Goal: Task Accomplishment & Management: Use online tool/utility

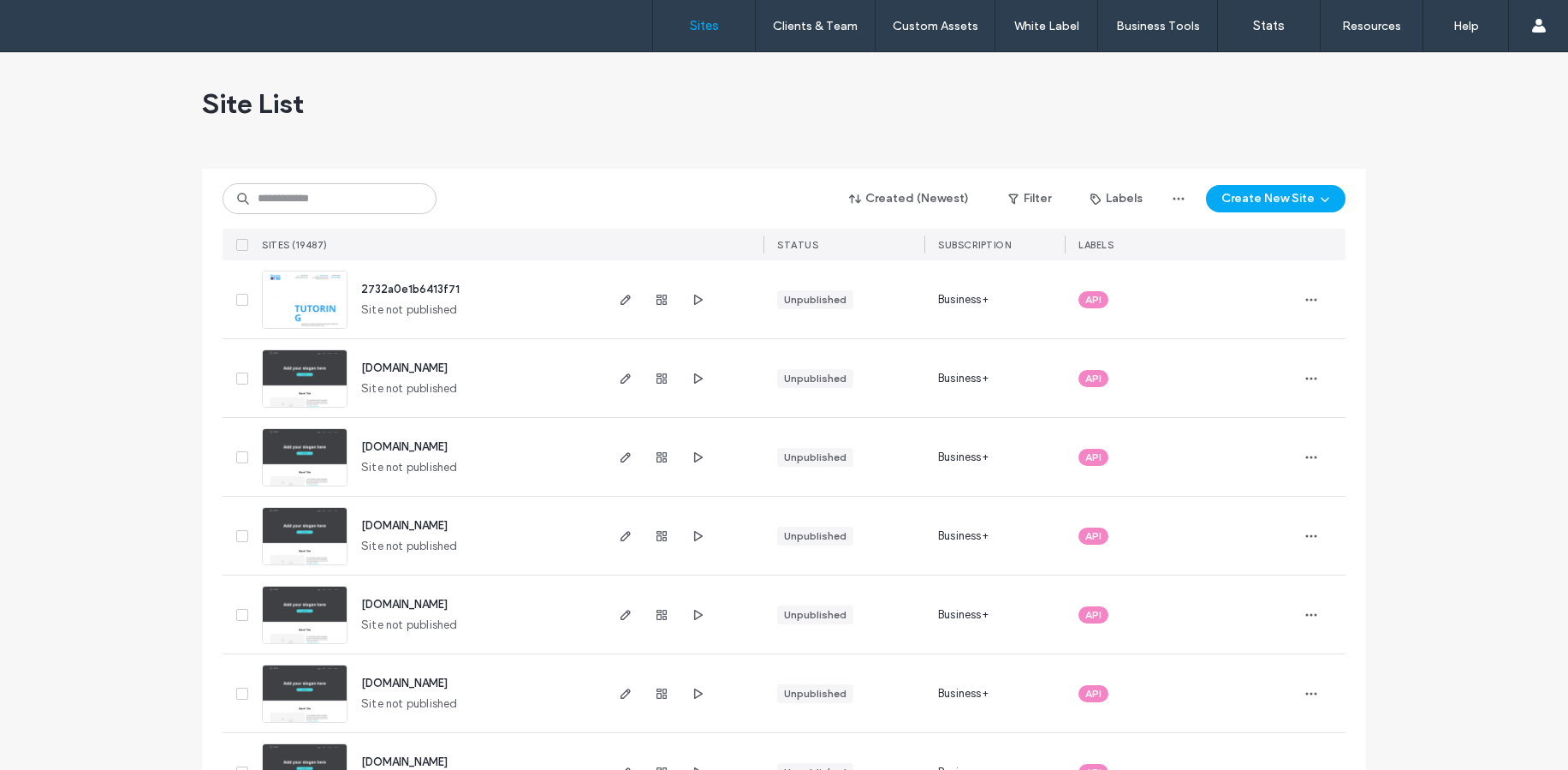
click at [371, 209] on input at bounding box center [329, 198] width 214 height 31
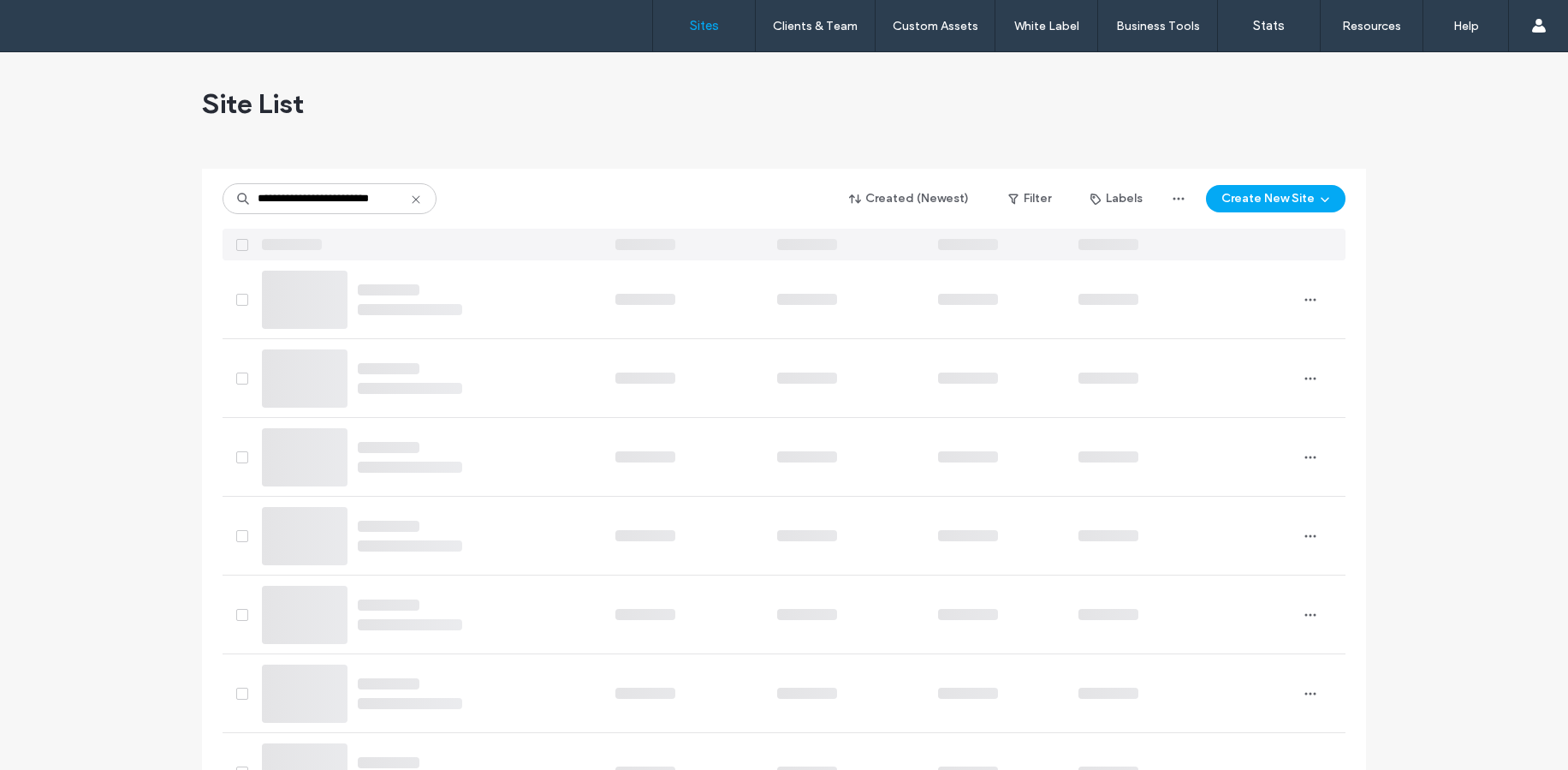
type input "**********"
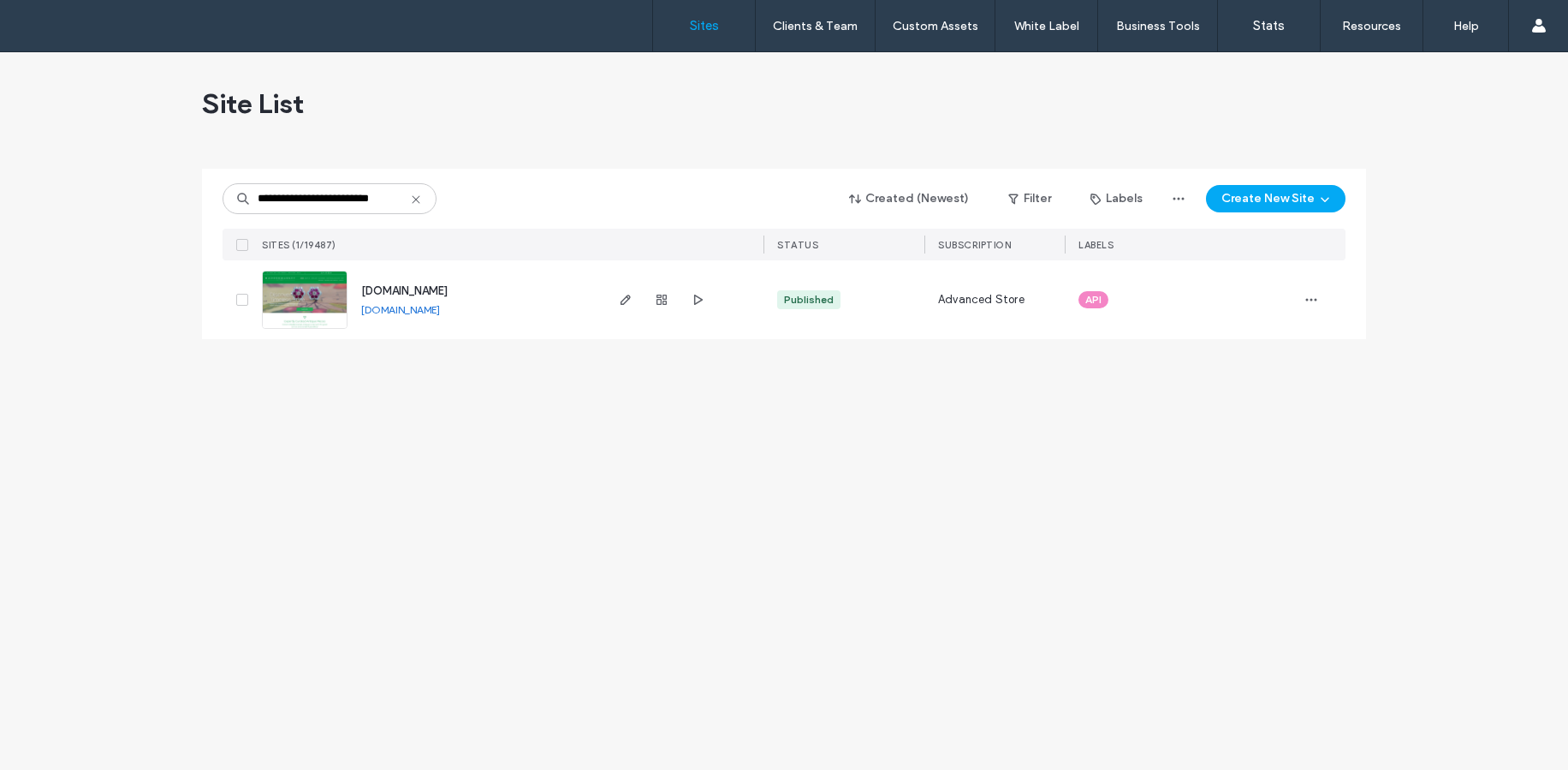
click at [310, 302] on img at bounding box center [304, 329] width 84 height 117
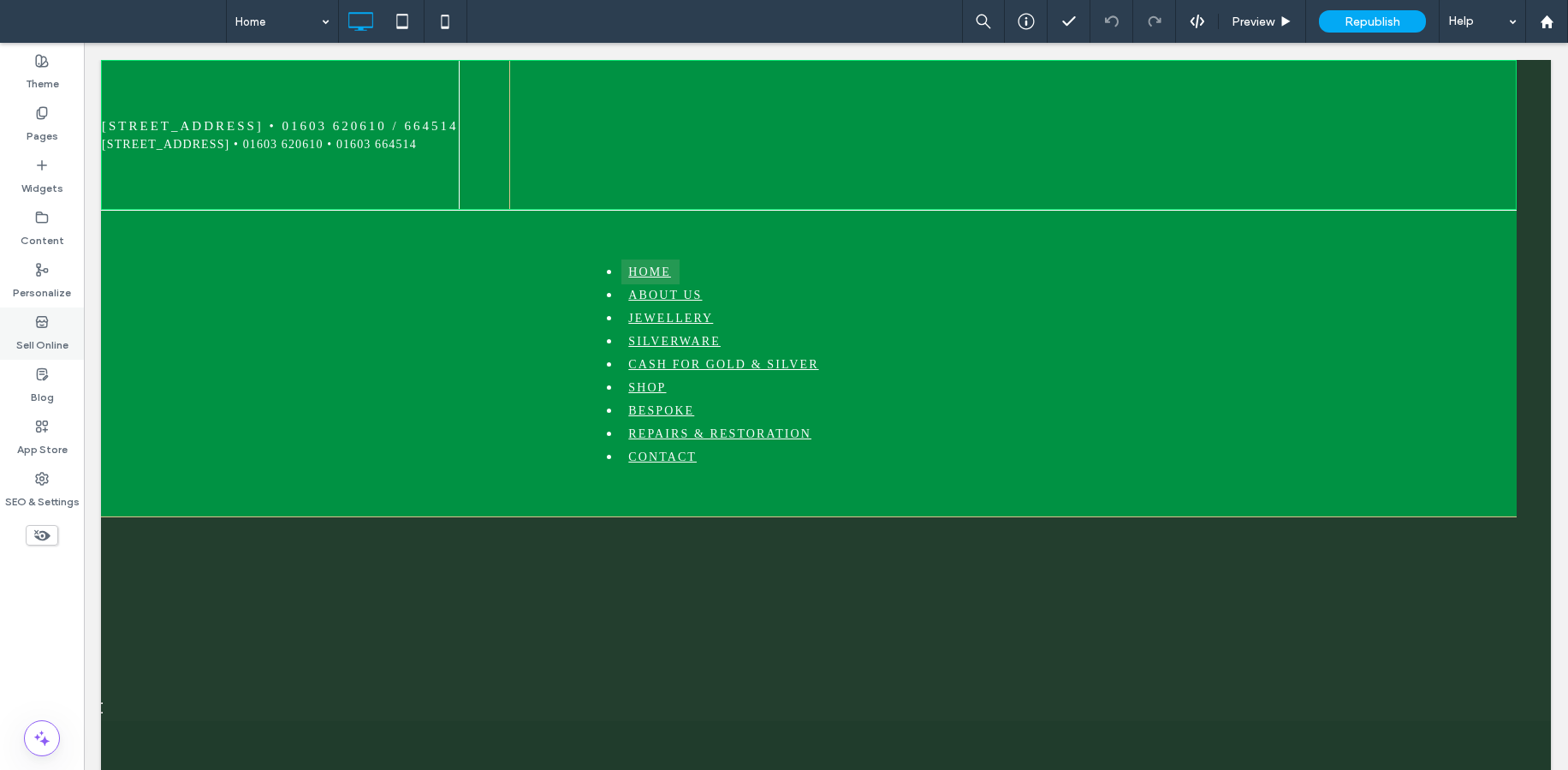
click at [34, 322] on div "Sell Online" at bounding box center [42, 334] width 84 height 52
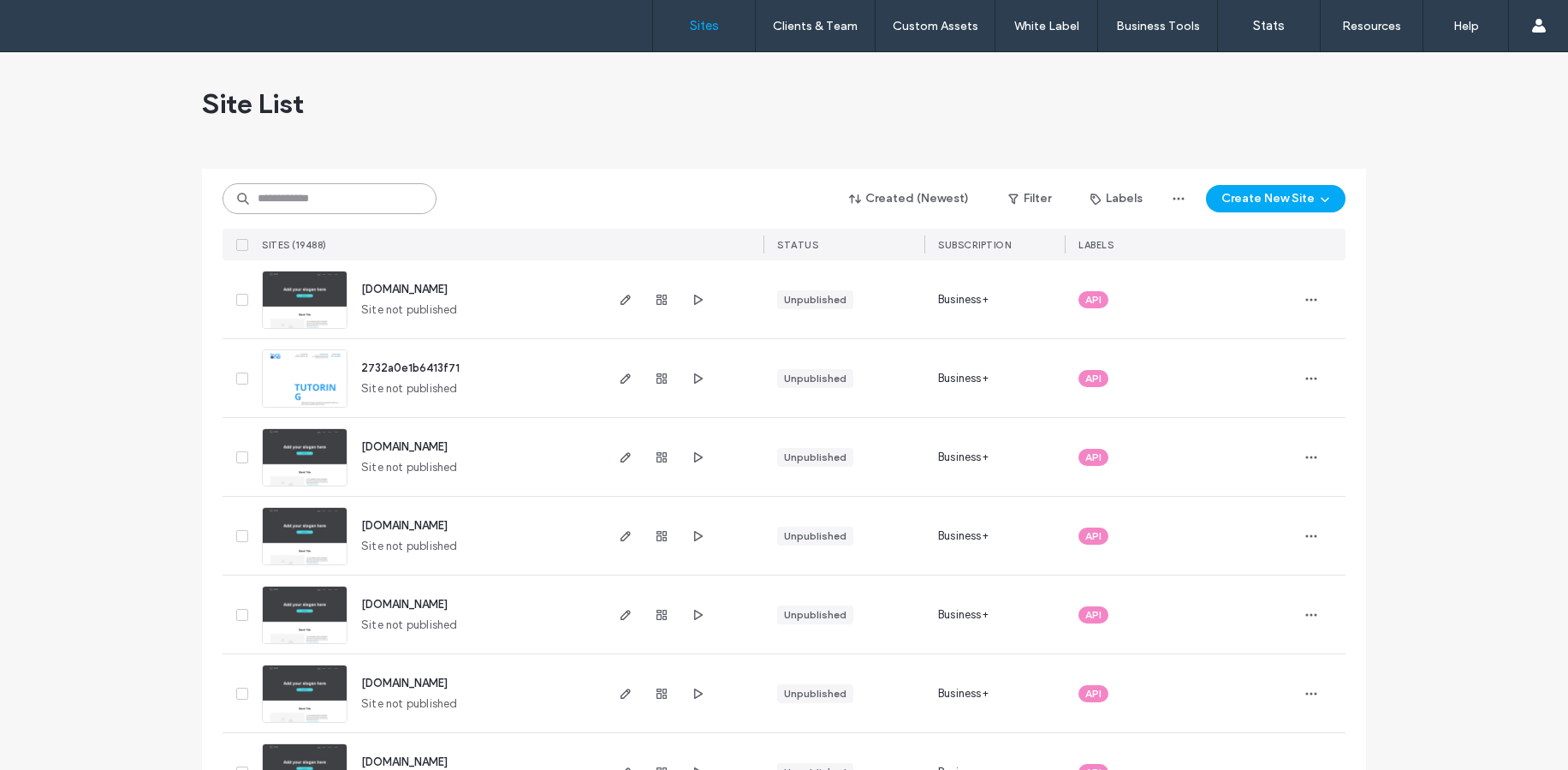
drag, startPoint x: 337, startPoint y: 199, endPoint x: 327, endPoint y: 199, distance: 10.0
click at [333, 199] on input at bounding box center [329, 198] width 214 height 31
paste input "********"
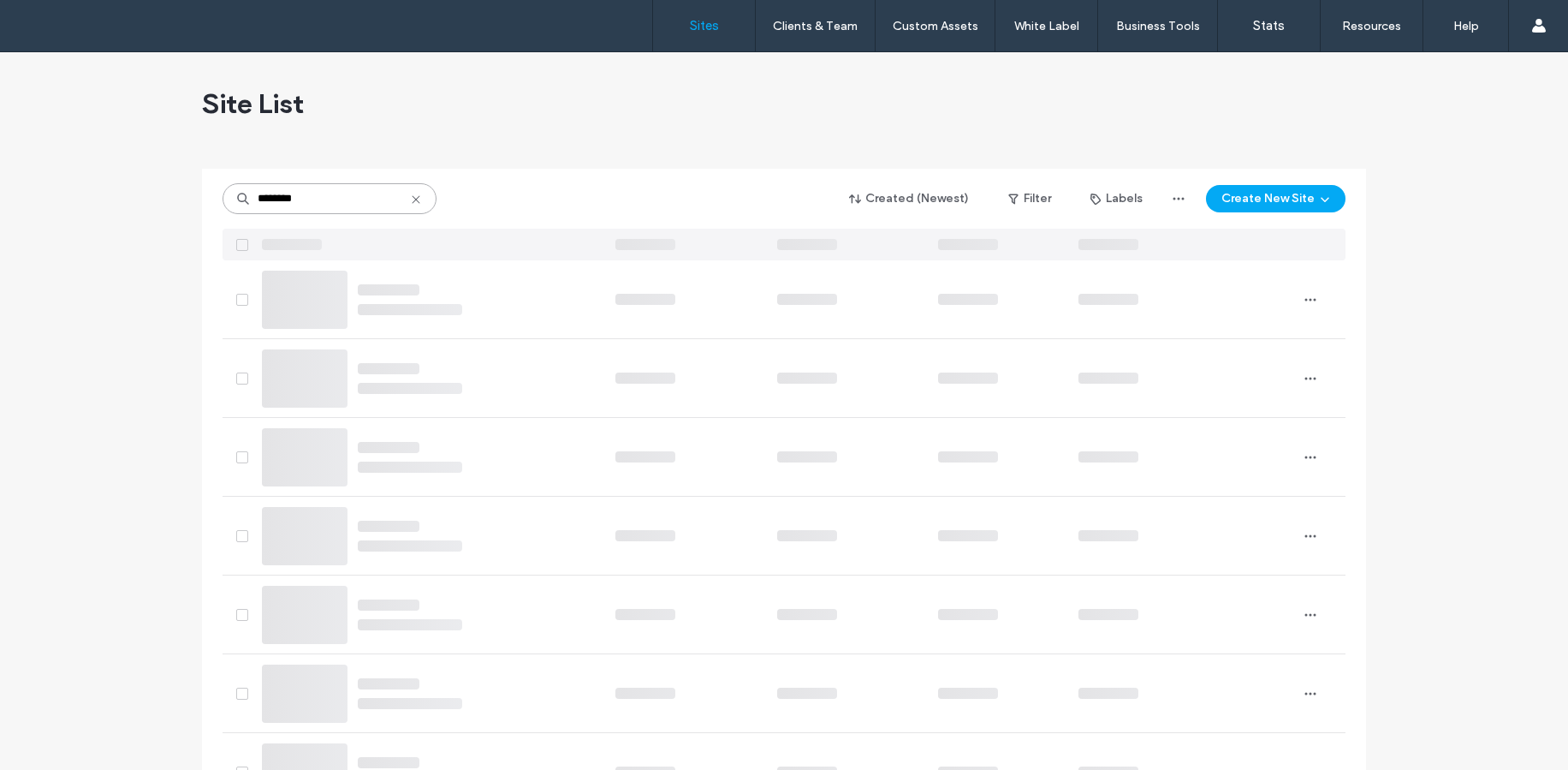
type input "********"
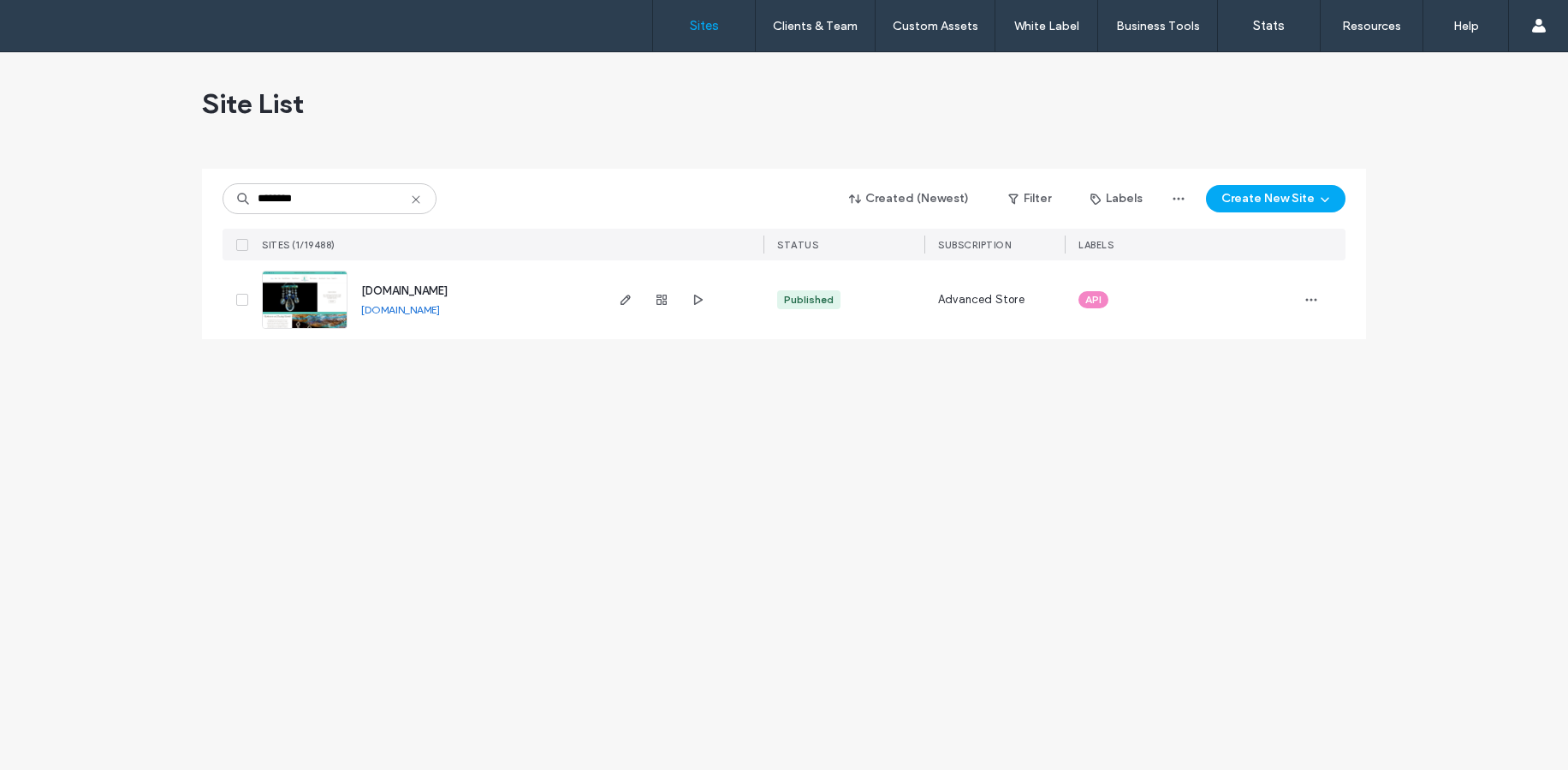
click at [318, 308] on img at bounding box center [304, 329] width 84 height 117
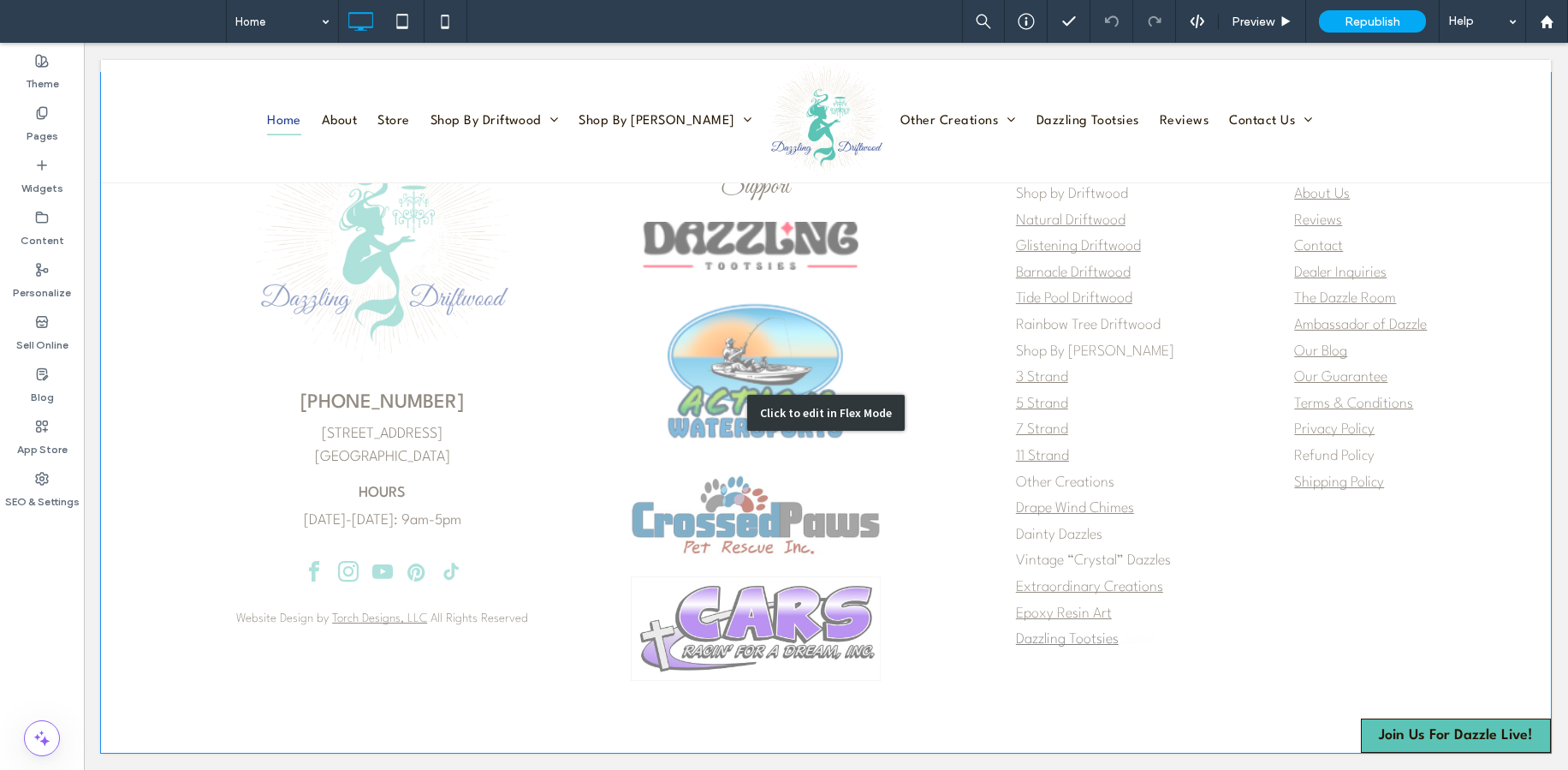
scroll to position [3603, 0]
click at [739, 232] on div "Click to edit in Flex Mode" at bounding box center [826, 412] width 1450 height 680
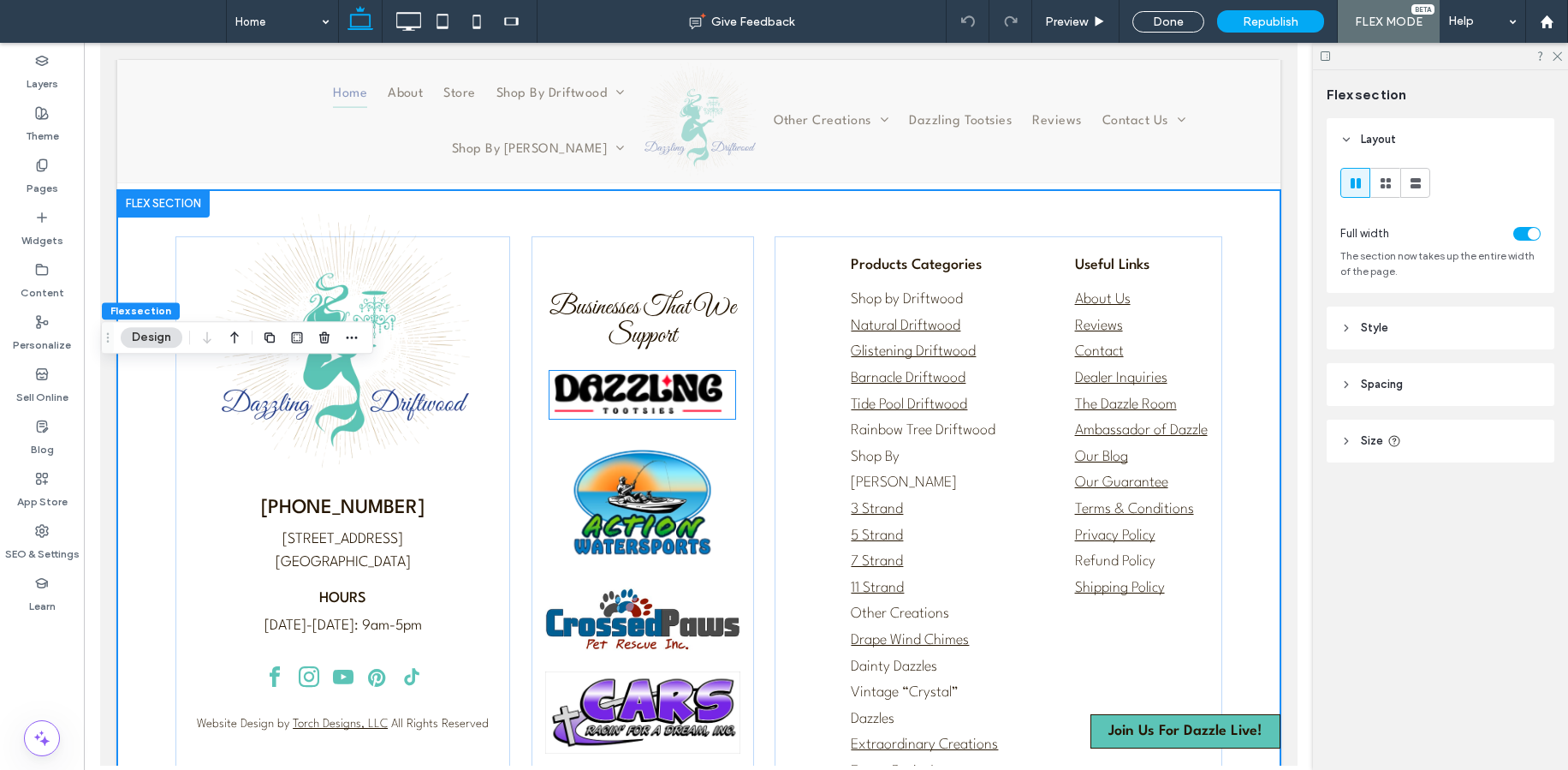
scroll to position [3363, 0]
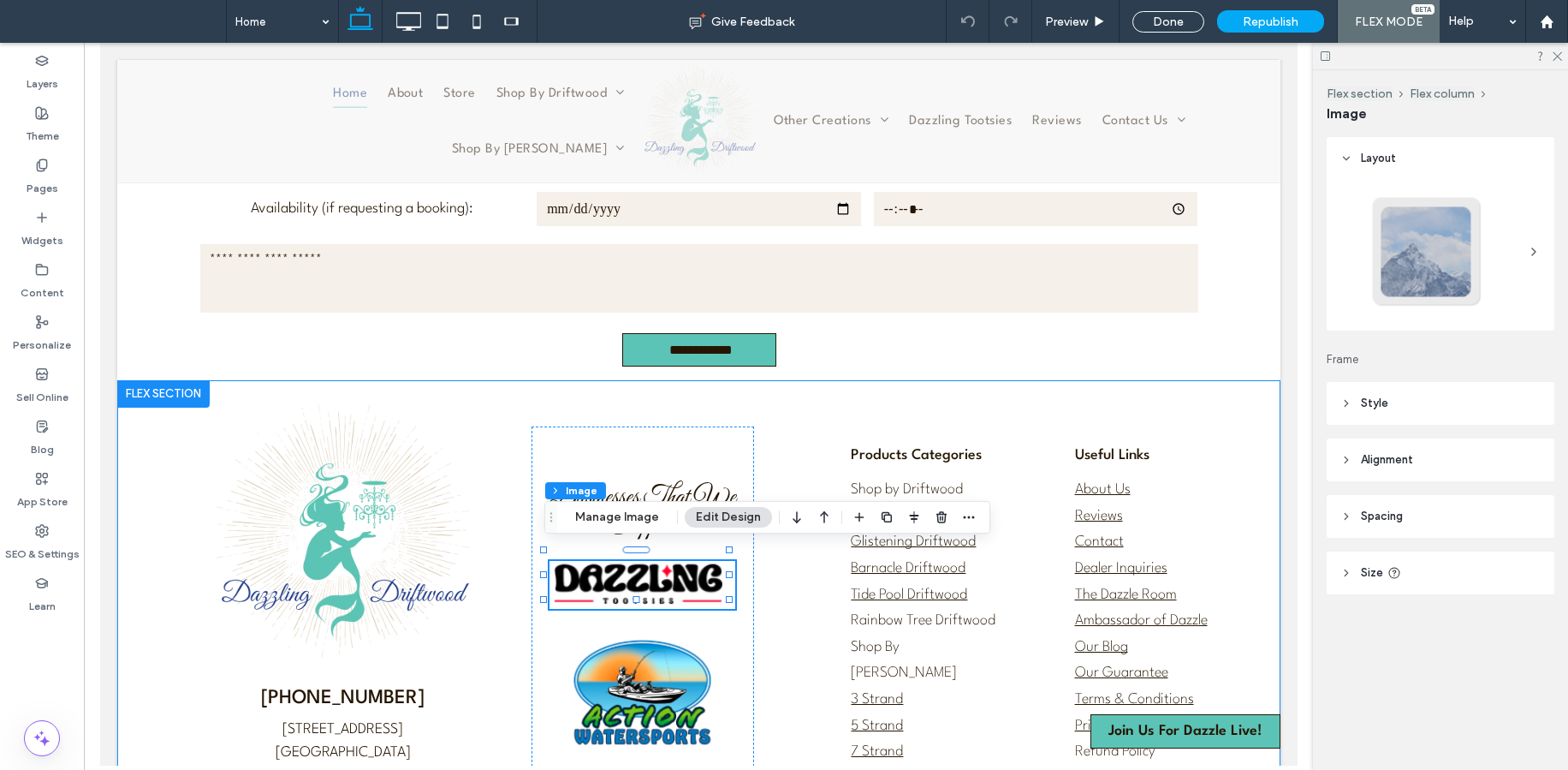
click at [1178, 395] on div "(863) 944-2776 402 Progress Road Auburndale, FL 33823 HOURS Wednesday-Saturday:…" at bounding box center [698, 714] width 1164 height 668
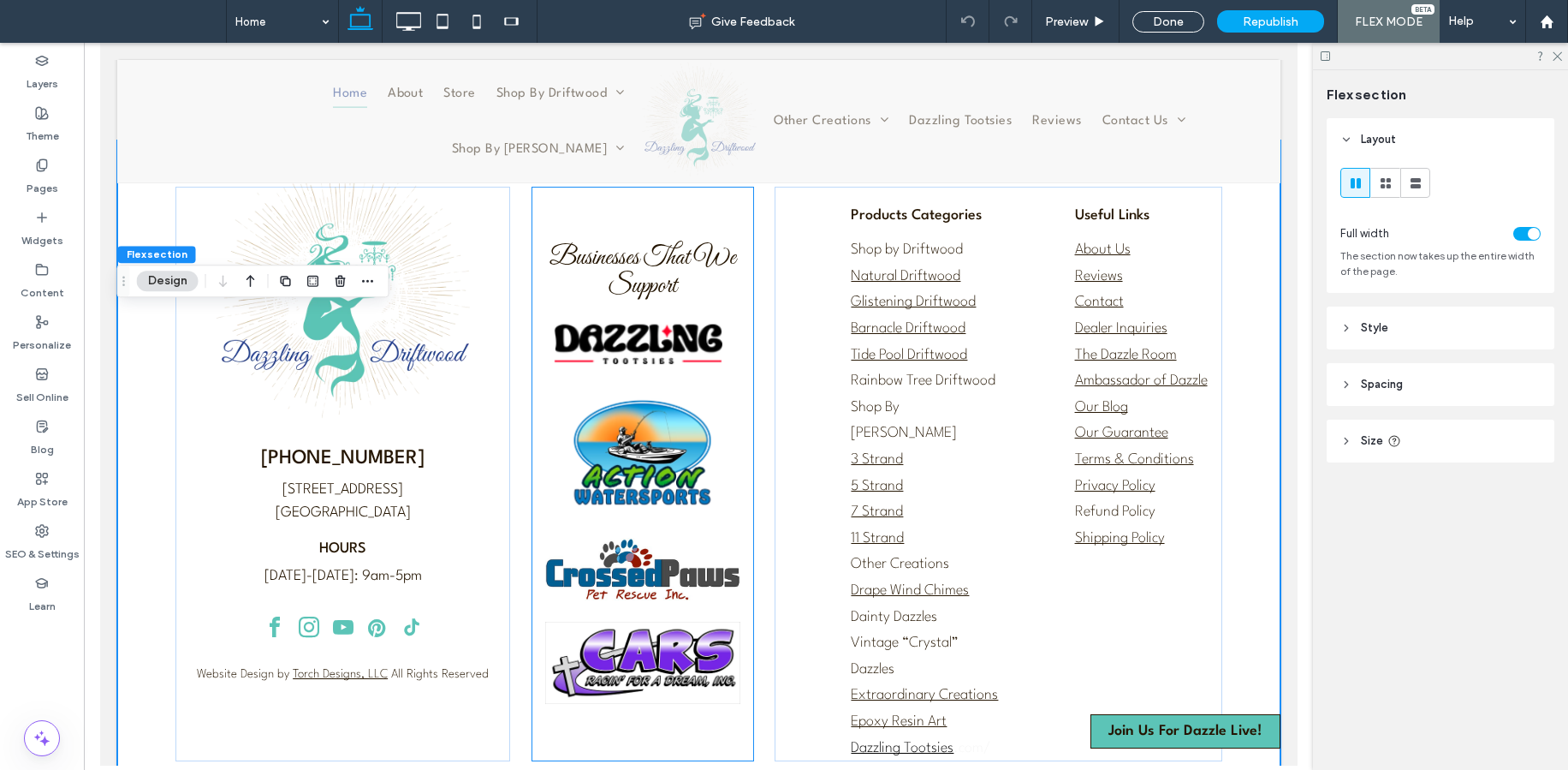
scroll to position [3627, 0]
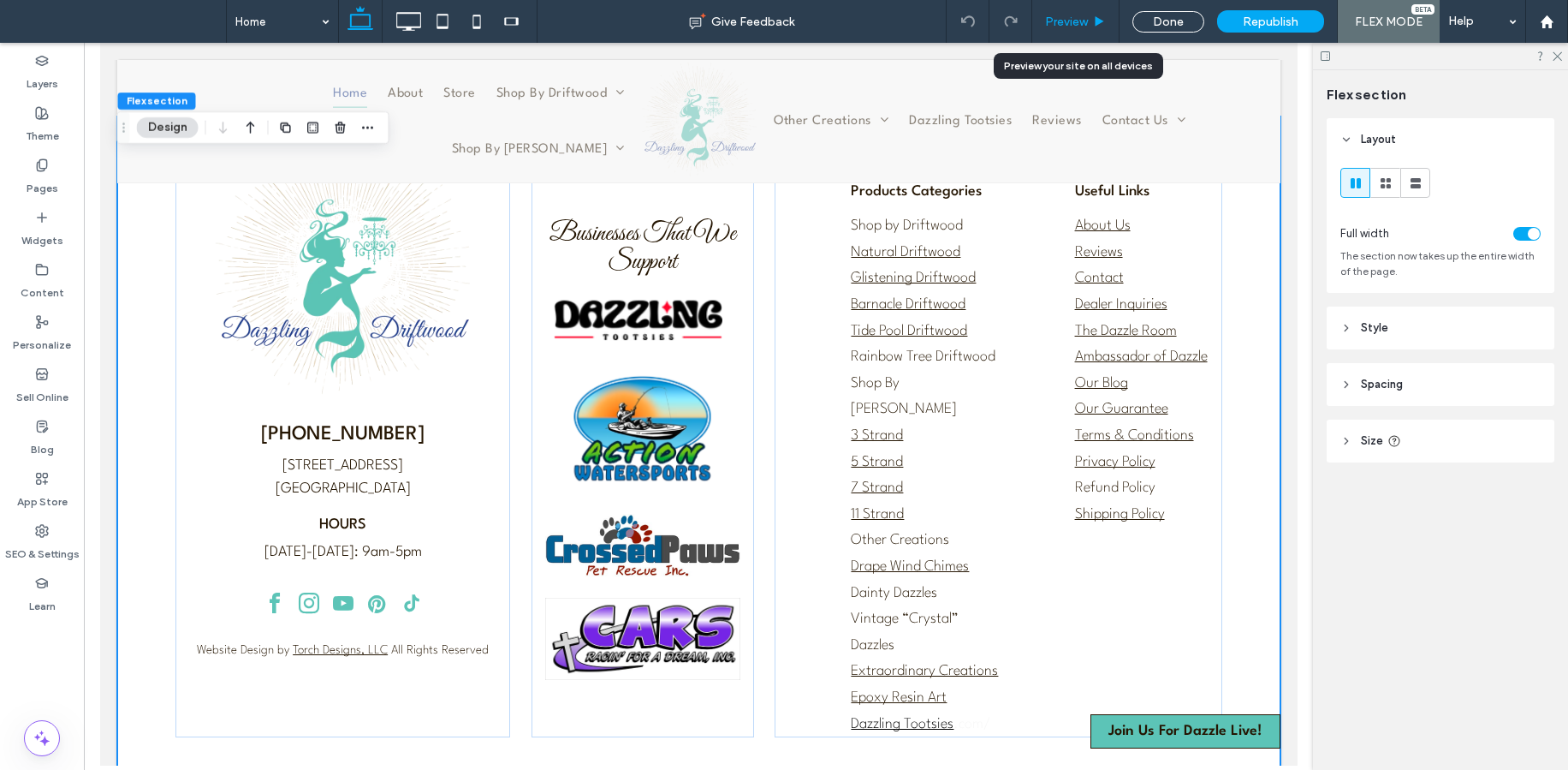
click at [1057, 20] on span "Preview" at bounding box center [1066, 22] width 43 height 14
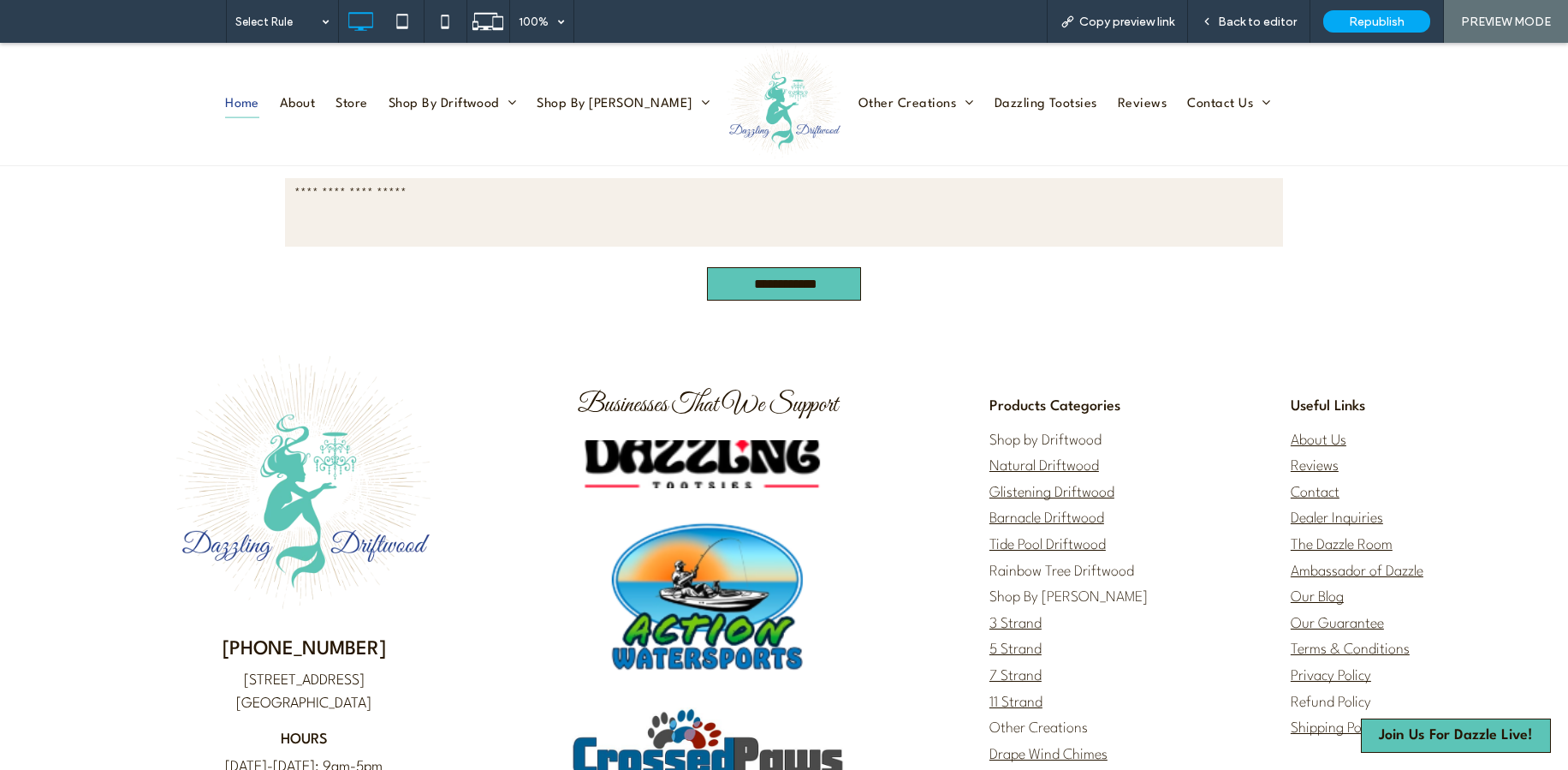
scroll to position [3357, 0]
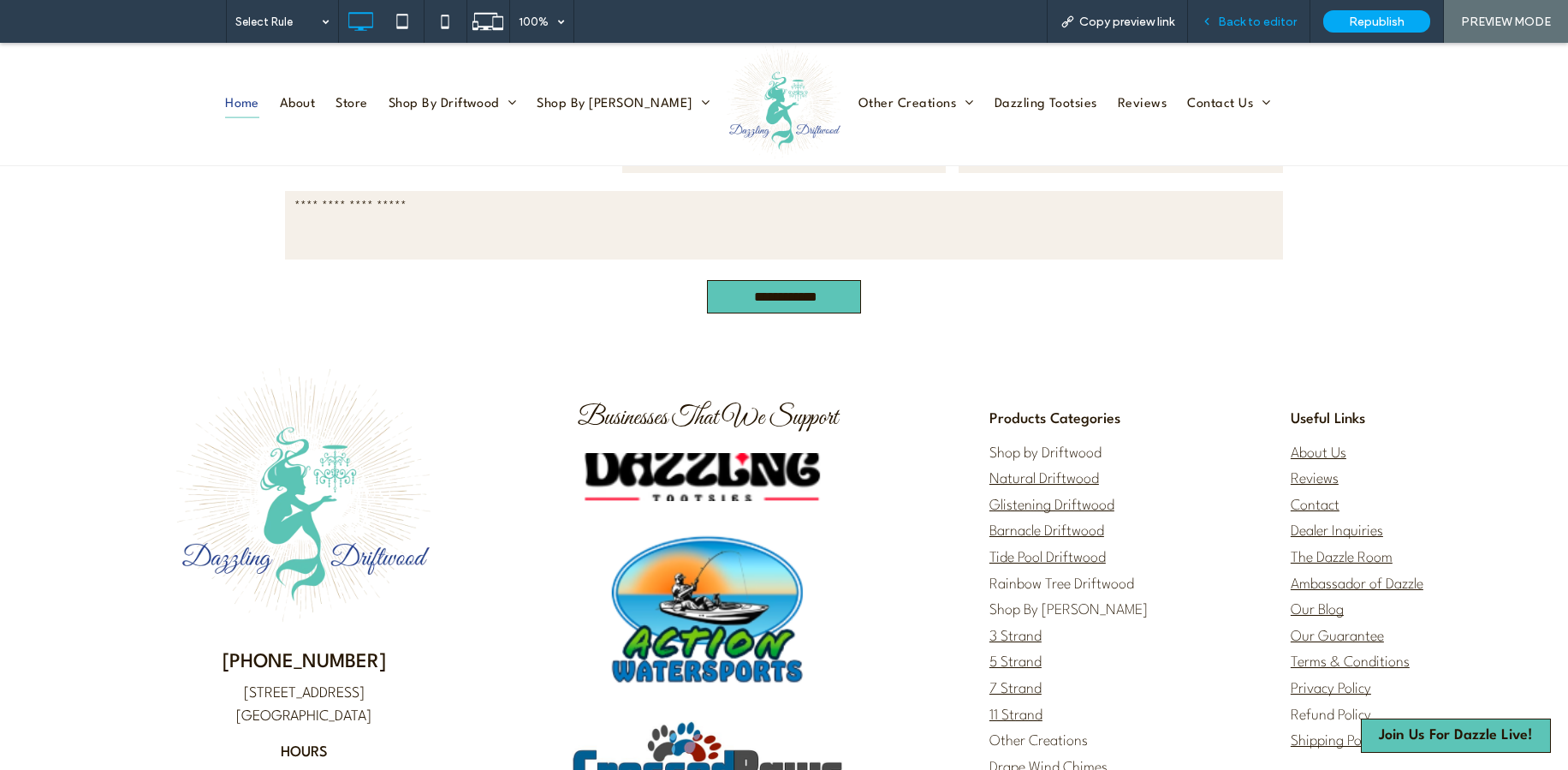
click at [1232, 24] on span "Back to editor" at bounding box center [1257, 22] width 79 height 14
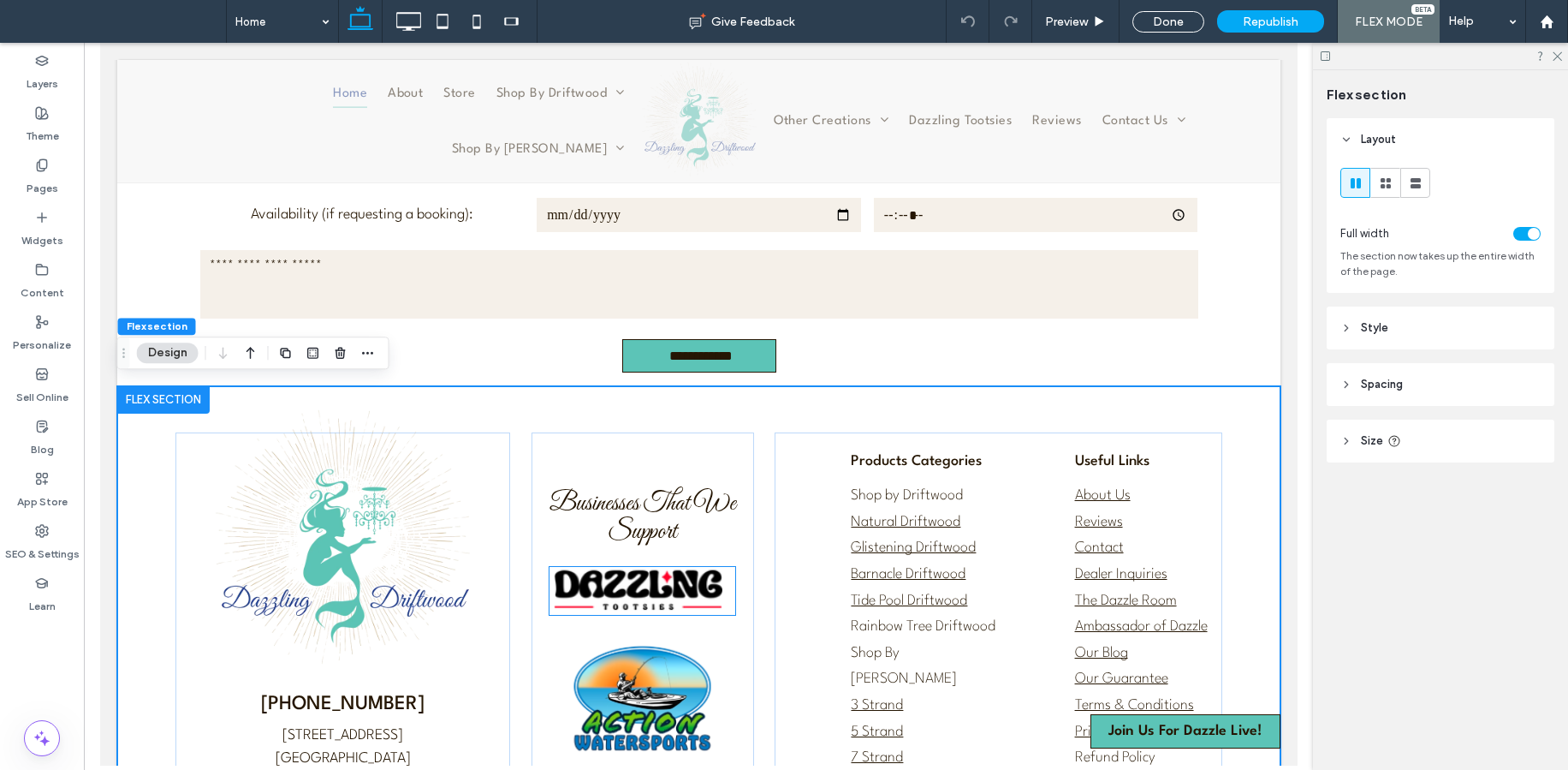
click at [673, 580] on img at bounding box center [641, 590] width 186 height 48
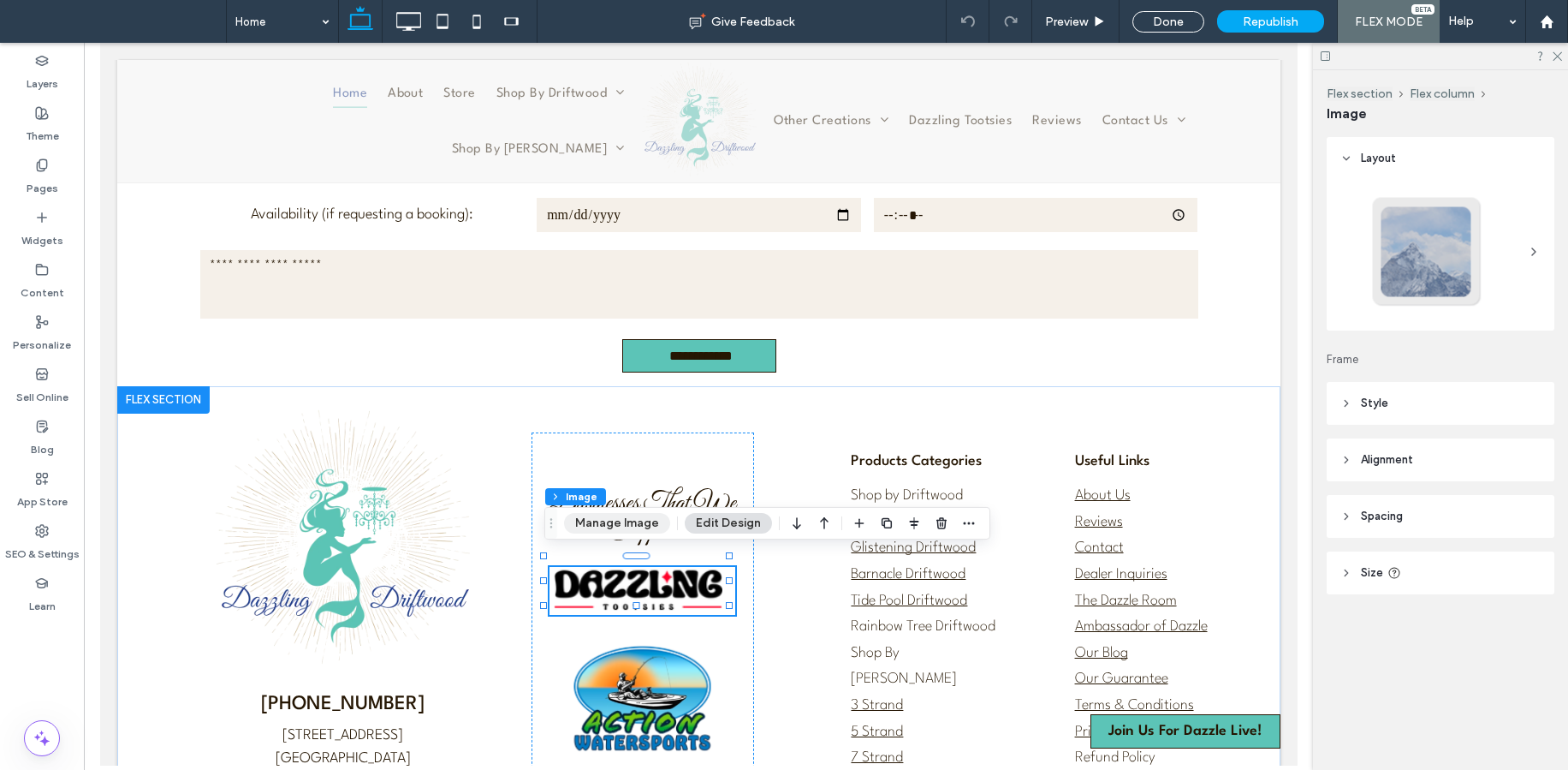
click at [626, 523] on button "Manage Image" at bounding box center [617, 523] width 106 height 21
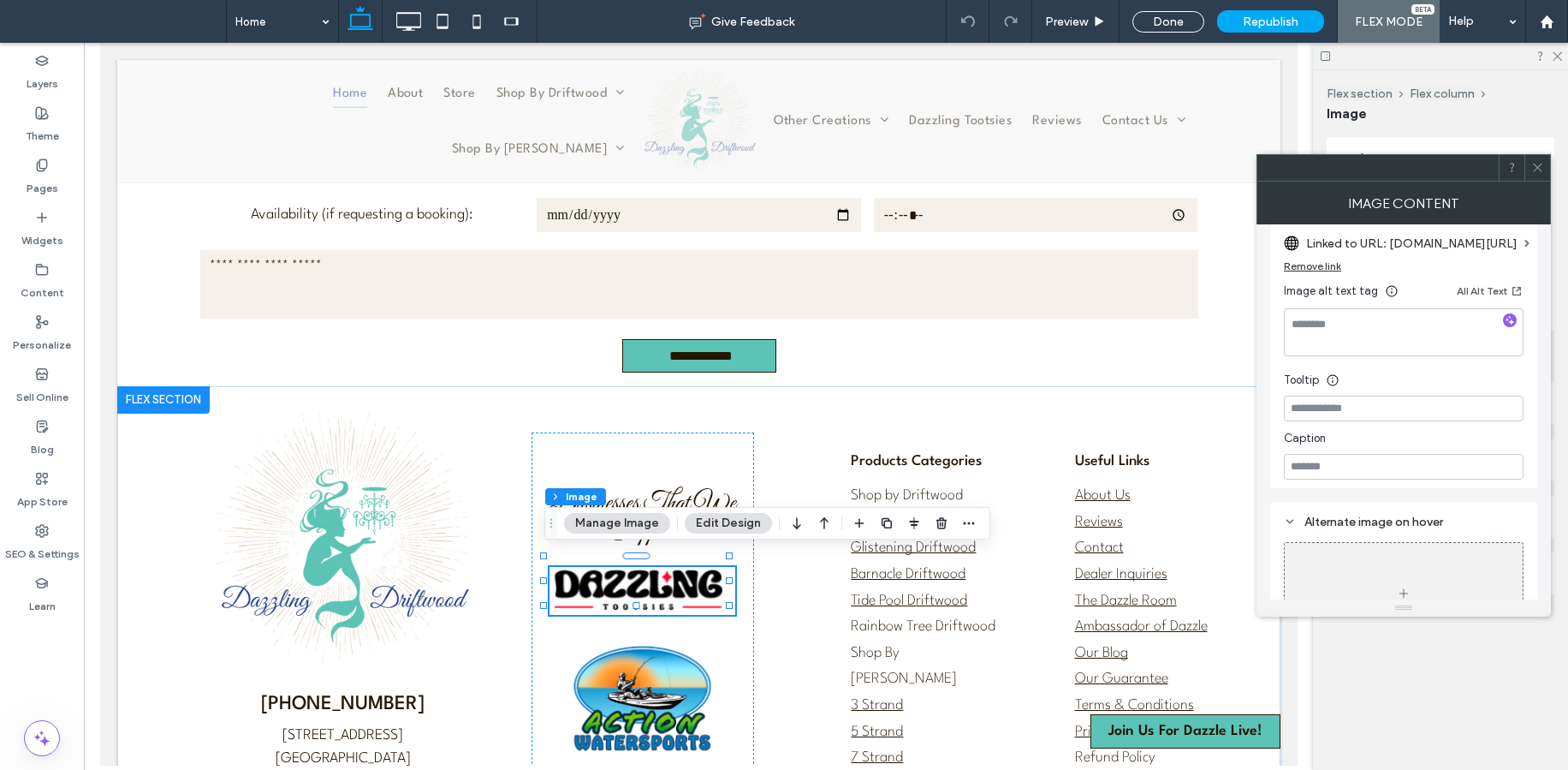
scroll to position [485, 0]
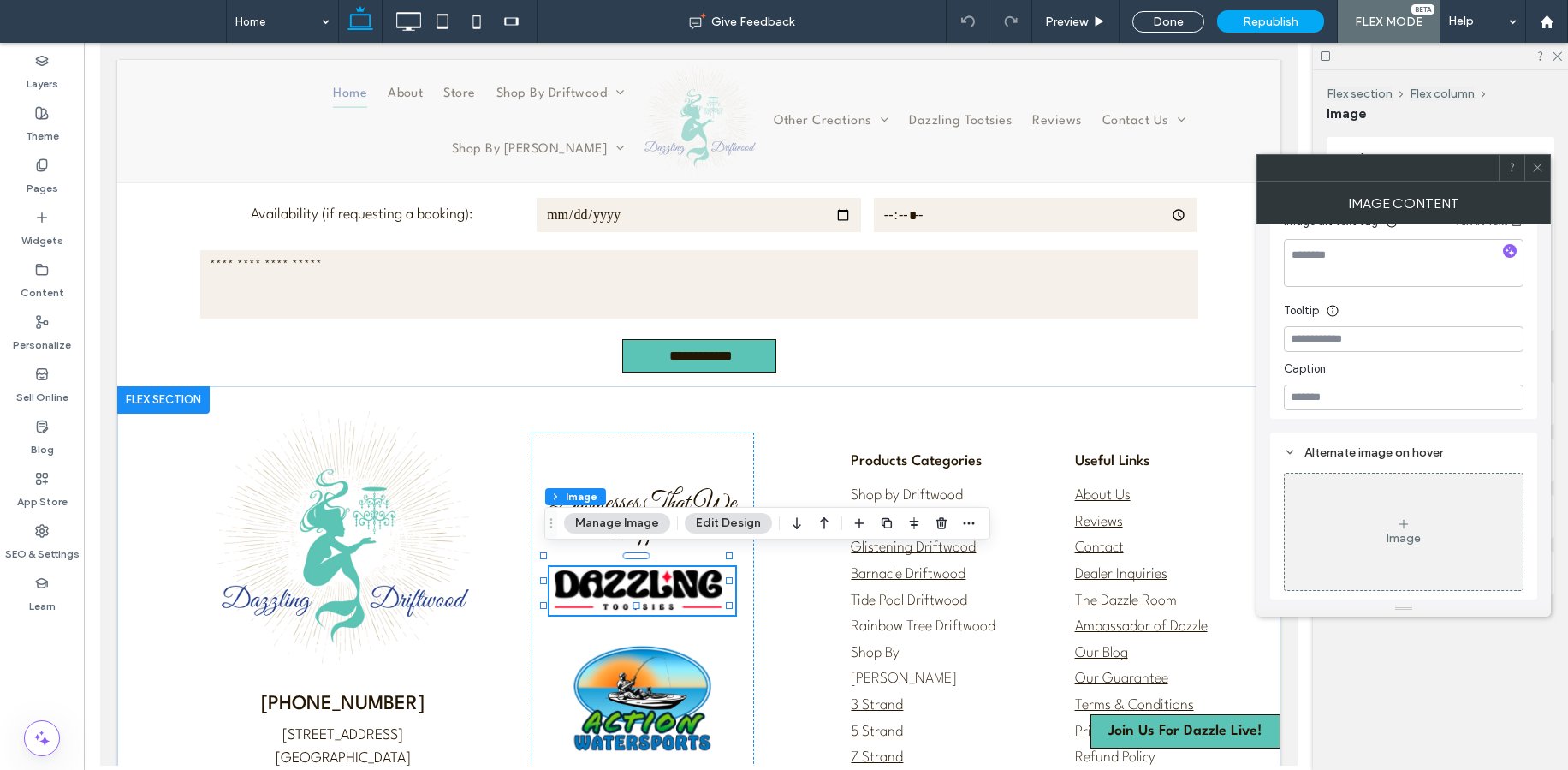
click at [1538, 170] on icon at bounding box center [1538, 167] width 13 height 13
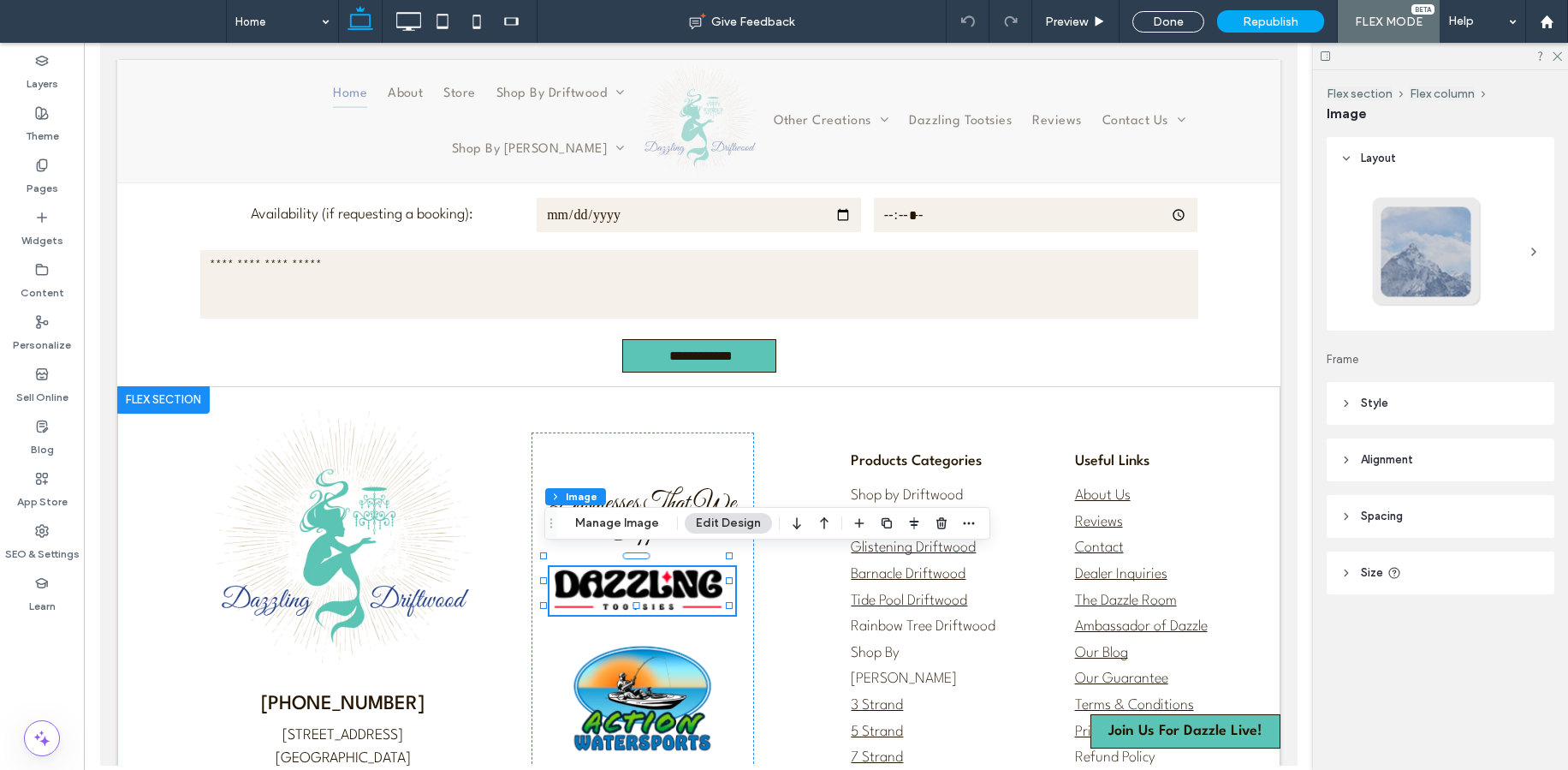
click at [1408, 404] on header "Style" at bounding box center [1441, 403] width 228 height 43
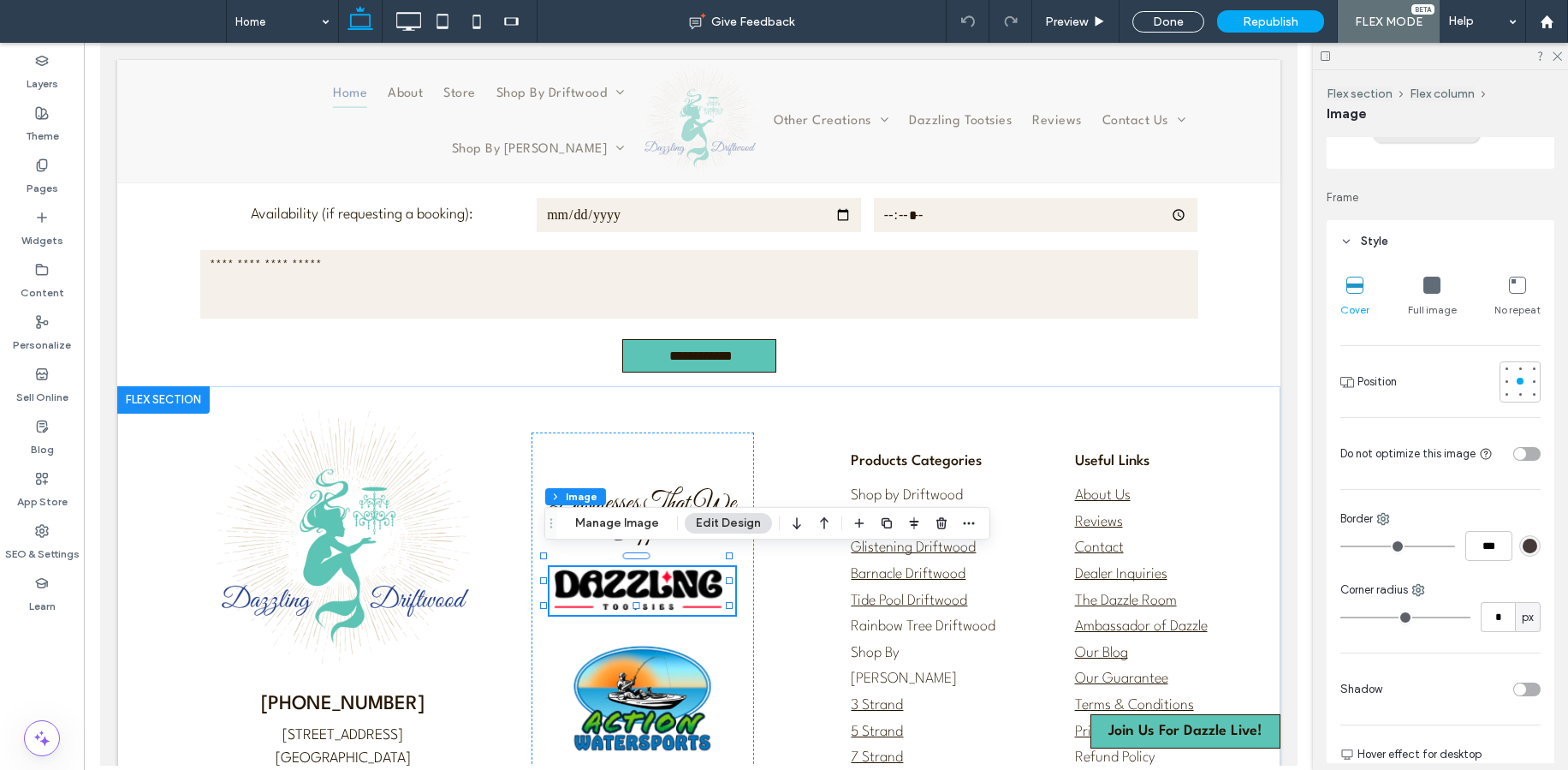
scroll to position [119, 0]
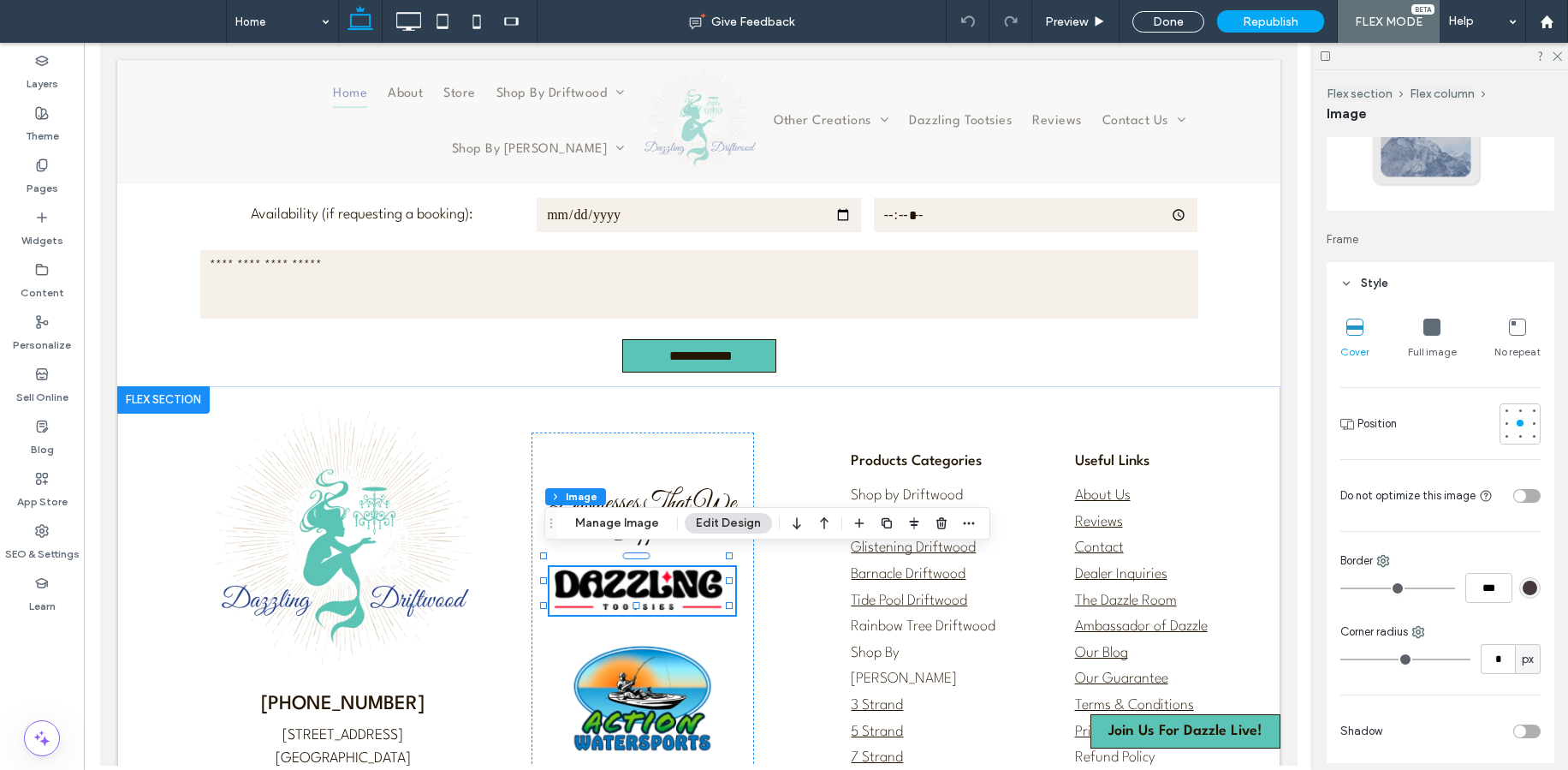
click at [1430, 324] on icon at bounding box center [1431, 327] width 17 height 17
click at [1554, 56] on icon at bounding box center [1556, 55] width 11 height 11
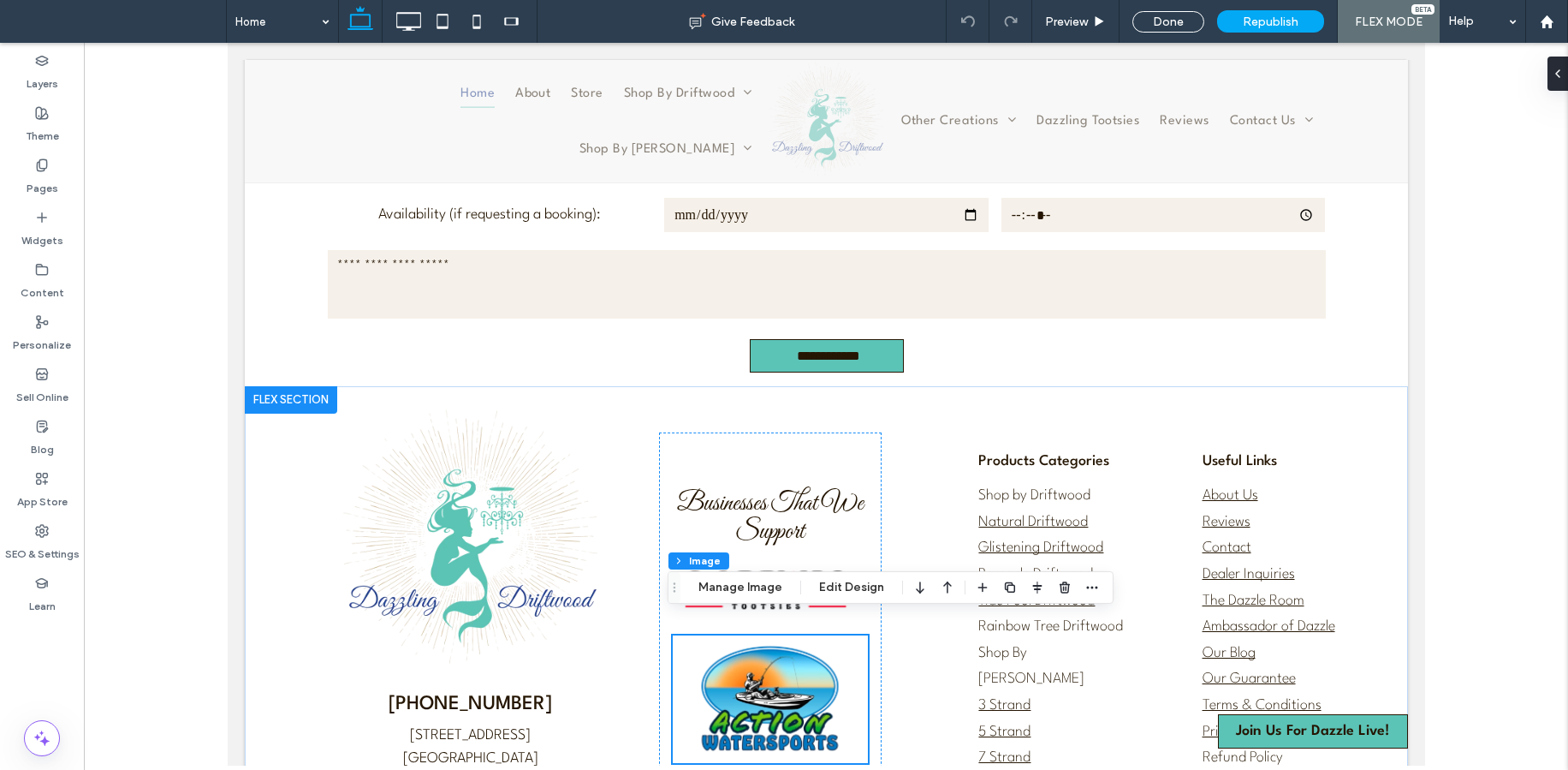
scroll to position [3361, 0]
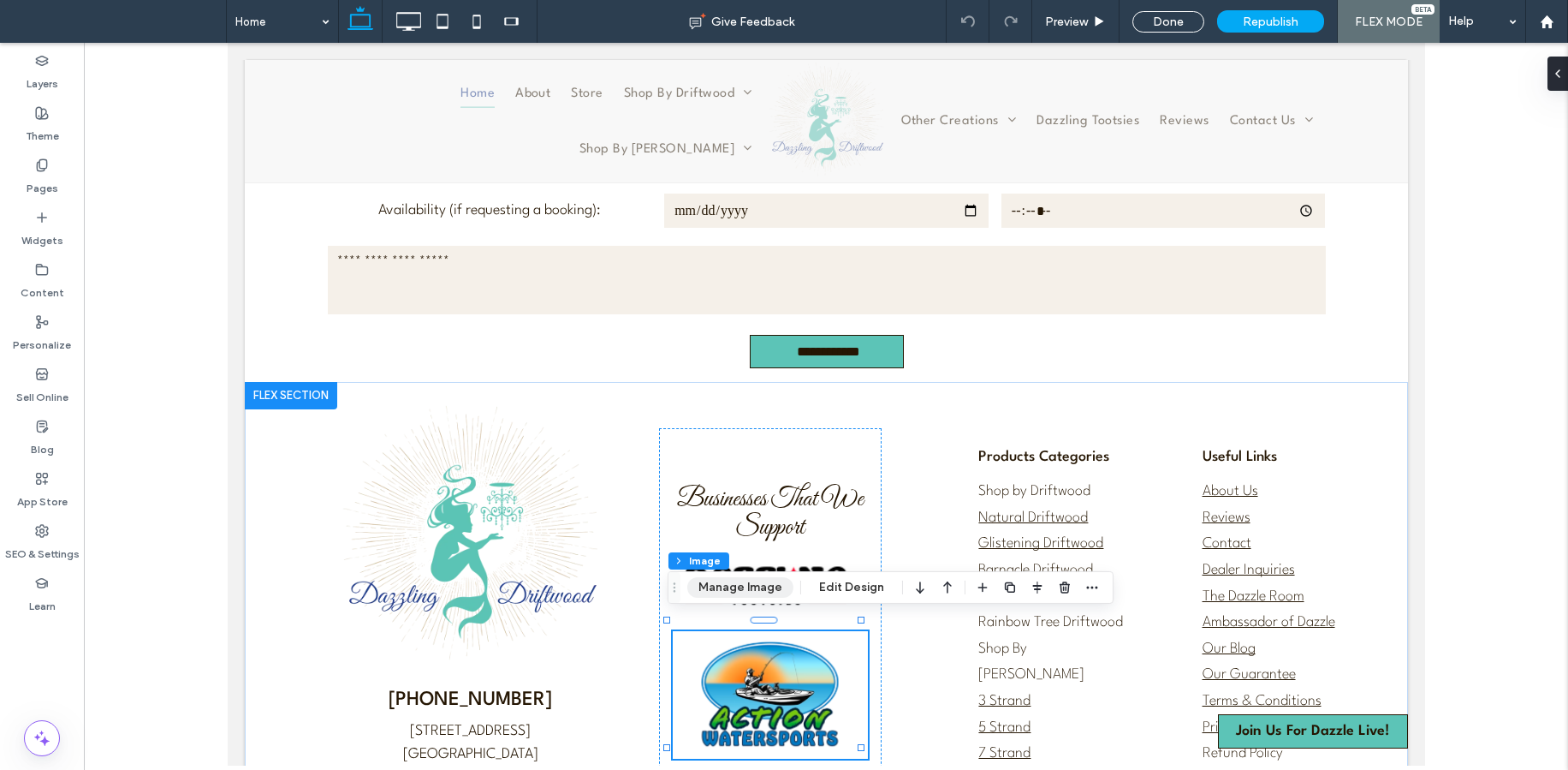
click at [742, 579] on button "Manage Image" at bounding box center [740, 587] width 106 height 21
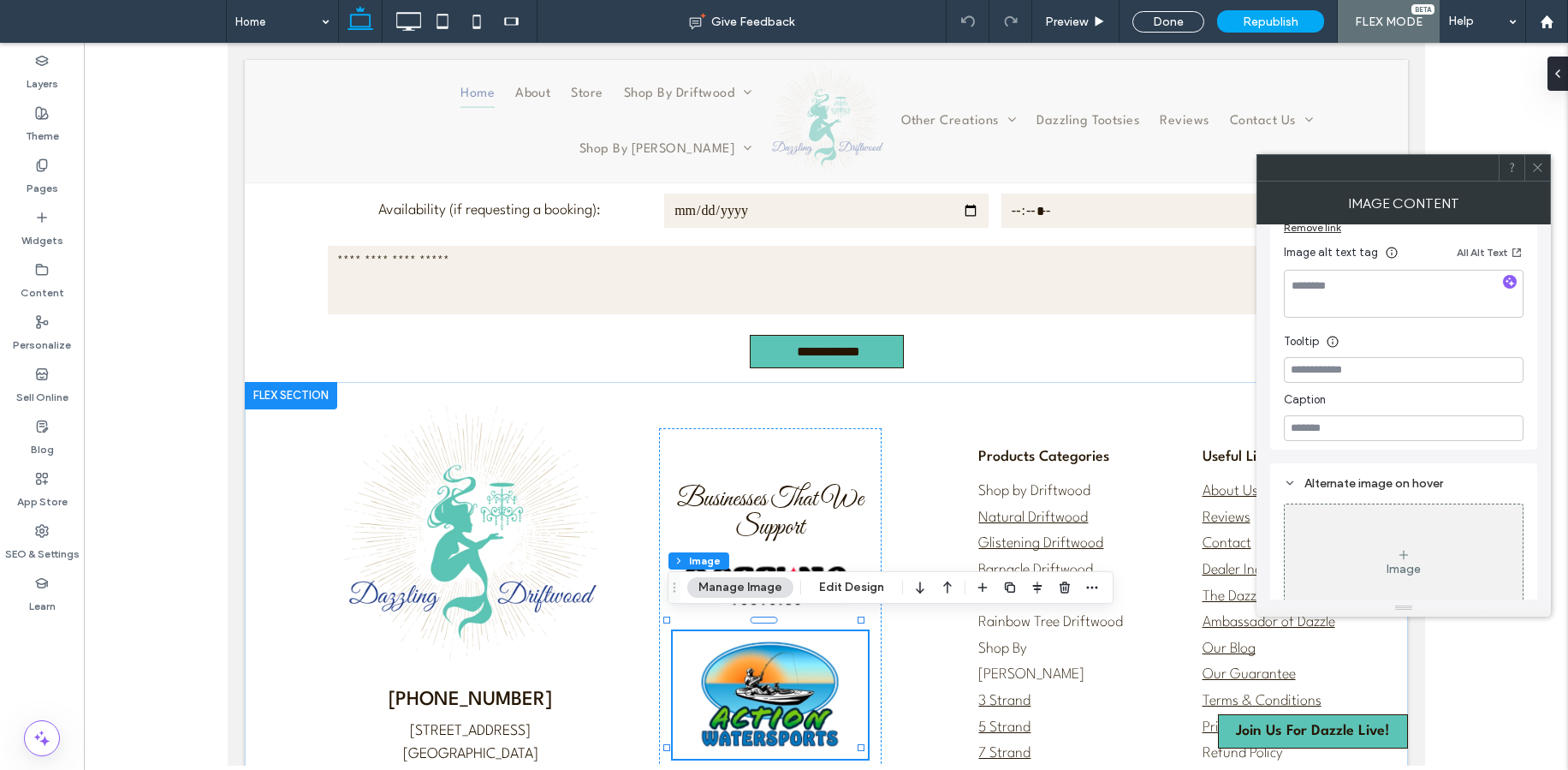
scroll to position [485, 0]
click at [1540, 165] on icon at bounding box center [1538, 167] width 13 height 13
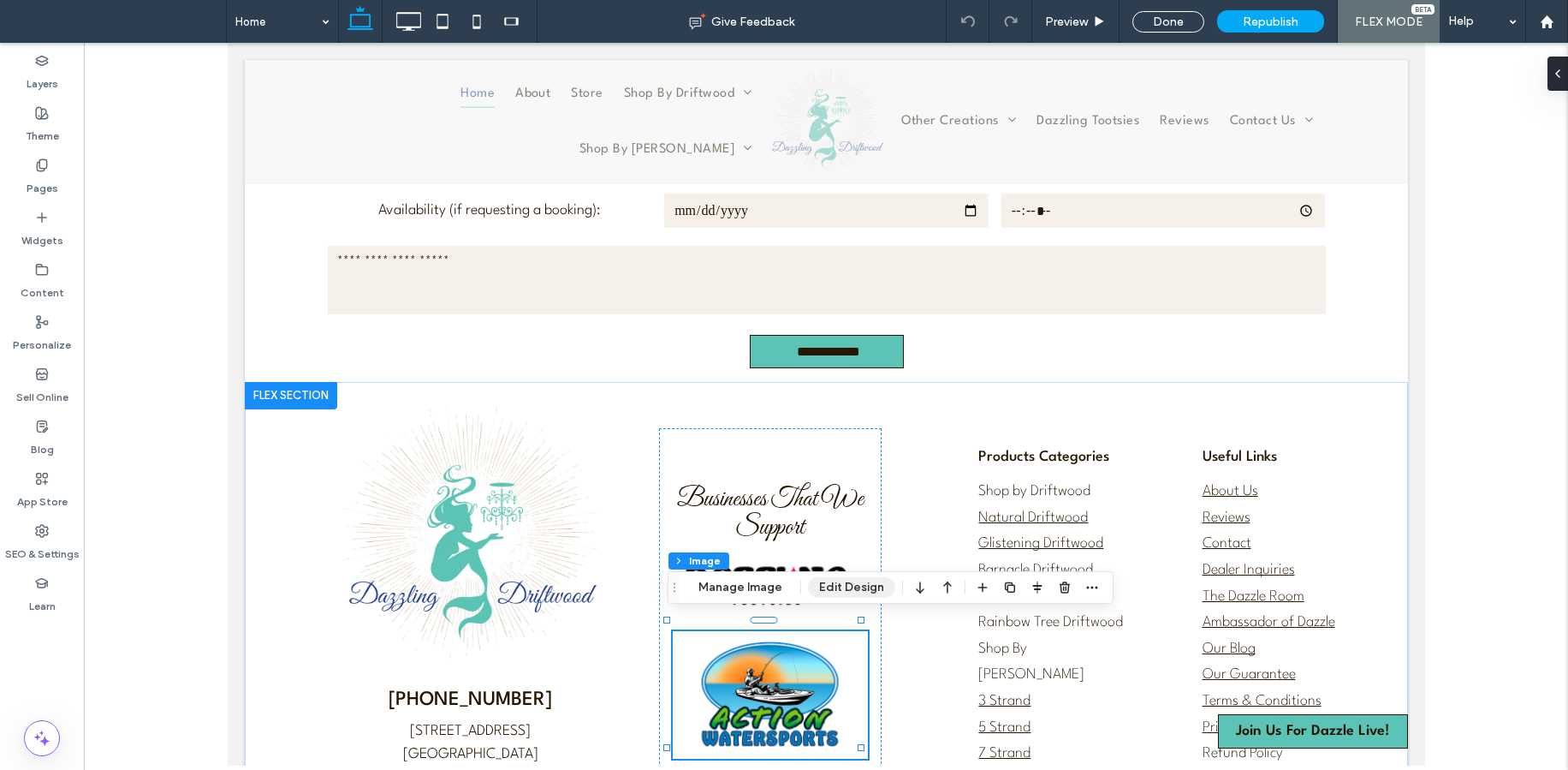
click at [848, 589] on button "Edit Design" at bounding box center [851, 587] width 88 height 21
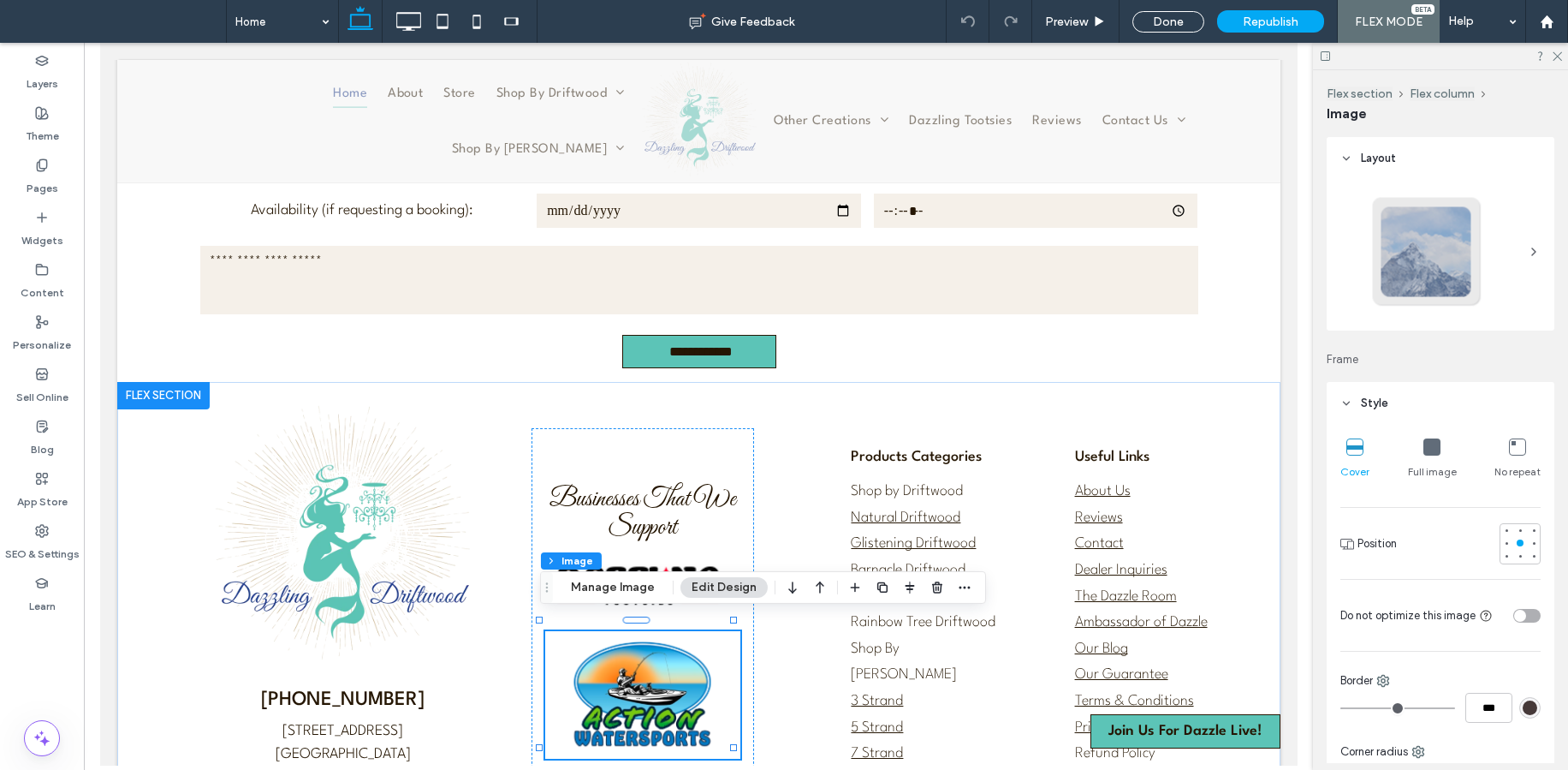
click at [1426, 453] on icon at bounding box center [1431, 446] width 17 height 17
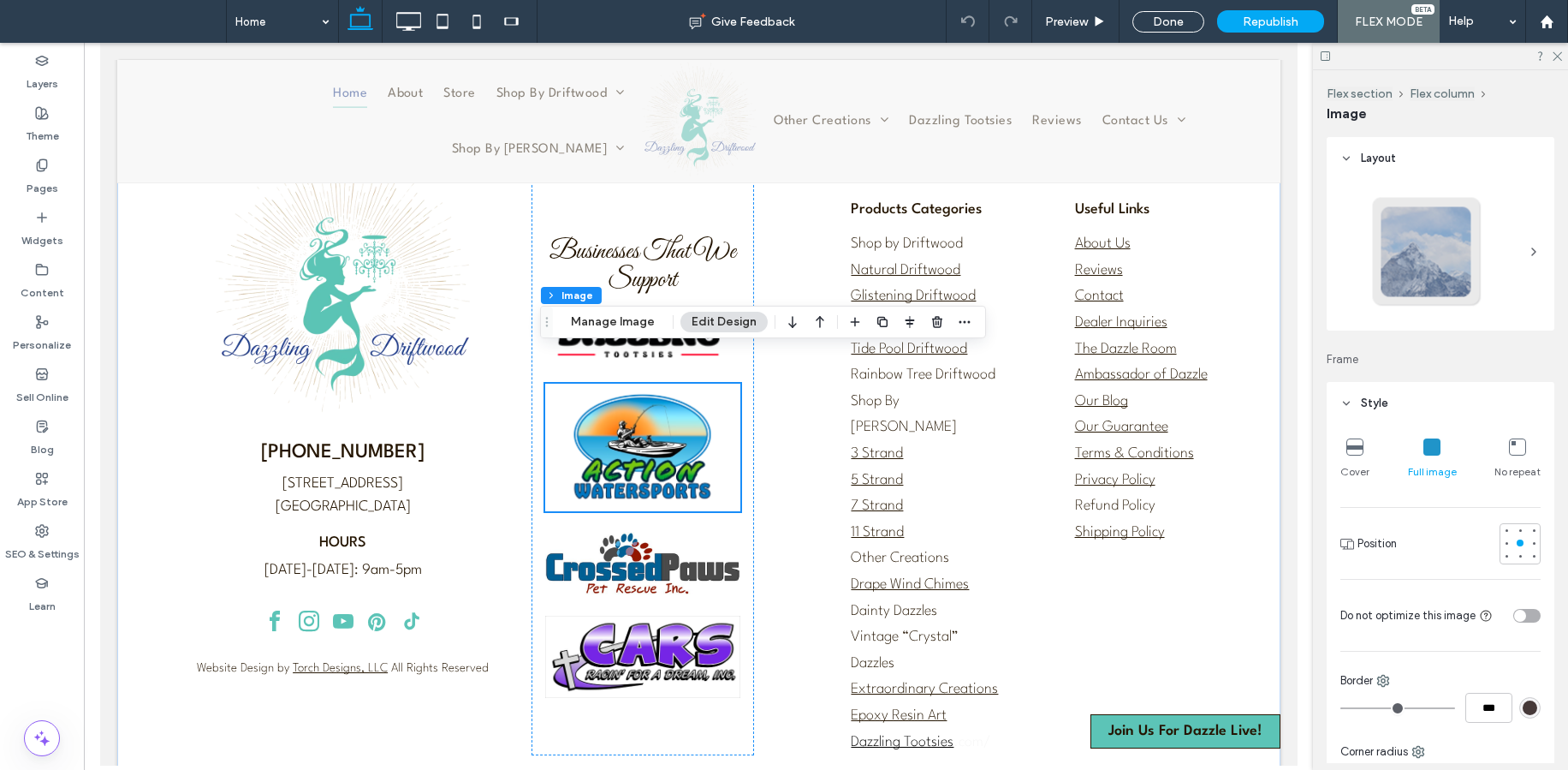
scroll to position [3627, 0]
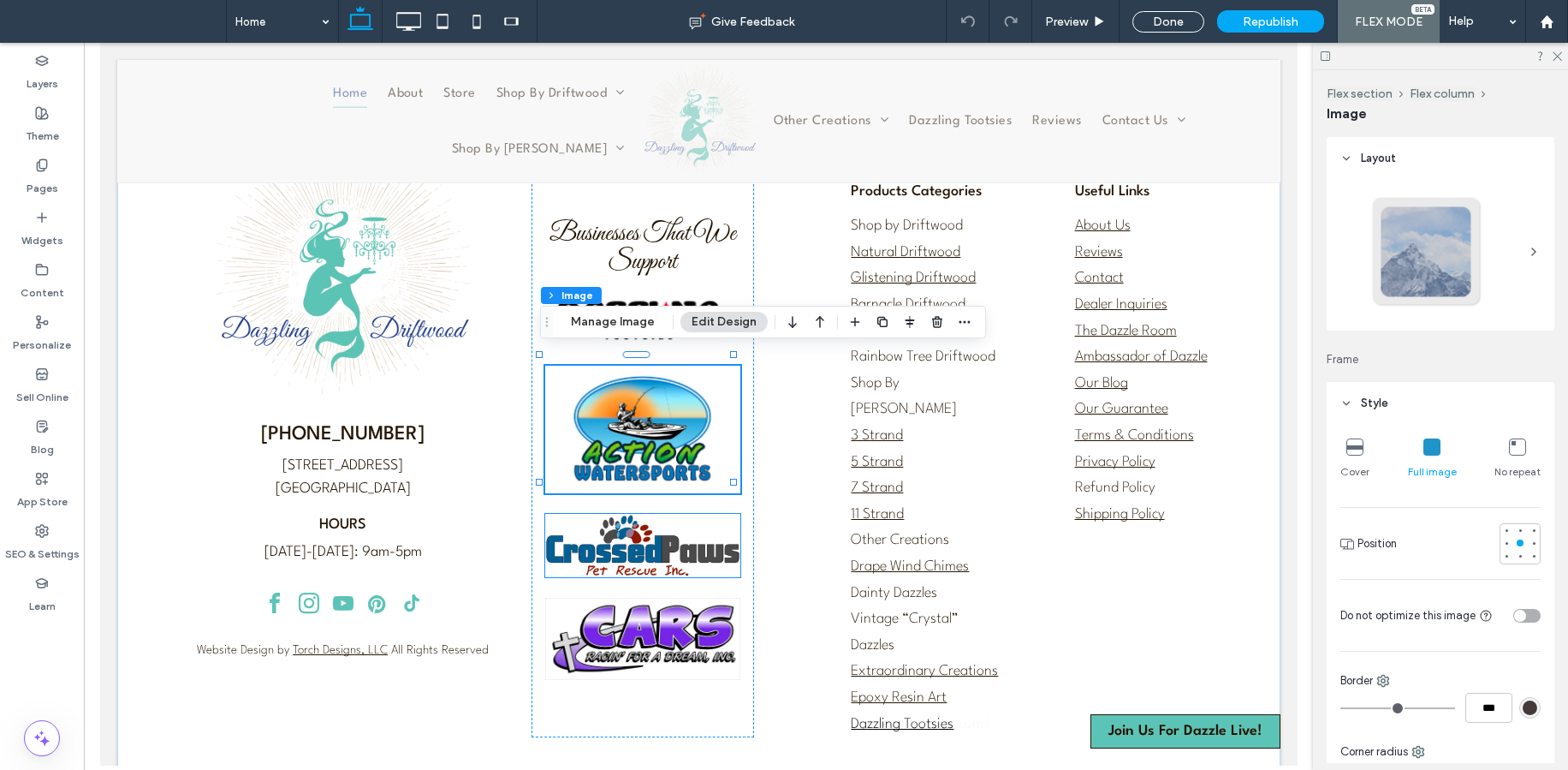
click at [664, 538] on img at bounding box center [642, 546] width 195 height 63
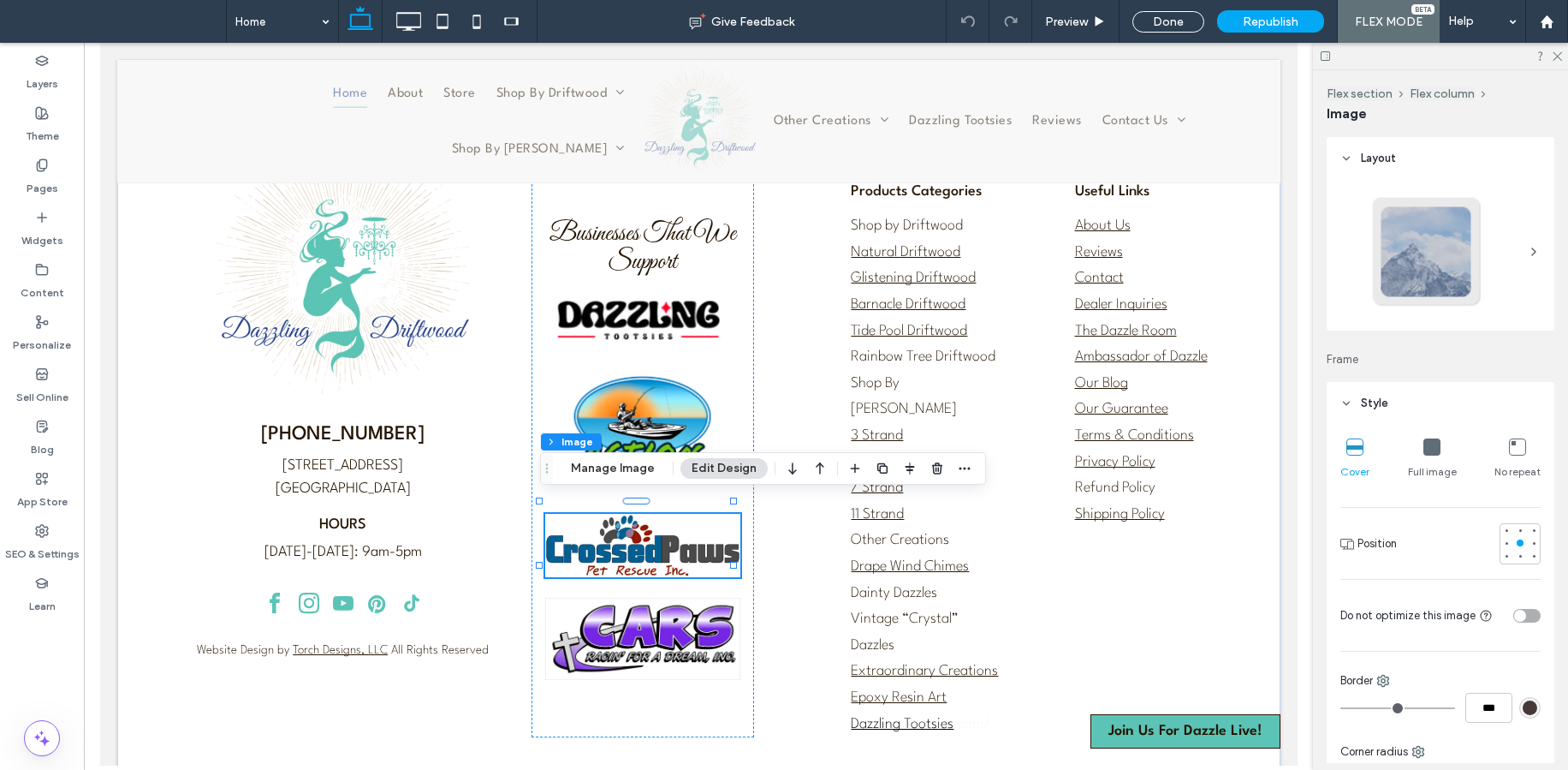
click at [1433, 453] on icon at bounding box center [1431, 446] width 17 height 17
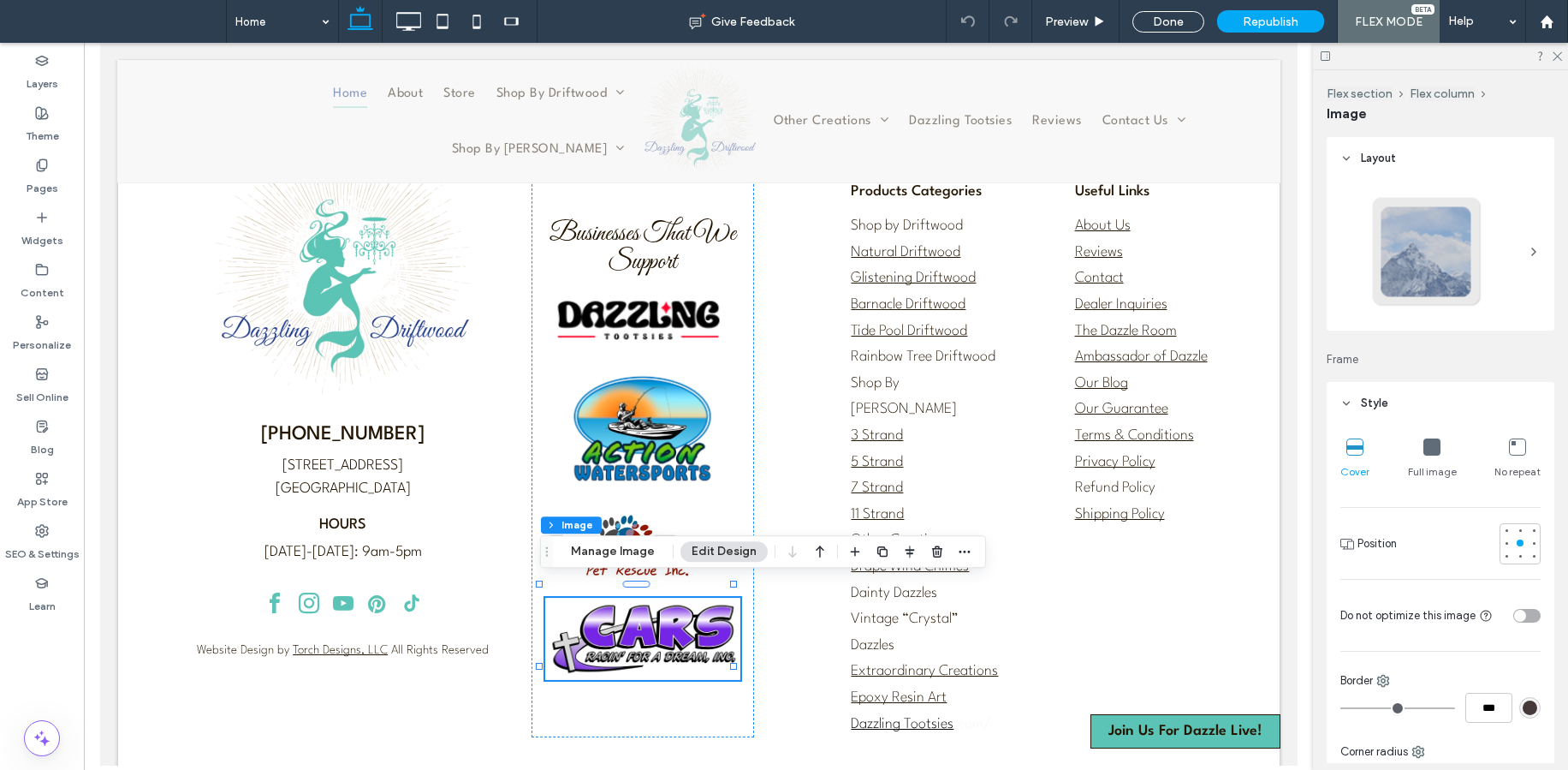
click at [1416, 453] on div "Full image" at bounding box center [1432, 459] width 49 height 55
click at [1424, 453] on icon at bounding box center [1431, 446] width 17 height 17
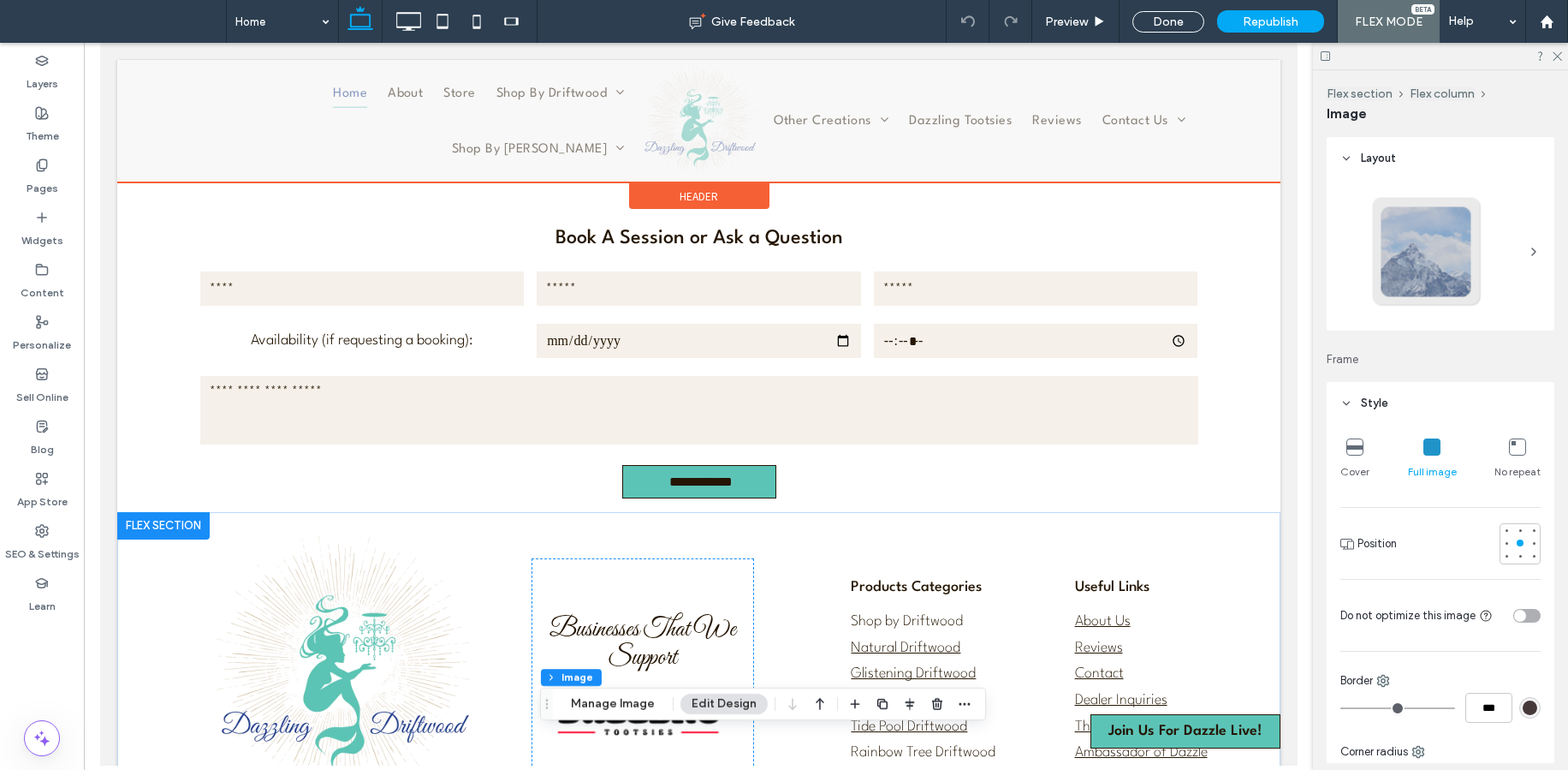
scroll to position [3215, 0]
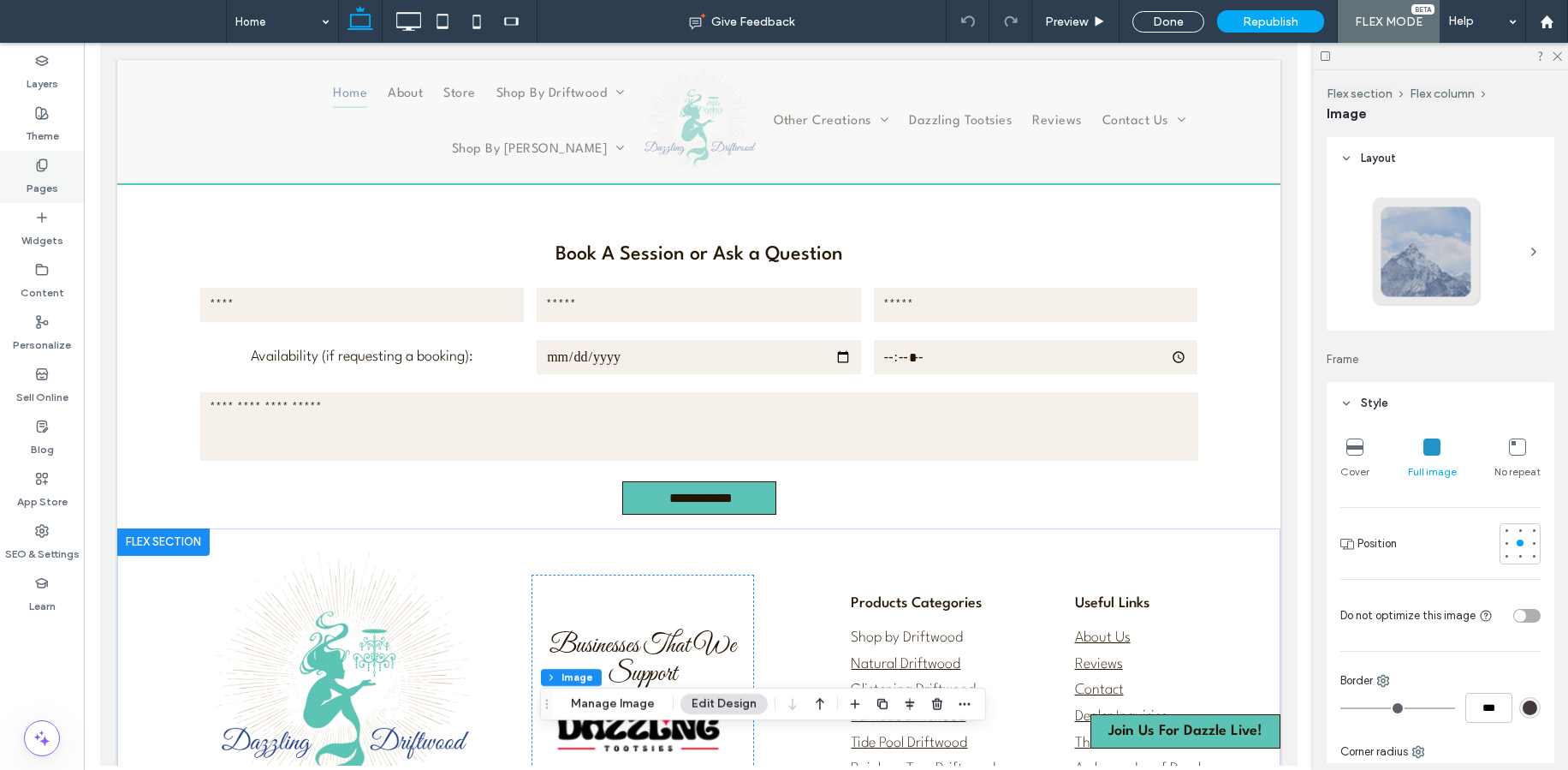
click at [45, 169] on icon at bounding box center [42, 165] width 14 height 14
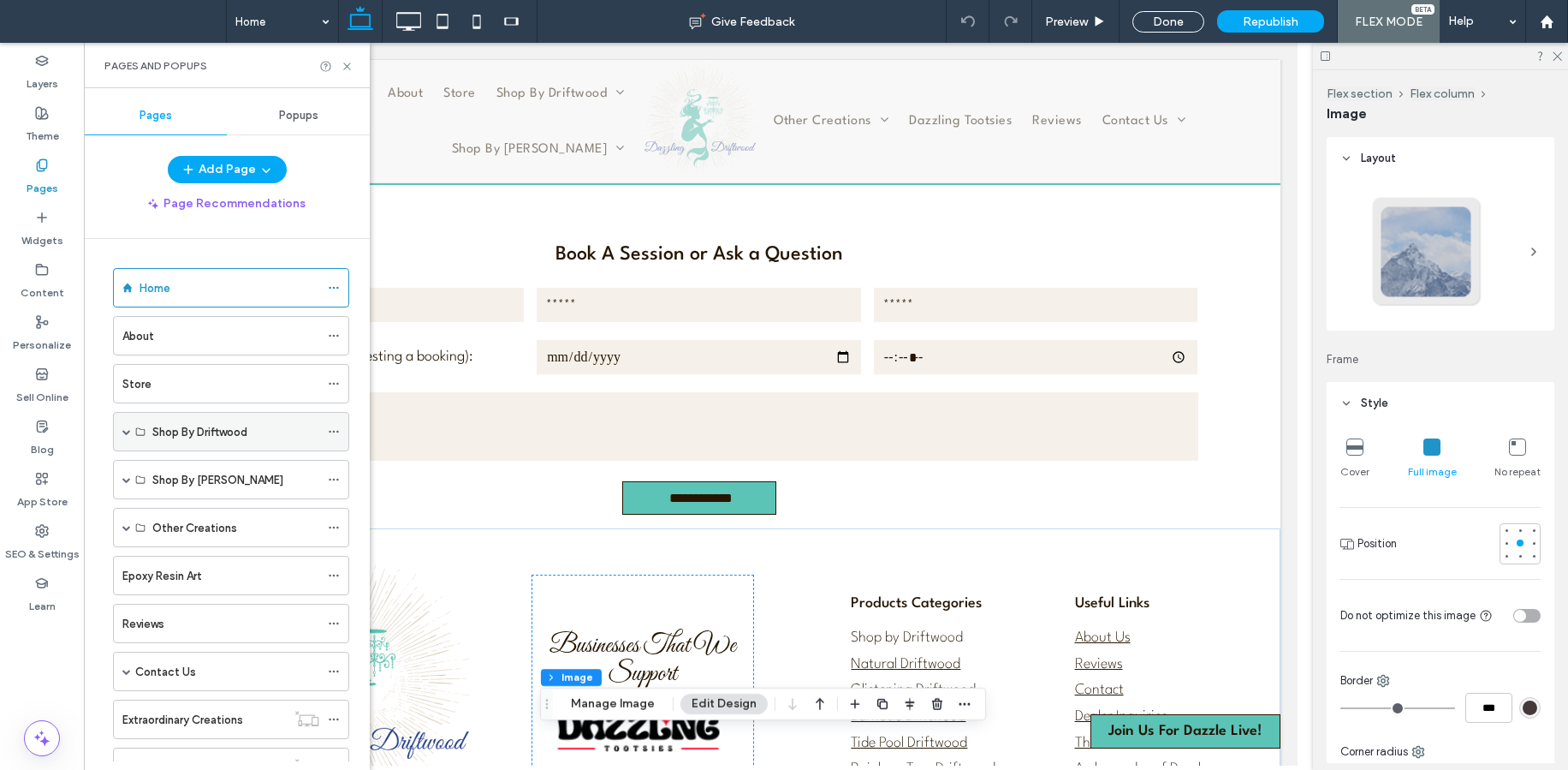
click at [124, 434] on span at bounding box center [126, 431] width 8 height 8
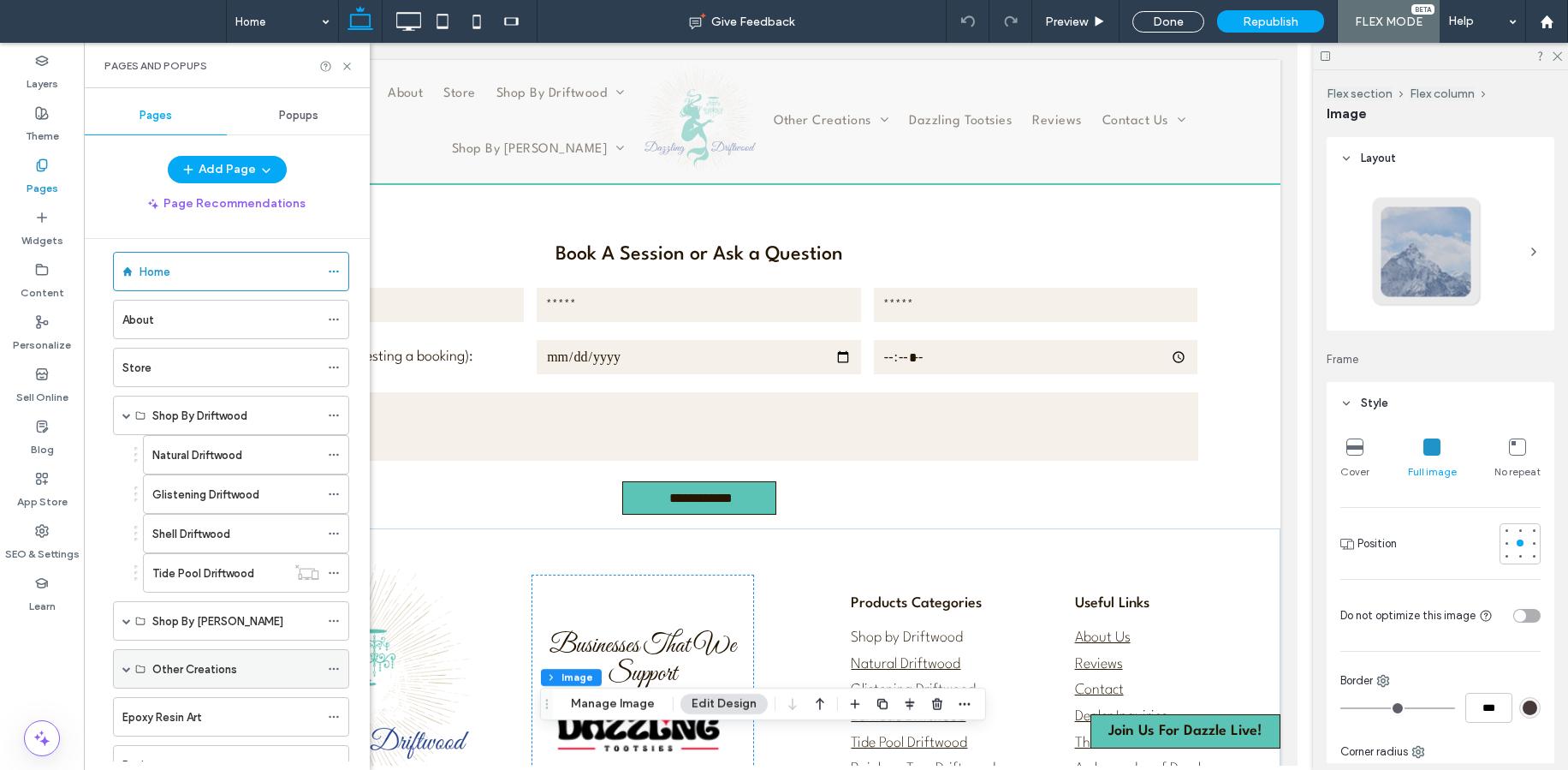
scroll to position [77, 0]
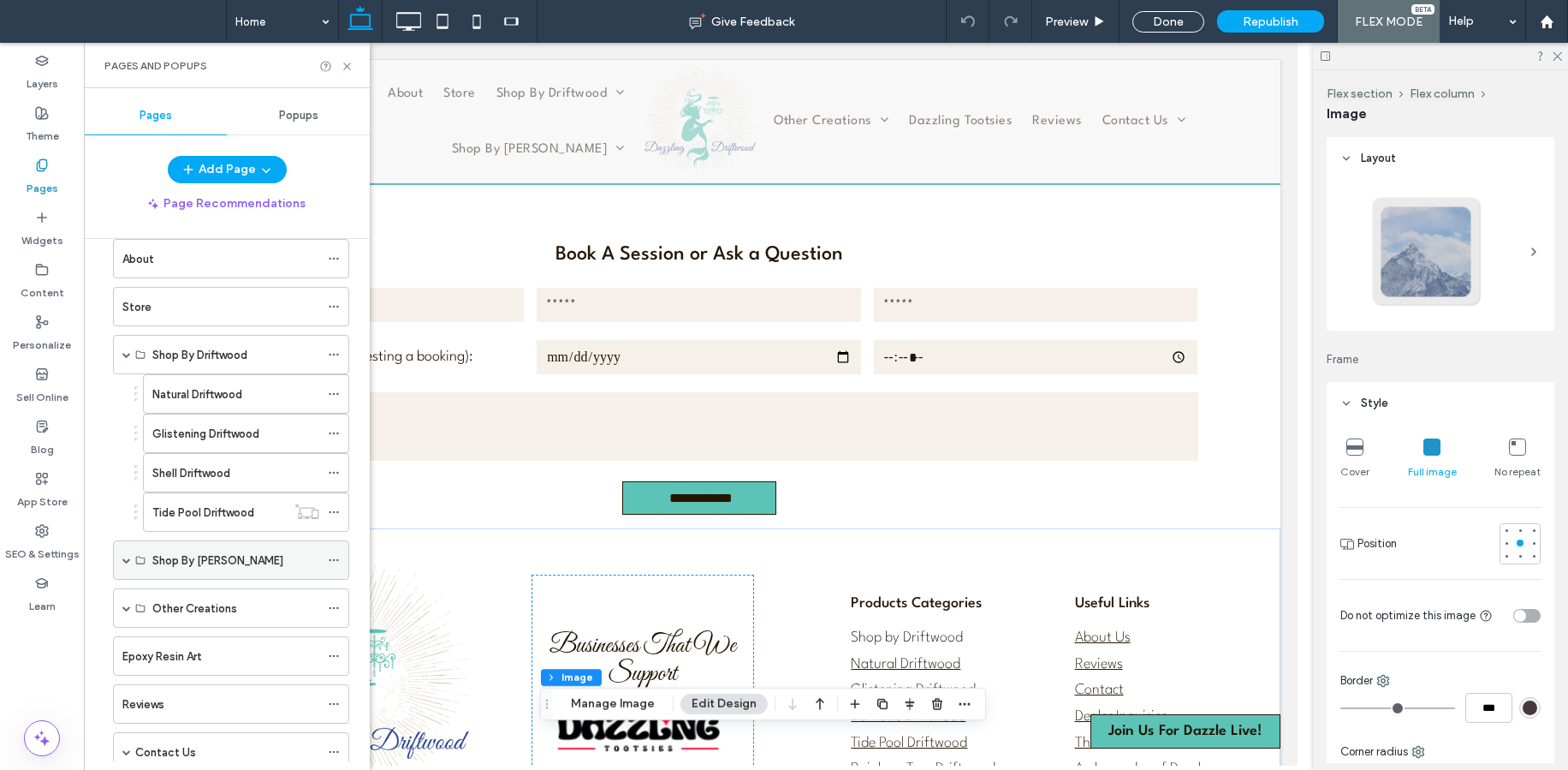
click at [126, 556] on span at bounding box center [126, 559] width 8 height 8
click at [334, 598] on use at bounding box center [333, 599] width 9 height 3
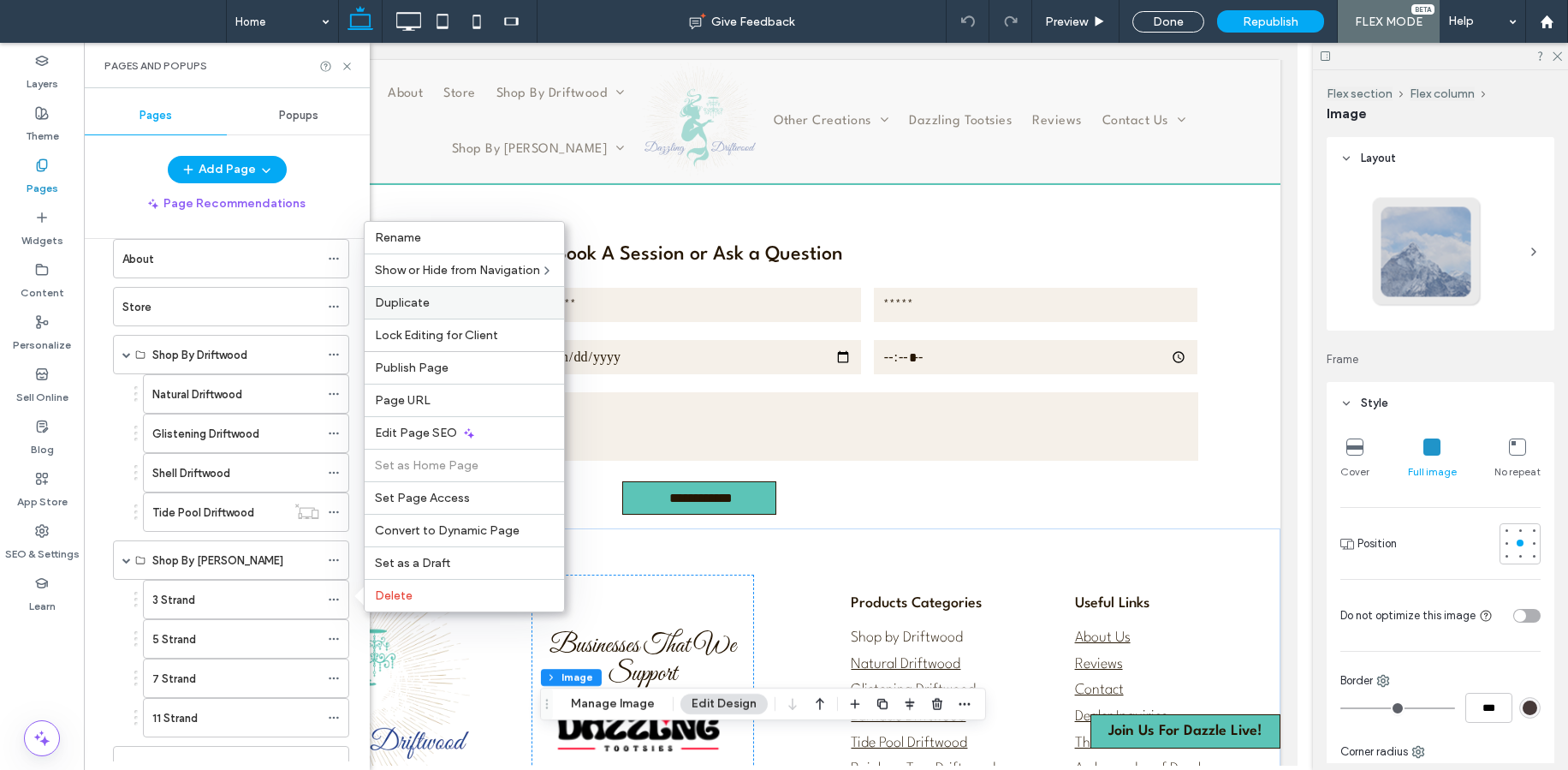
click at [422, 299] on span "Duplicate" at bounding box center [402, 302] width 55 height 14
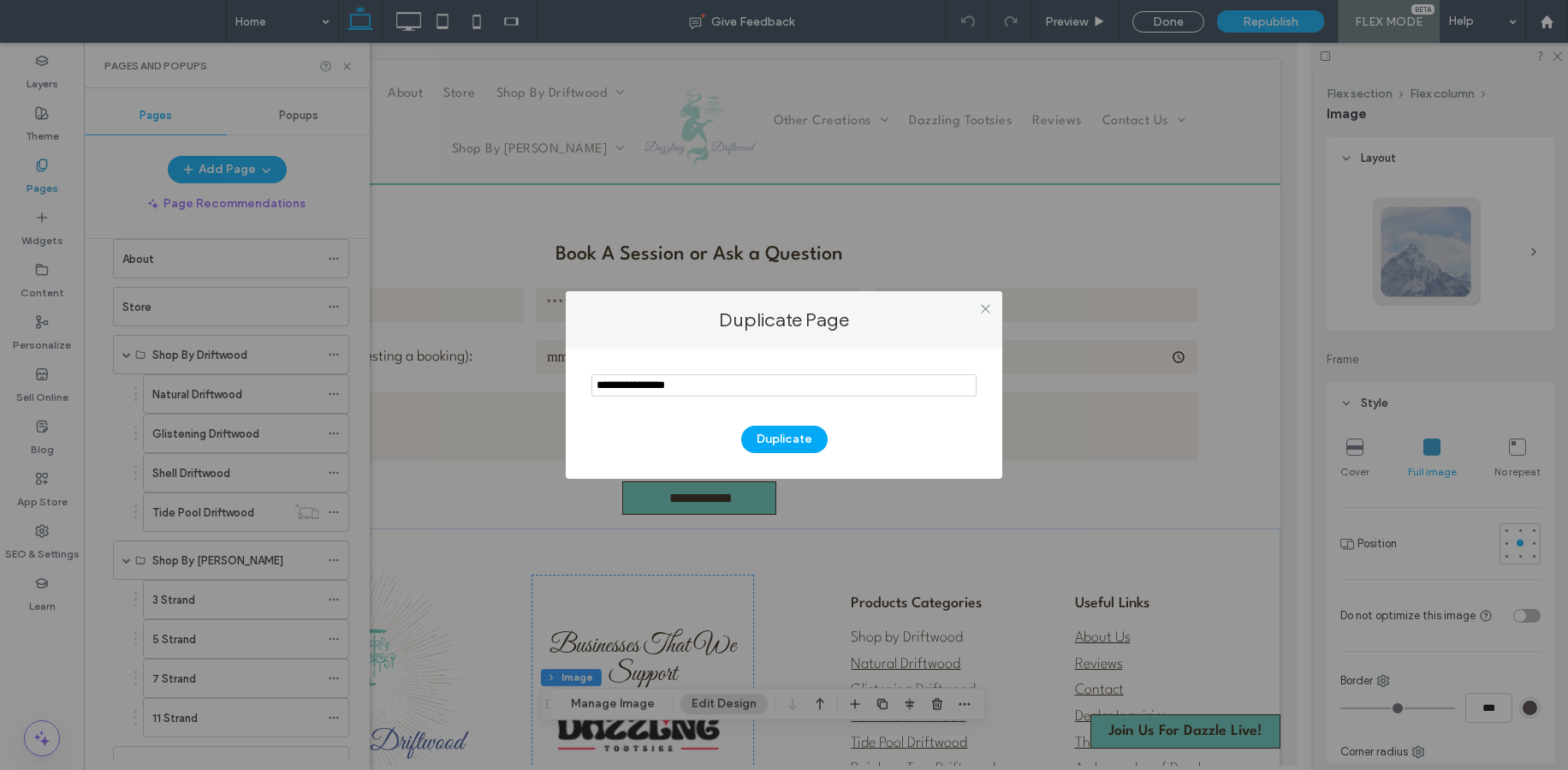
drag, startPoint x: 644, startPoint y: 386, endPoint x: 517, endPoint y: 366, distance: 128.6
click at [518, 366] on div "Duplicate Page Duplicate" at bounding box center [784, 385] width 1568 height 770
type input "********"
click at [777, 429] on button "Duplicate" at bounding box center [784, 439] width 87 height 27
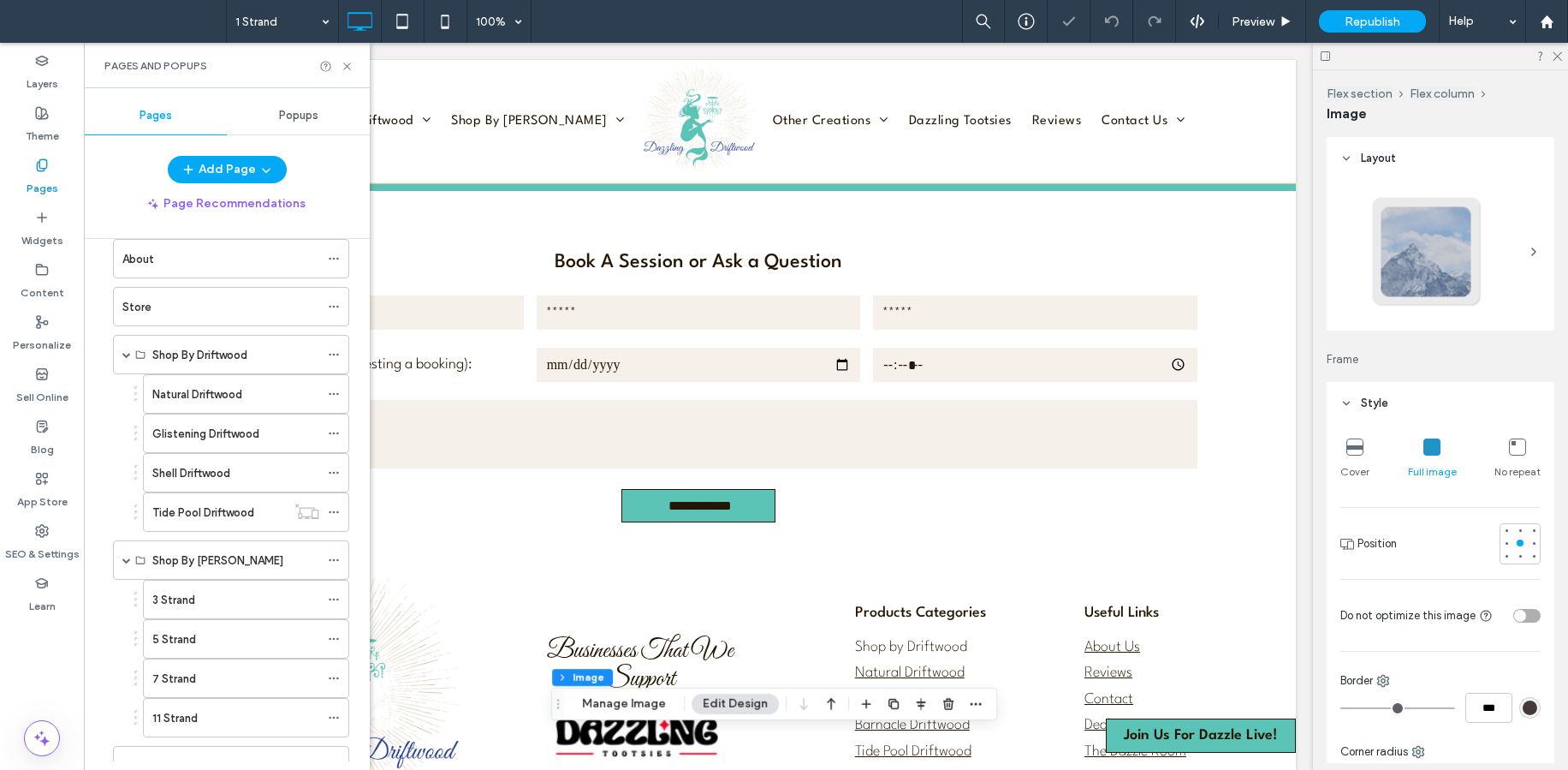
scroll to position [3122, 0]
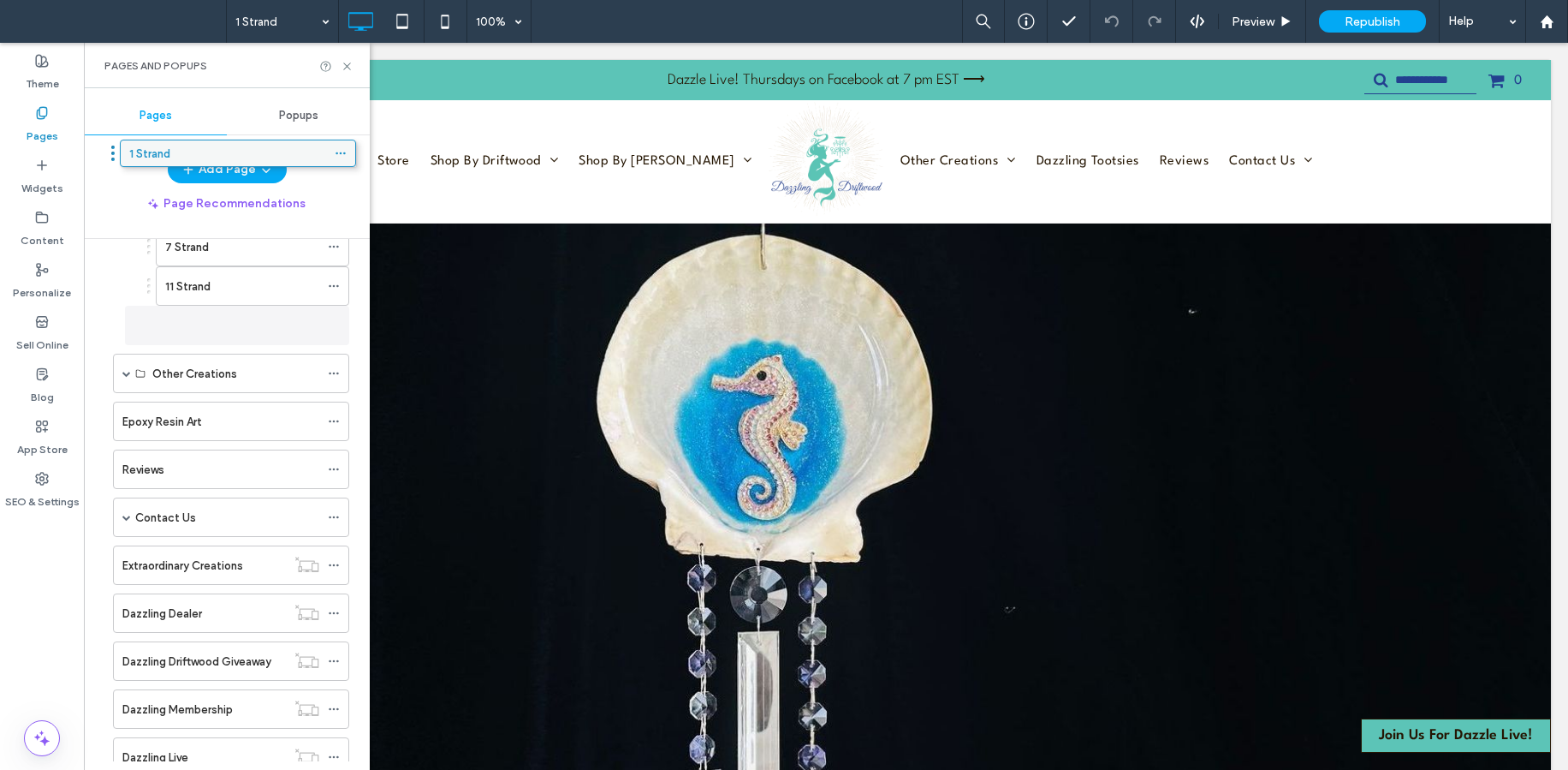
scroll to position [389, 0]
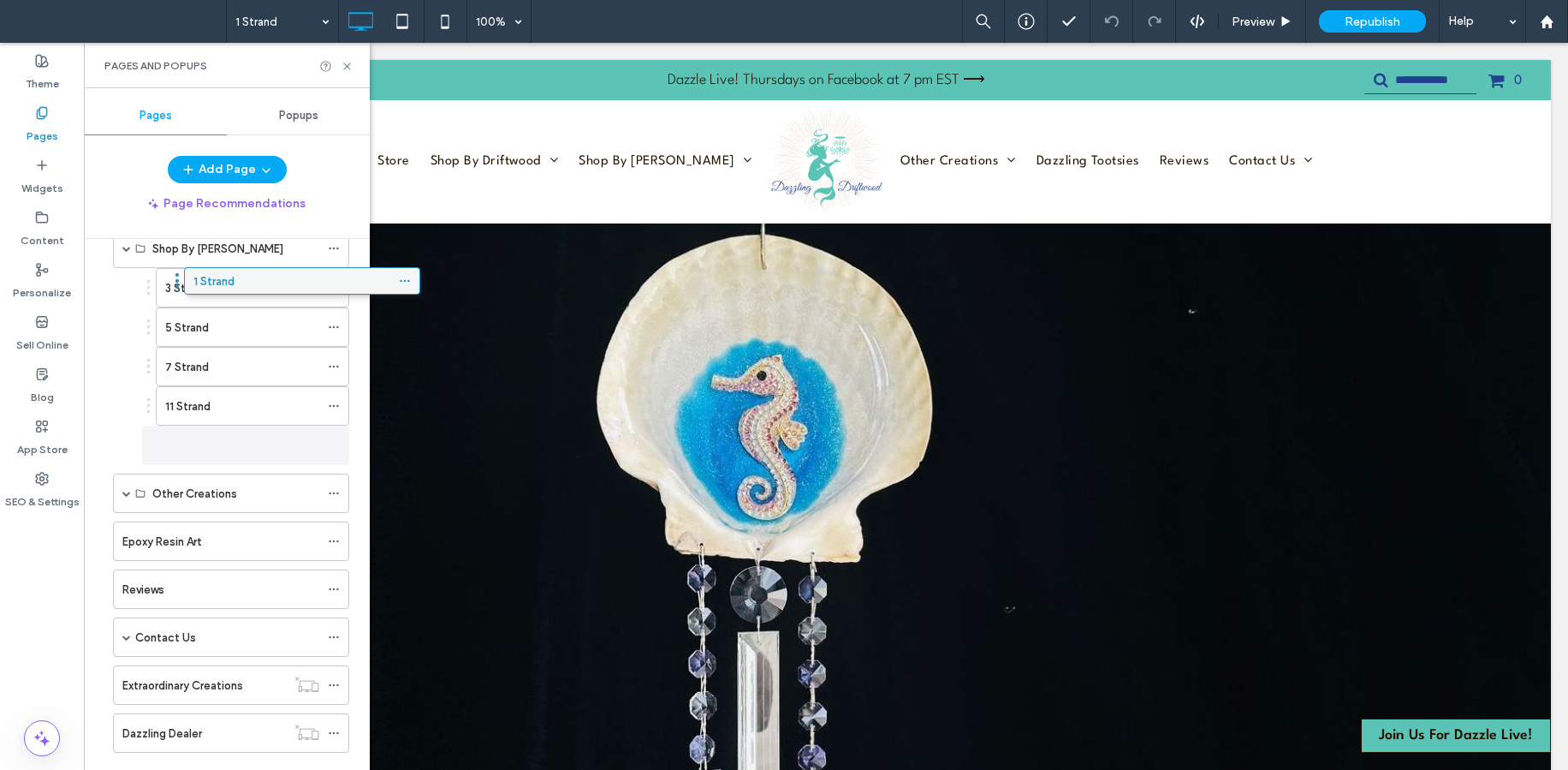
drag, startPoint x: 185, startPoint y: 700, endPoint x: 256, endPoint y: 289, distance: 417.1
drag, startPoint x: 189, startPoint y: 449, endPoint x: 206, endPoint y: 275, distance: 174.8
click at [339, 281] on icon at bounding box center [333, 287] width 12 height 12
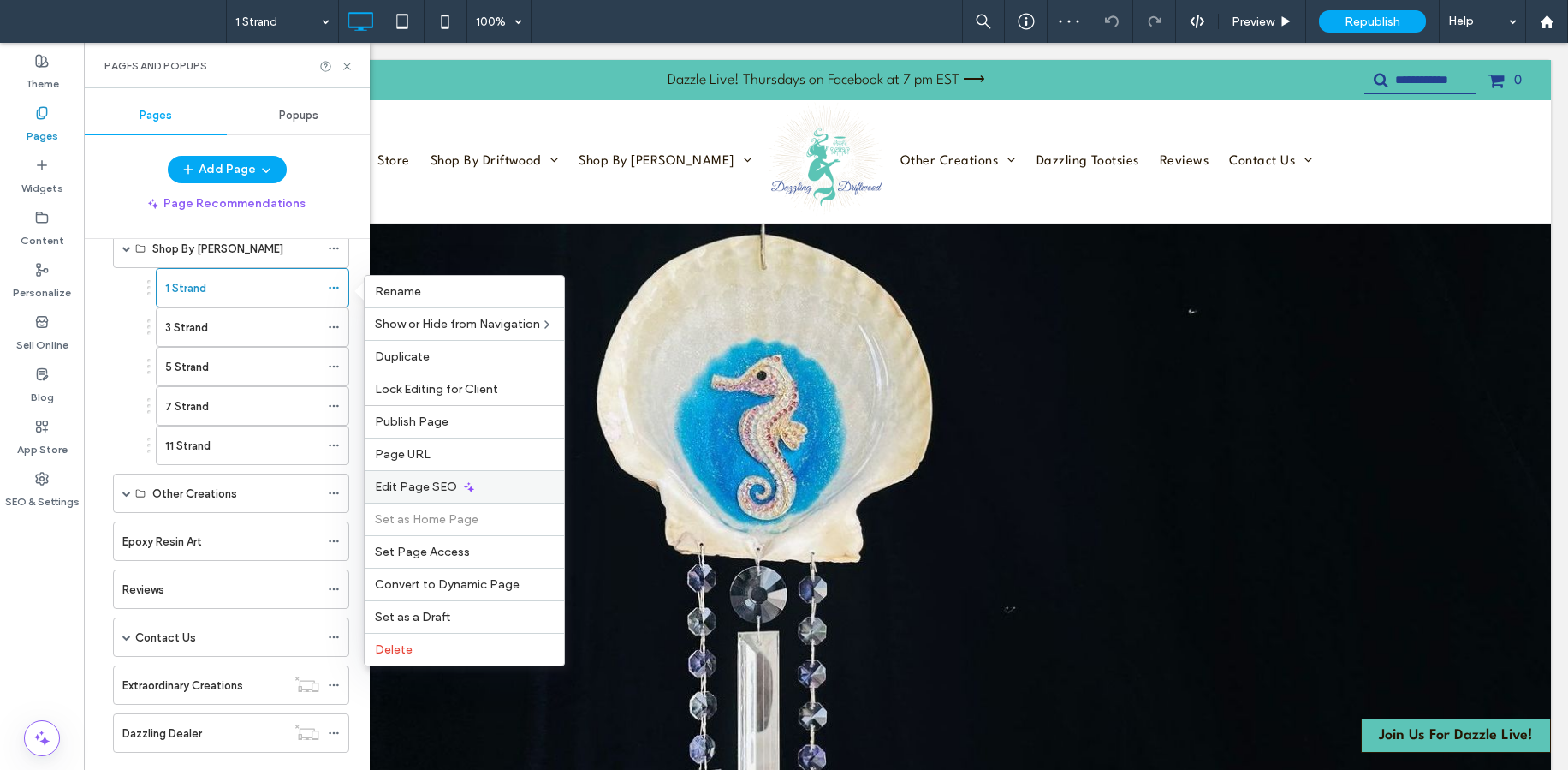
click at [462, 480] on icon at bounding box center [469, 487] width 14 height 14
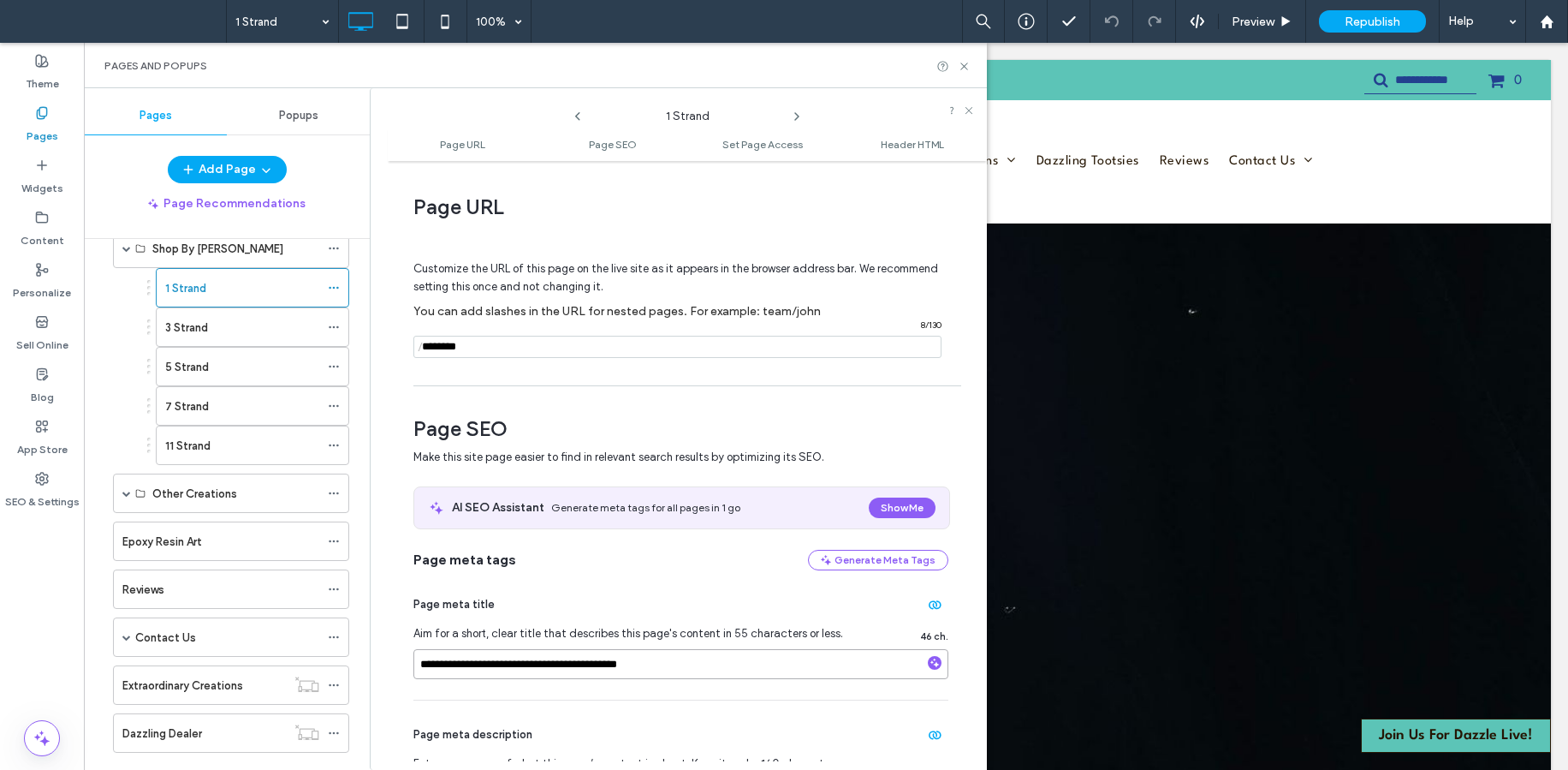
click at [621, 661] on input "**********" at bounding box center [680, 663] width 535 height 30
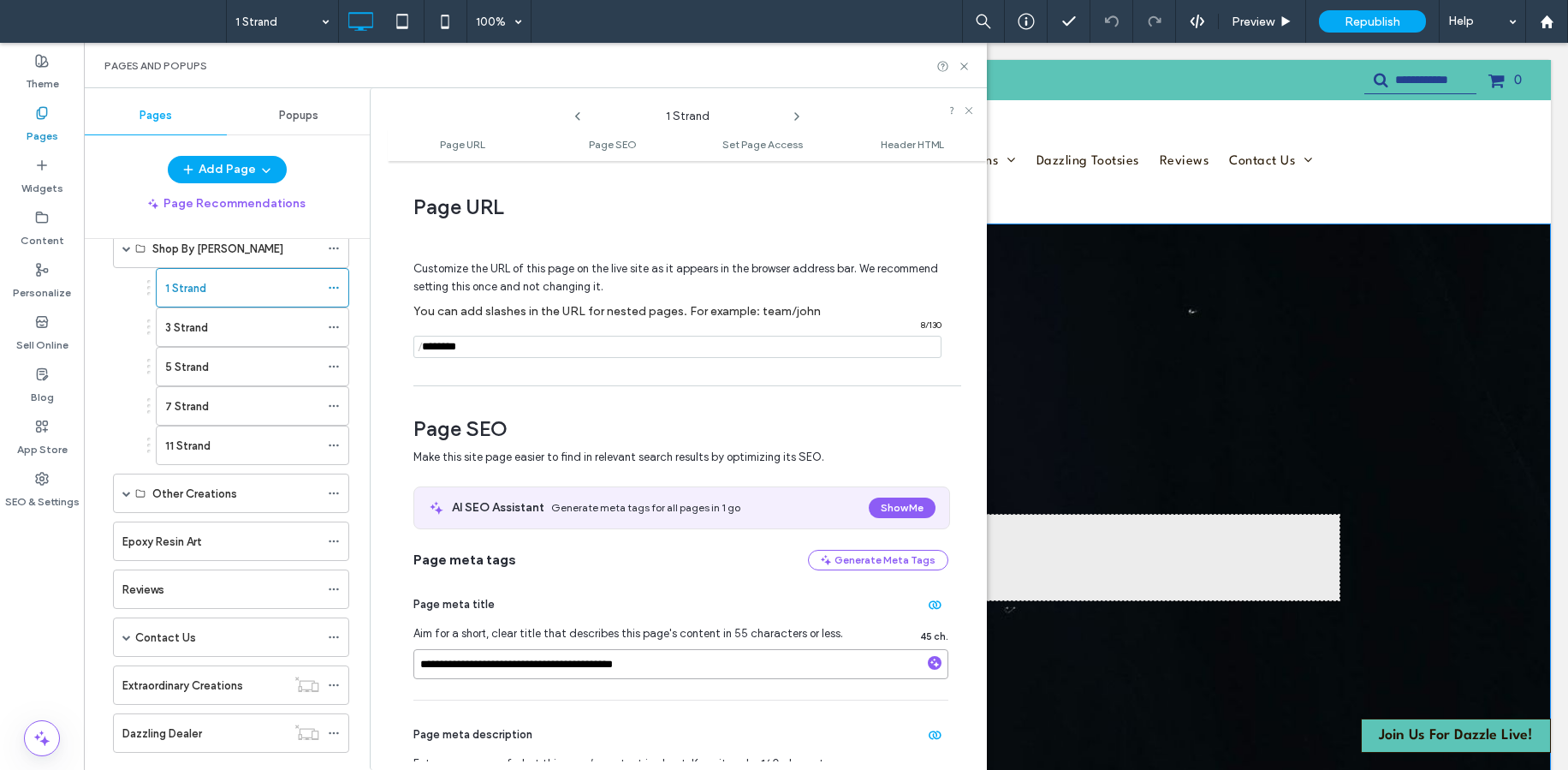
type input "**********"
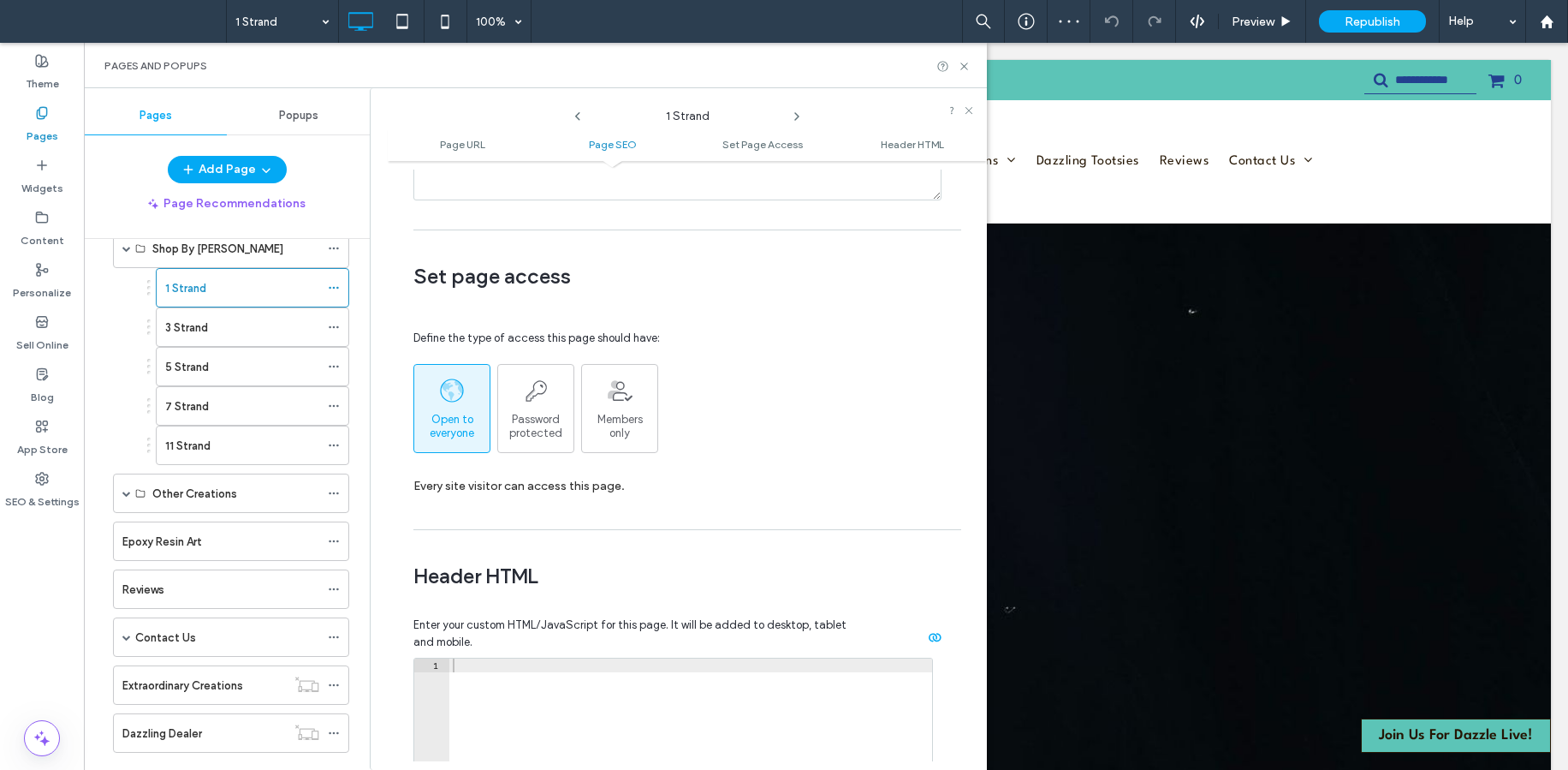
scroll to position [1911, 0]
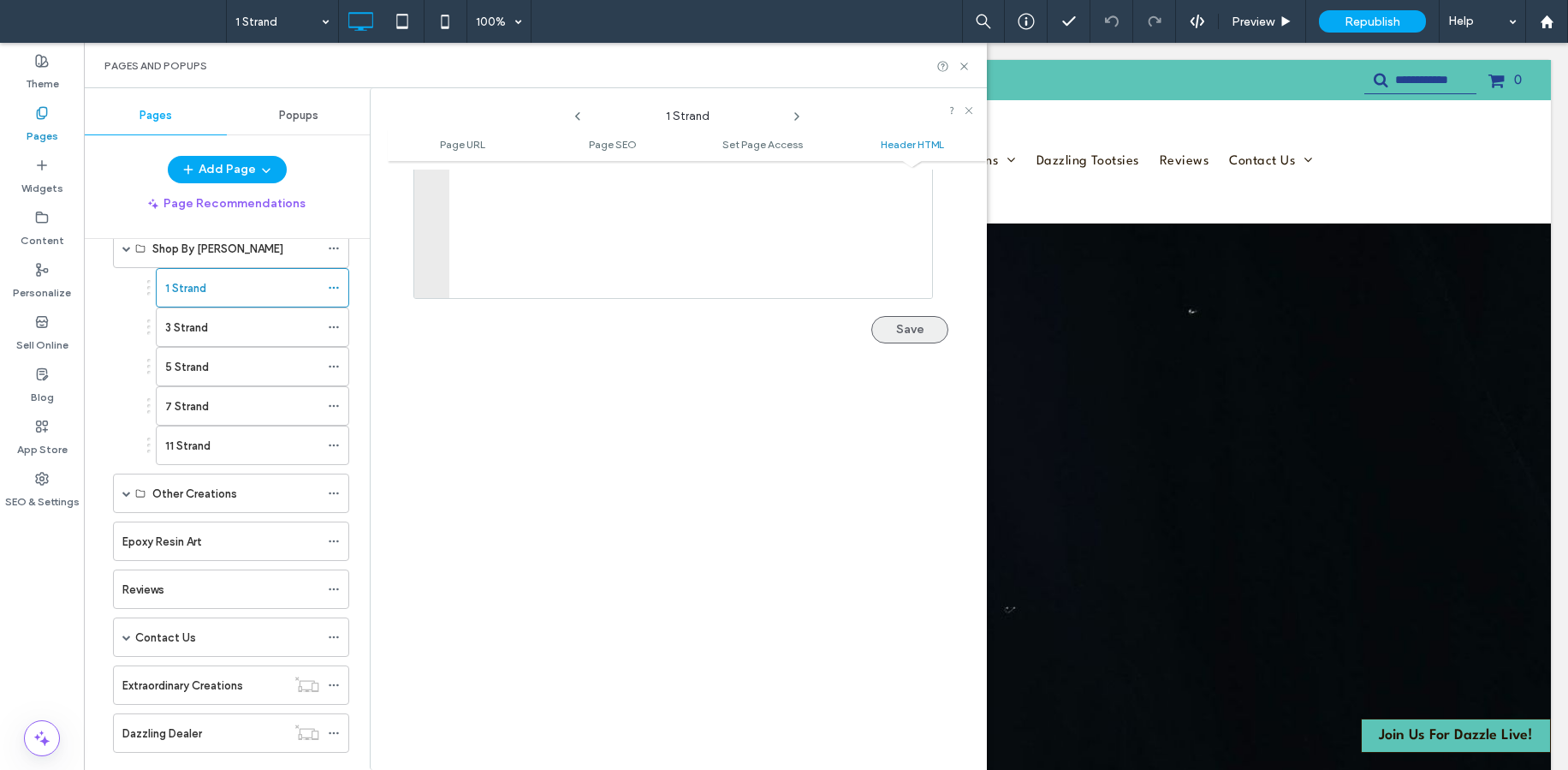
click at [893, 337] on button "Save" at bounding box center [909, 329] width 77 height 27
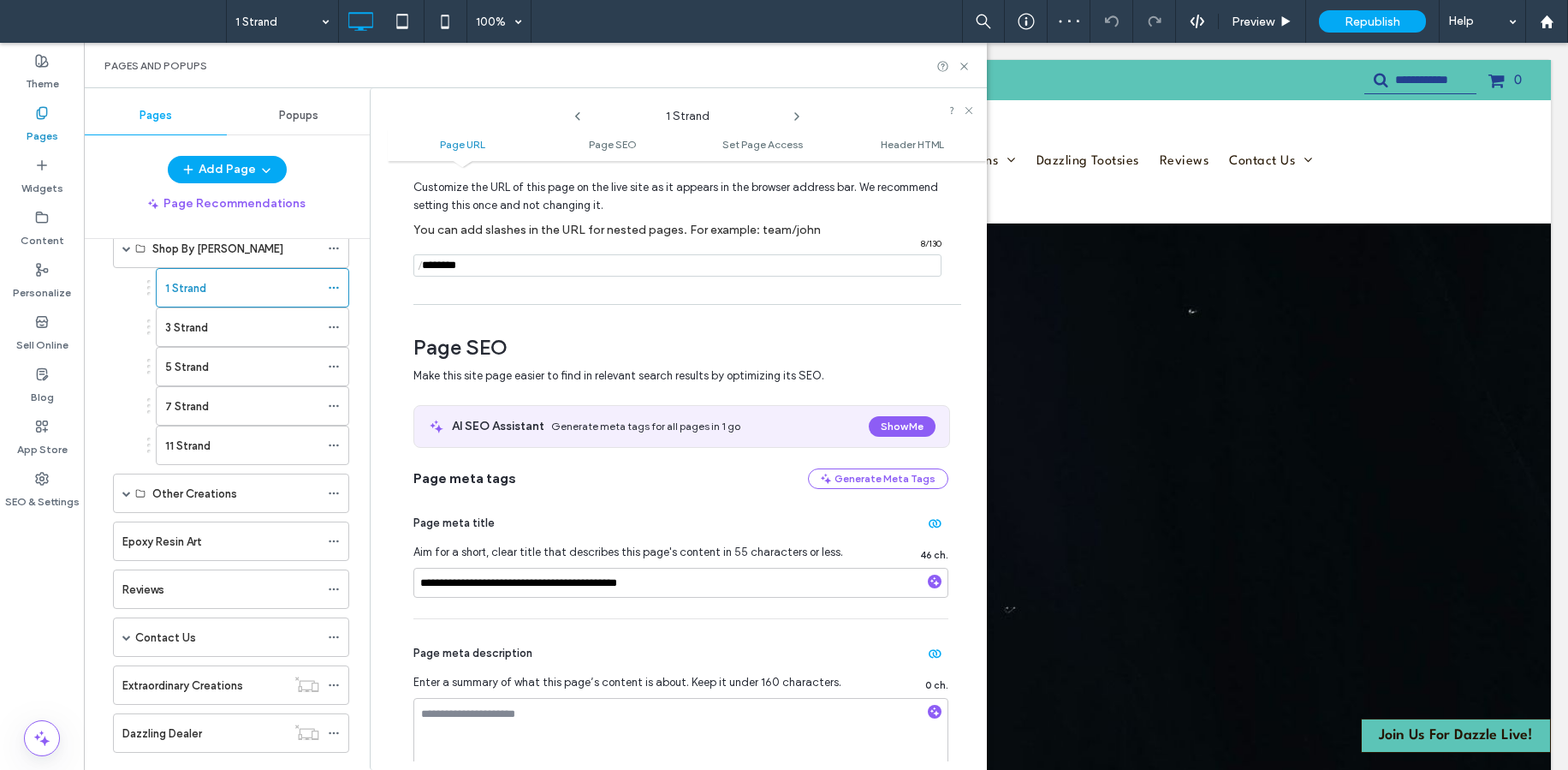
scroll to position [0, 0]
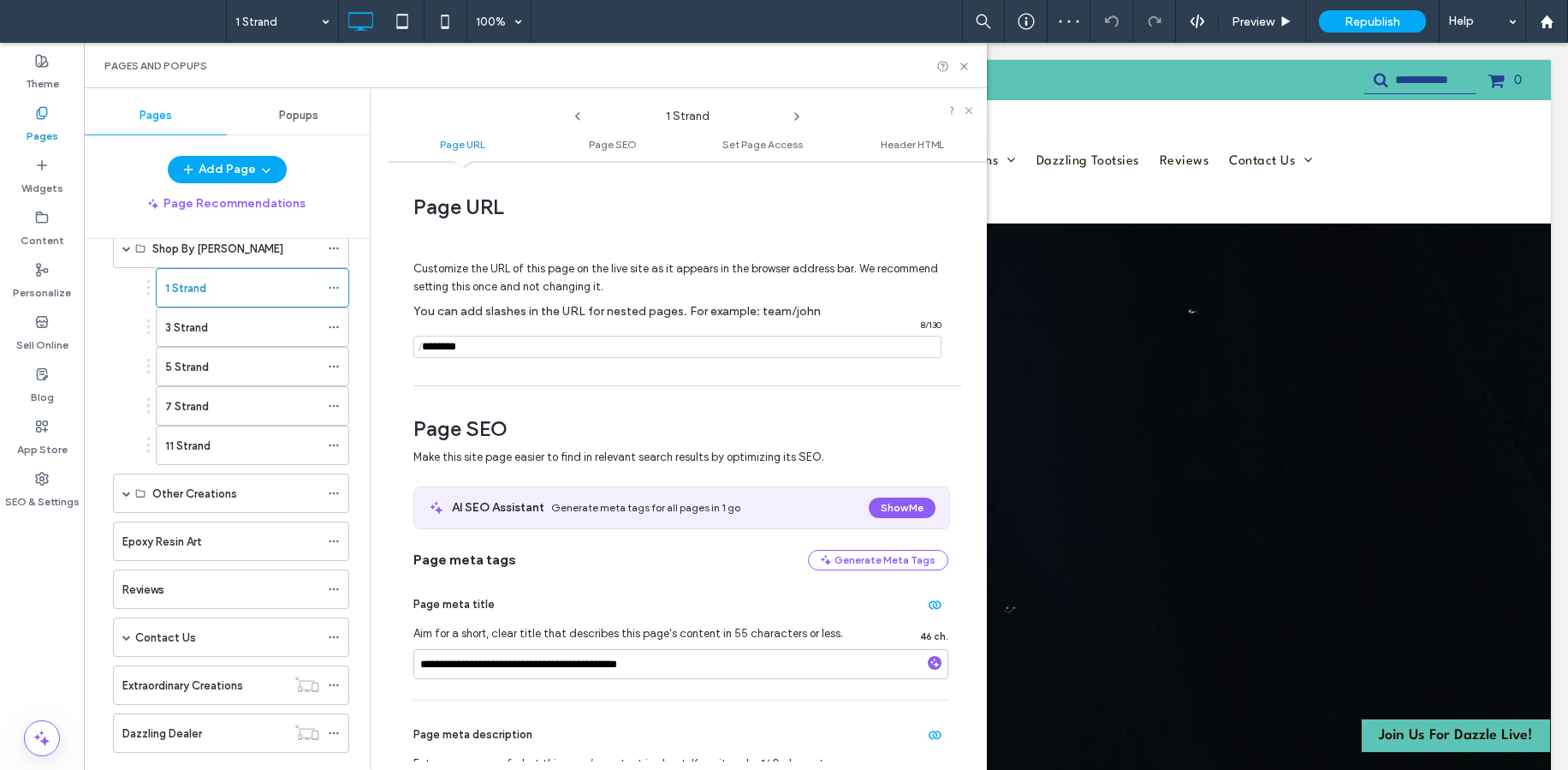
click at [208, 281] on div "1 Strand" at bounding box center [242, 288] width 154 height 18
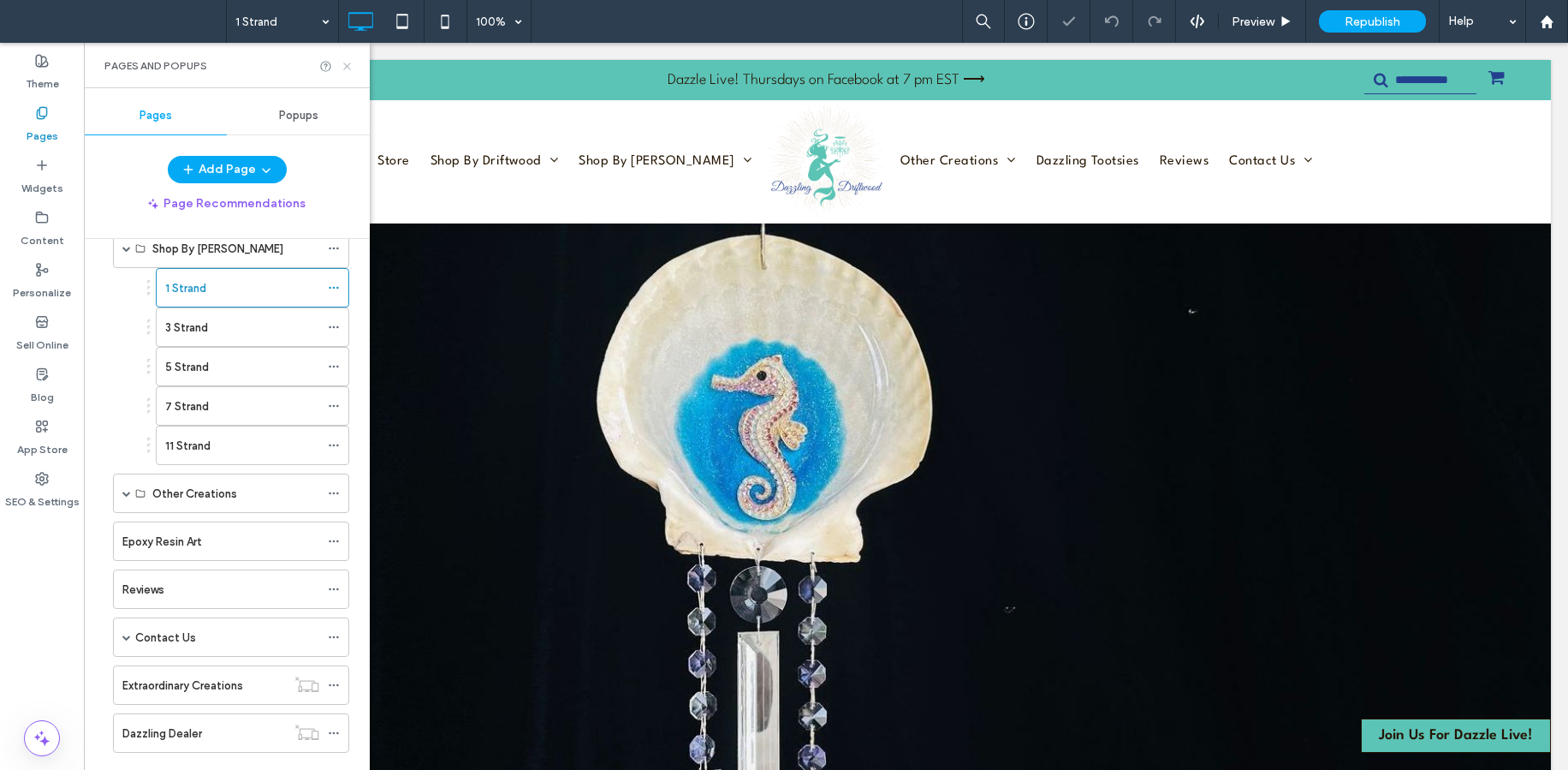
click at [349, 64] on icon at bounding box center [347, 66] width 13 height 13
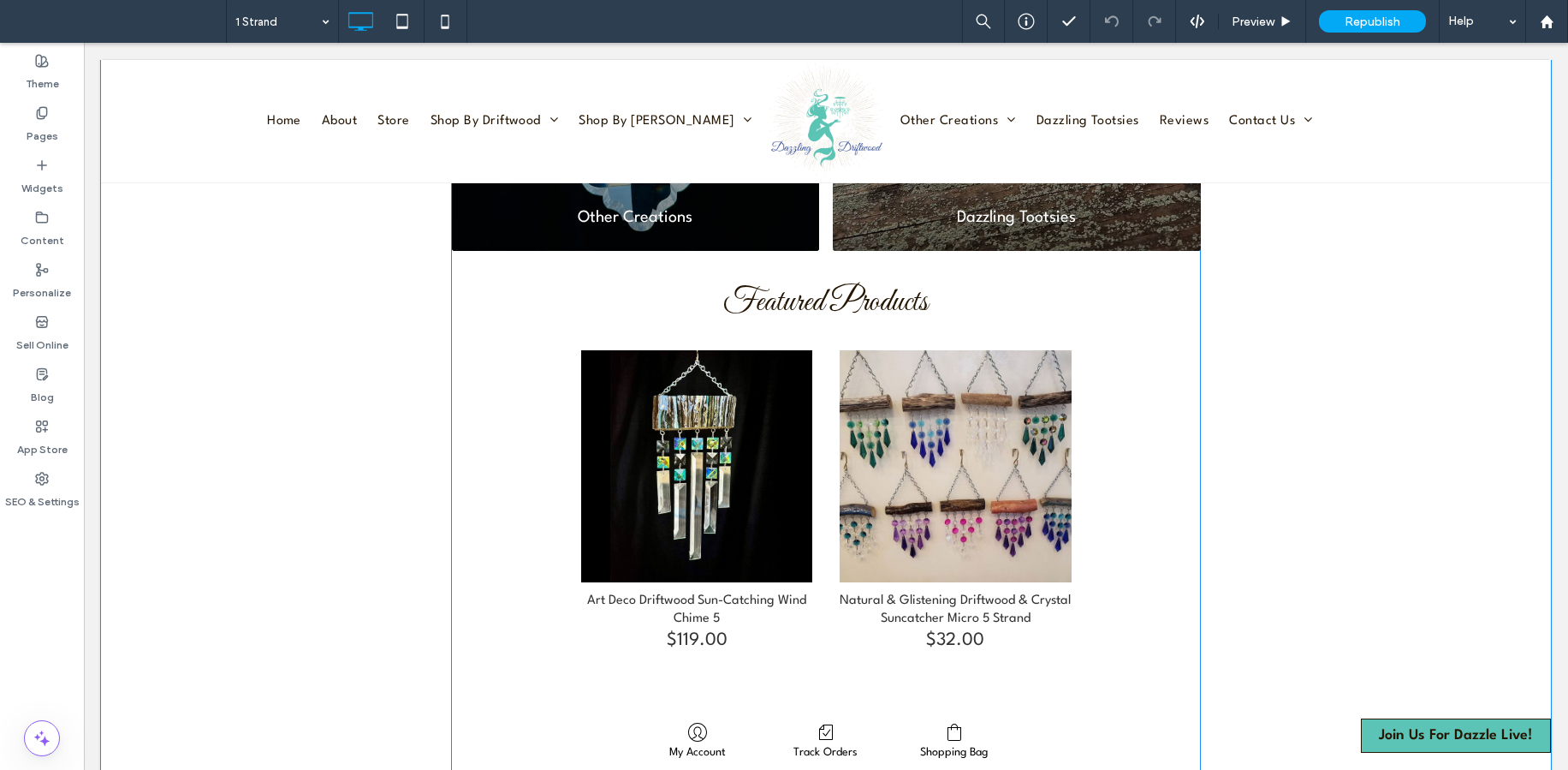
scroll to position [2077, 0]
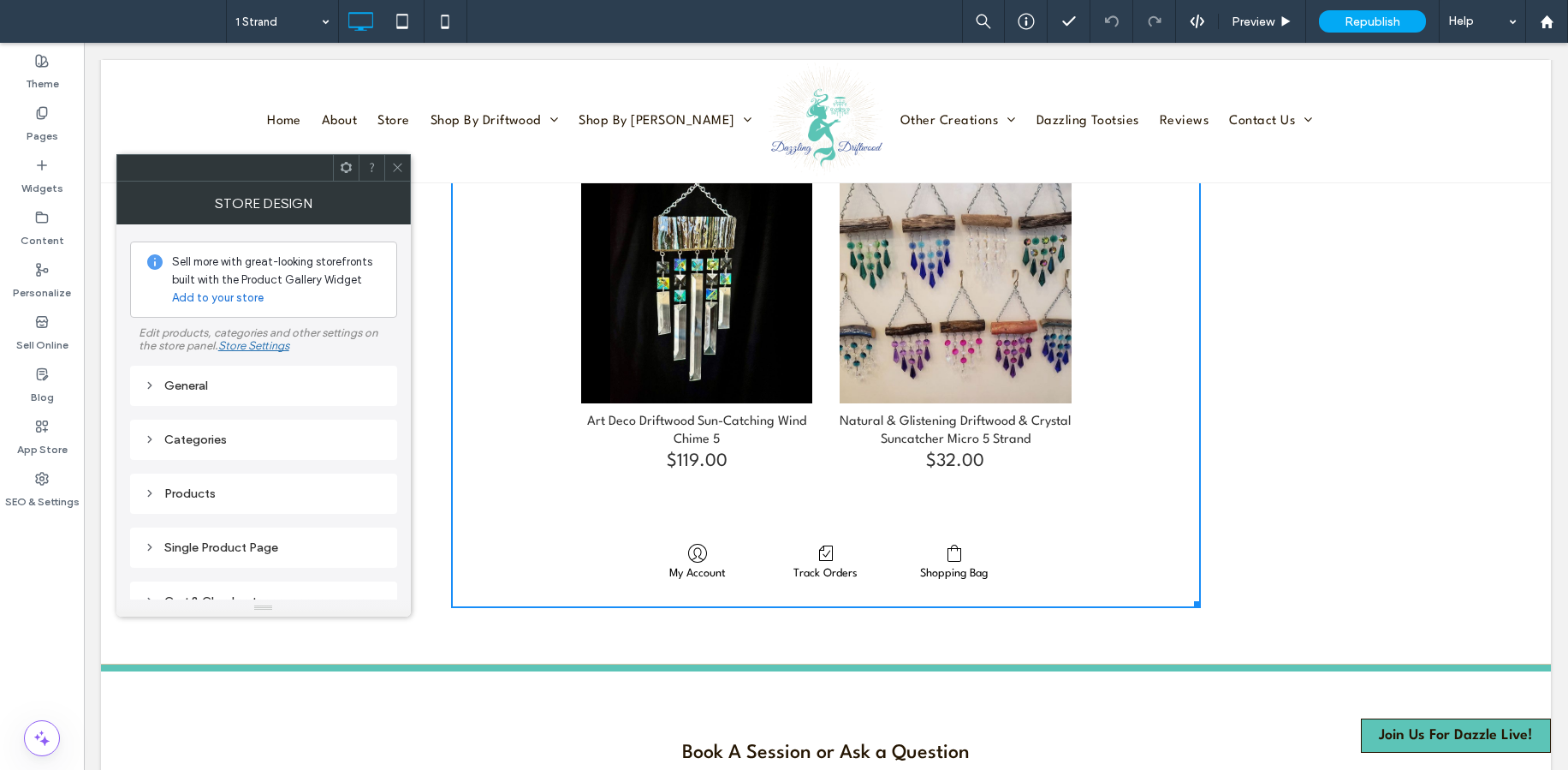
click at [281, 378] on div "General" at bounding box center [263, 385] width 240 height 14
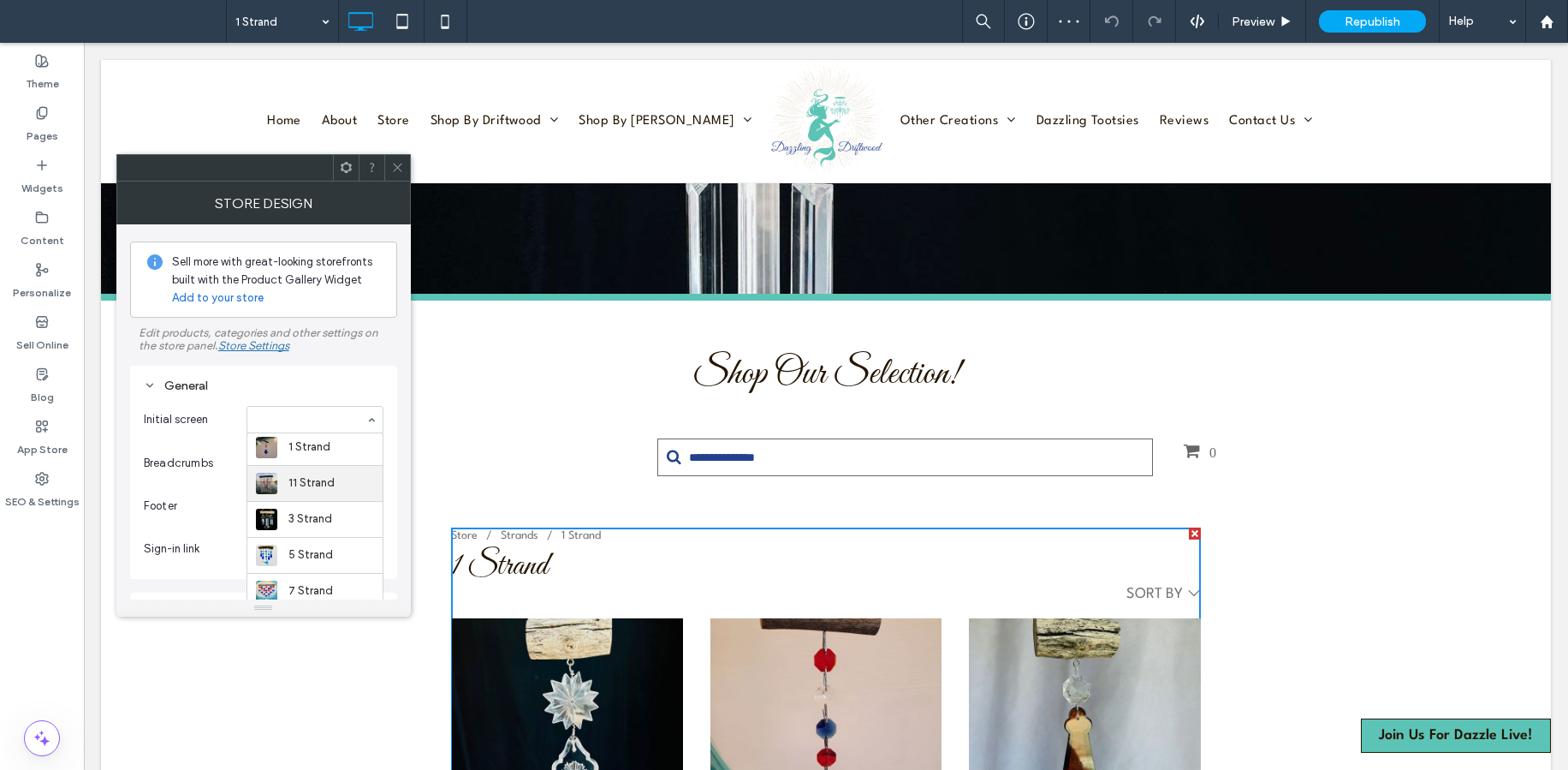
scroll to position [863, 0]
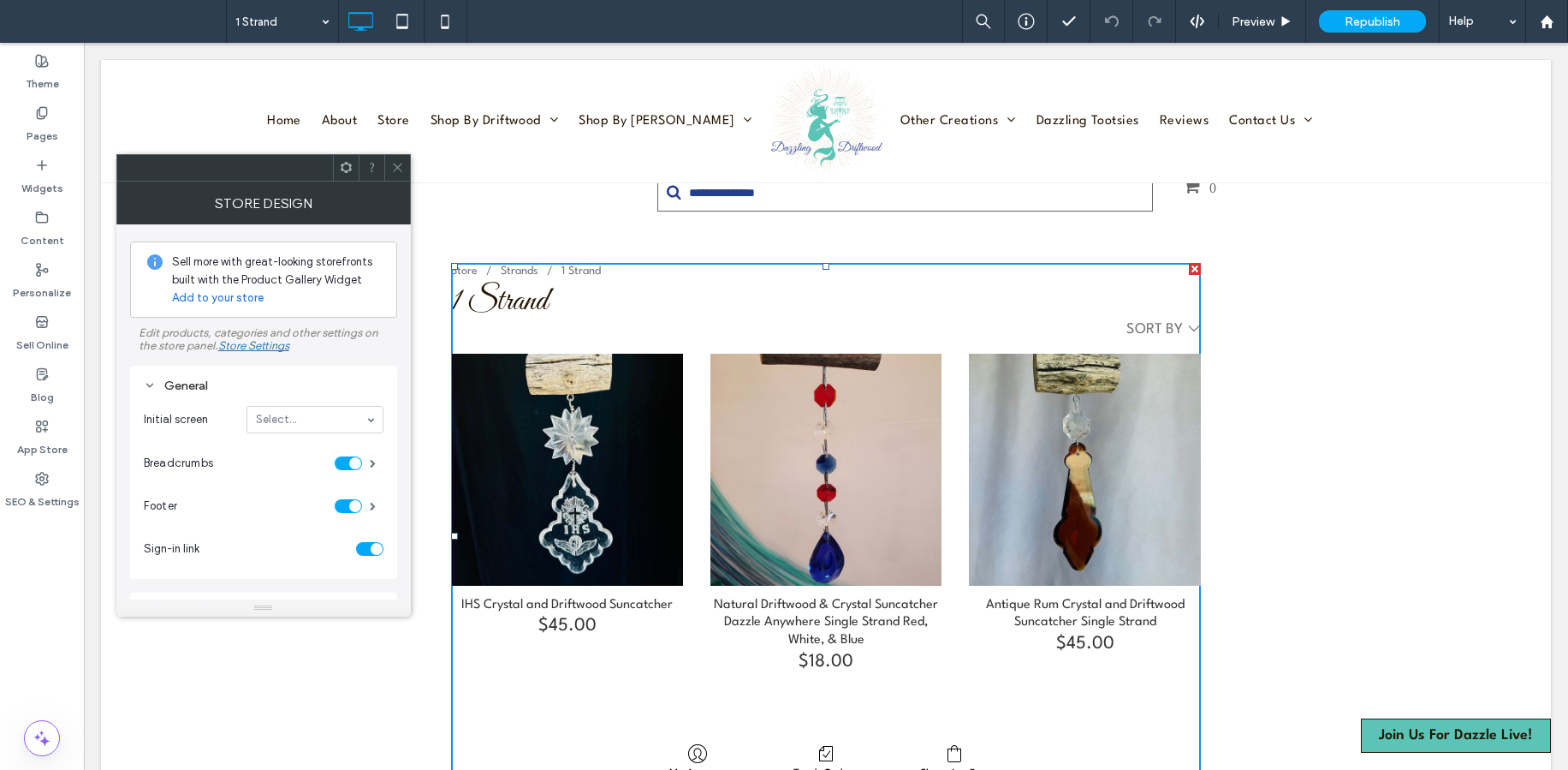
drag, startPoint x: 398, startPoint y: 158, endPoint x: 369, endPoint y: 156, distance: 29.1
click at [397, 158] on span at bounding box center [397, 167] width 13 height 25
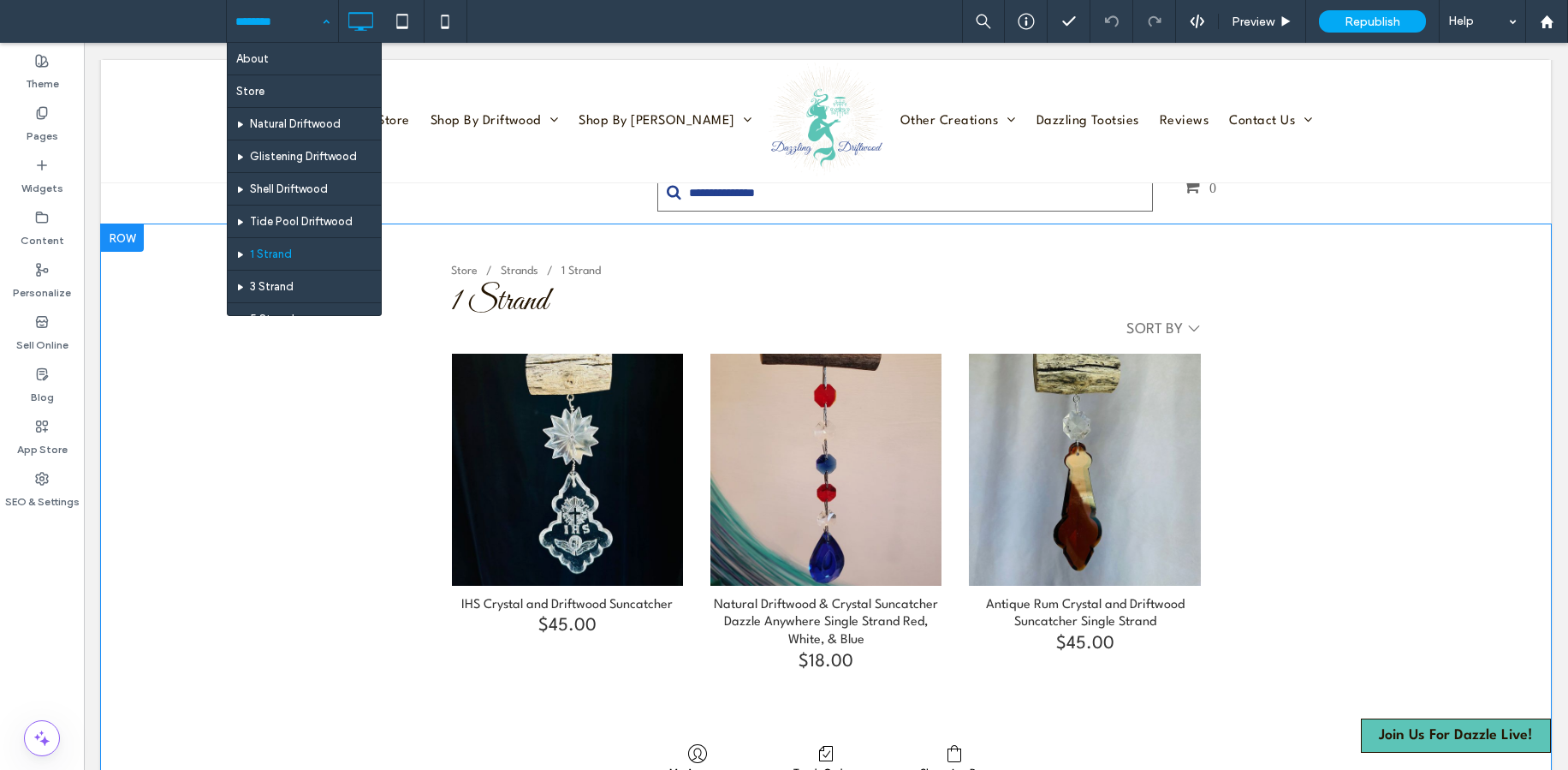
scroll to position [203, 0]
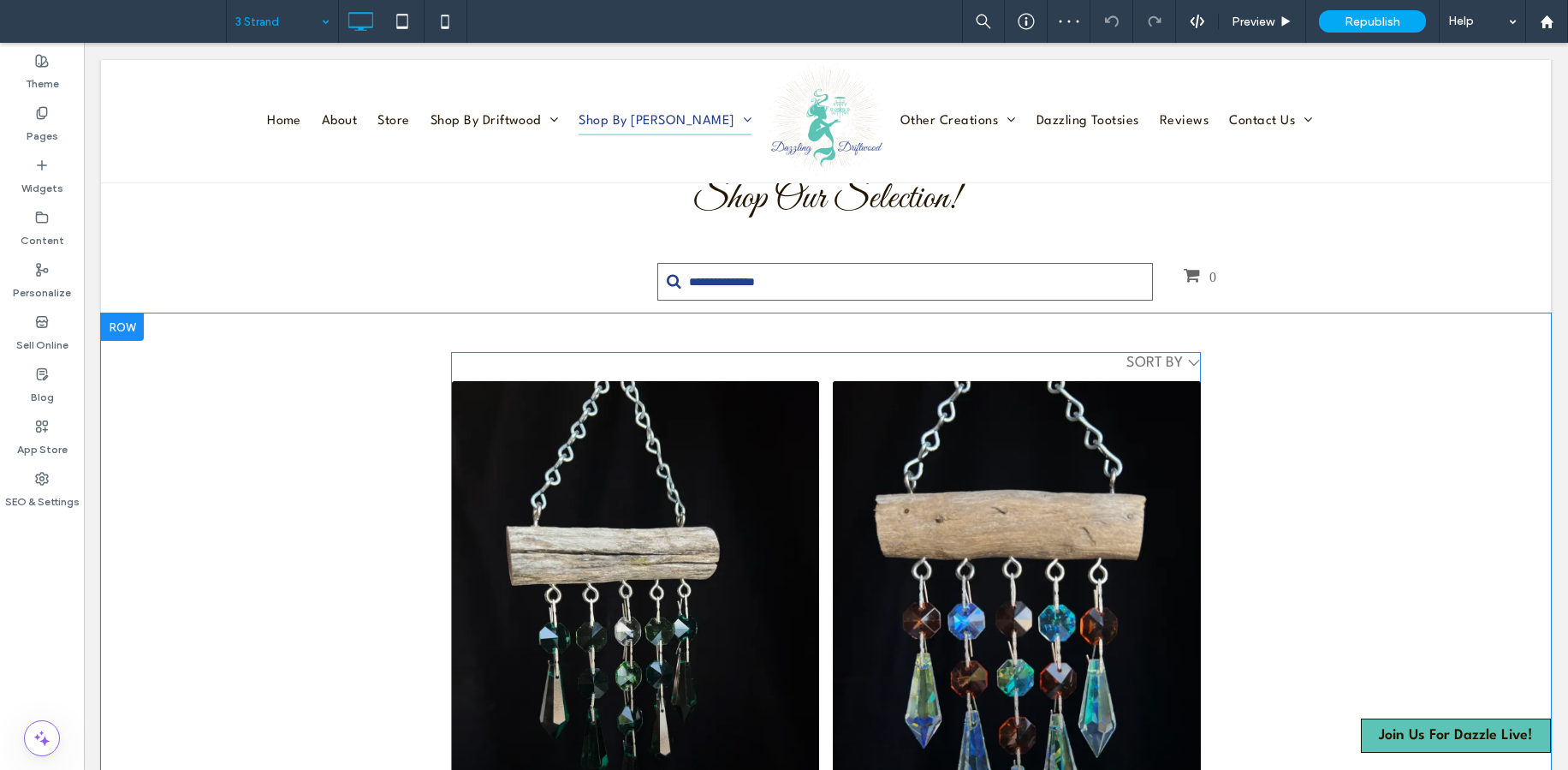
scroll to position [869, 0]
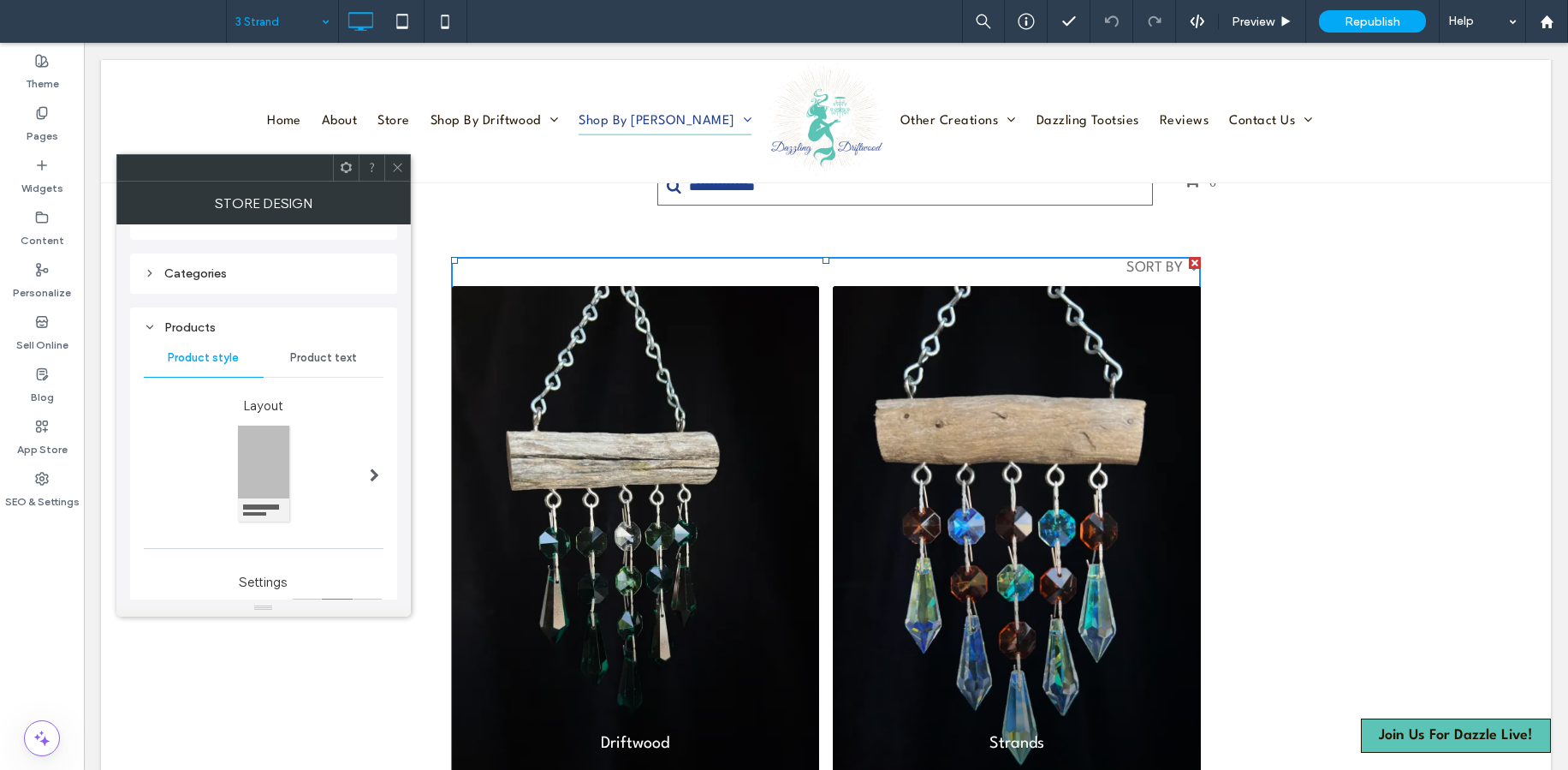
scroll to position [15, 0]
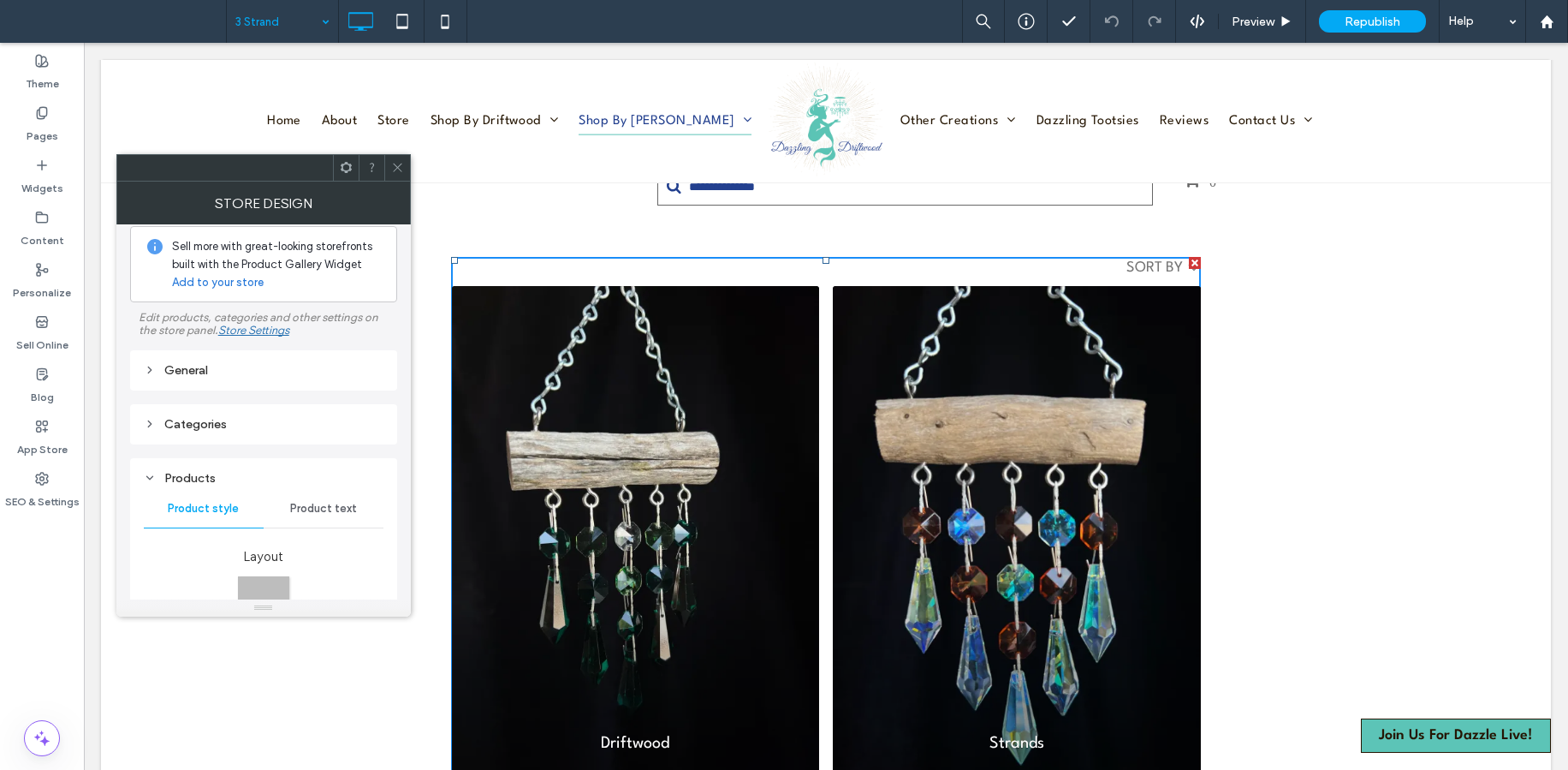
click at [299, 366] on div "General" at bounding box center [263, 370] width 240 height 14
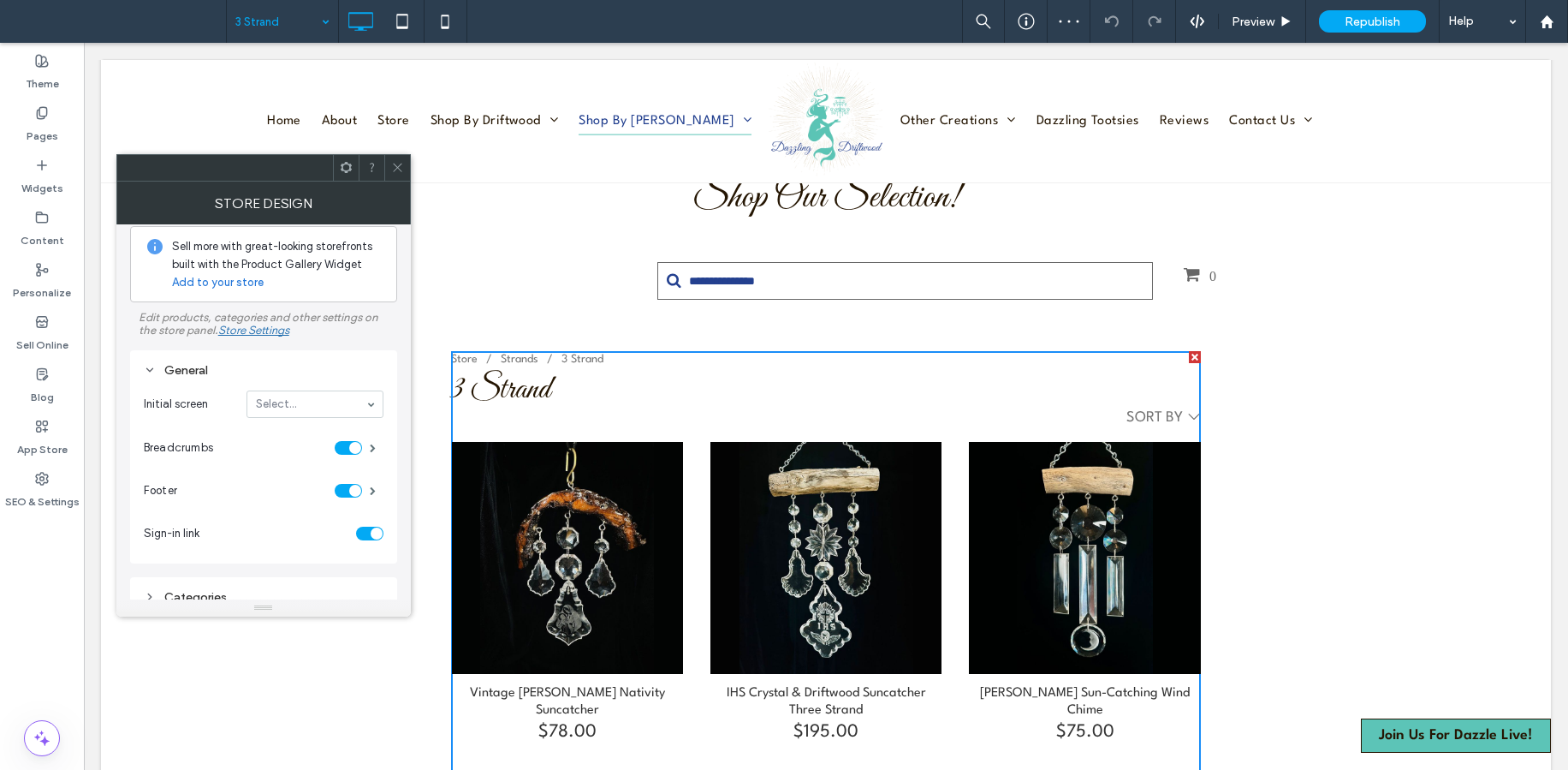
scroll to position [777, 0]
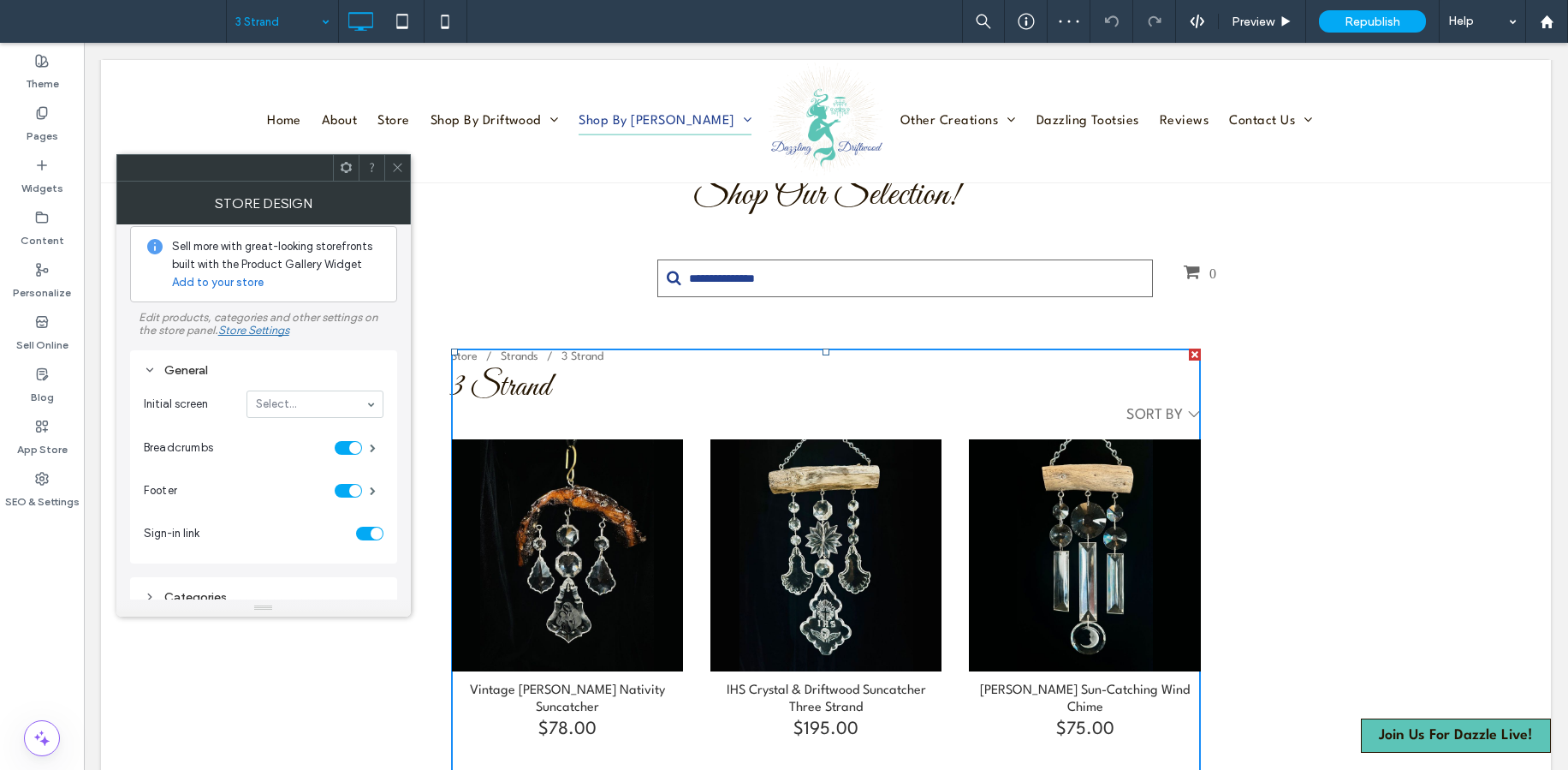
click at [394, 167] on icon at bounding box center [397, 167] width 13 height 13
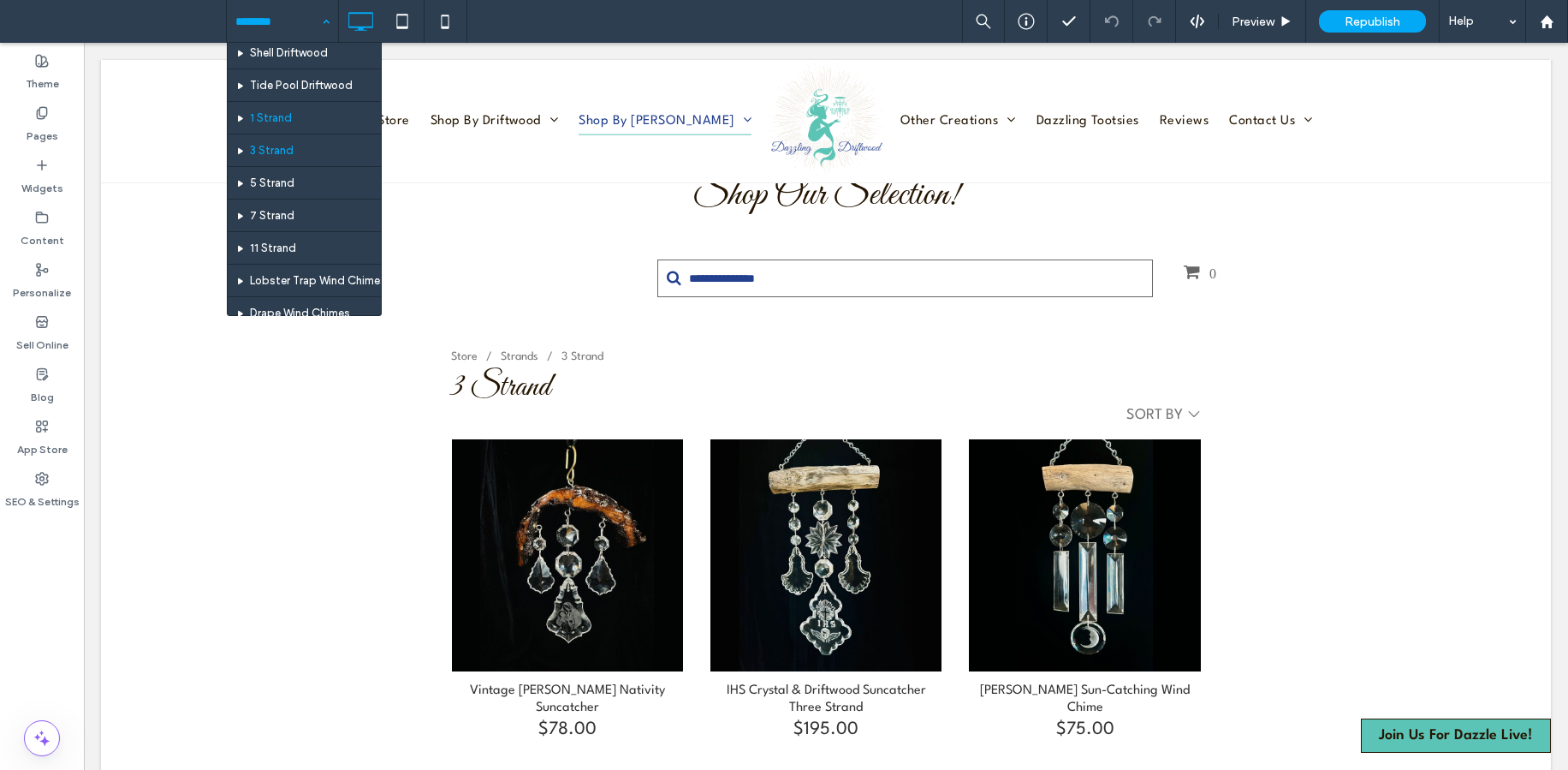
scroll to position [166, 0]
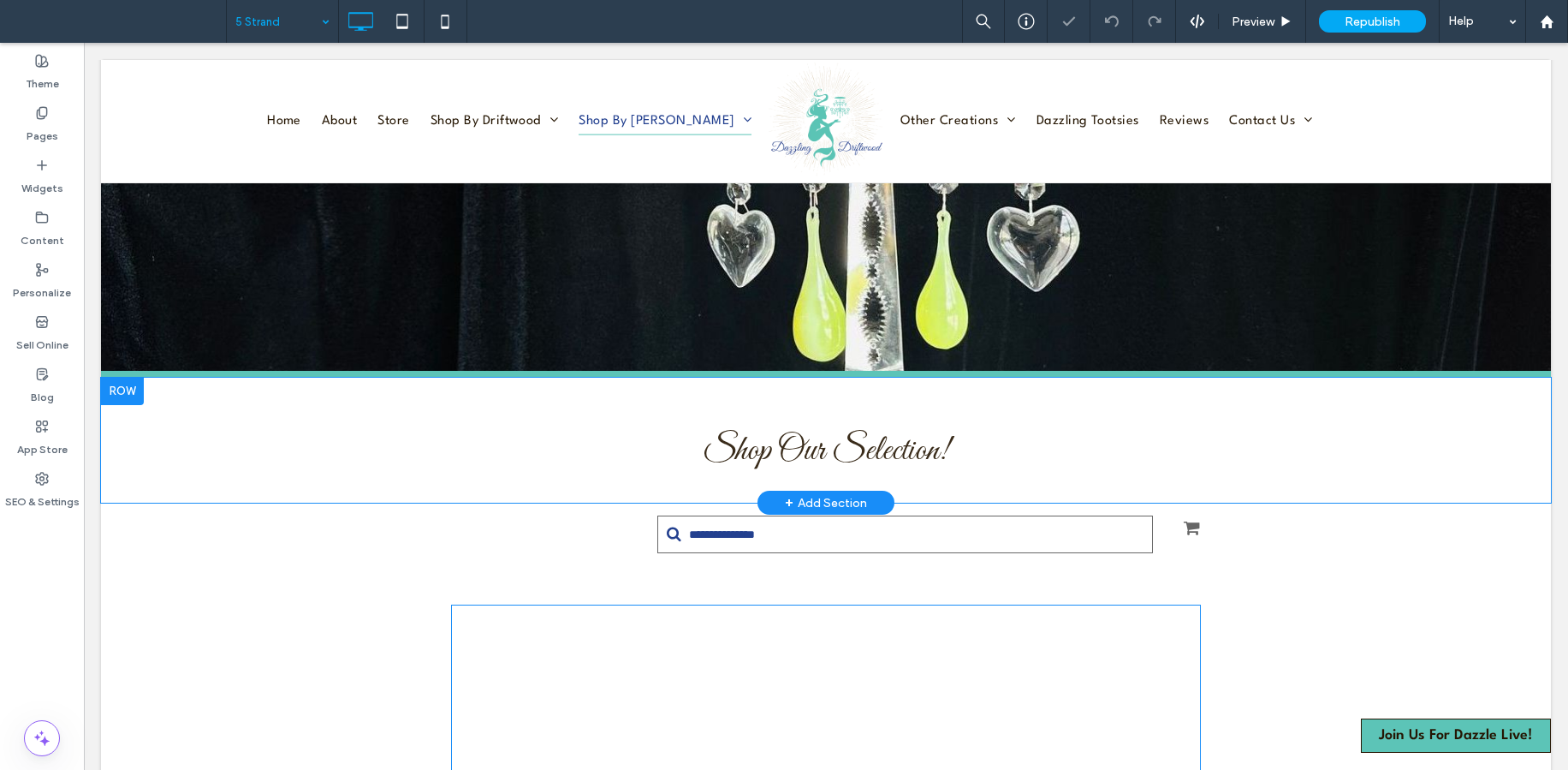
scroll to position [601, 0]
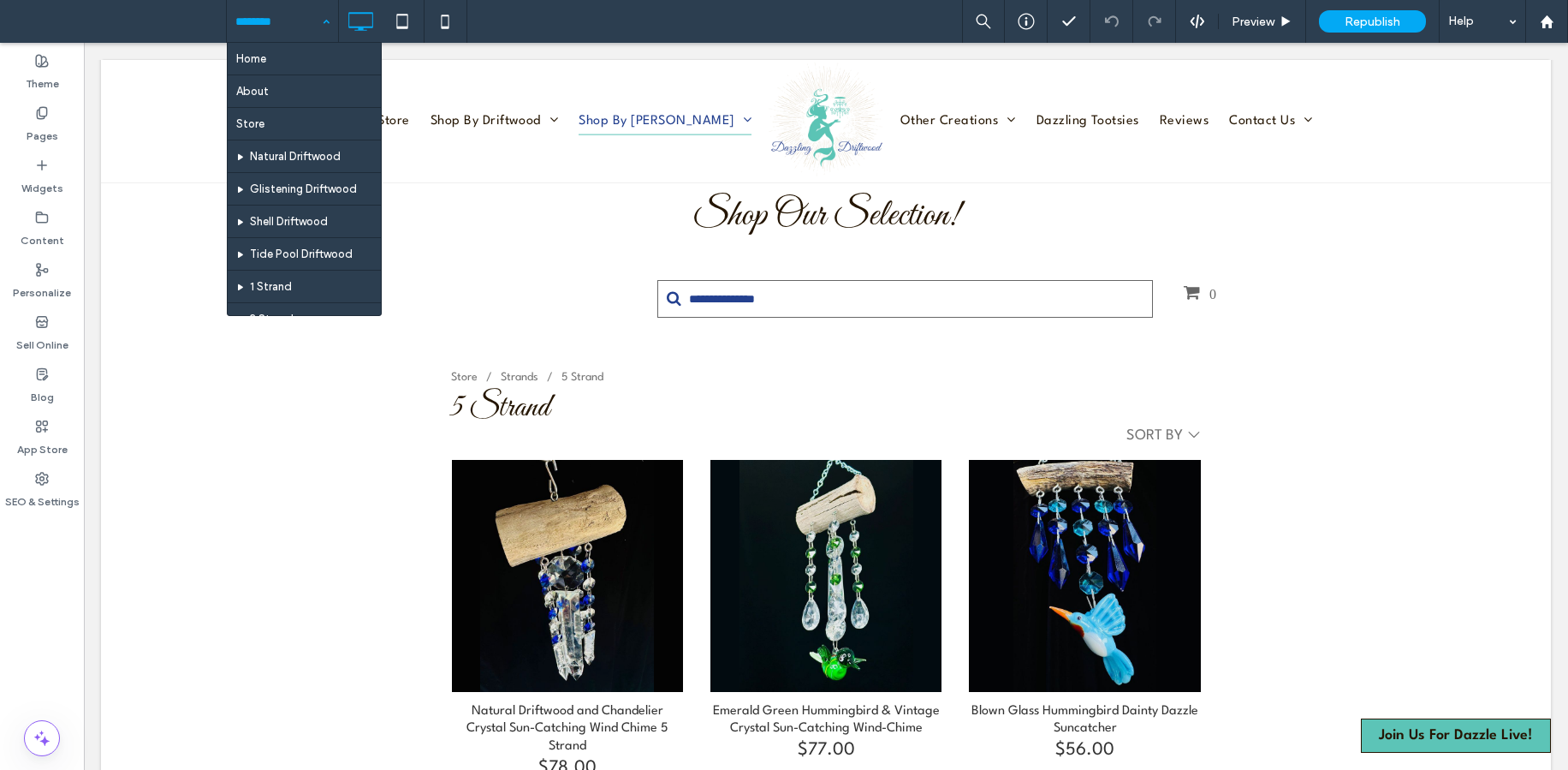
click at [253, 13] on input at bounding box center [278, 21] width 86 height 43
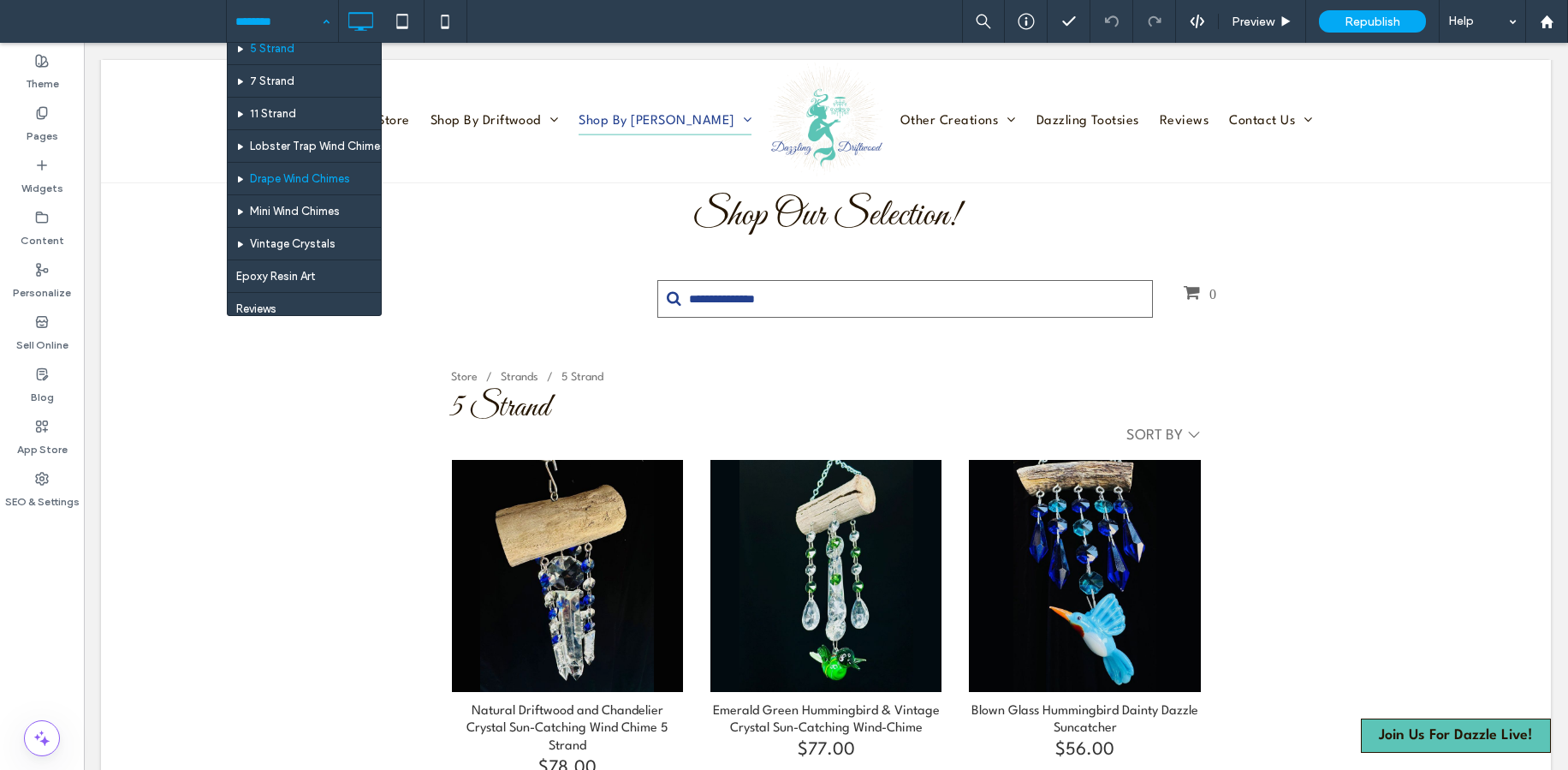
scroll to position [99, 0]
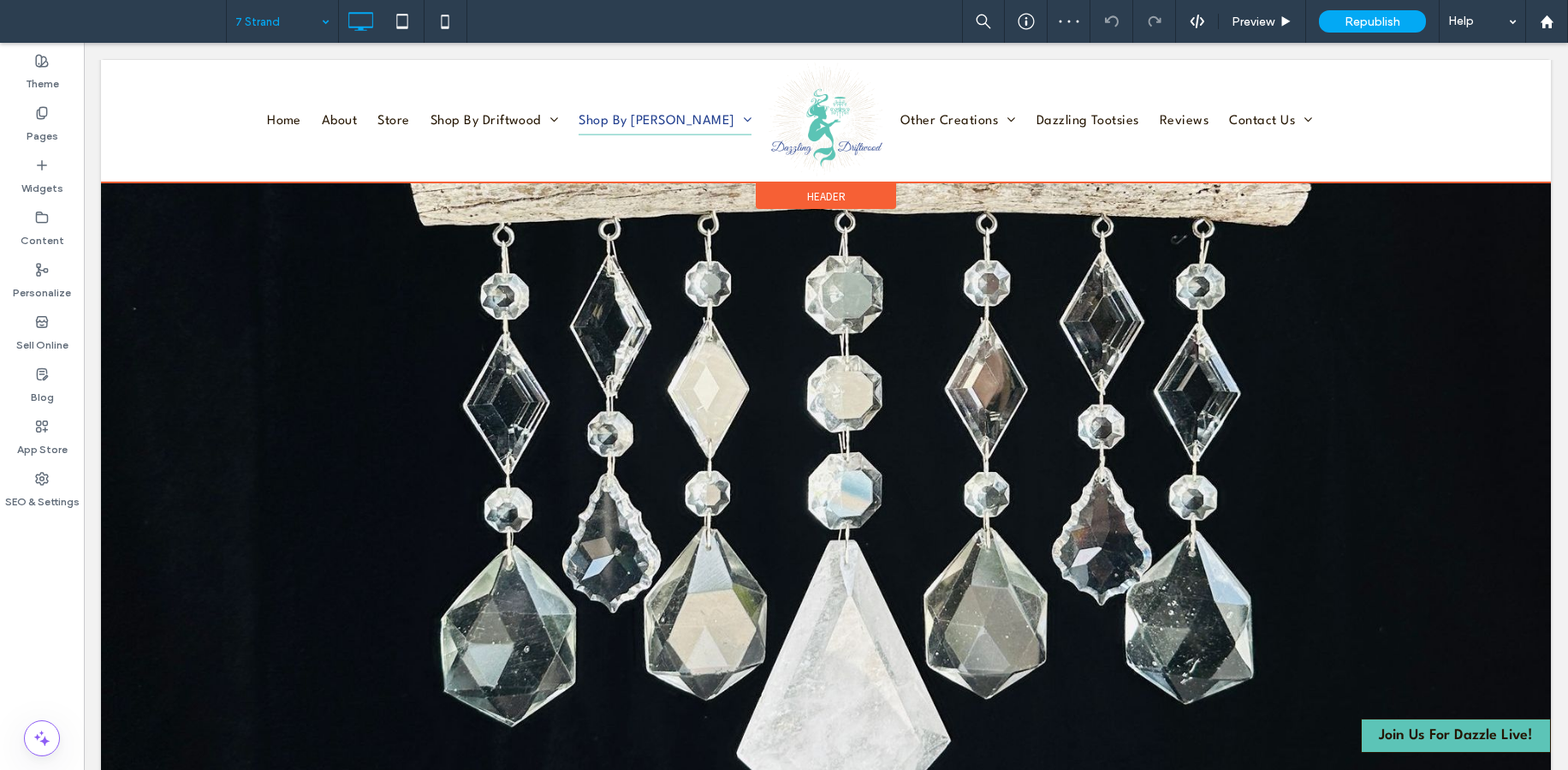
scroll to position [89, 0]
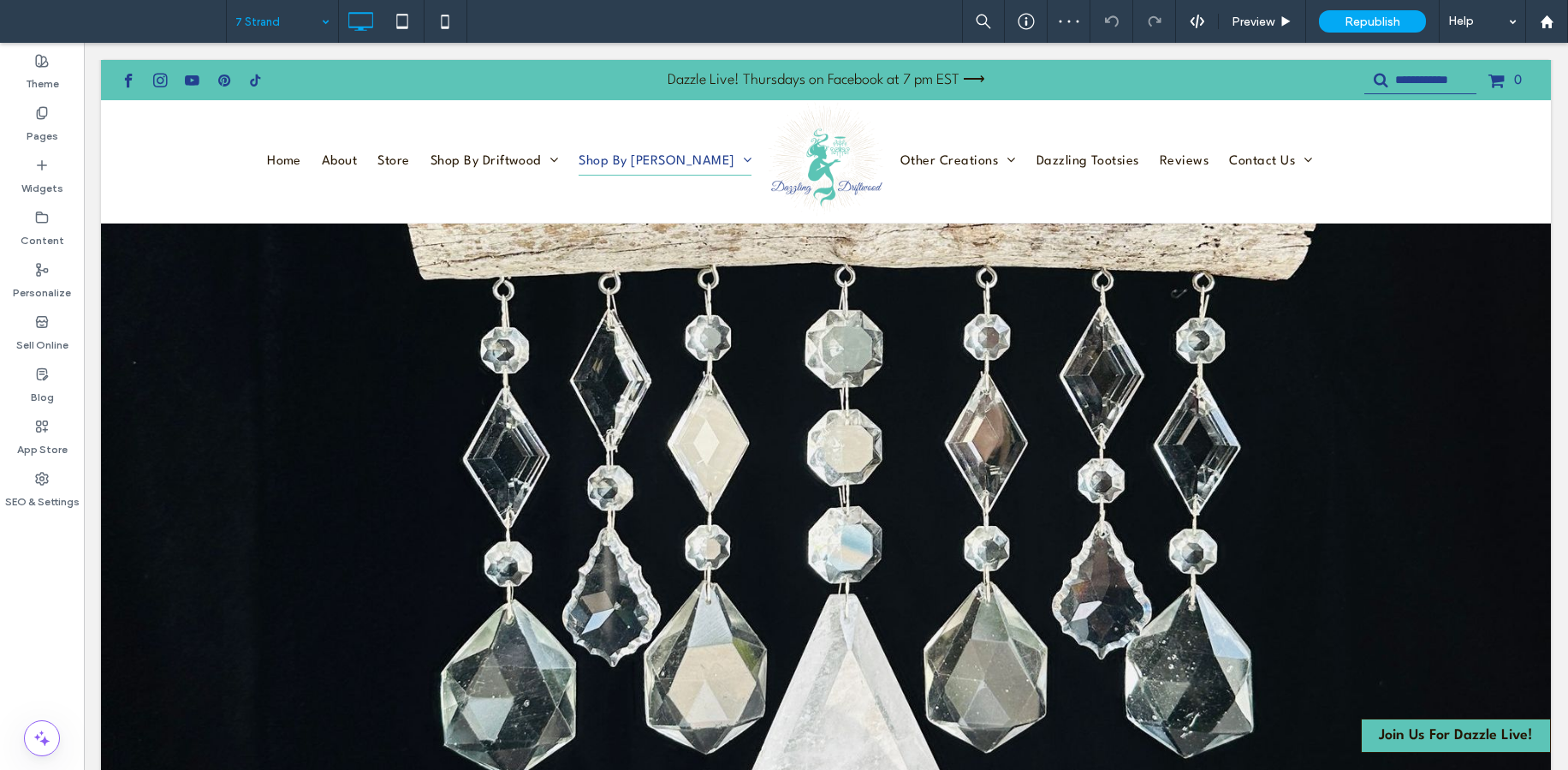
click at [264, 32] on input at bounding box center [278, 21] width 86 height 43
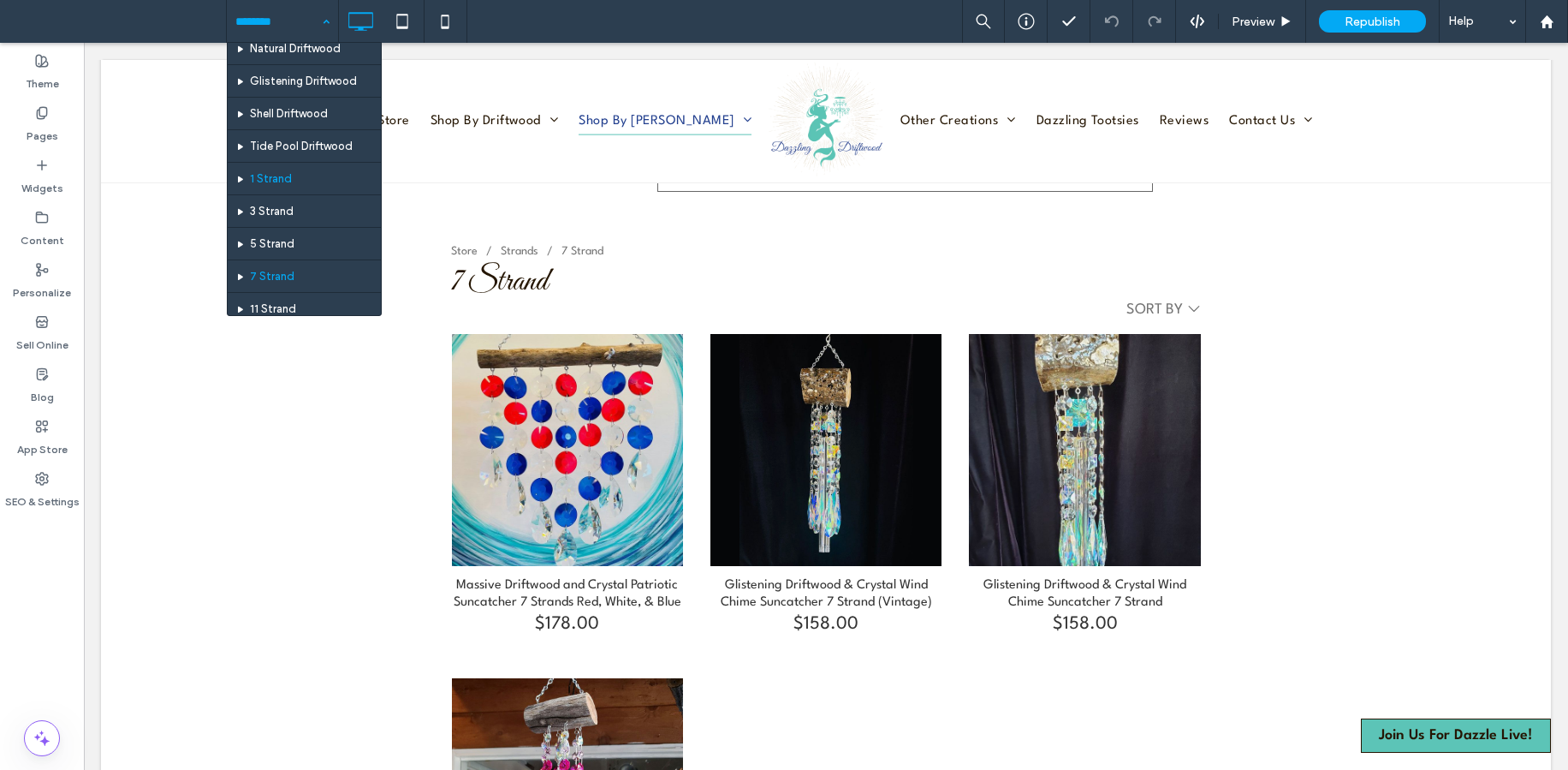
scroll to position [237, 0]
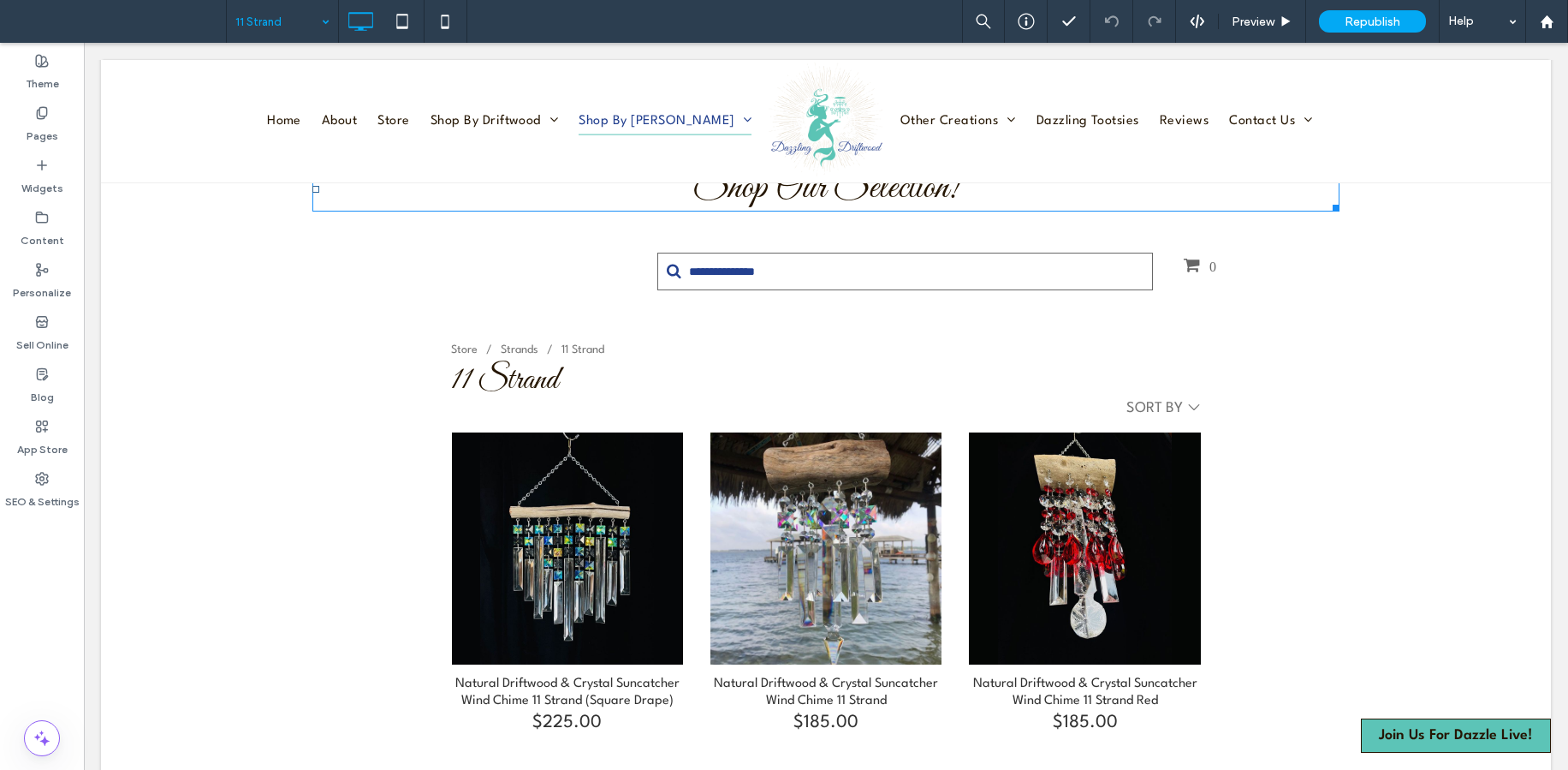
scroll to position [940, 0]
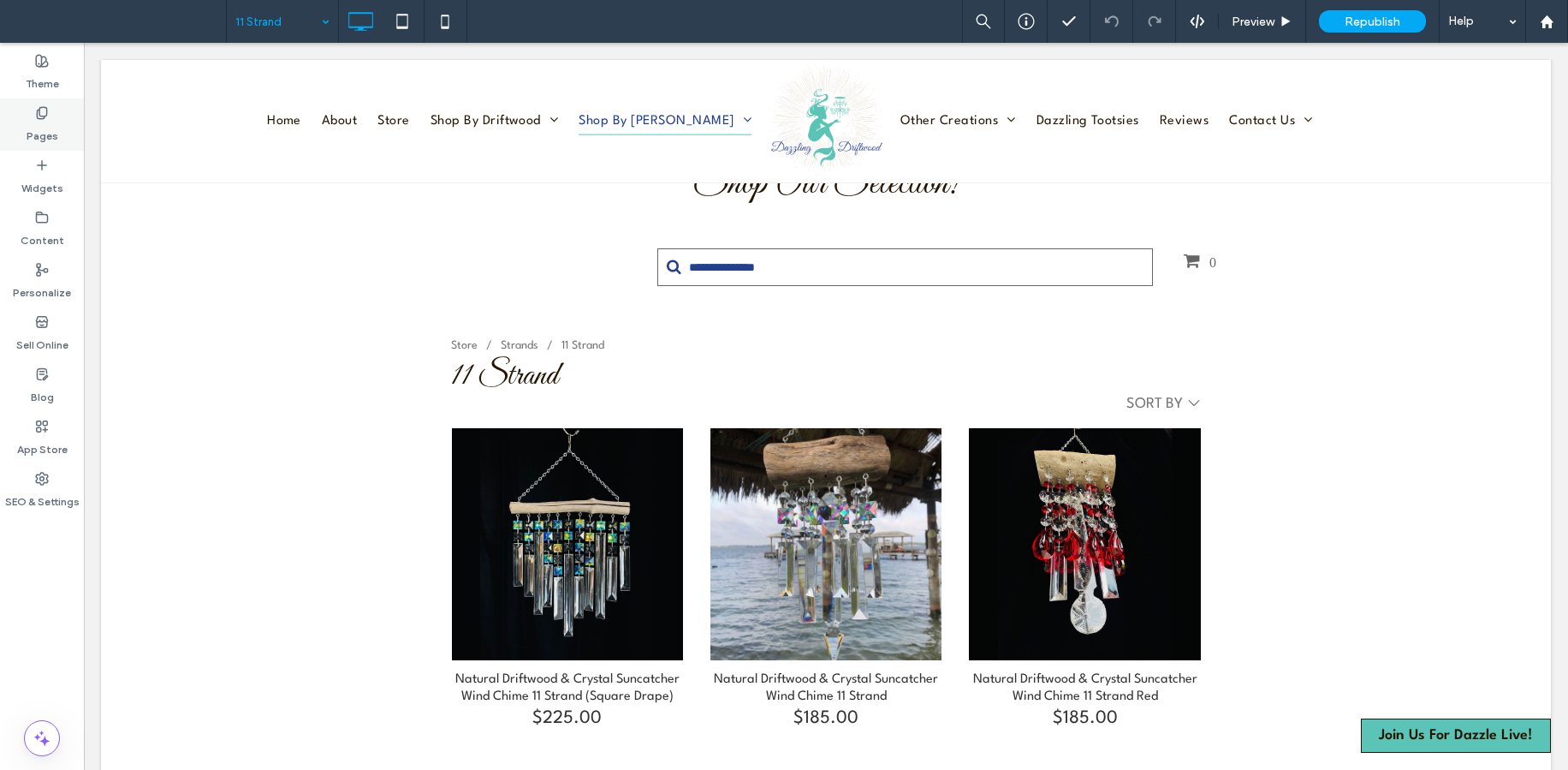
click at [49, 121] on label "Pages" at bounding box center [42, 131] width 32 height 24
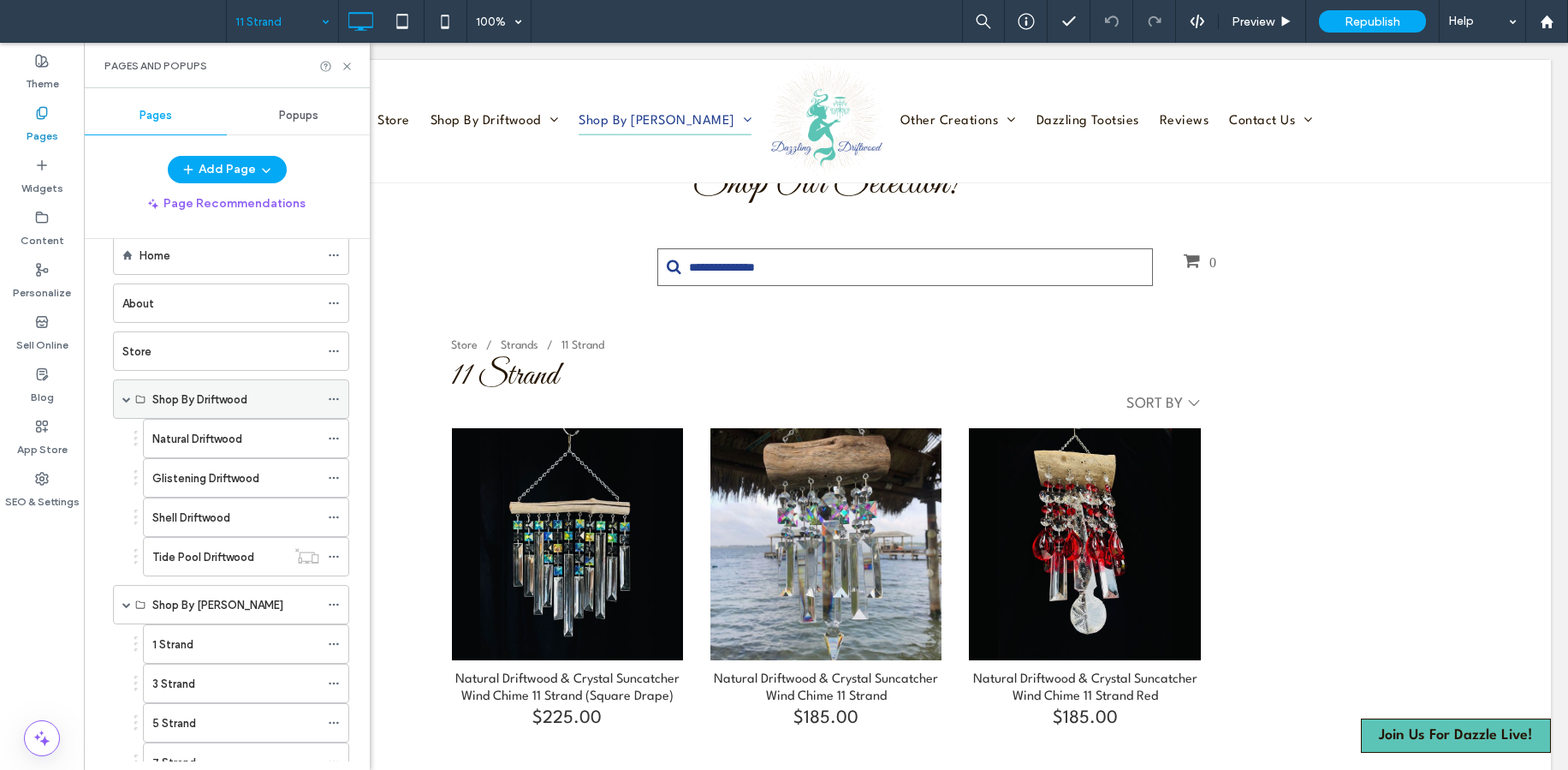
scroll to position [45, 0]
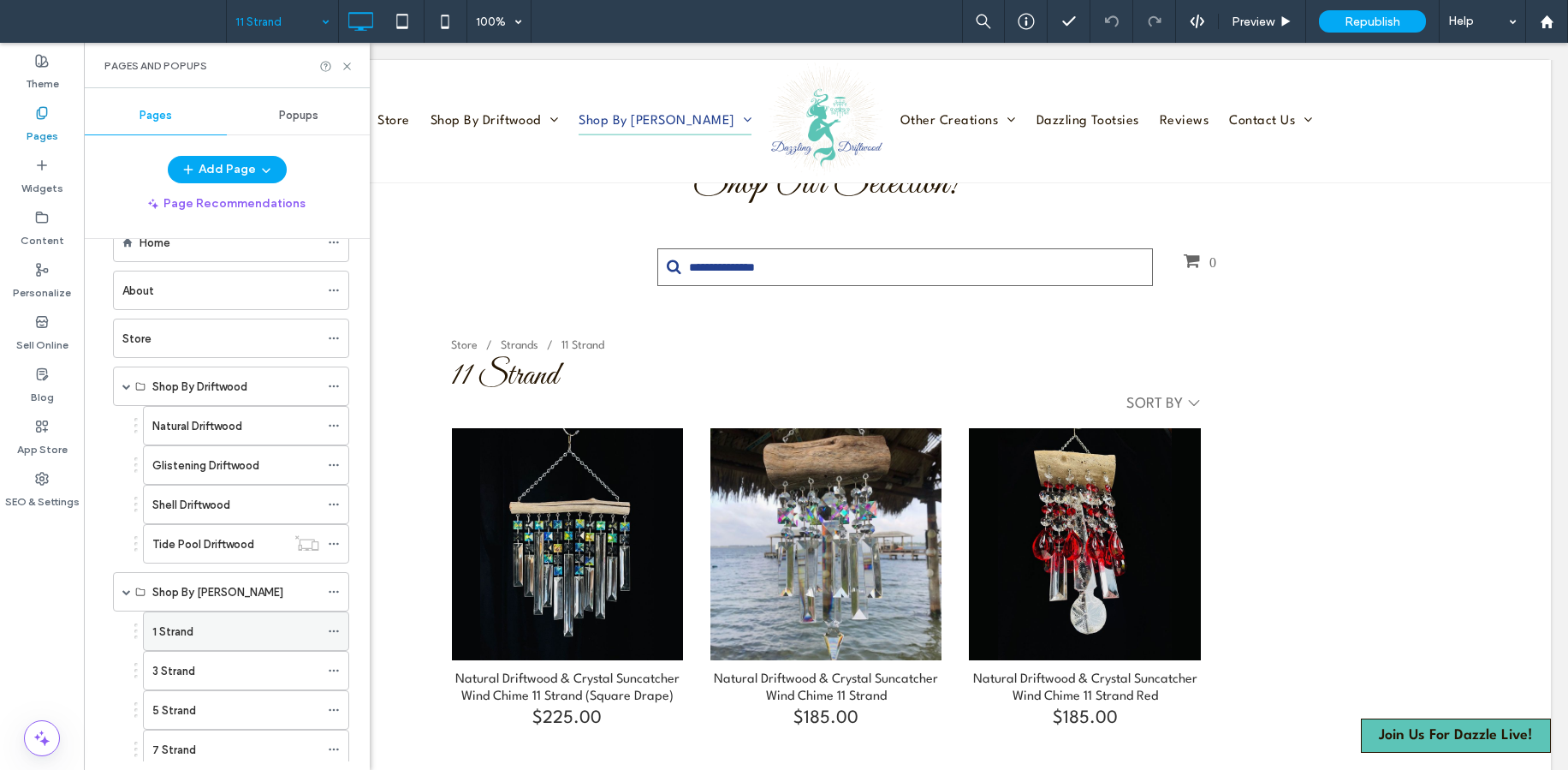
click at [209, 628] on div "1 Strand" at bounding box center [235, 632] width 167 height 18
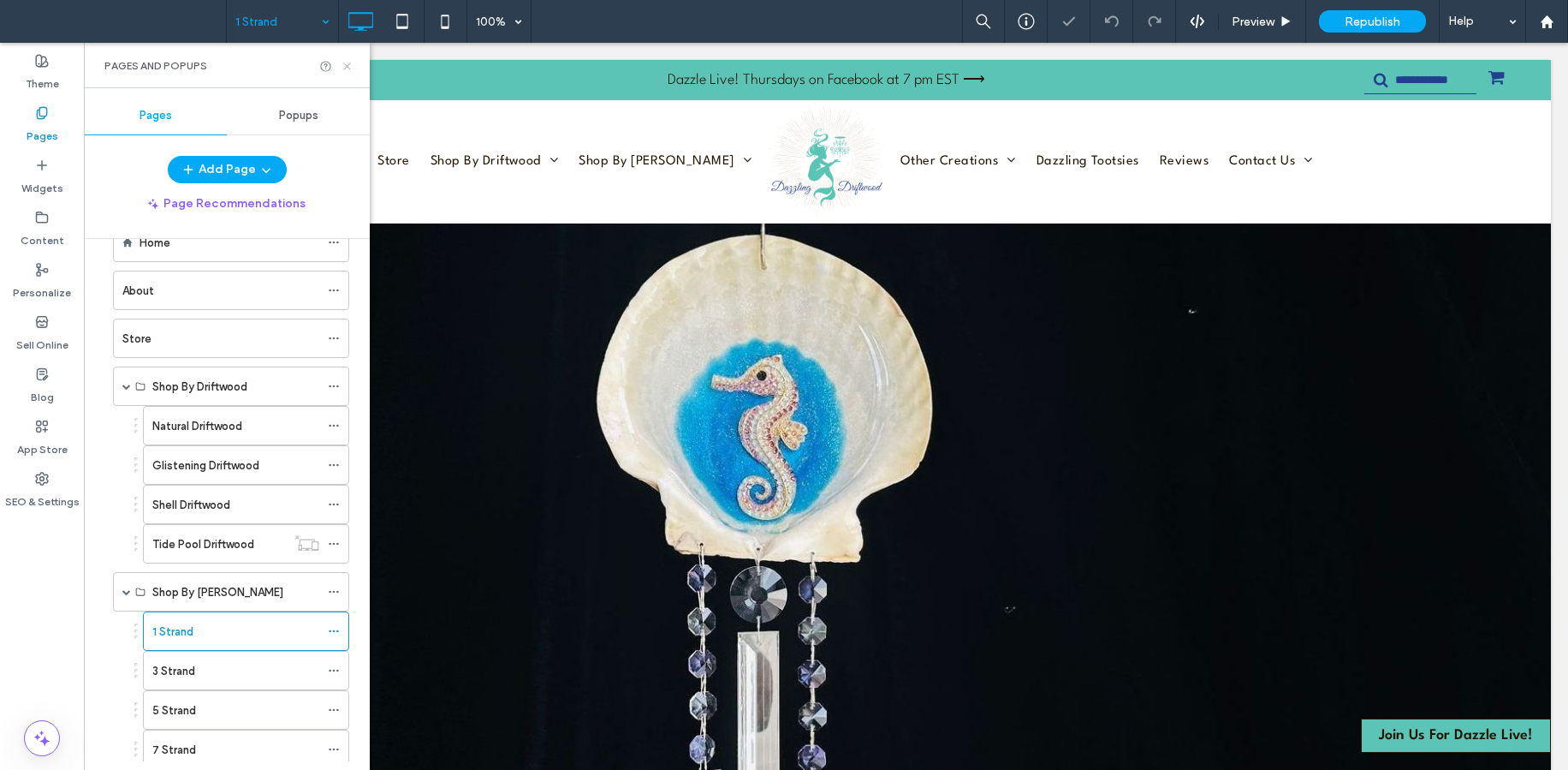
drag, startPoint x: 343, startPoint y: 69, endPoint x: 282, endPoint y: 99, distance: 68.0
click at [343, 69] on icon at bounding box center [347, 66] width 13 height 13
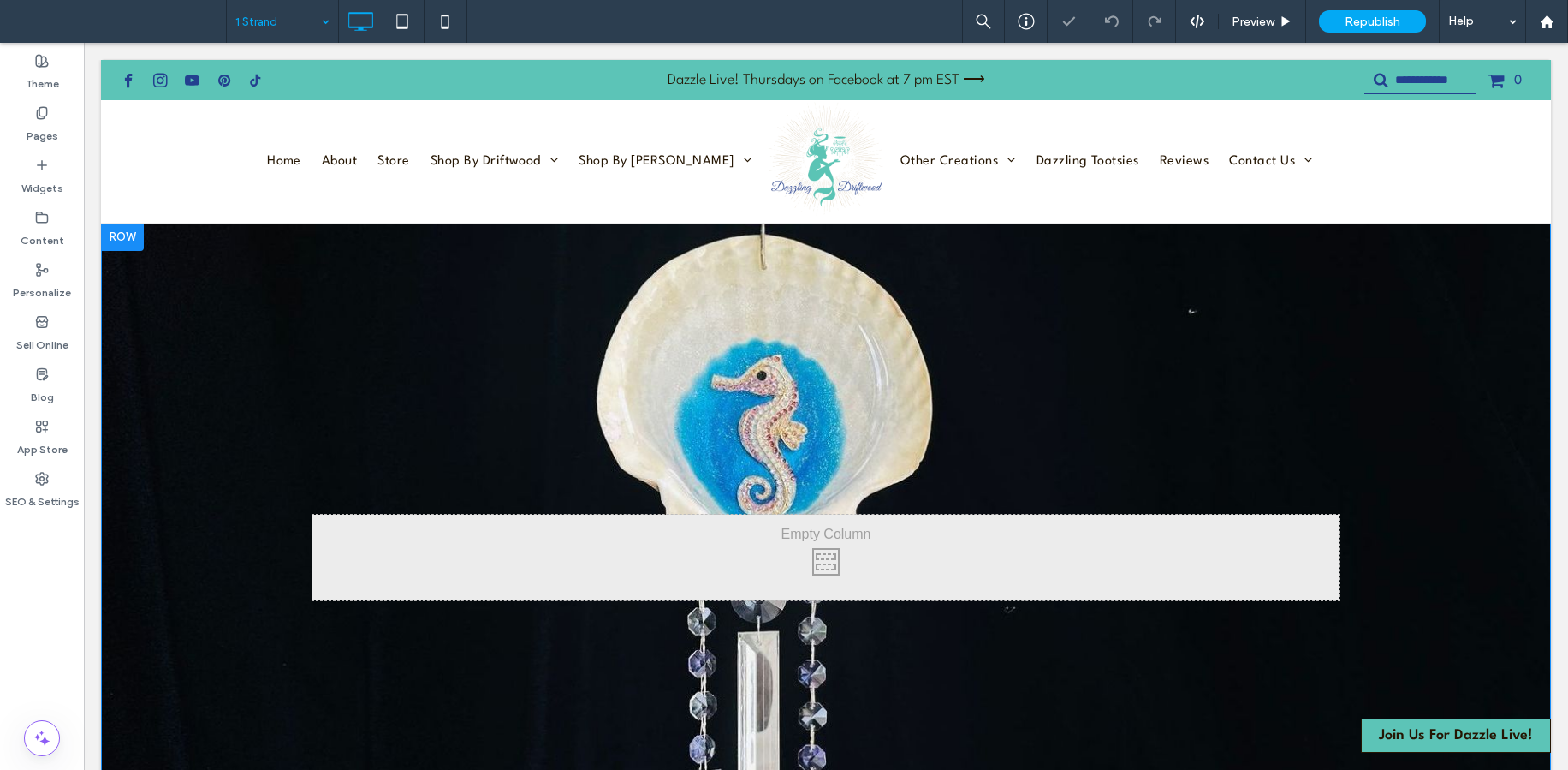
click at [562, 424] on div "Click To Paste Click To Paste Row + Add Section" at bounding box center [826, 561] width 1450 height 676
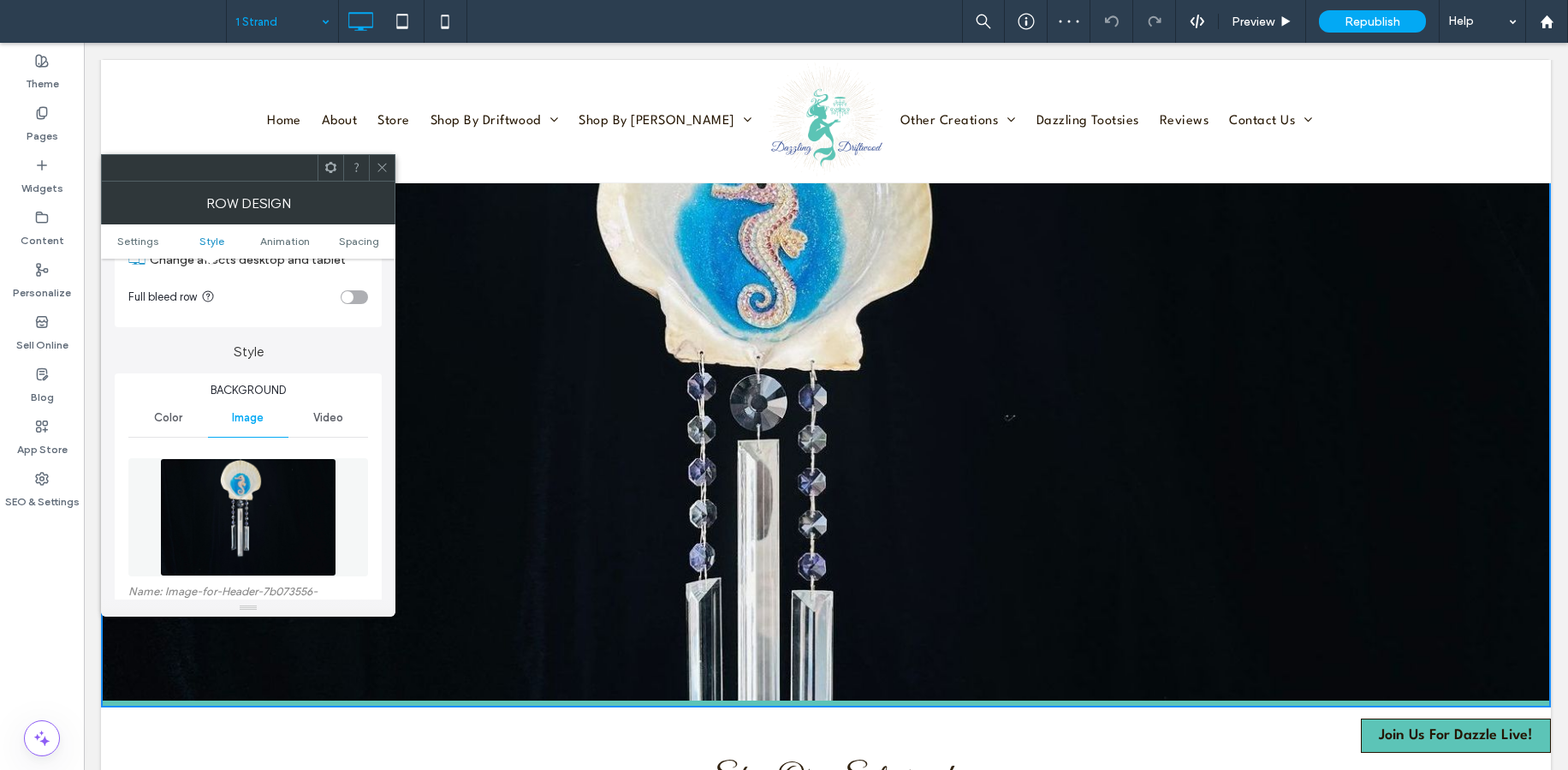
scroll to position [235, 0]
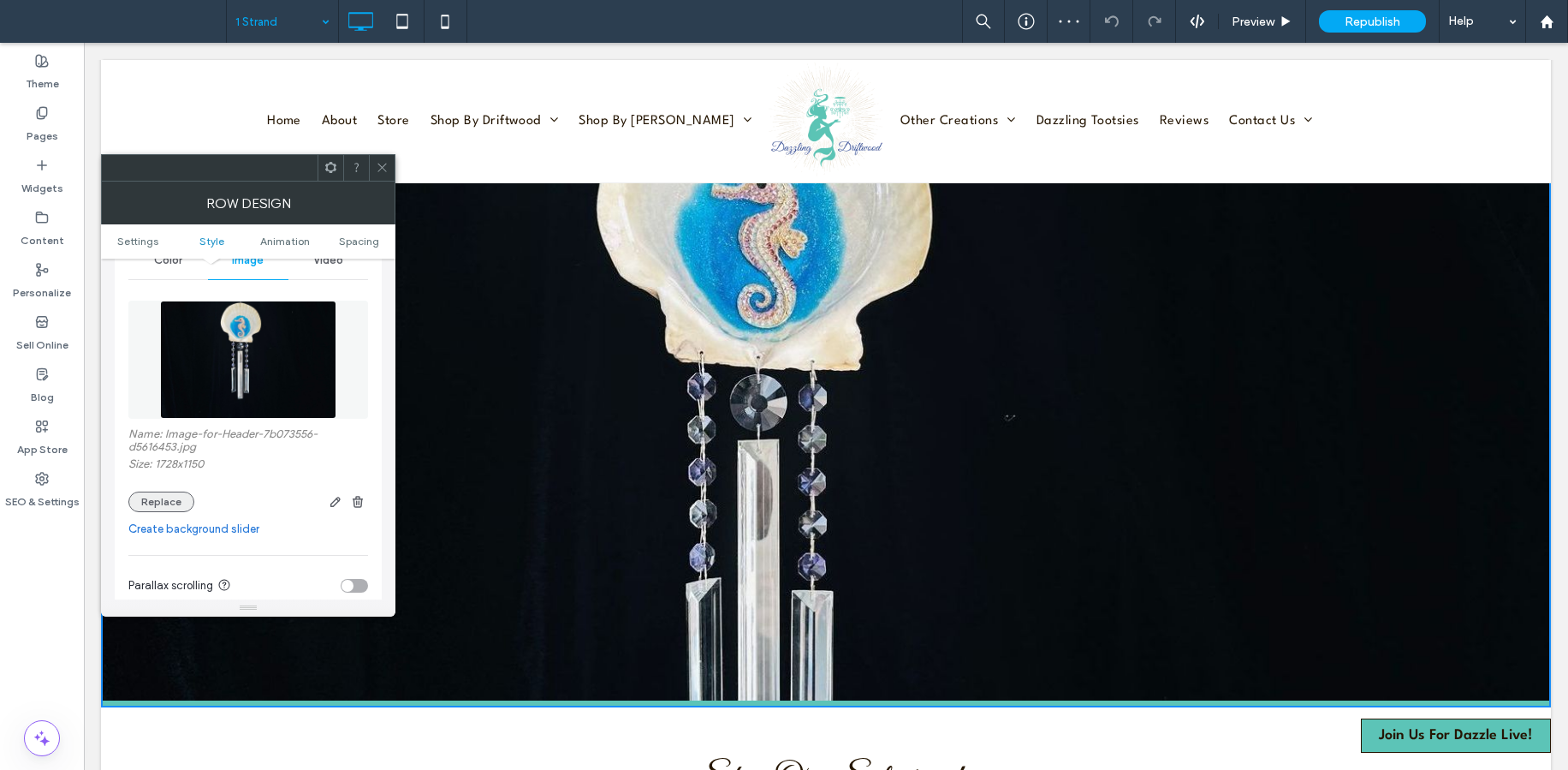
click at [152, 502] on button "Replace" at bounding box center [161, 501] width 66 height 21
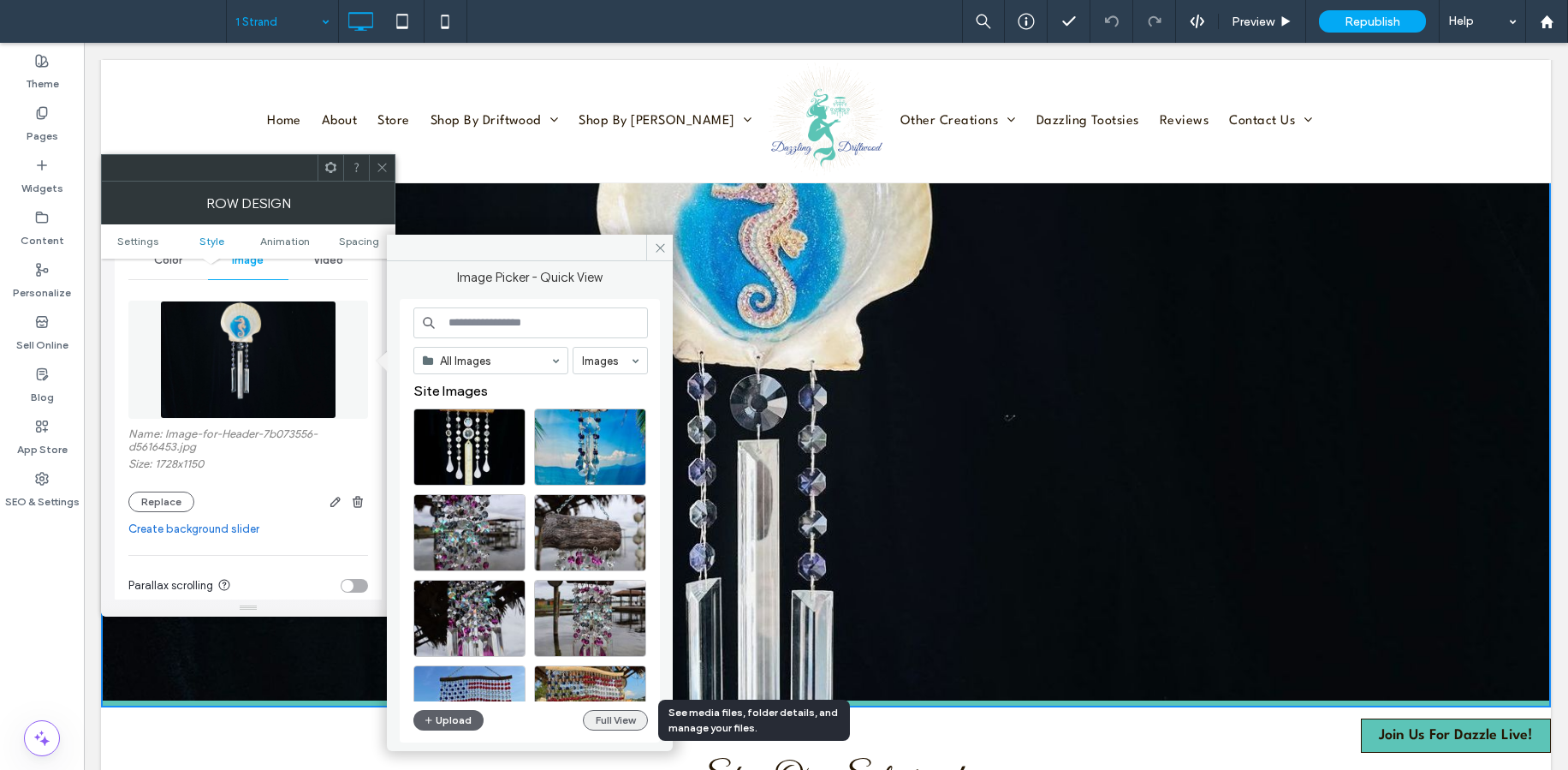
click at [616, 719] on button "Full View" at bounding box center [615, 719] width 65 height 21
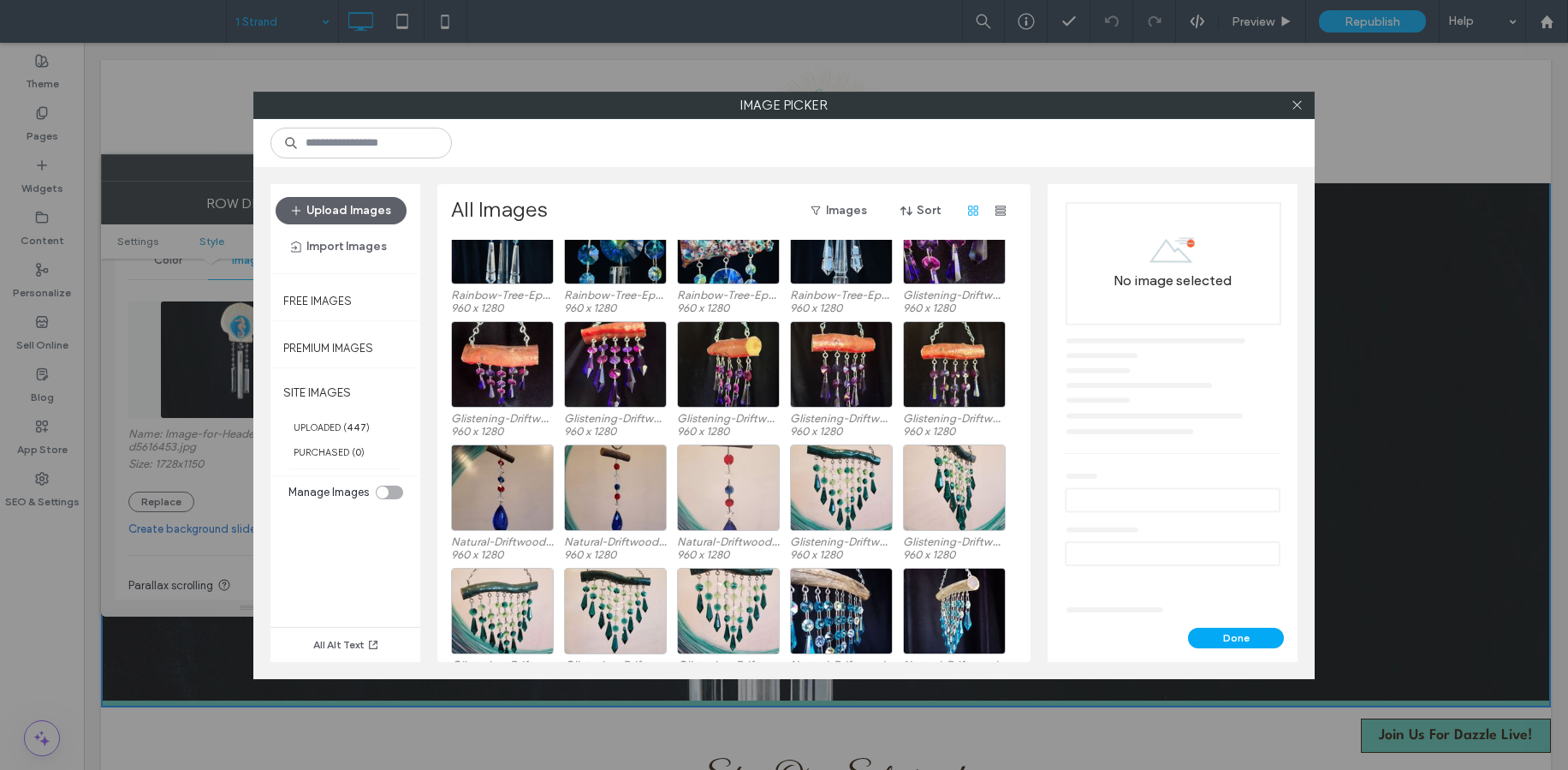
scroll to position [2669, 0]
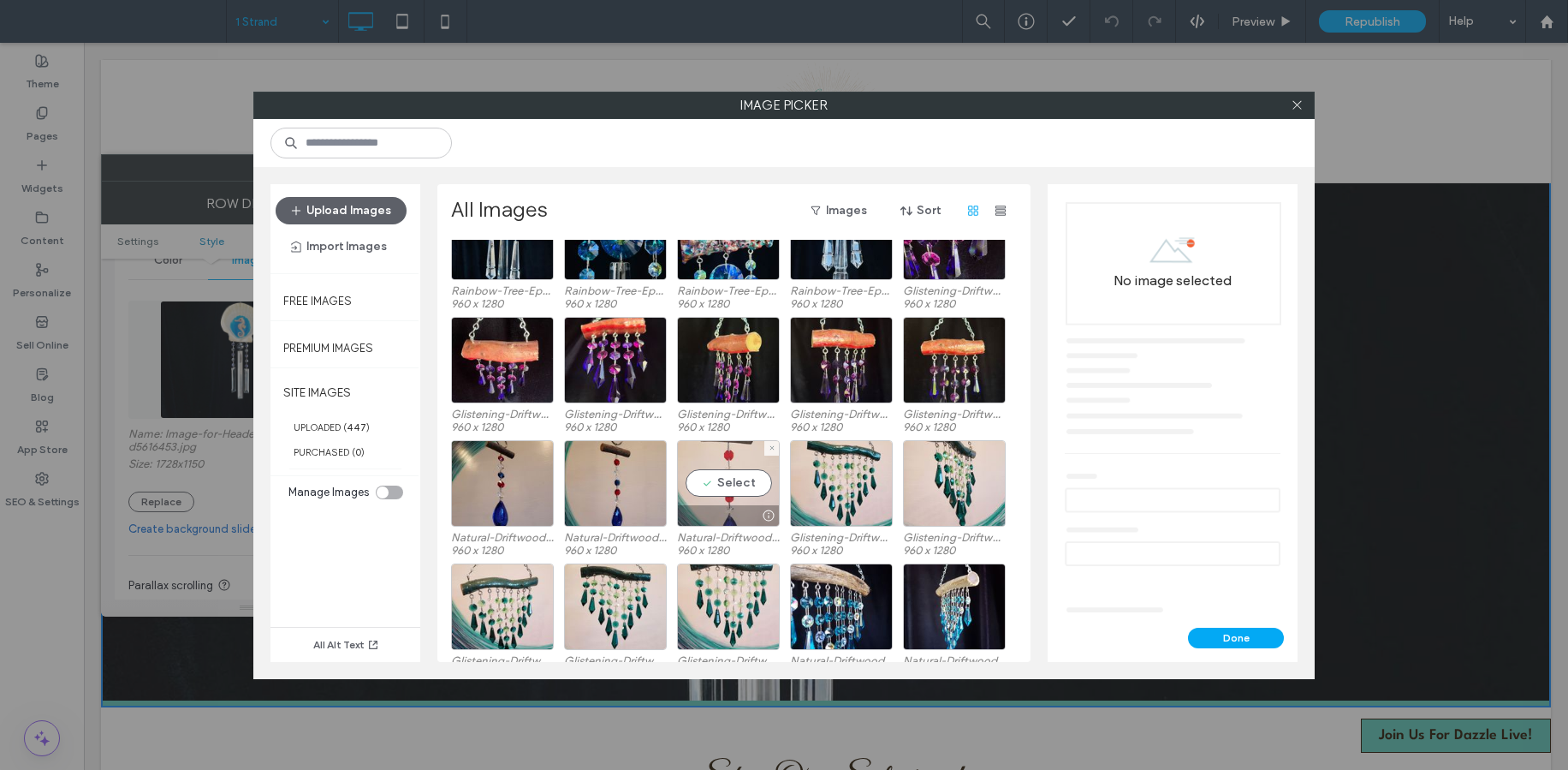
click at [708, 484] on div "Select" at bounding box center [728, 483] width 103 height 87
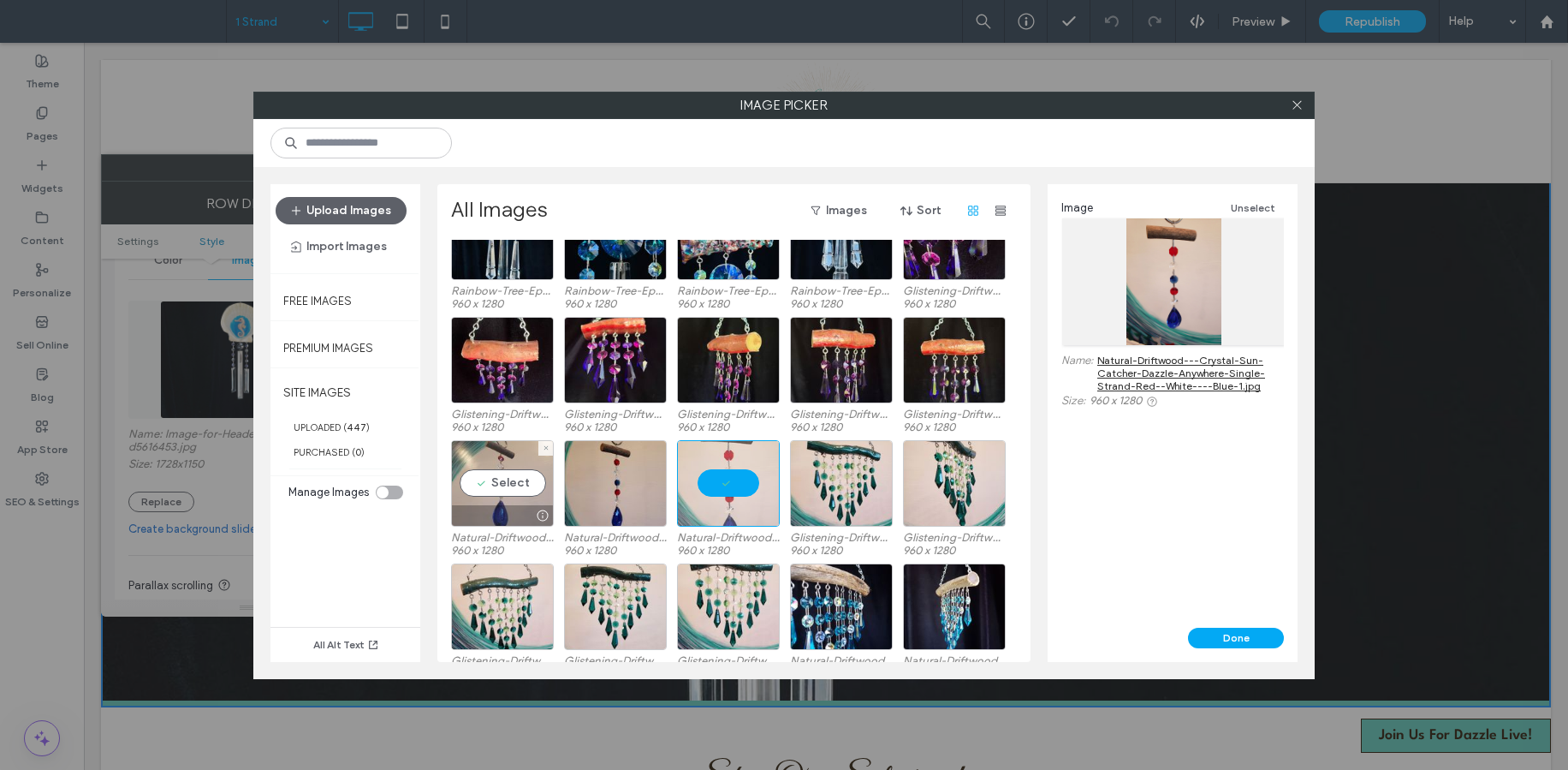
click at [511, 492] on div "Select" at bounding box center [503, 483] width 103 height 87
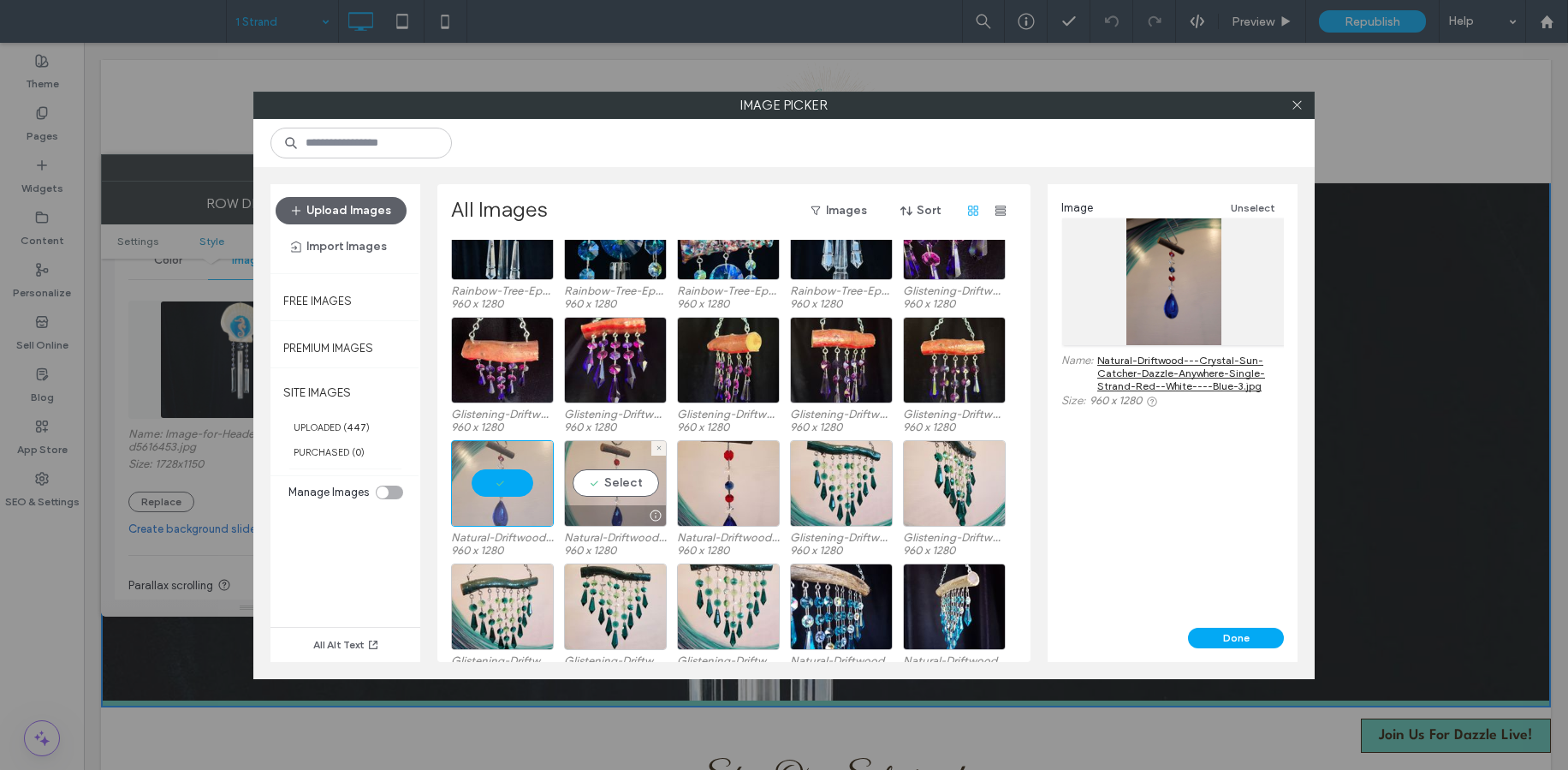
click at [610, 493] on div "Select" at bounding box center [616, 483] width 103 height 87
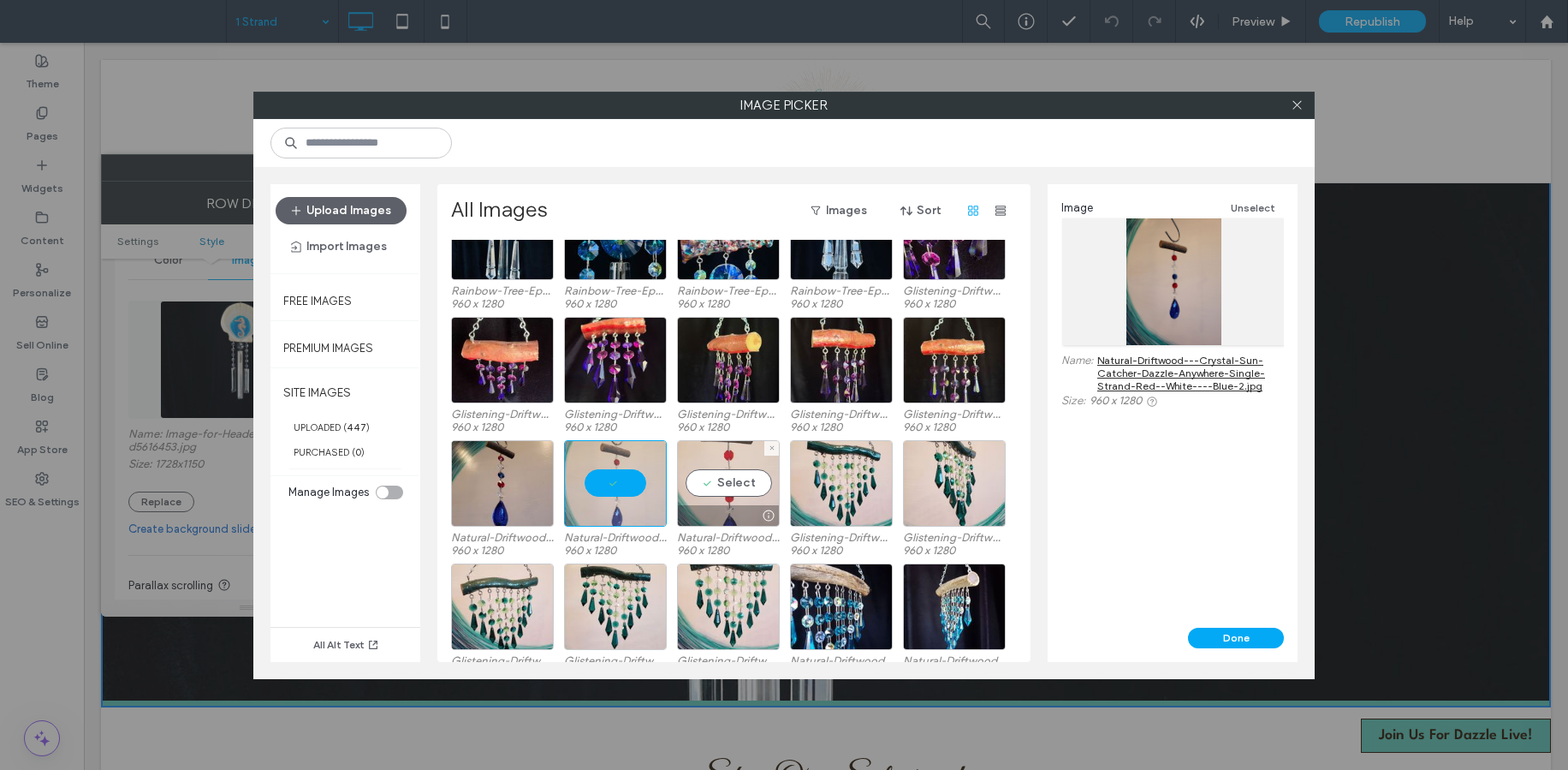
click at [729, 501] on div "Select" at bounding box center [728, 483] width 103 height 87
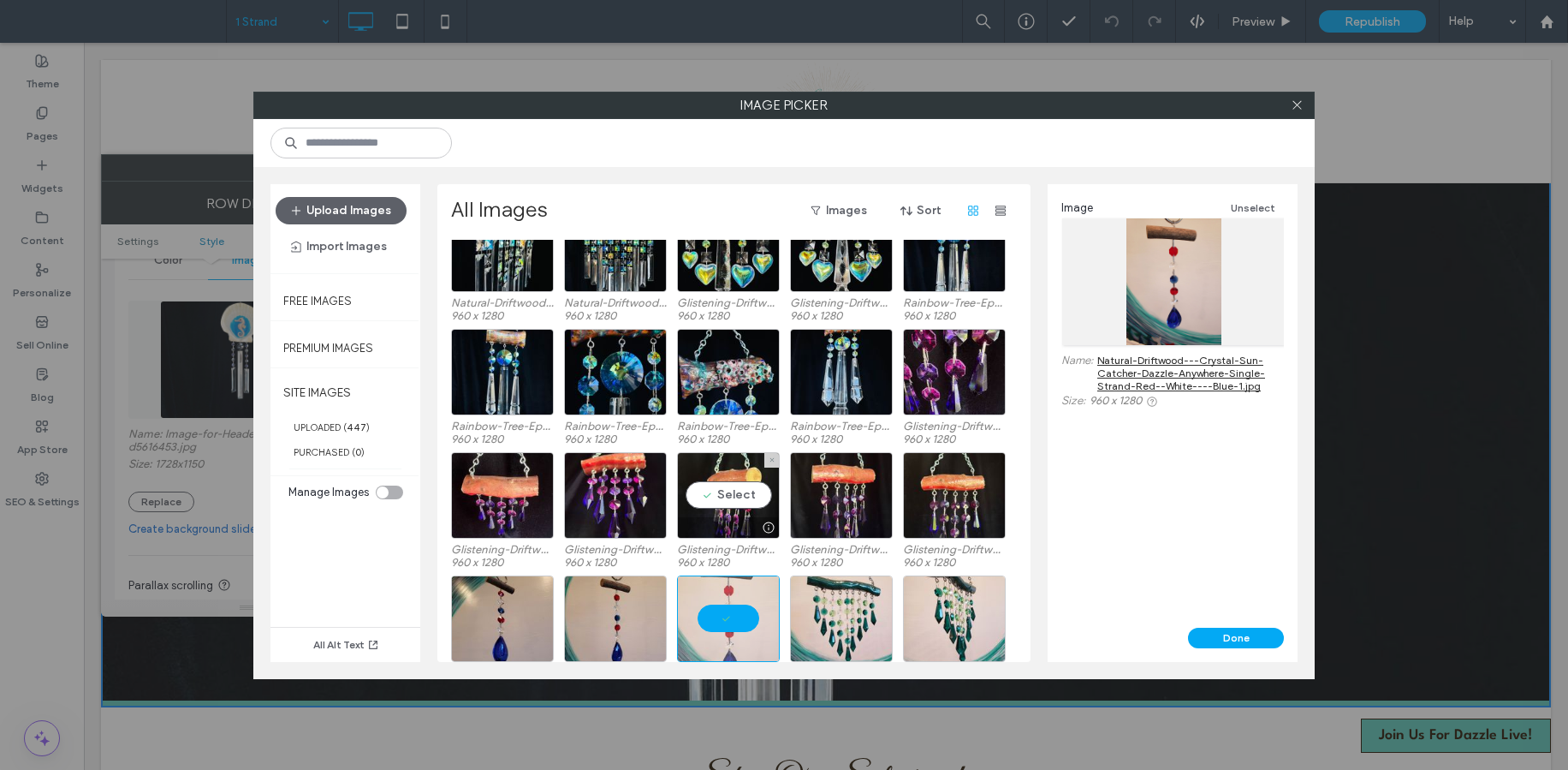
scroll to position [2537, 0]
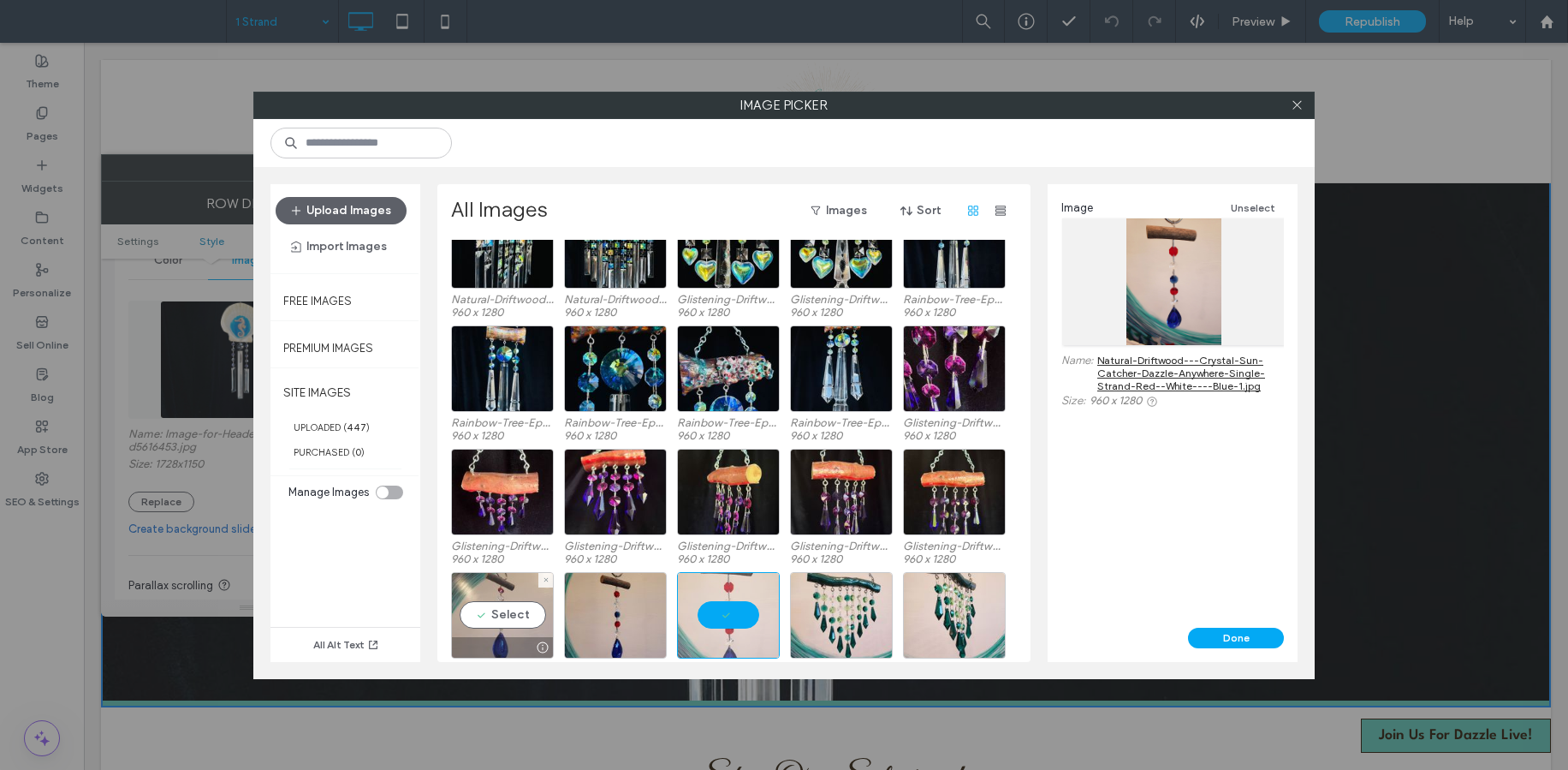
click at [498, 632] on div "Select" at bounding box center [503, 615] width 103 height 87
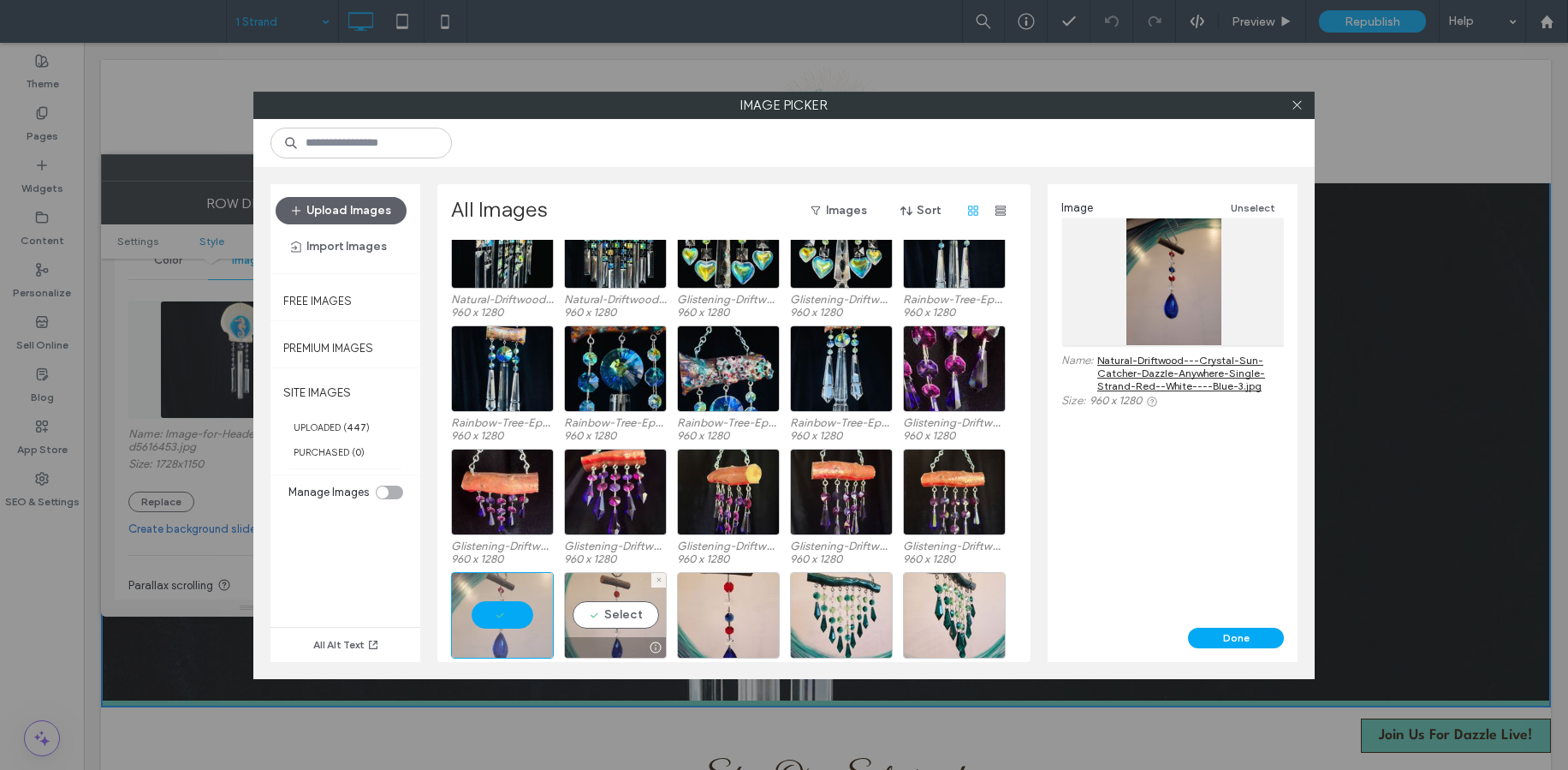
click at [584, 605] on div "Select" at bounding box center [616, 615] width 103 height 87
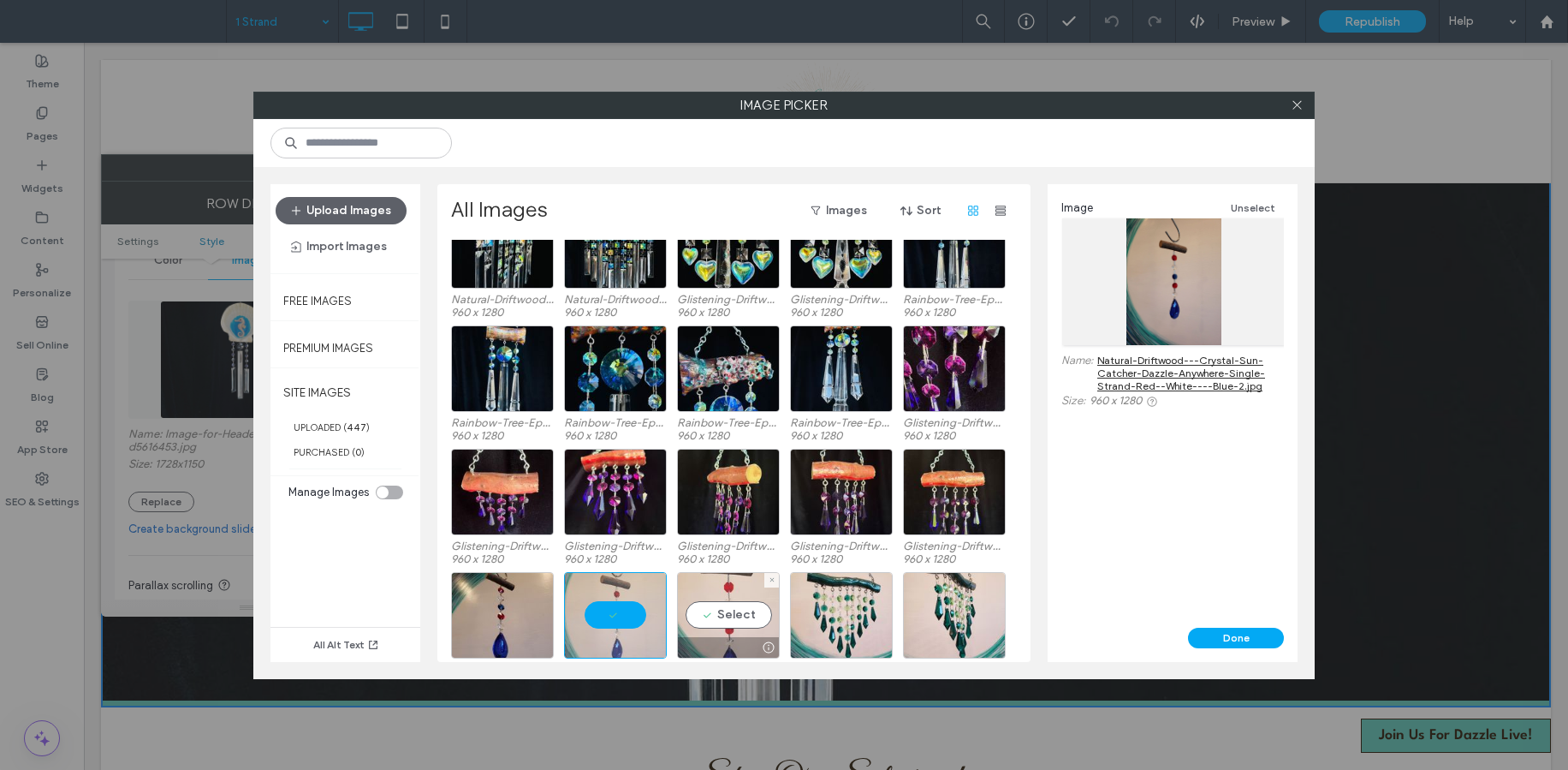
click at [708, 621] on div "Select" at bounding box center [728, 615] width 103 height 87
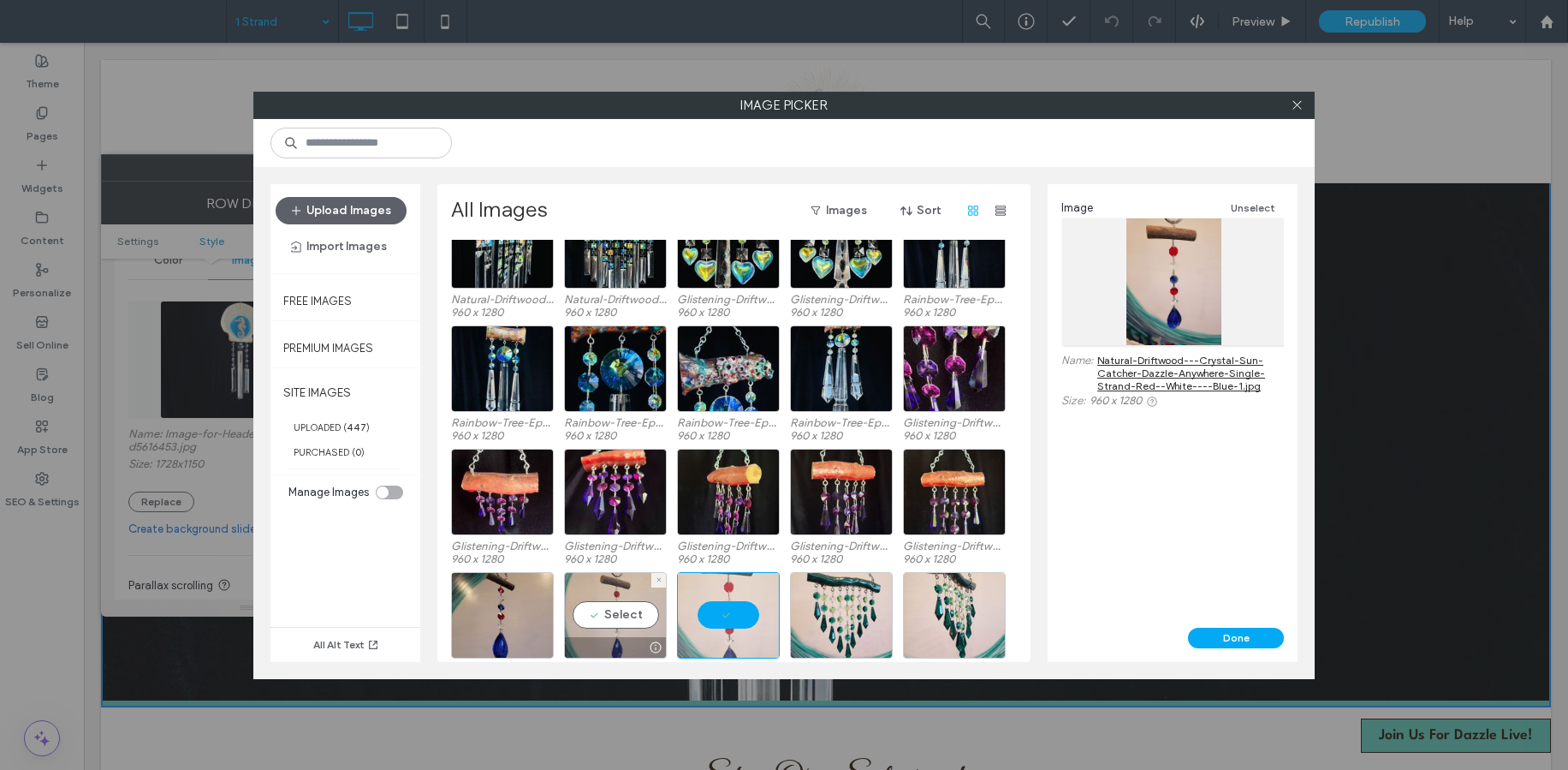
click at [633, 644] on div at bounding box center [615, 647] width 101 height 21
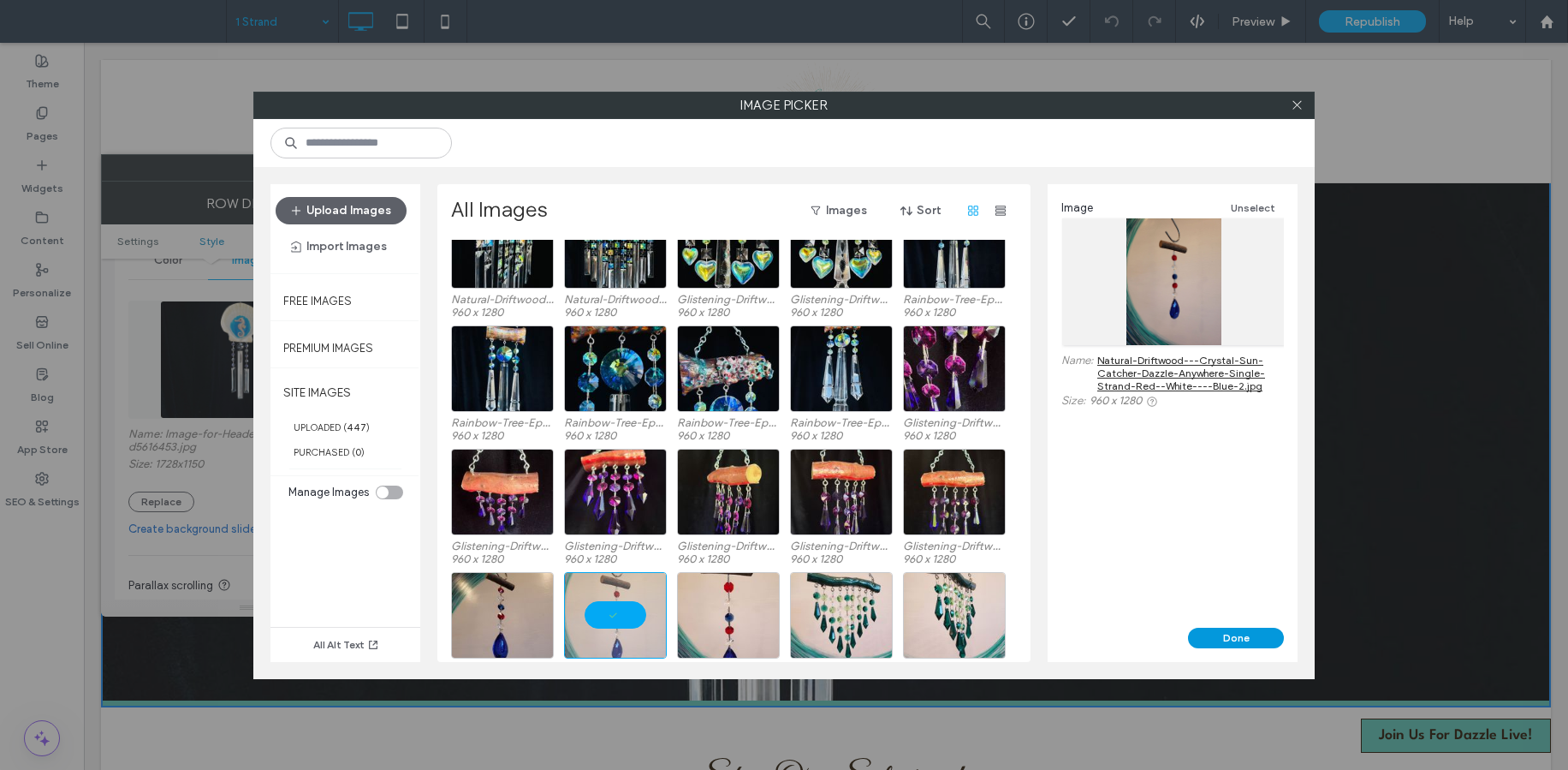
click at [1223, 641] on button "Done" at bounding box center [1236, 638] width 96 height 21
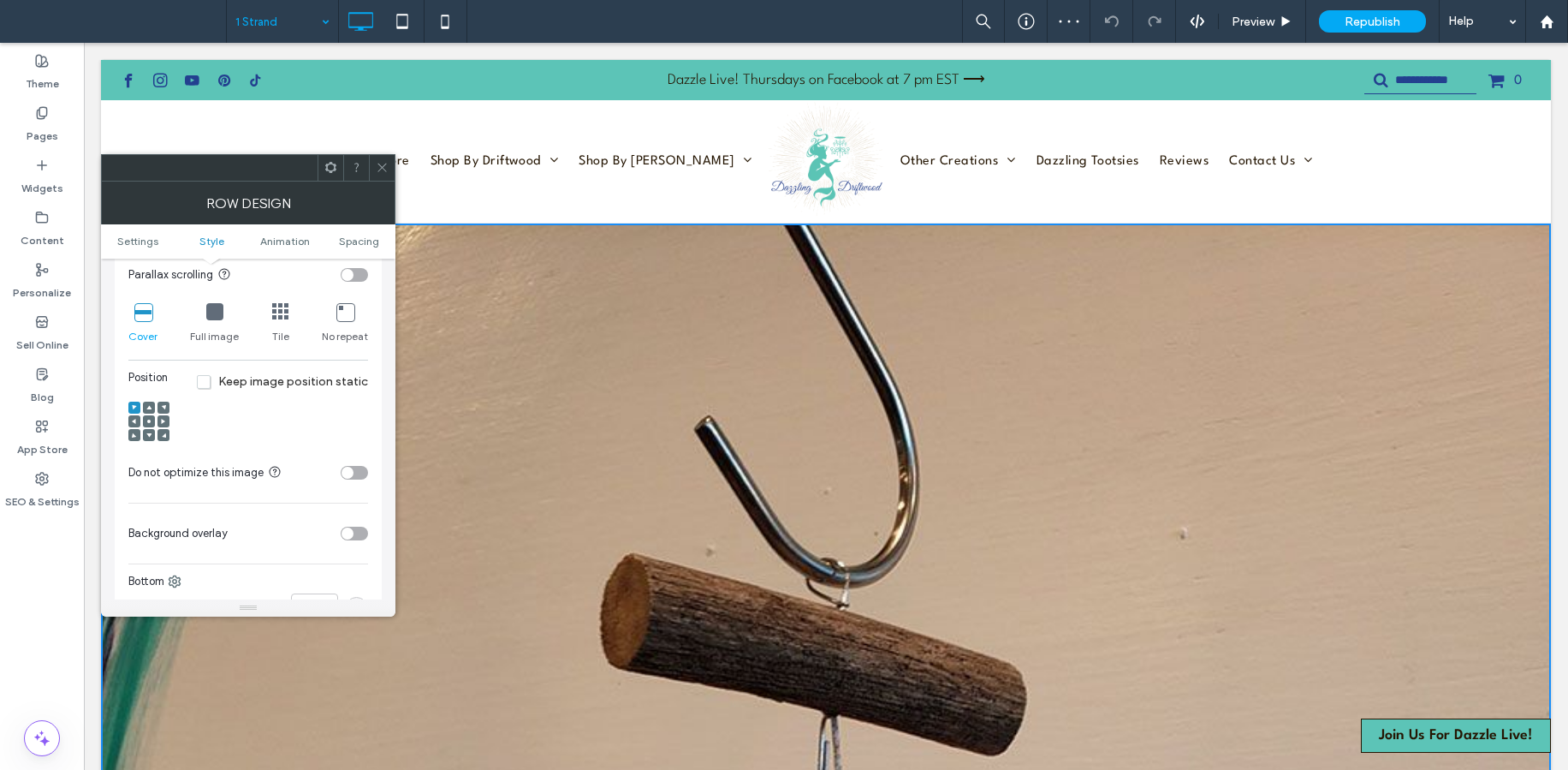
scroll to position [645, 0]
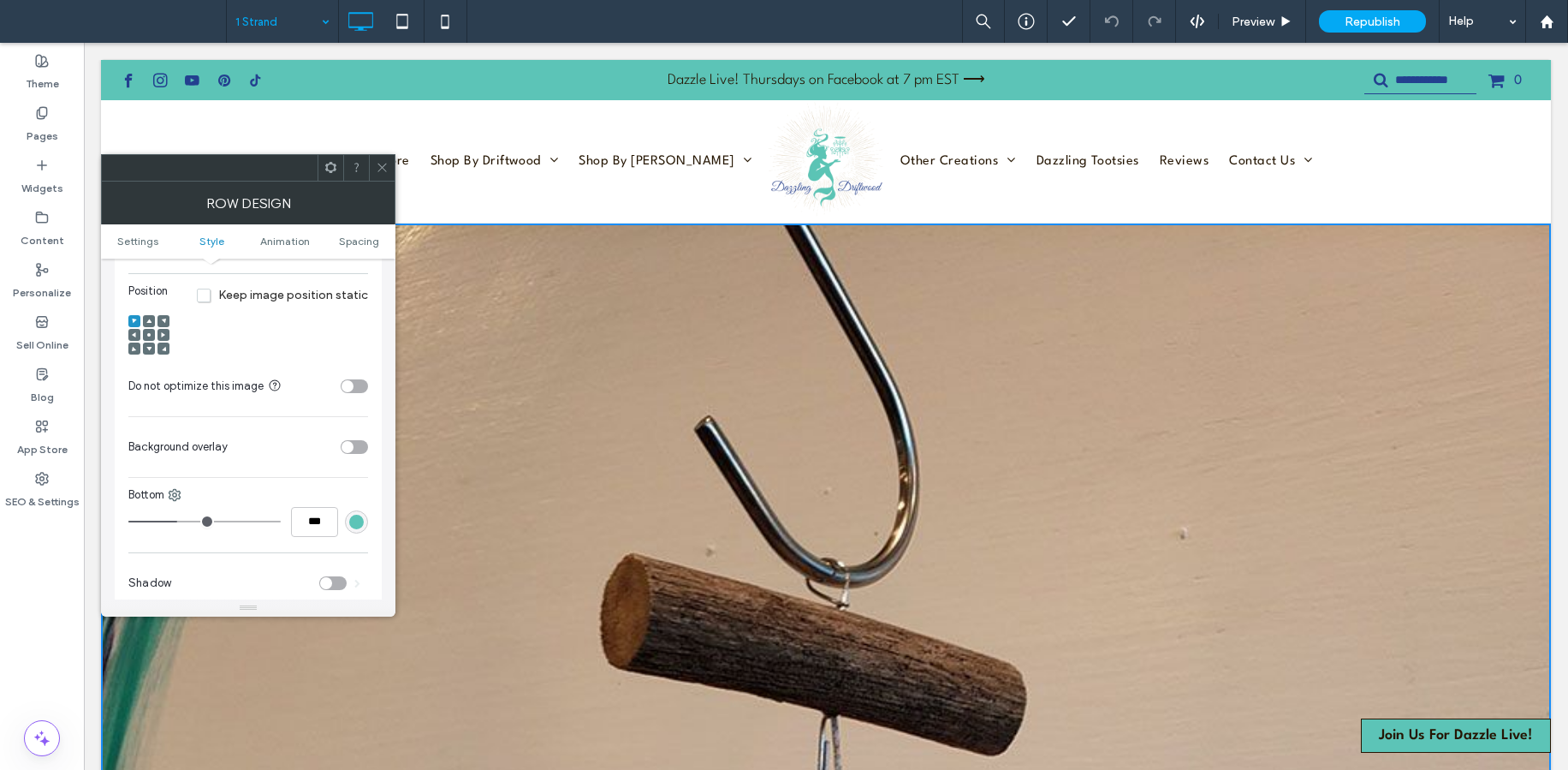
click at [154, 339] on div at bounding box center [148, 334] width 12 height 12
click at [148, 332] on icon at bounding box center [149, 335] width 5 height 5
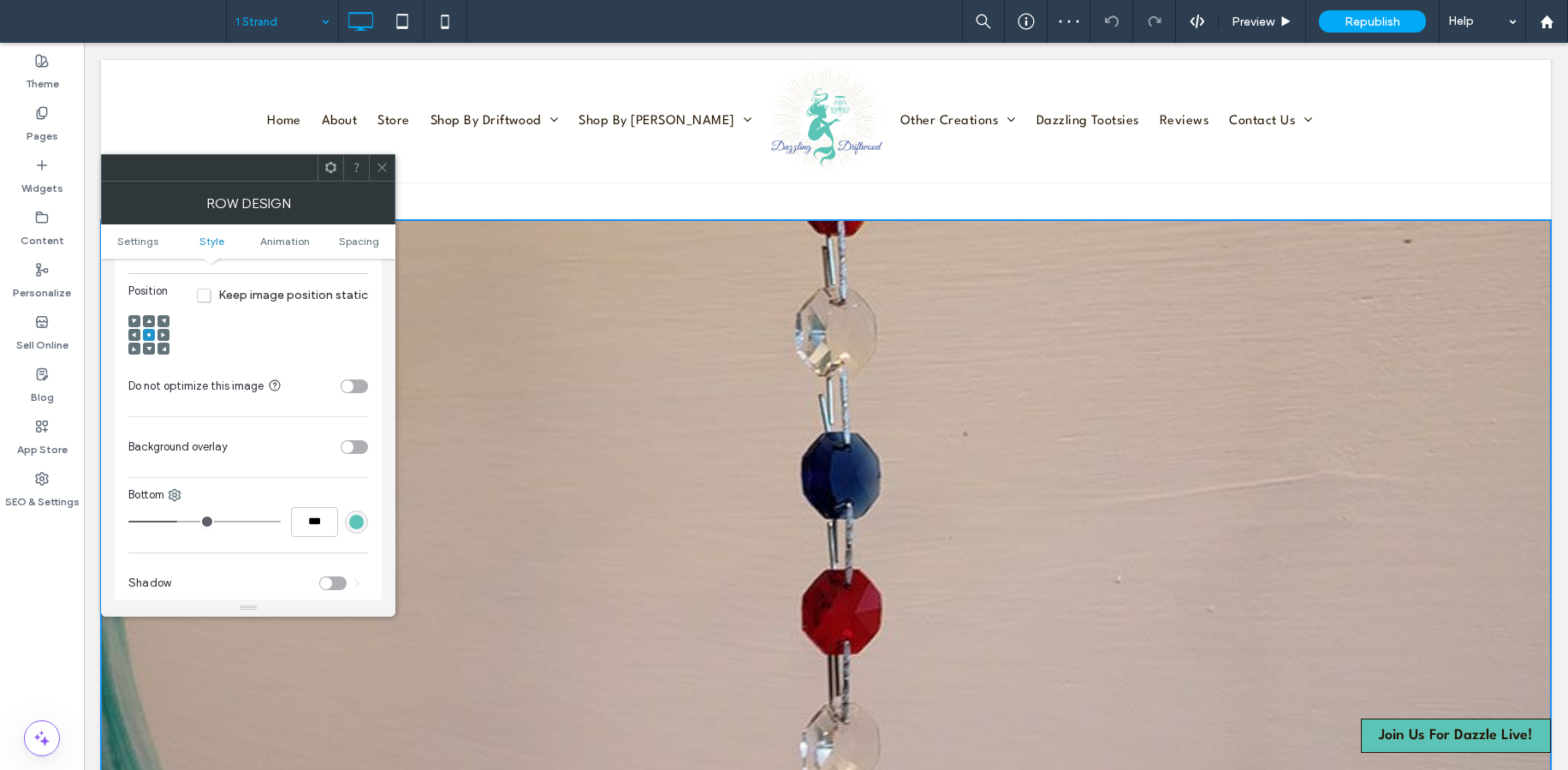
scroll to position [0, 0]
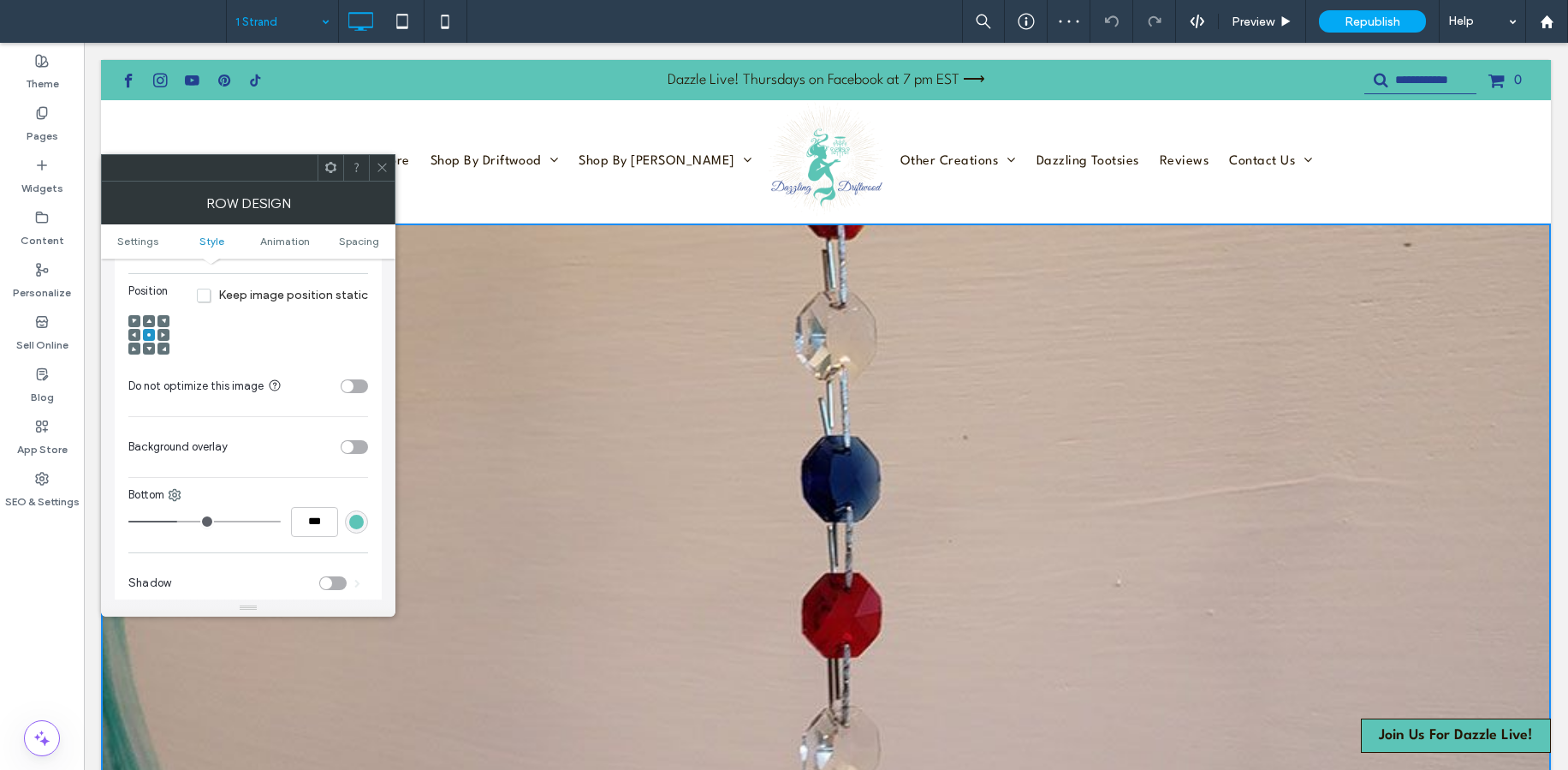
click at [373, 166] on div at bounding box center [382, 167] width 25 height 25
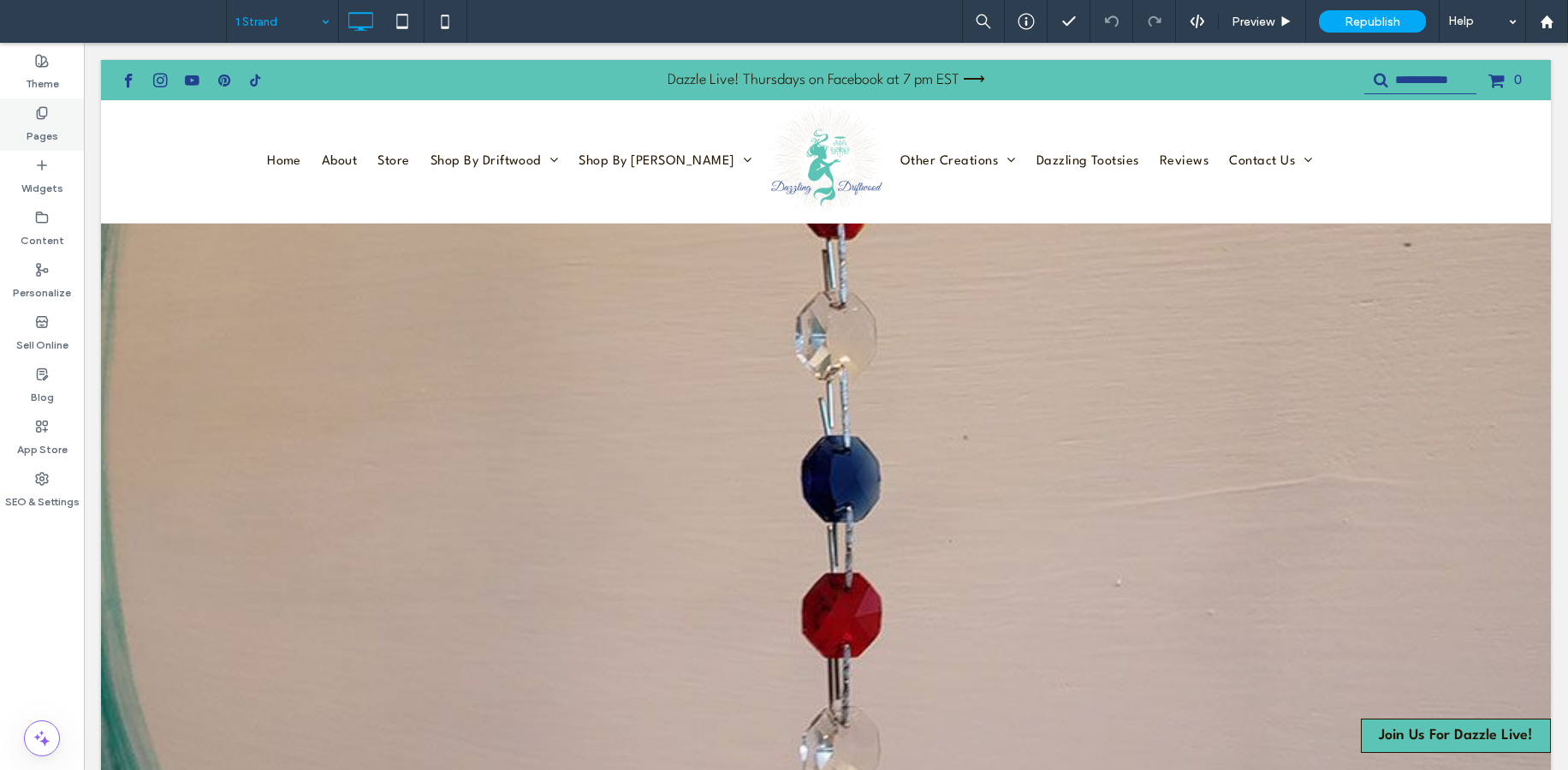
click at [38, 115] on icon at bounding box center [42, 112] width 14 height 14
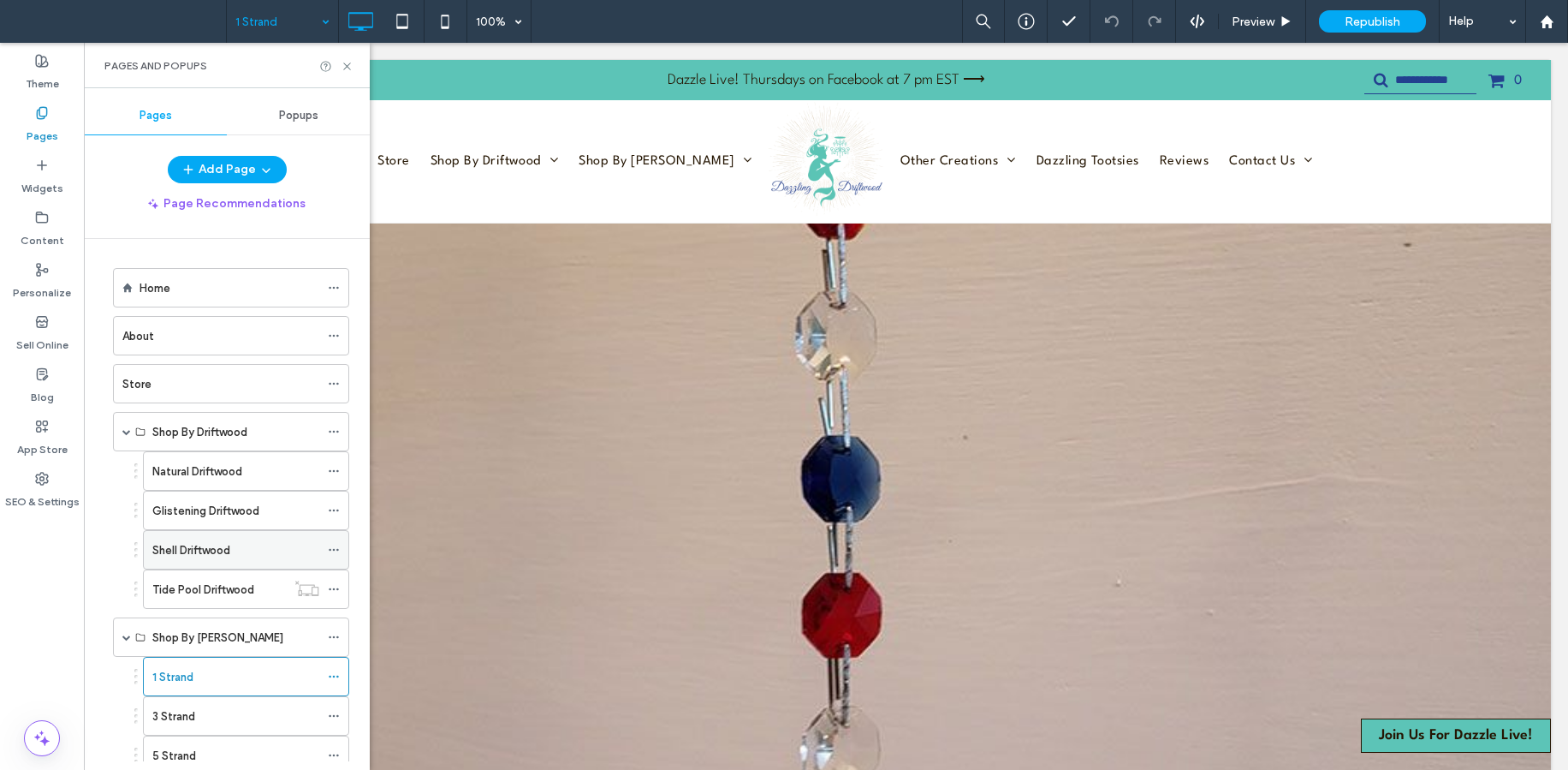
click at [215, 554] on label "Shell Driftwood" at bounding box center [191, 549] width 78 height 30
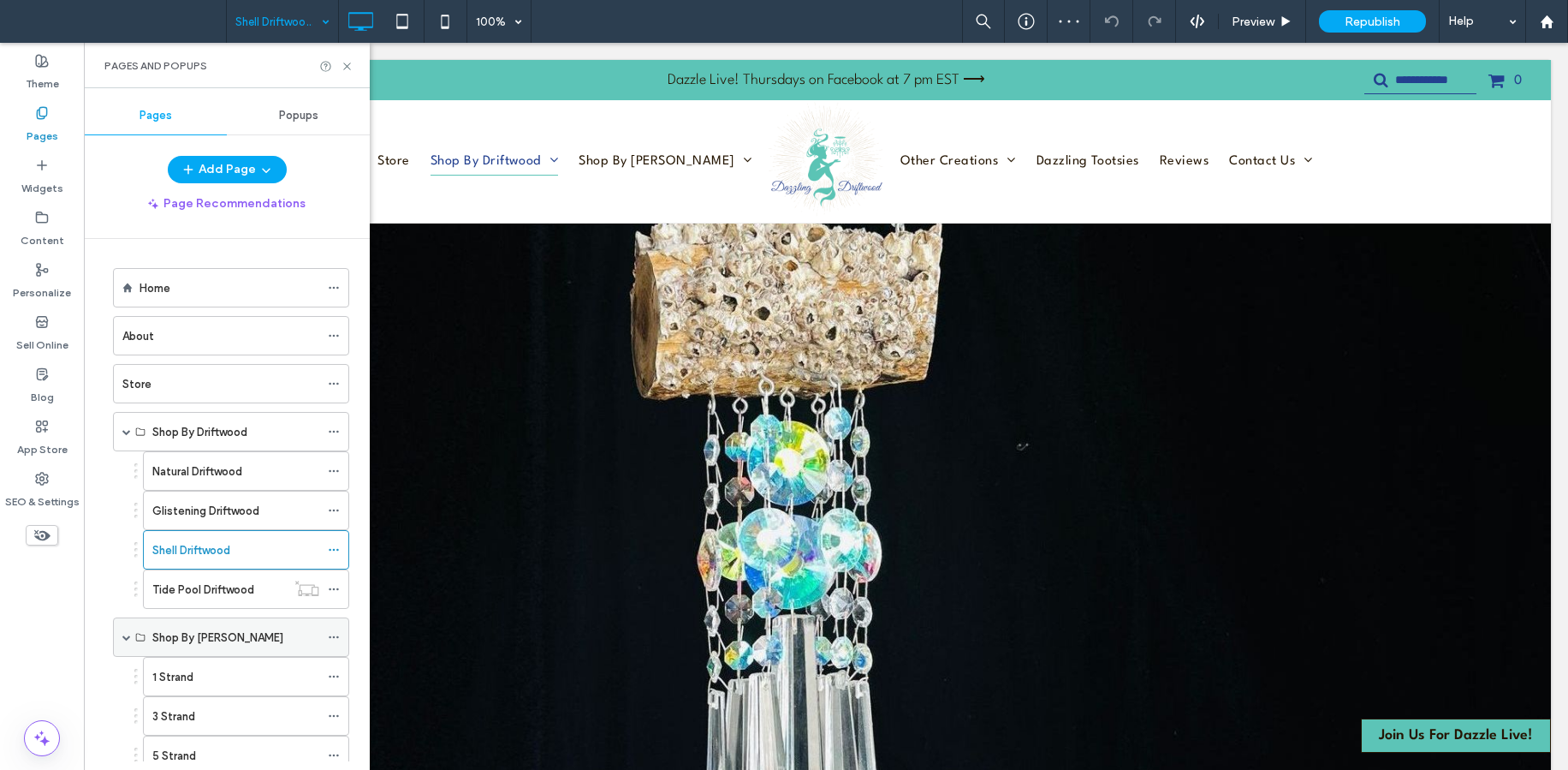
click at [215, 654] on div "Shop By Strand" at bounding box center [231, 637] width 236 height 40
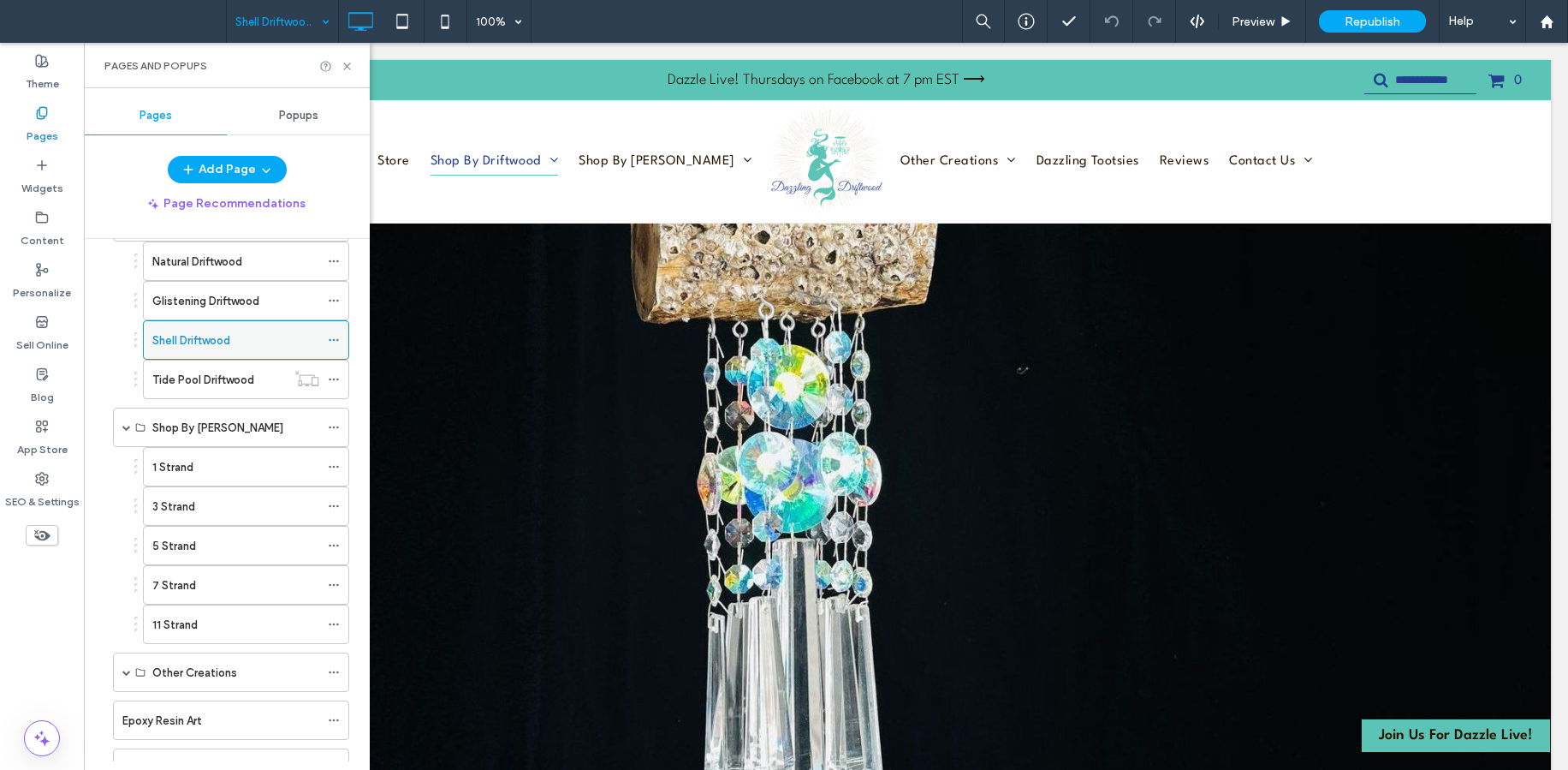
scroll to position [220, 0]
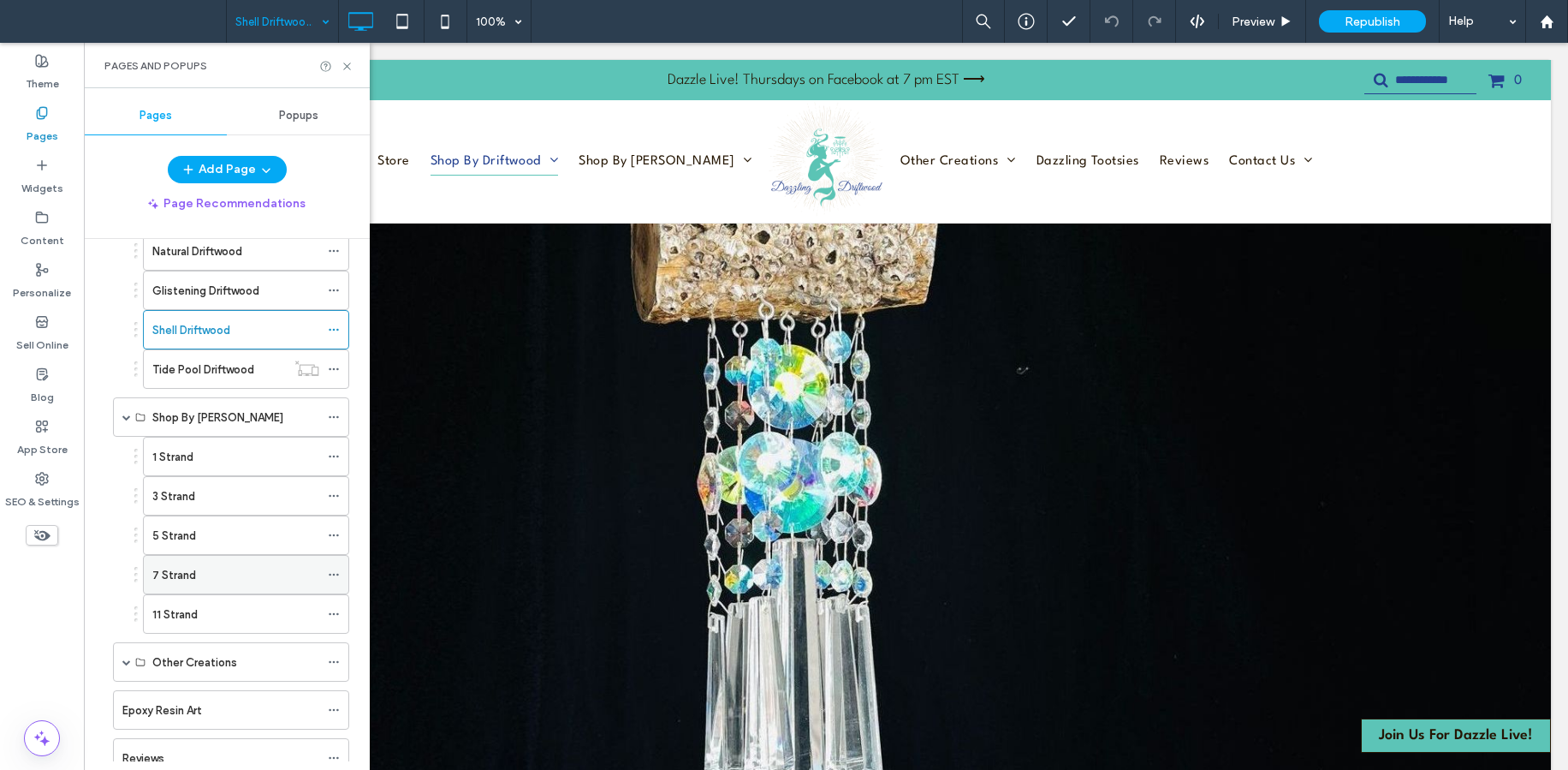
click at [328, 572] on icon at bounding box center [333, 574] width 12 height 12
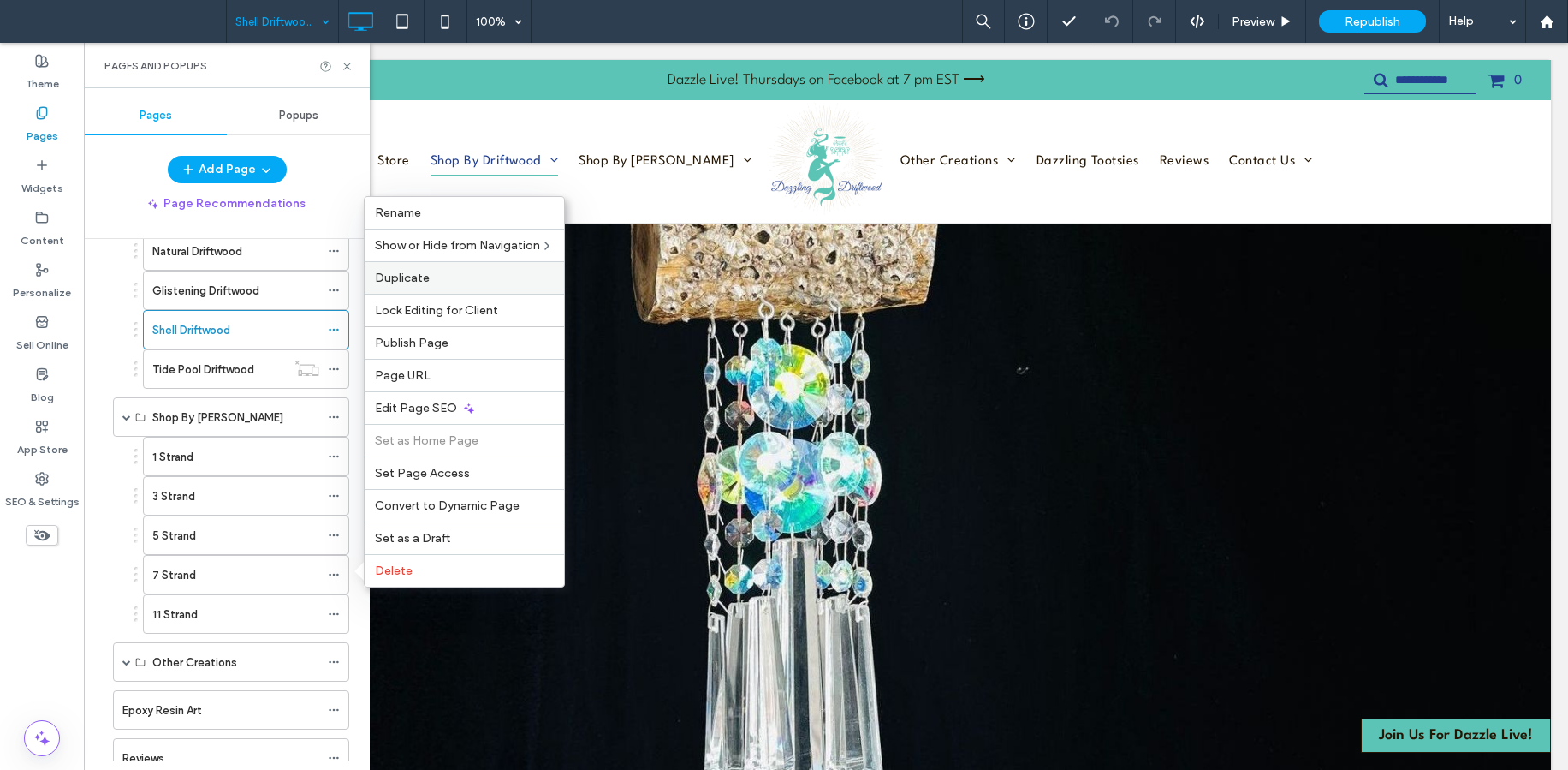
click at [426, 279] on span "Duplicate" at bounding box center [402, 278] width 55 height 14
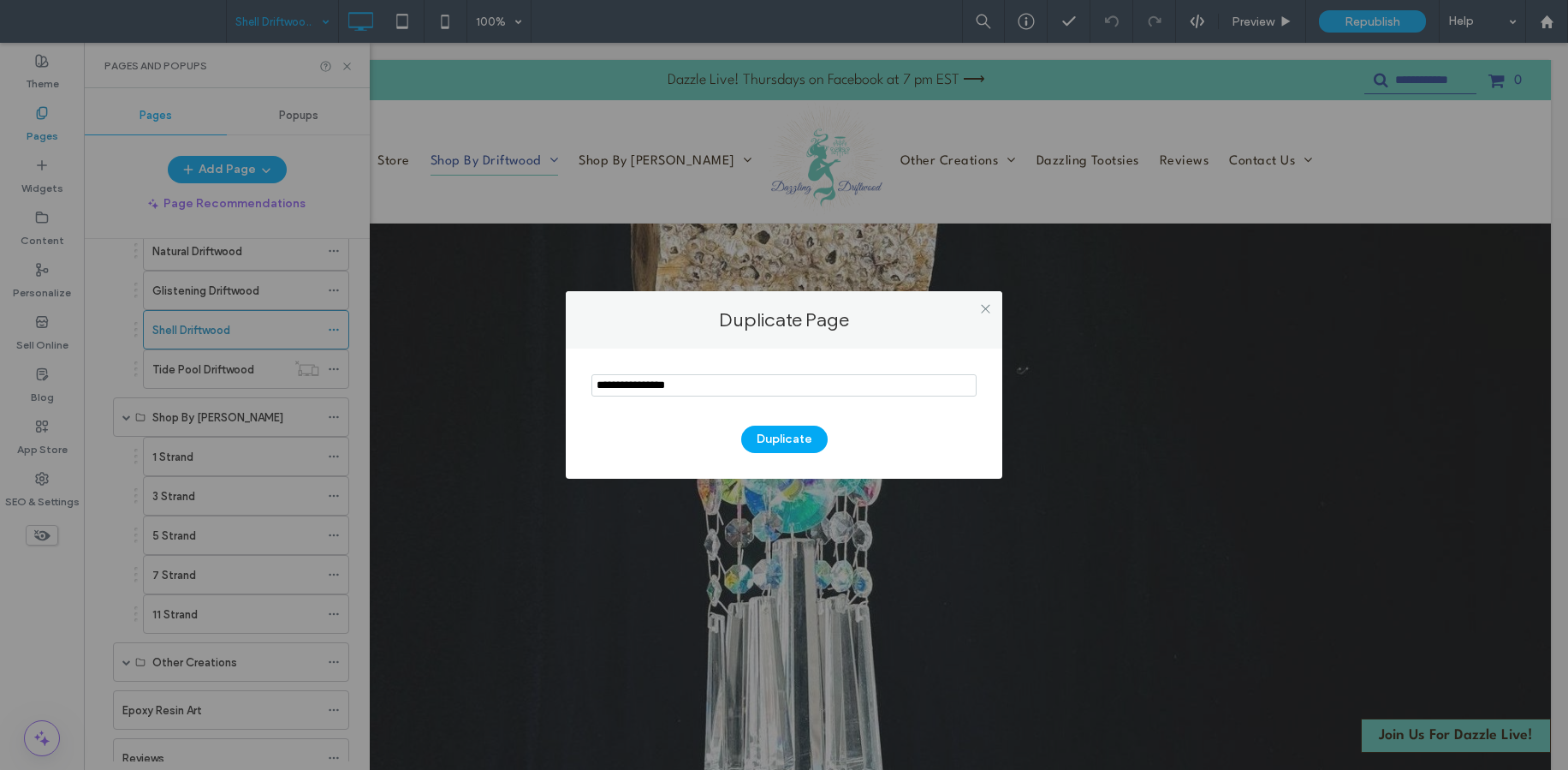
drag, startPoint x: 643, startPoint y: 390, endPoint x: 571, endPoint y: 367, distance: 75.6
click at [571, 367] on div "Duplicate" at bounding box center [784, 414] width 437 height 130
type input "********"
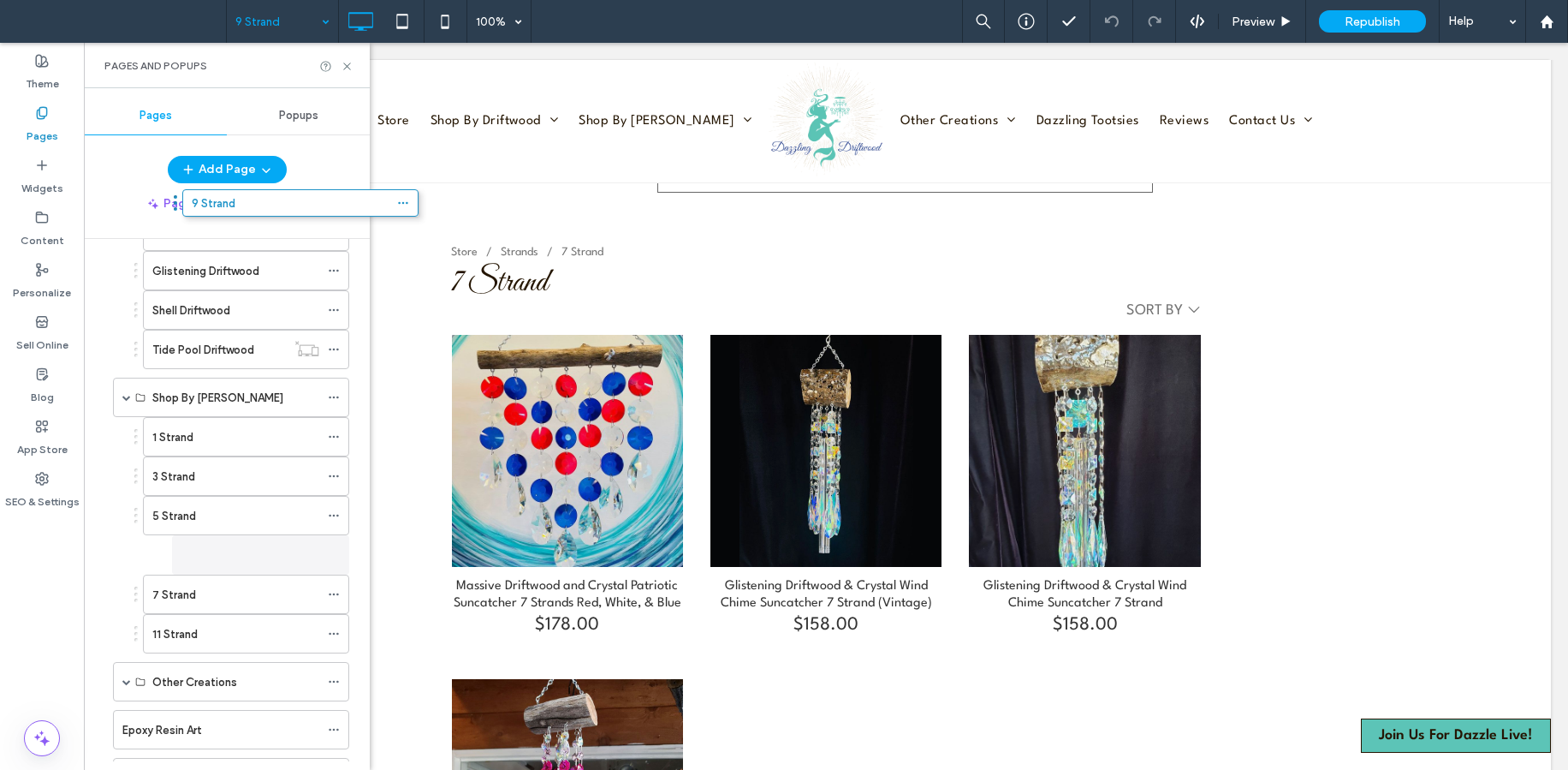
scroll to position [205, 0]
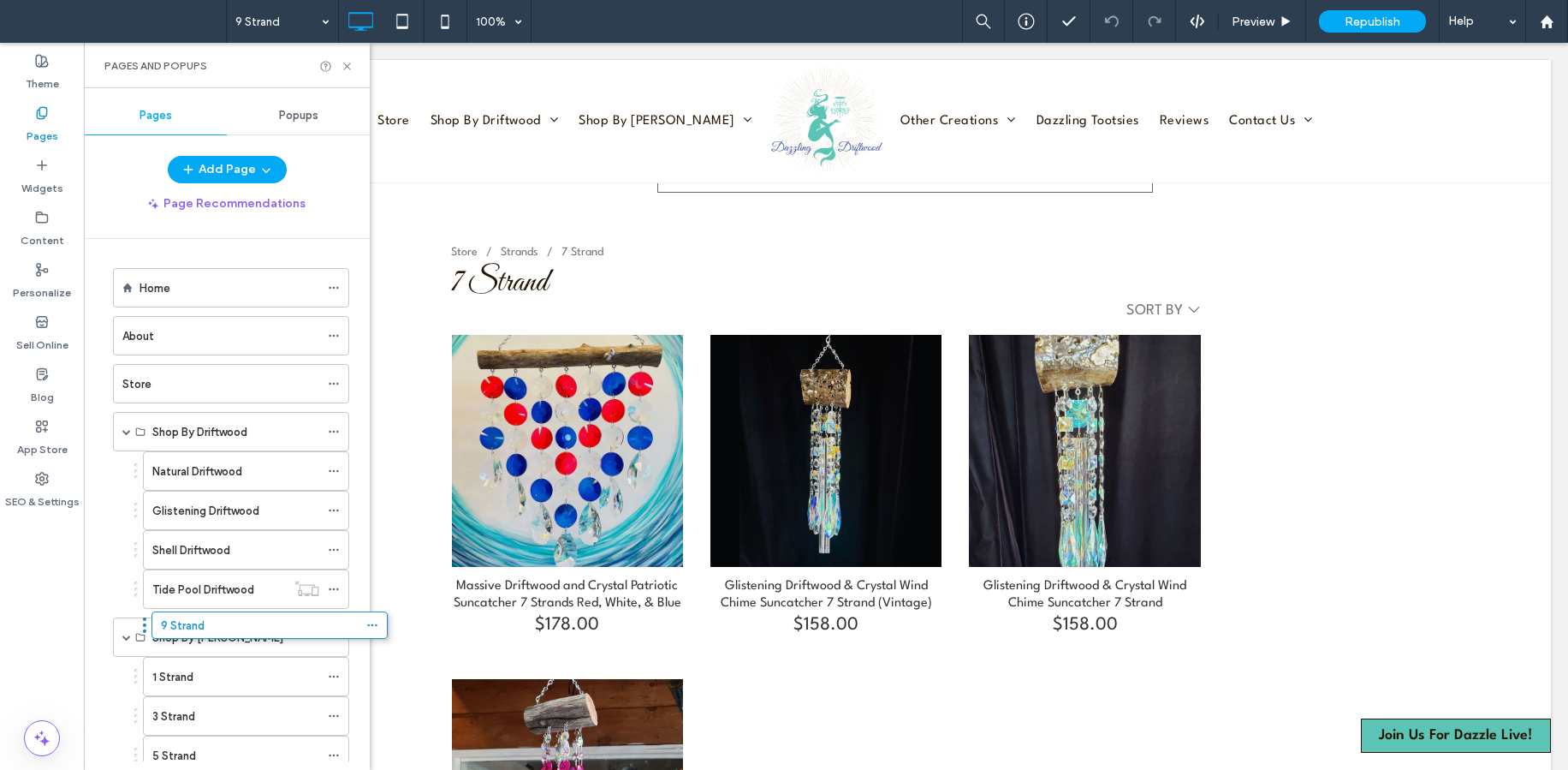
scroll to position [205, 0]
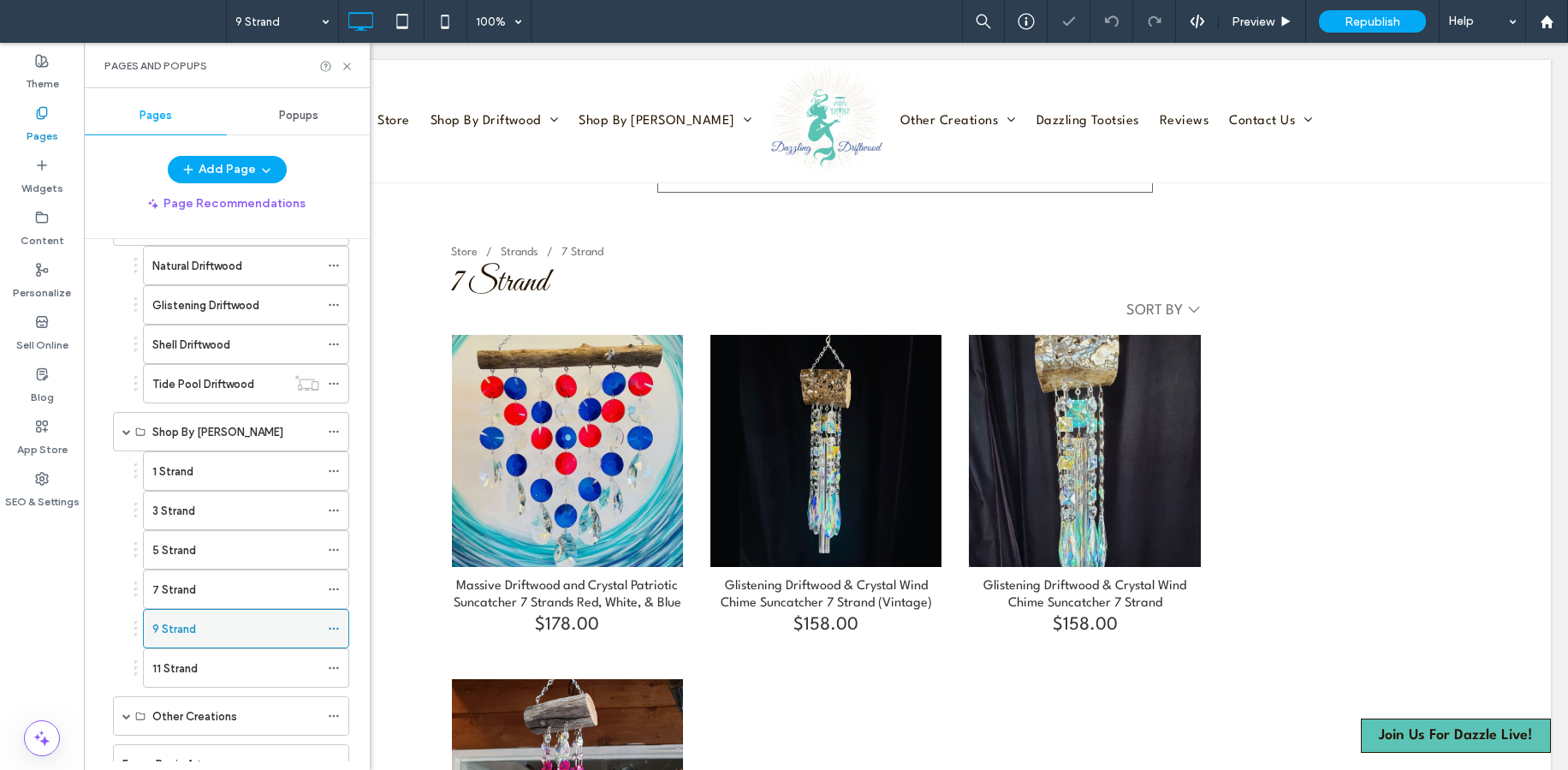
click at [210, 628] on div "9 Strand" at bounding box center [235, 629] width 167 height 18
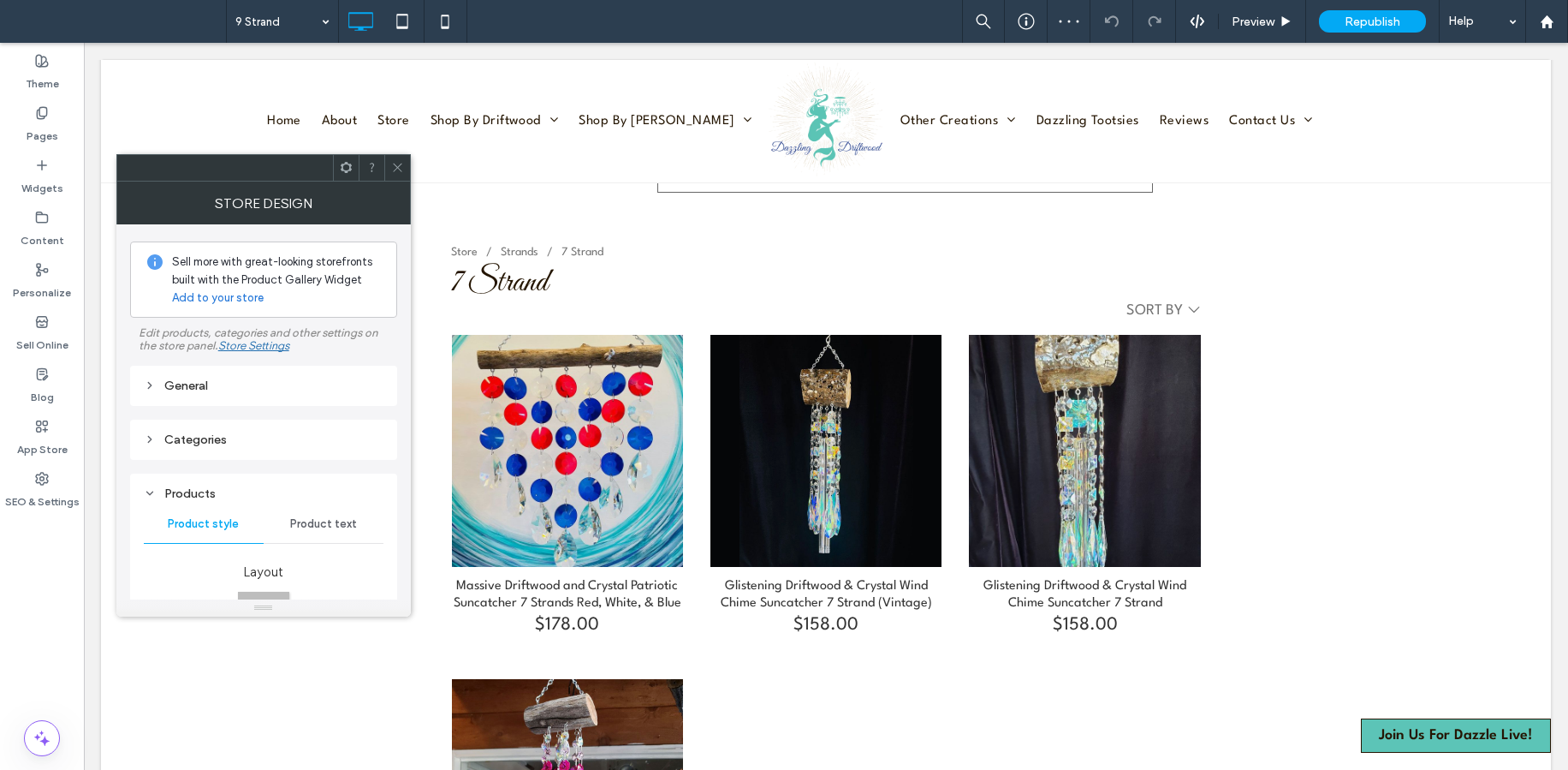
click at [293, 391] on div "General" at bounding box center [263, 385] width 240 height 14
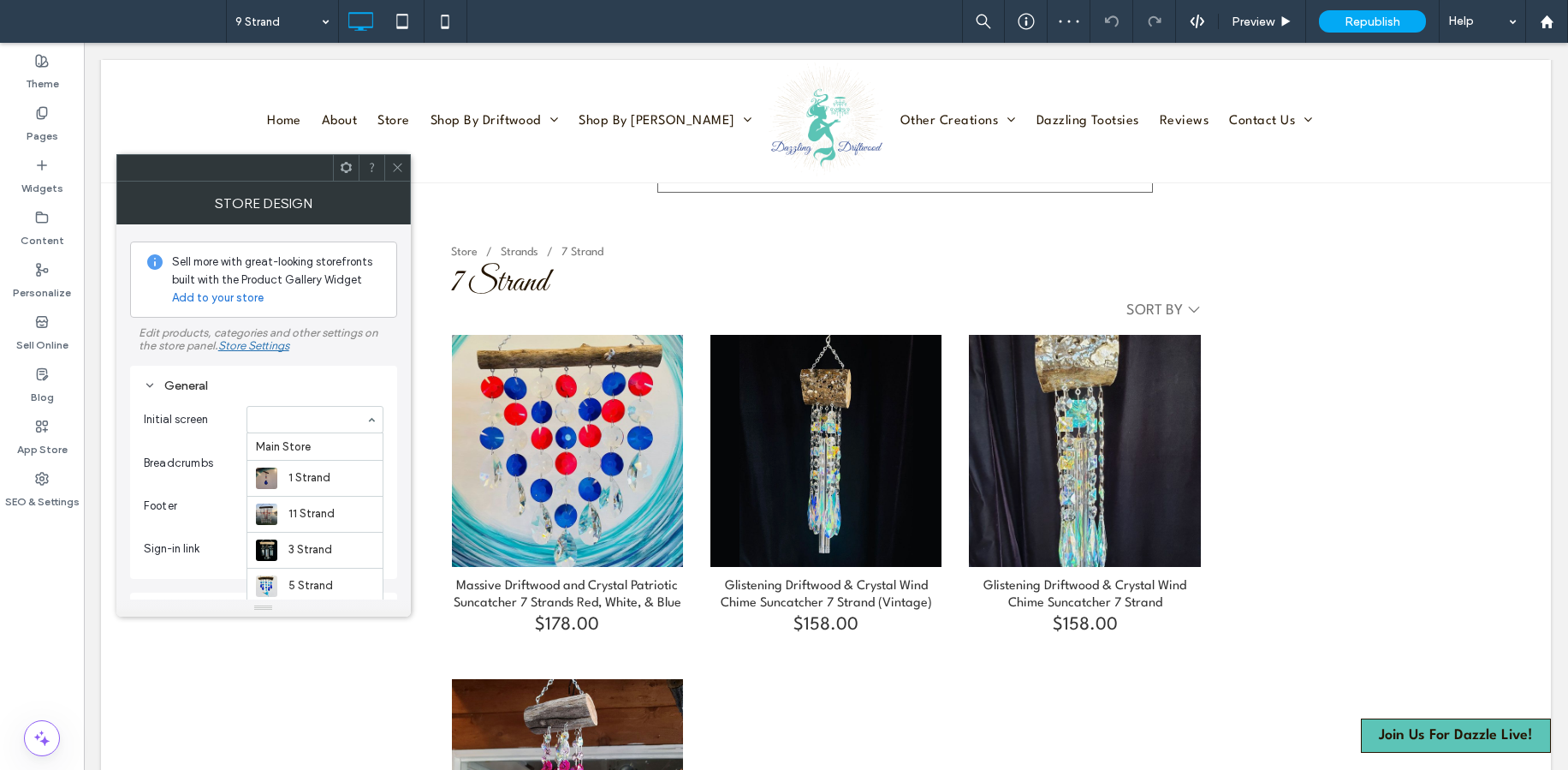
scroll to position [171, 0]
click at [397, 166] on icon at bounding box center [397, 167] width 13 height 13
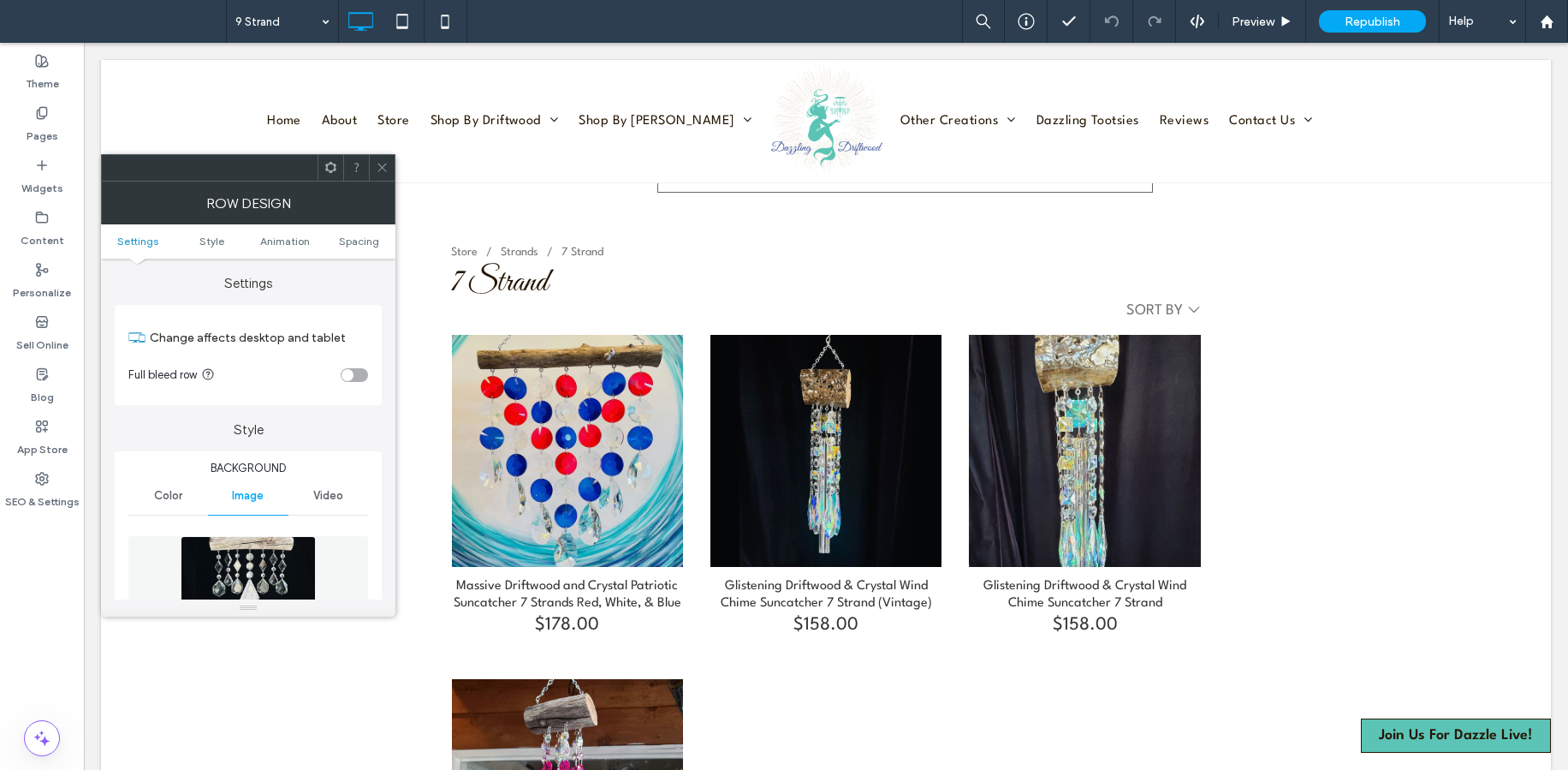
scroll to position [387, 0]
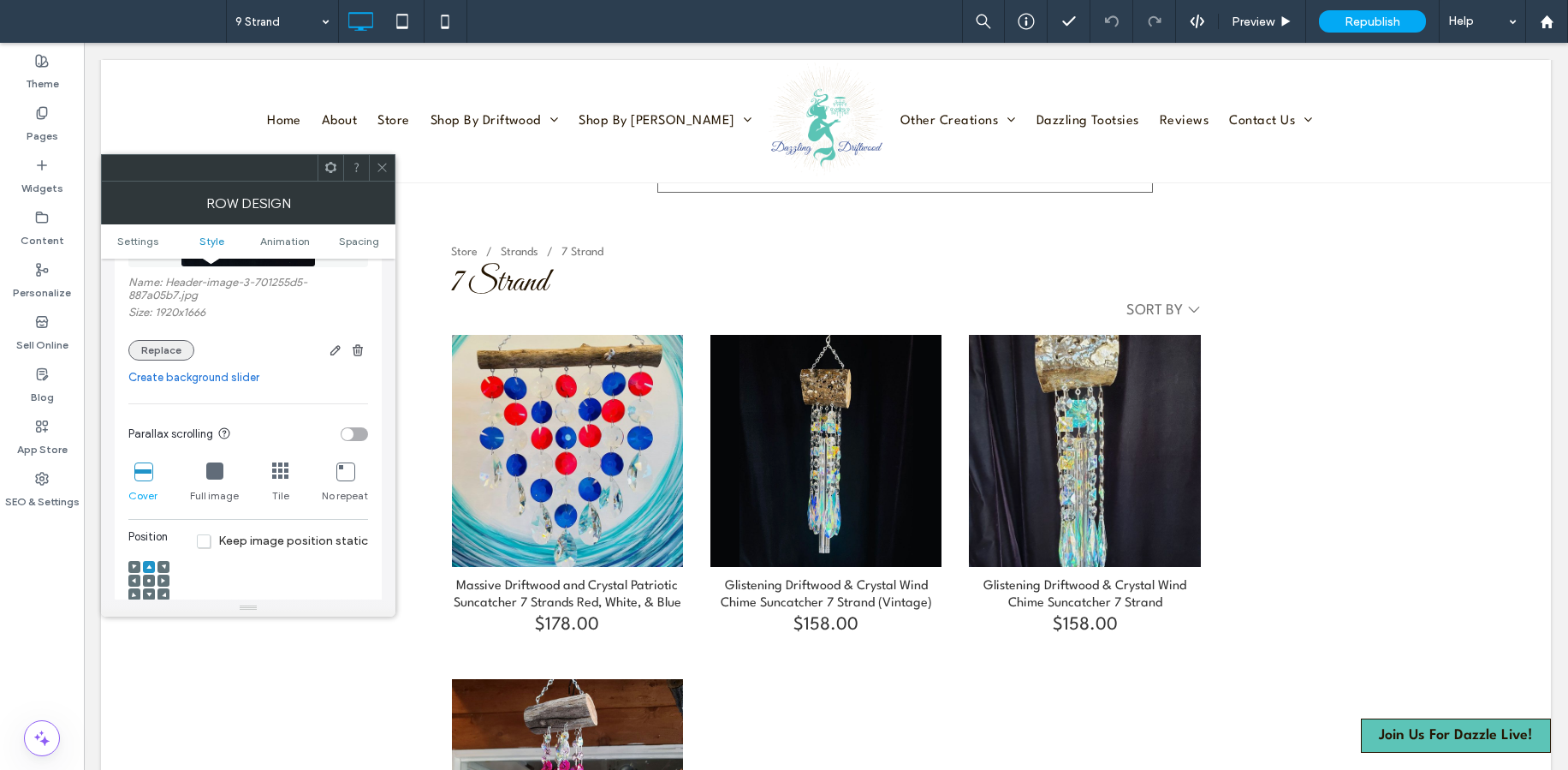
click at [165, 351] on button "Replace" at bounding box center [161, 350] width 66 height 21
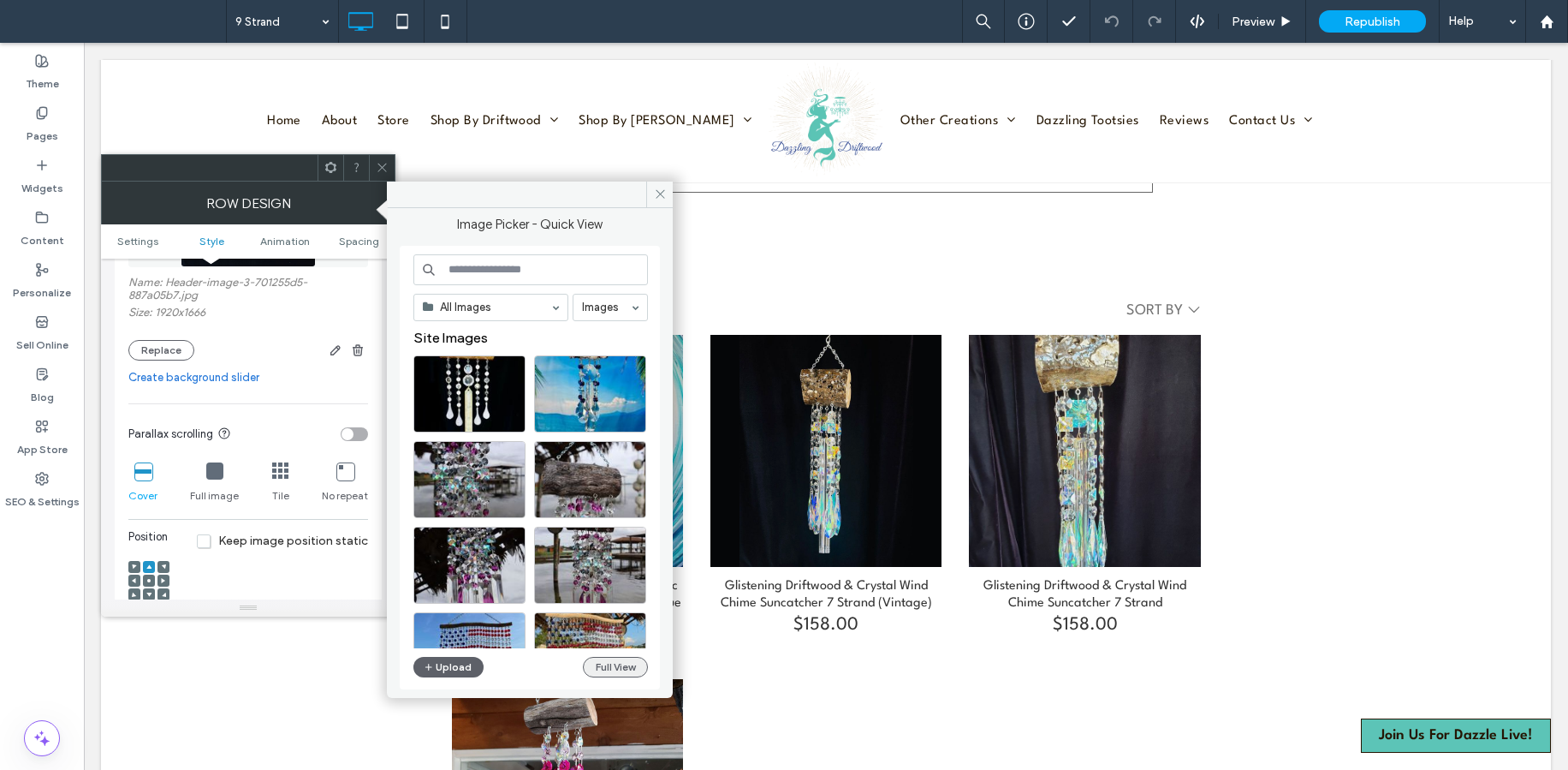
click at [613, 662] on button "Full View" at bounding box center [615, 667] width 65 height 21
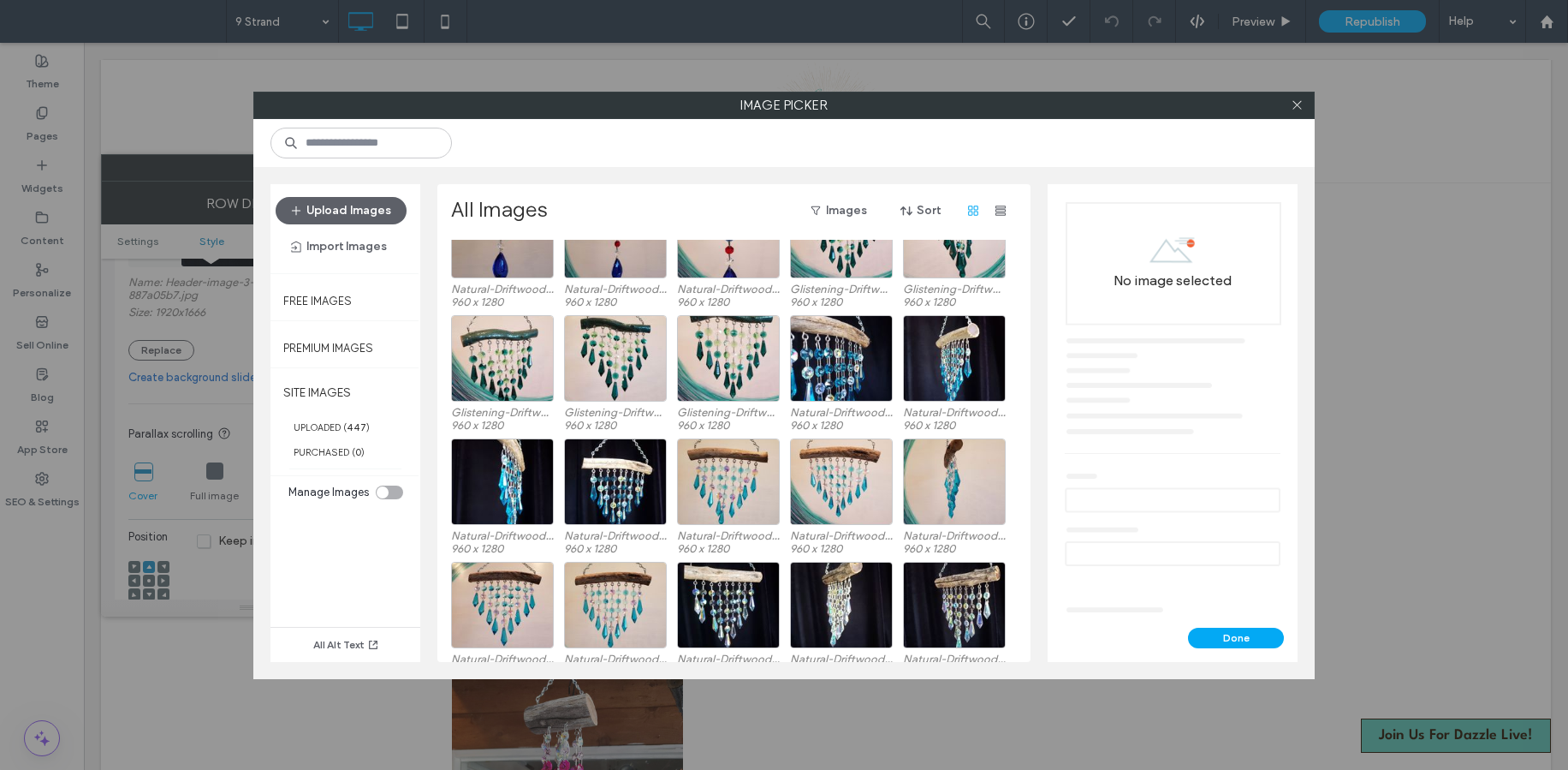
scroll to position [2996, 0]
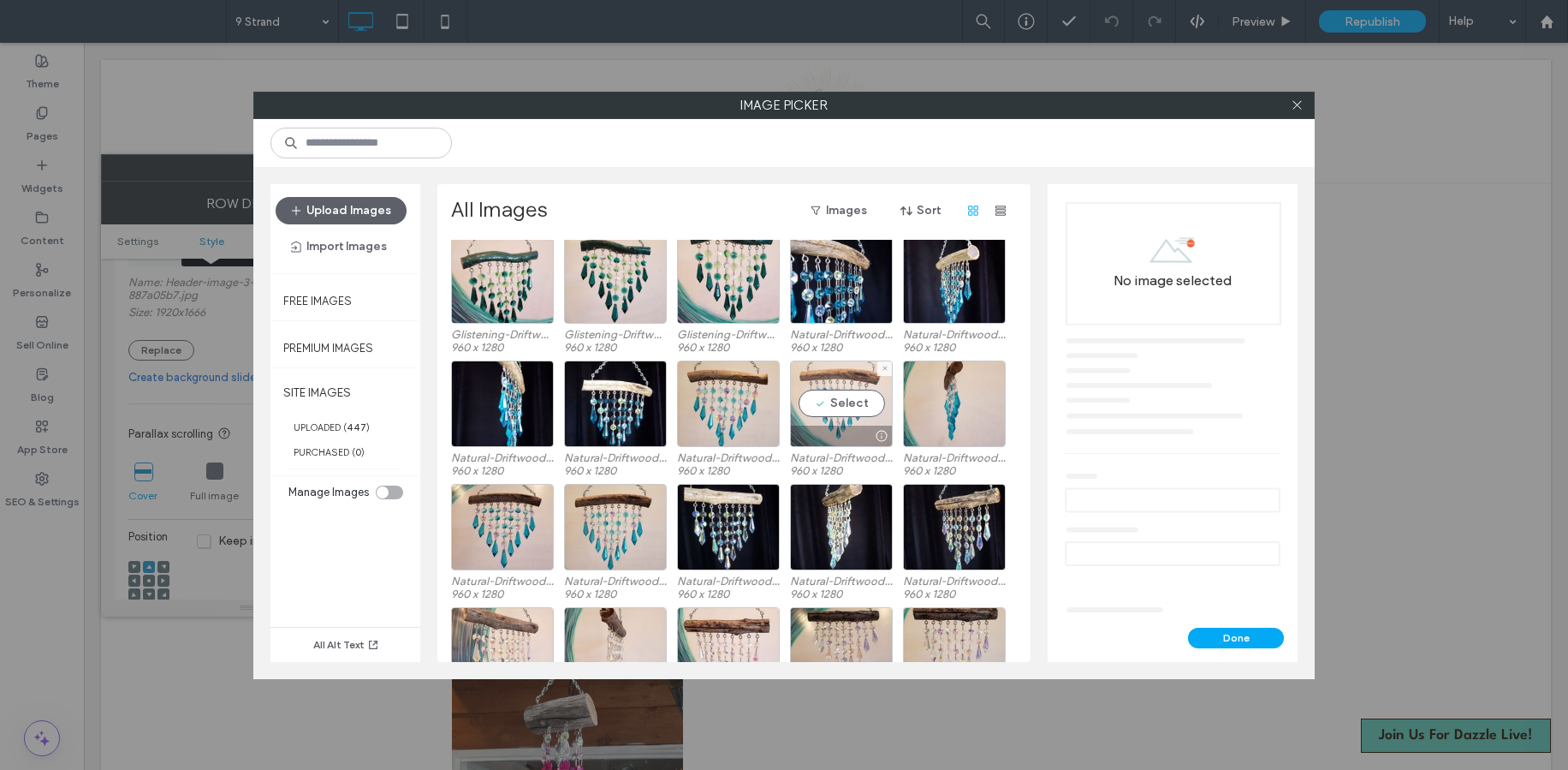
click at [824, 408] on div "Select" at bounding box center [841, 404] width 103 height 87
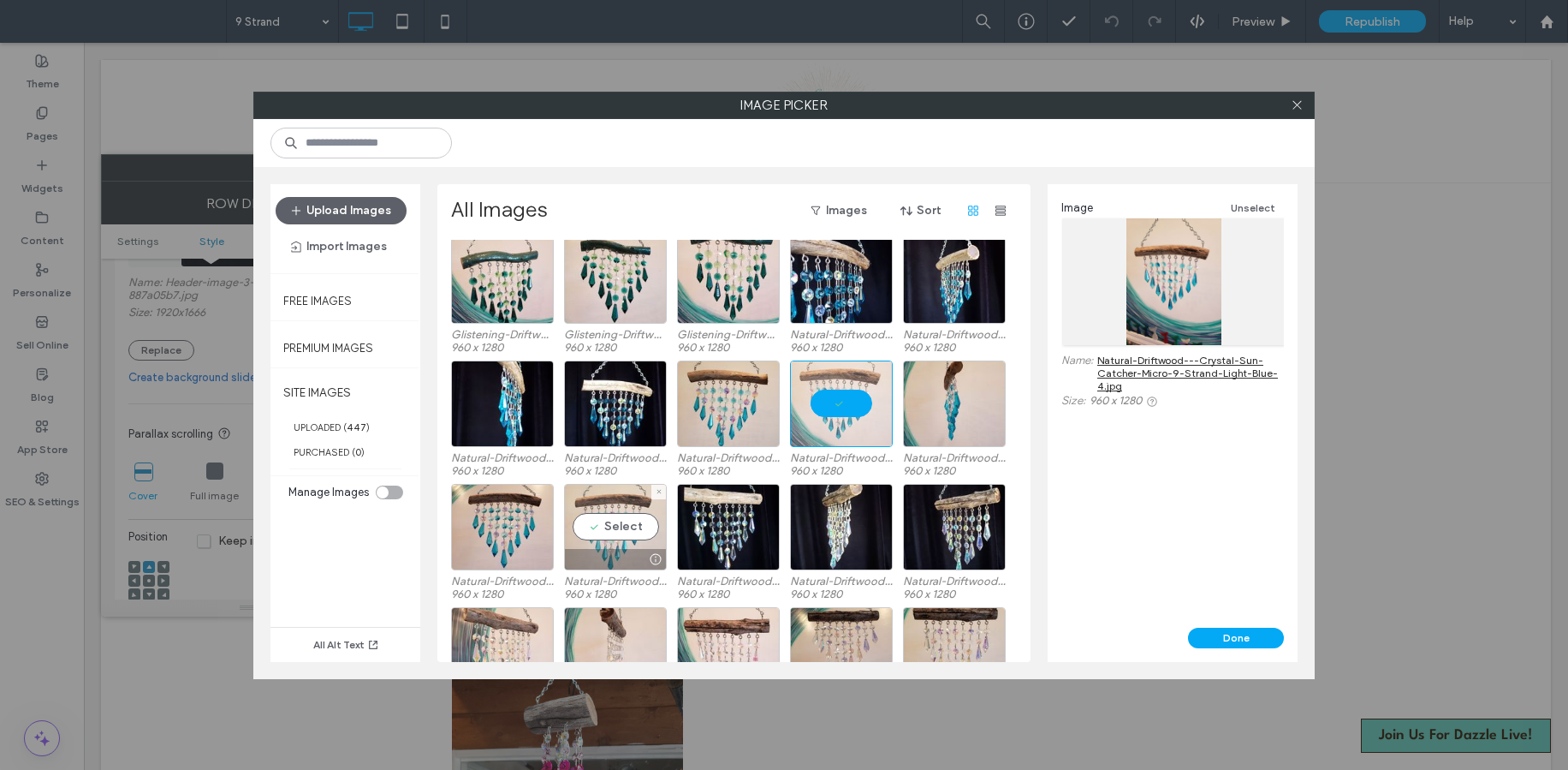
click at [596, 499] on div "Select" at bounding box center [616, 528] width 103 height 87
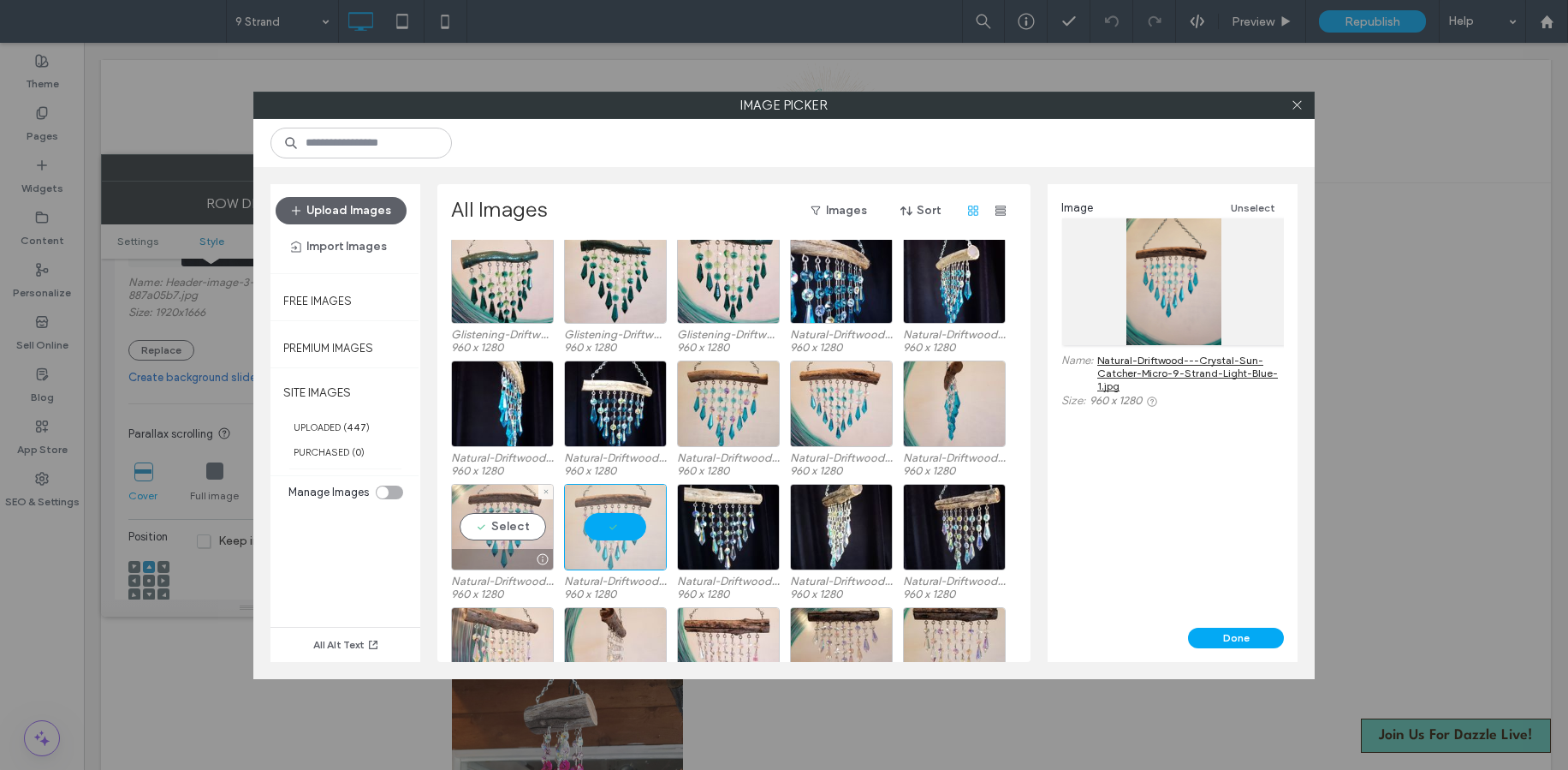
click at [486, 494] on div "Select" at bounding box center [503, 528] width 103 height 87
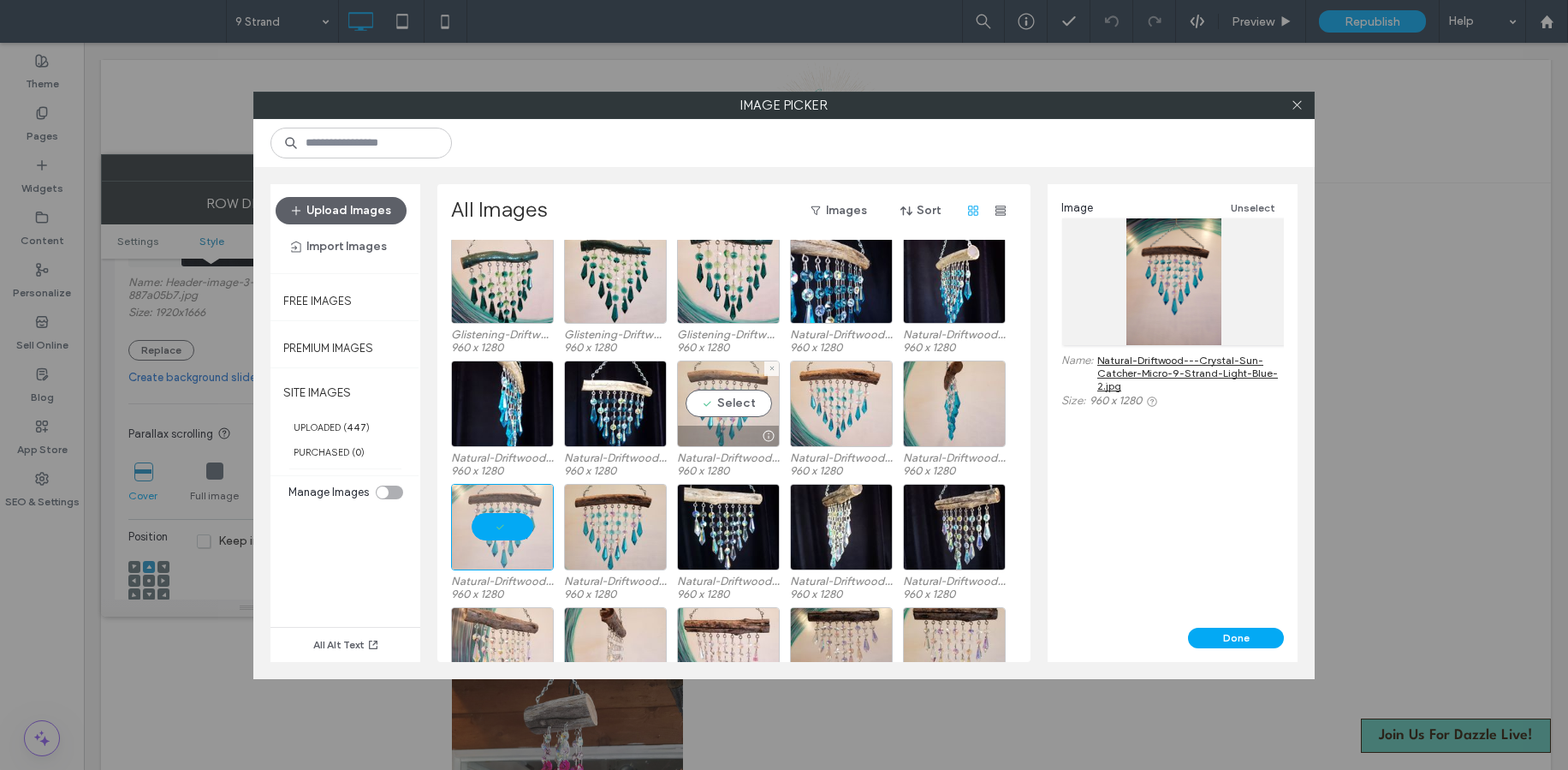
click at [711, 390] on div "Select" at bounding box center [728, 404] width 103 height 87
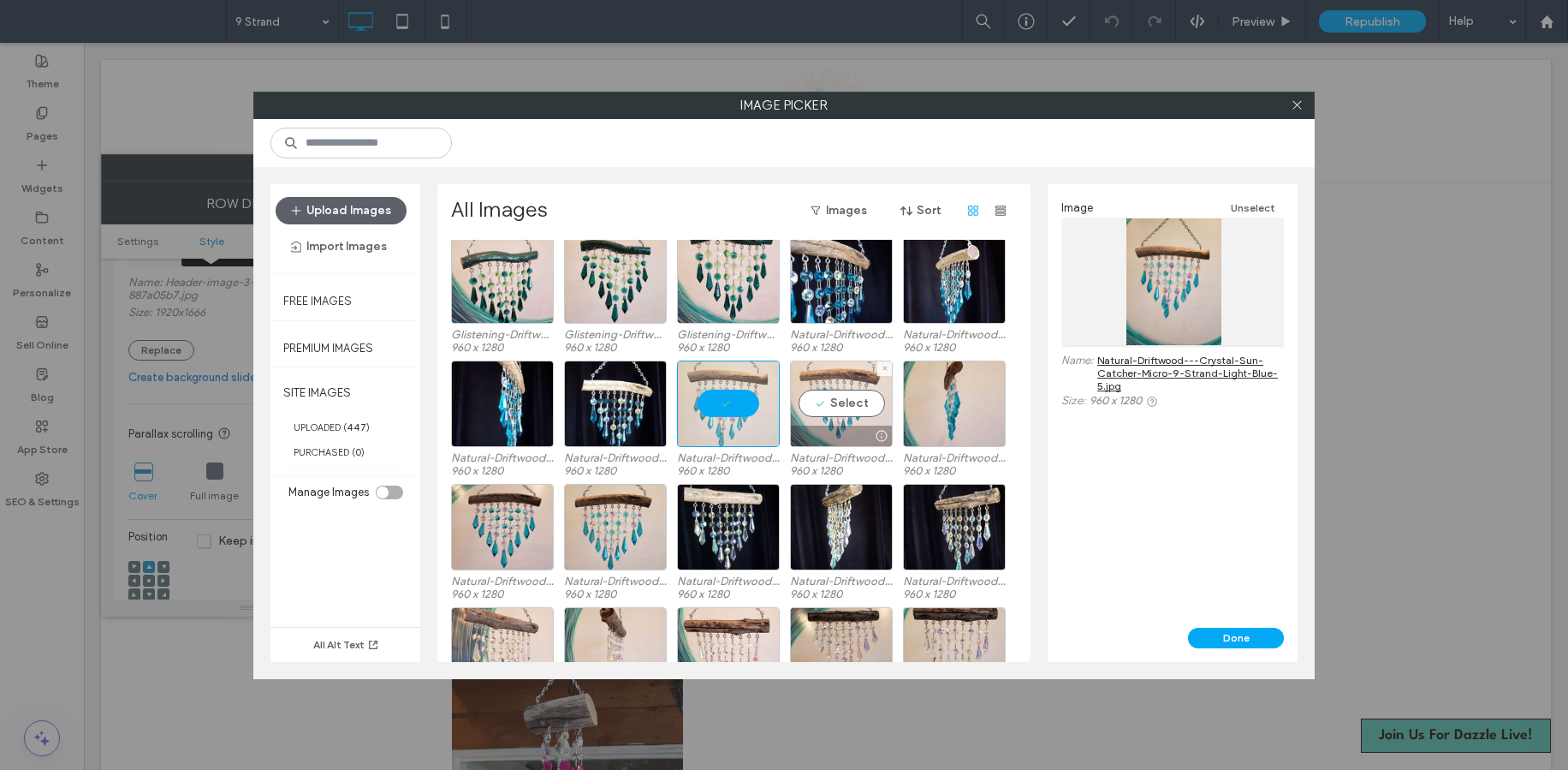
click at [835, 375] on div "Select" at bounding box center [841, 404] width 103 height 87
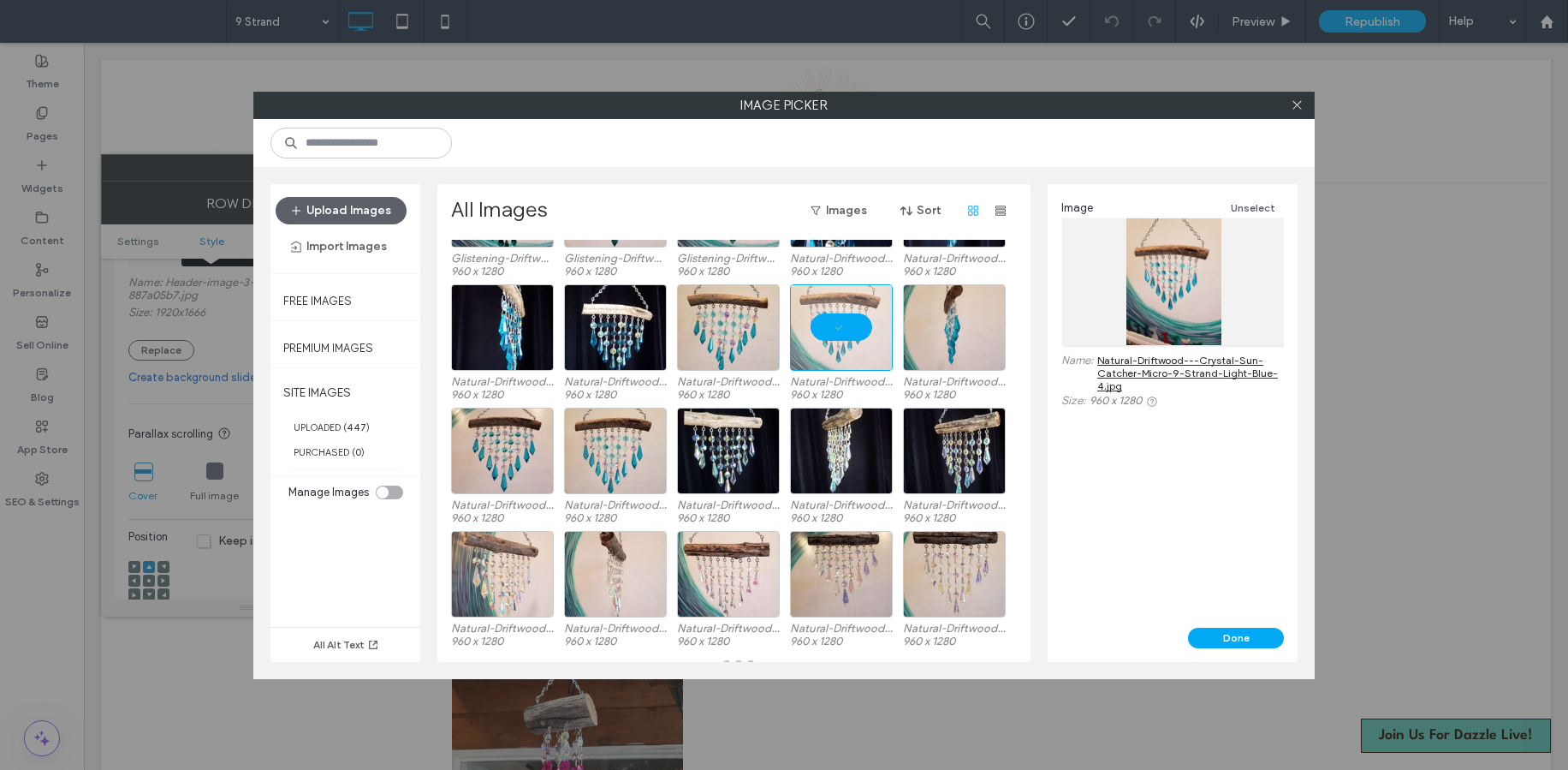
scroll to position [3080, 0]
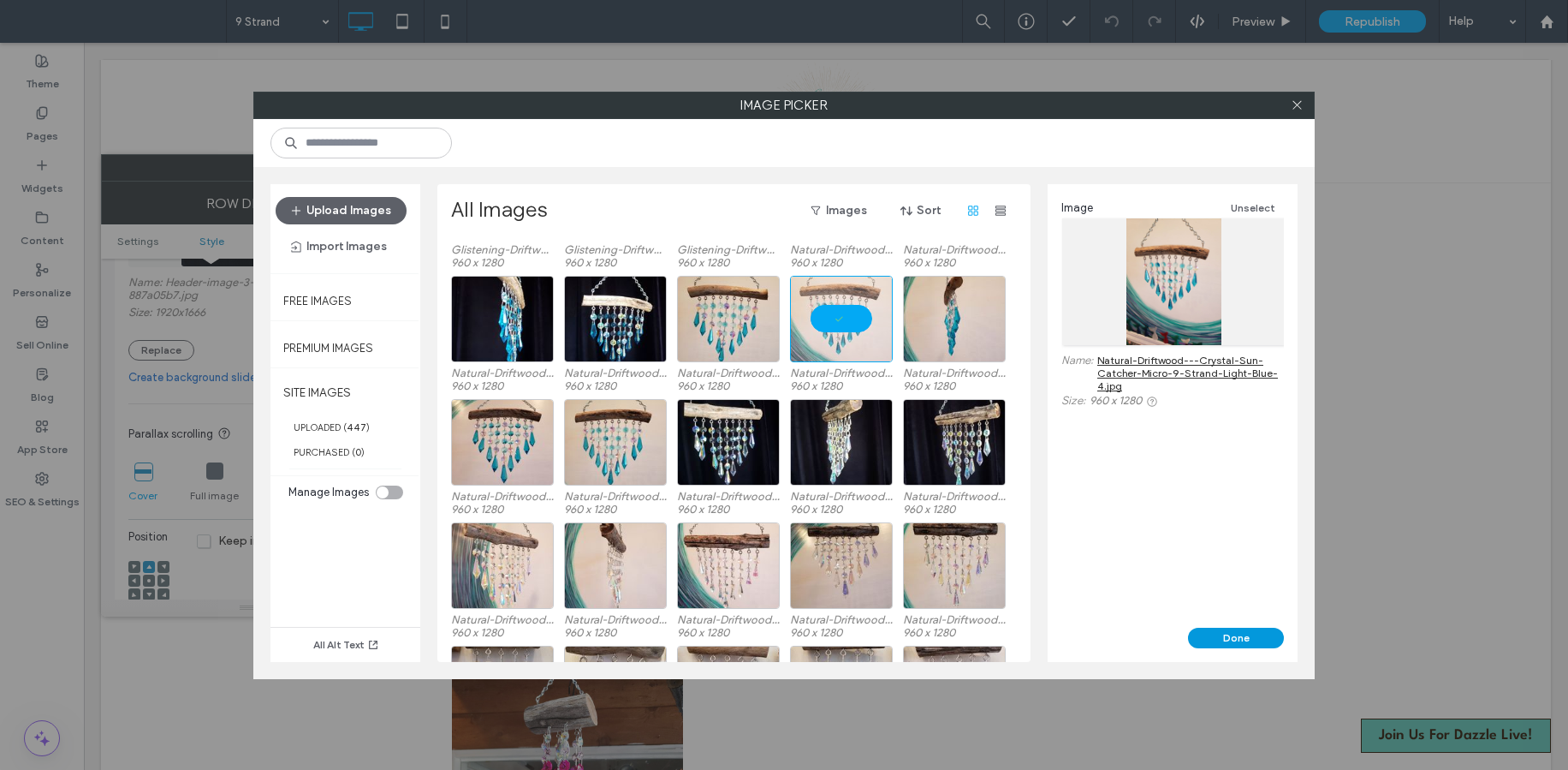
click at [1240, 642] on button "Done" at bounding box center [1236, 638] width 96 height 21
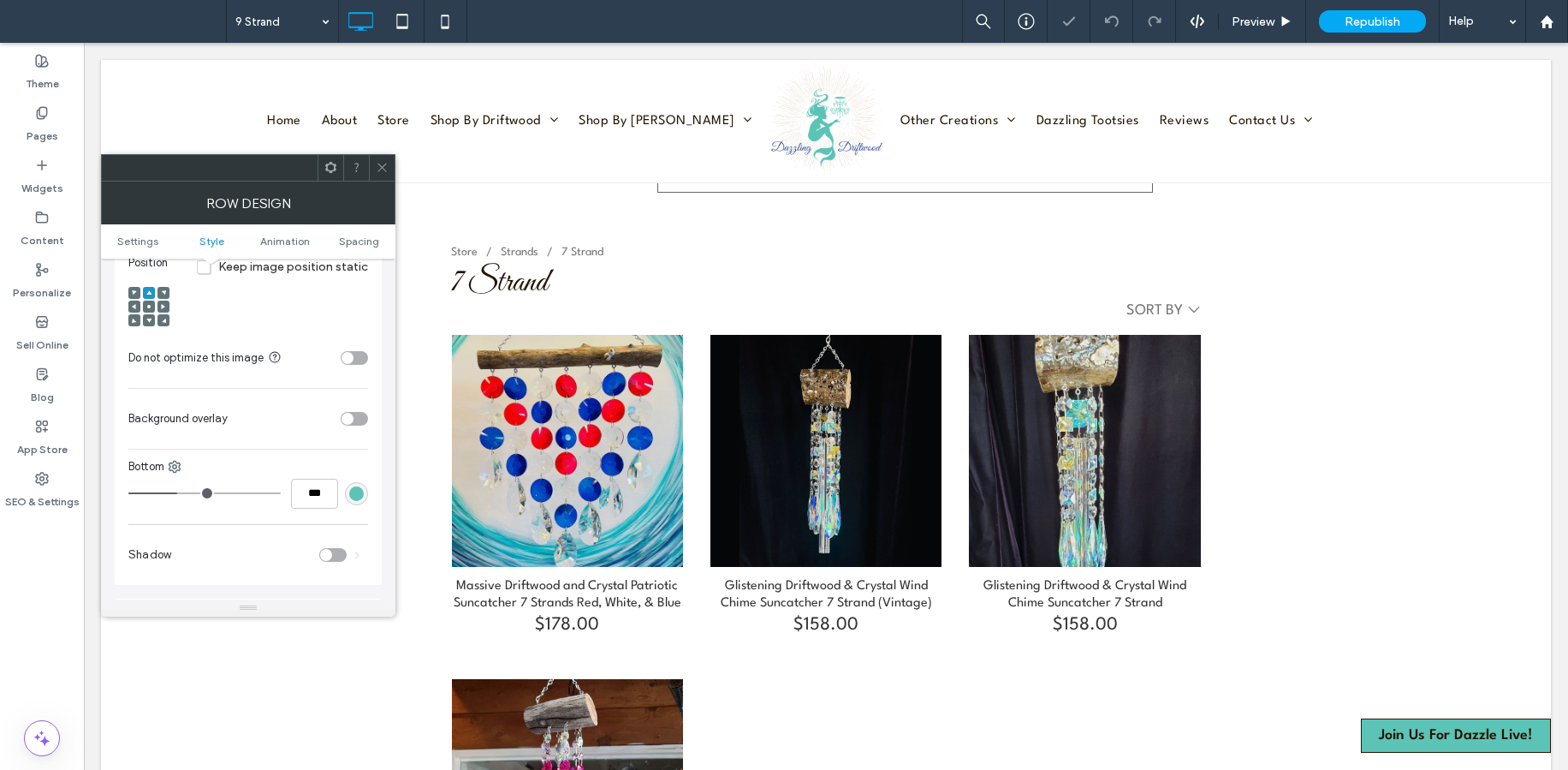
scroll to position [588, 0]
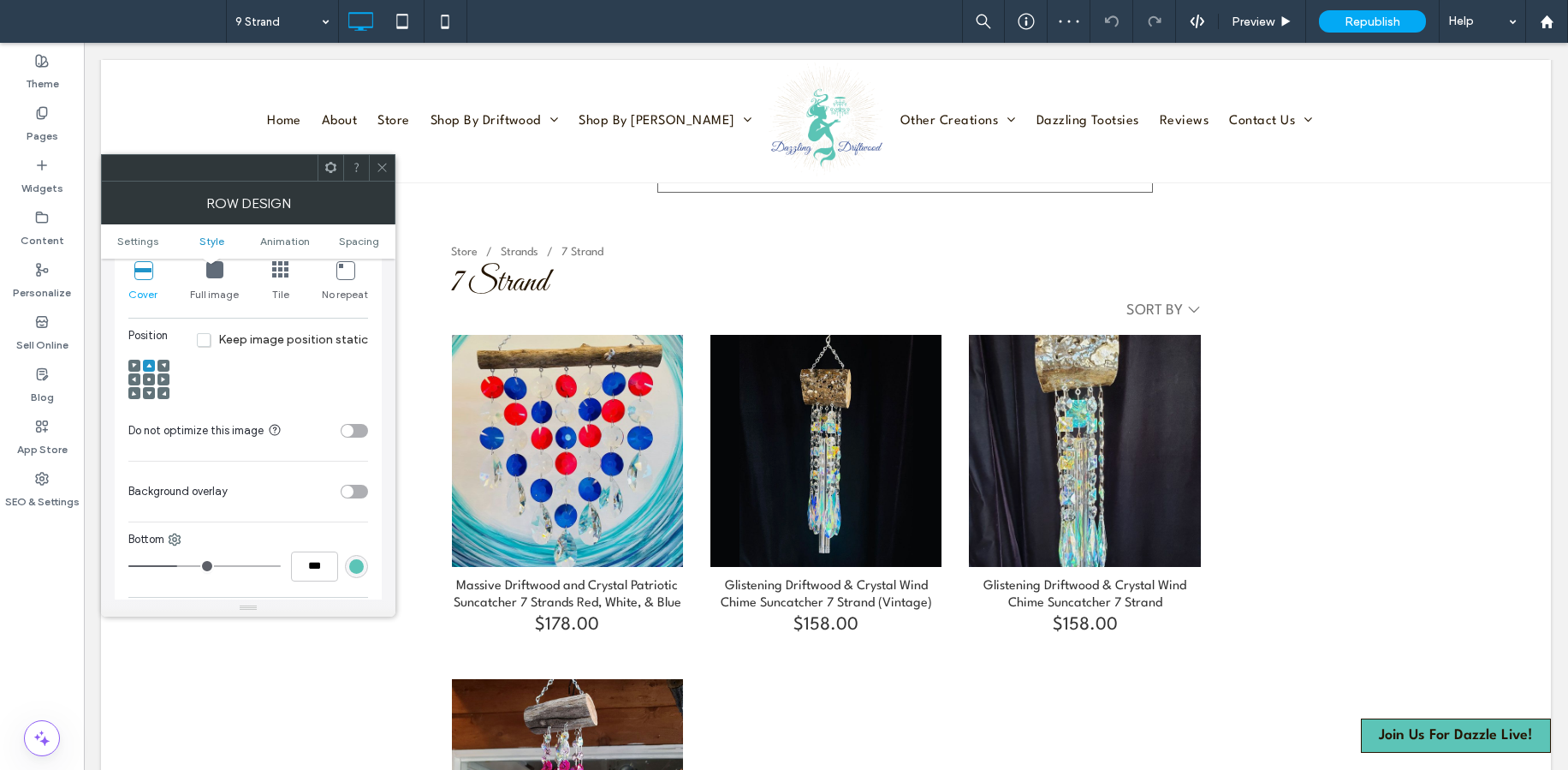
click at [150, 377] on icon at bounding box center [149, 379] width 5 height 5
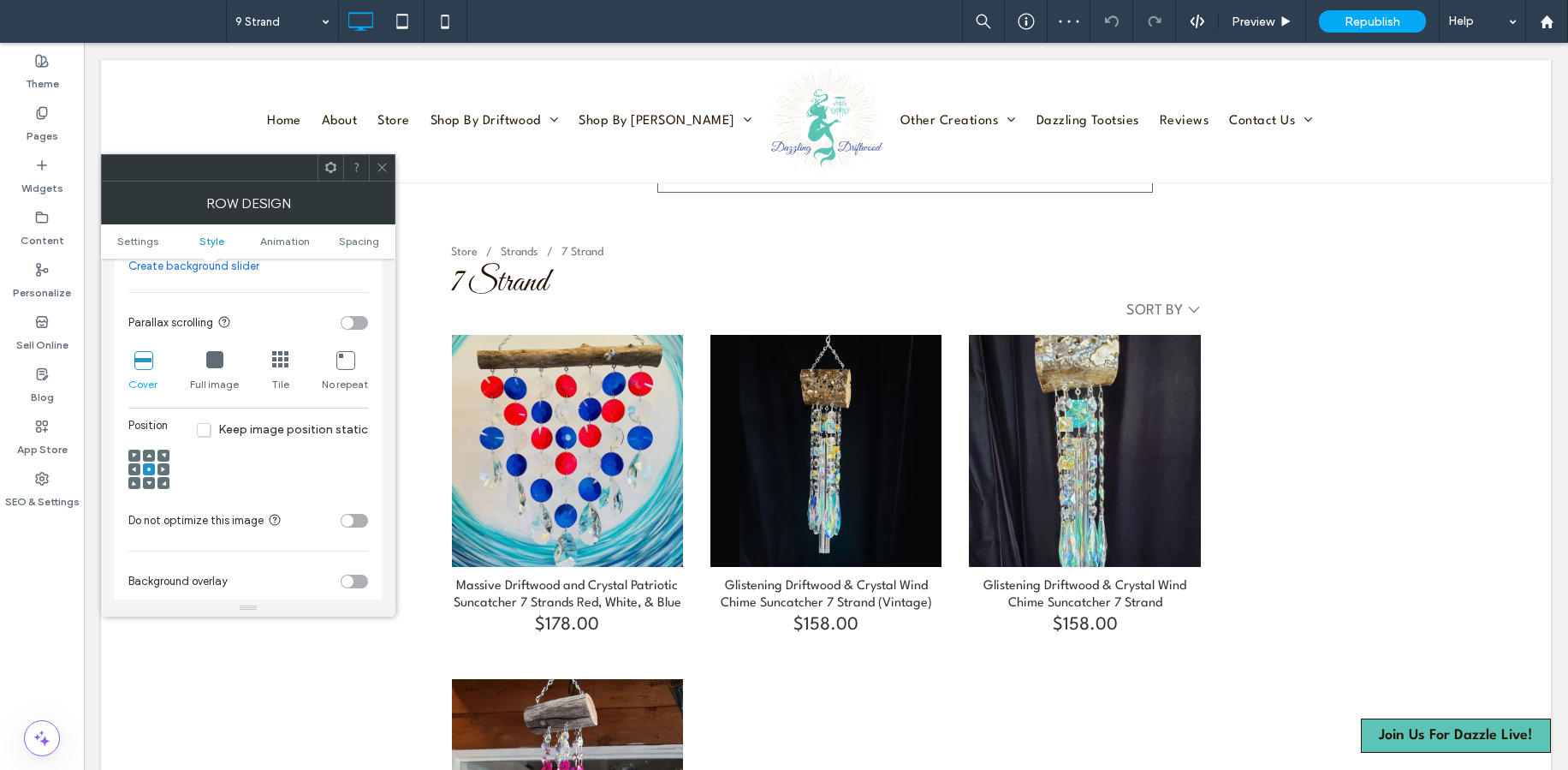
scroll to position [328, 0]
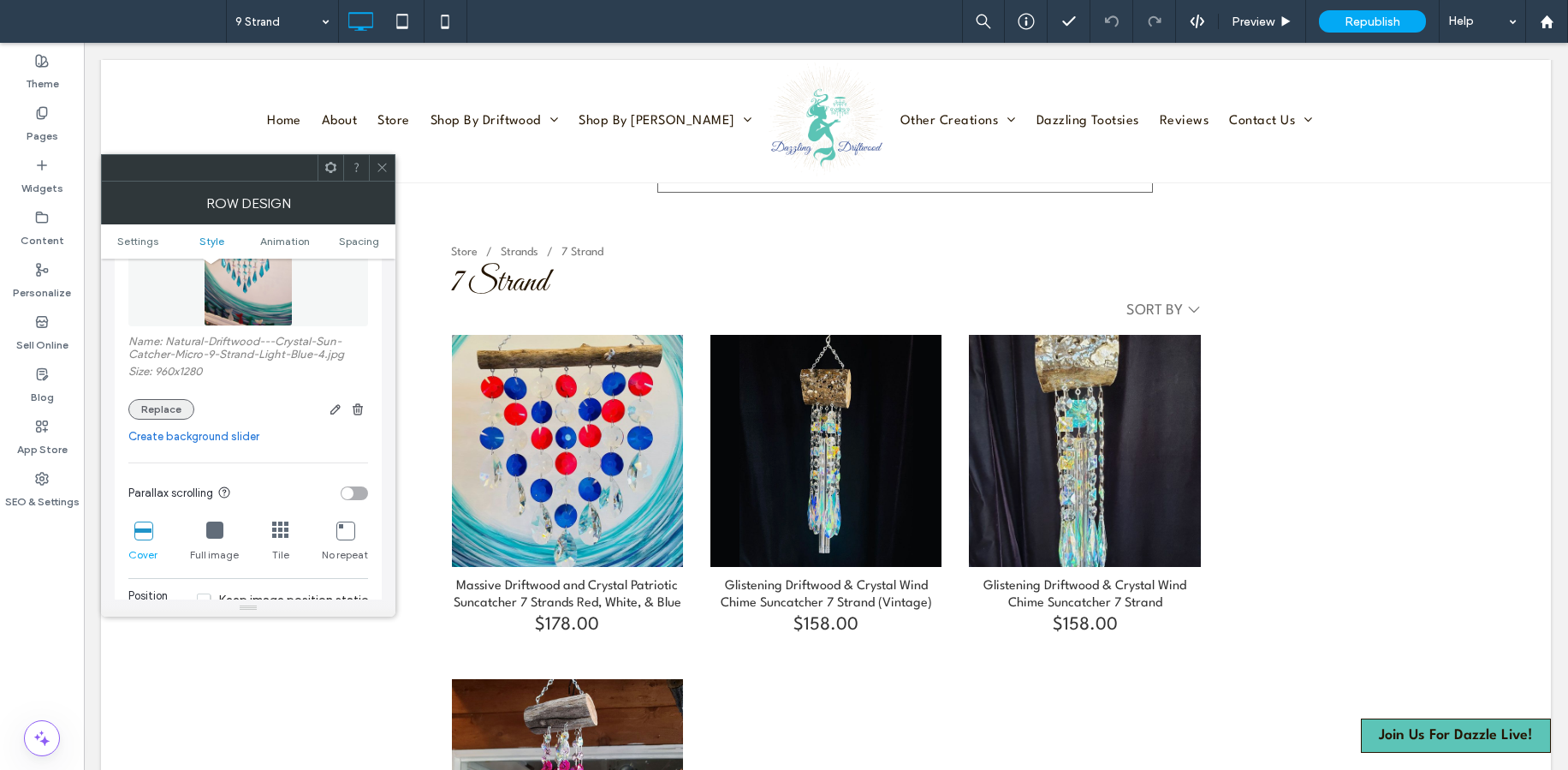
click at [176, 409] on button "Replace" at bounding box center [161, 409] width 66 height 21
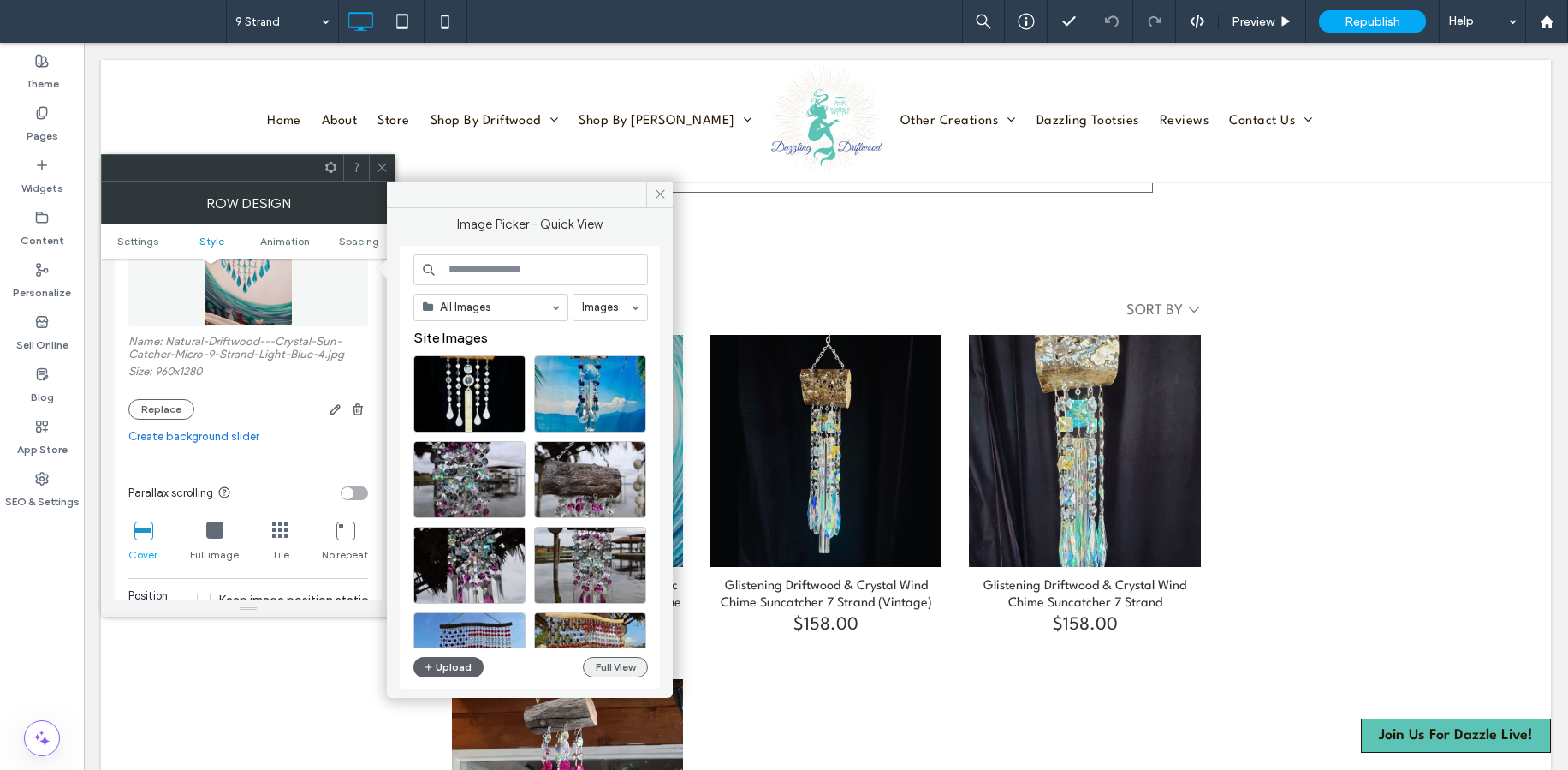
click at [625, 667] on button "Full View" at bounding box center [615, 667] width 65 height 21
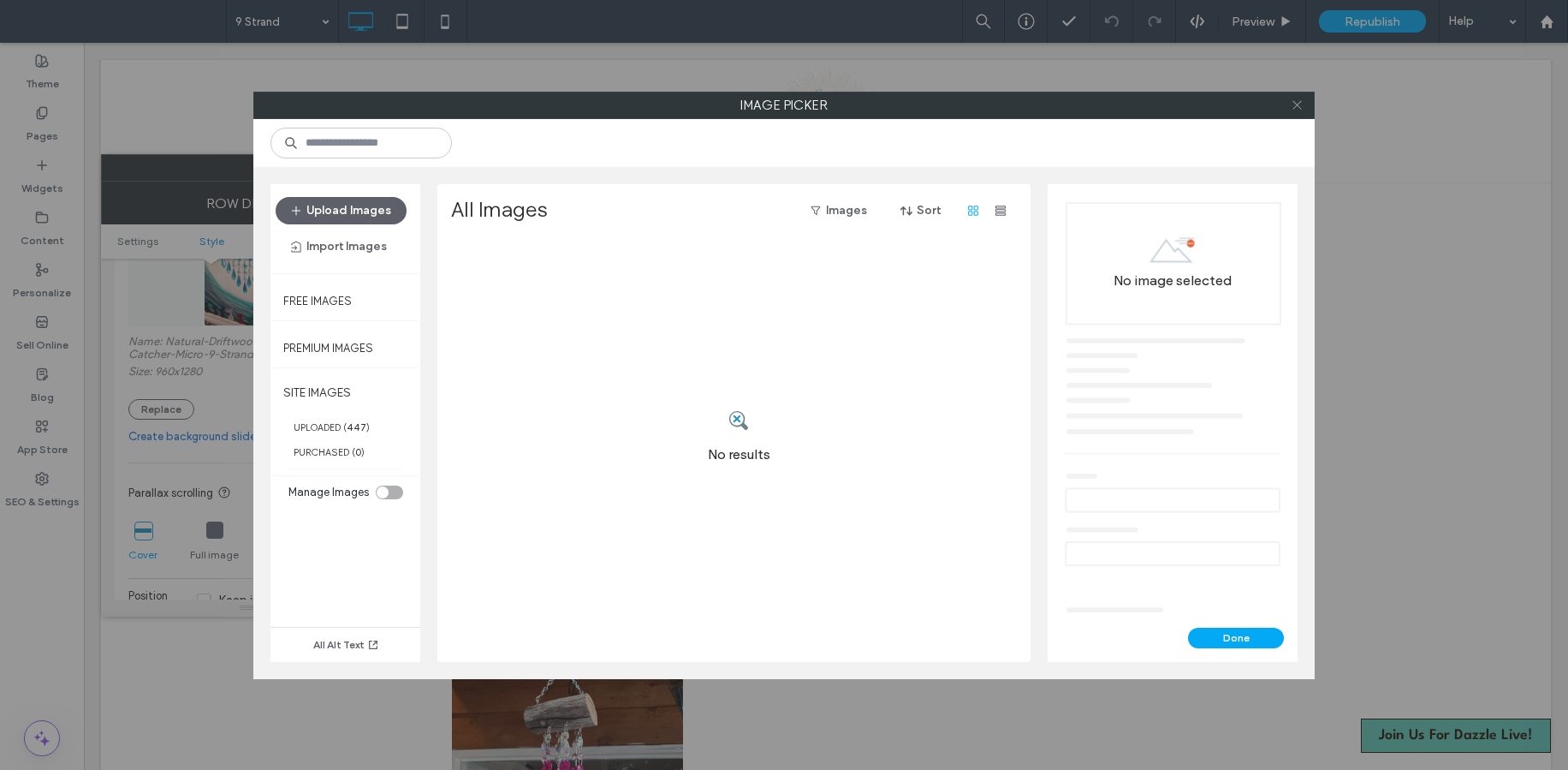
click at [1302, 106] on icon at bounding box center [1297, 105] width 13 height 13
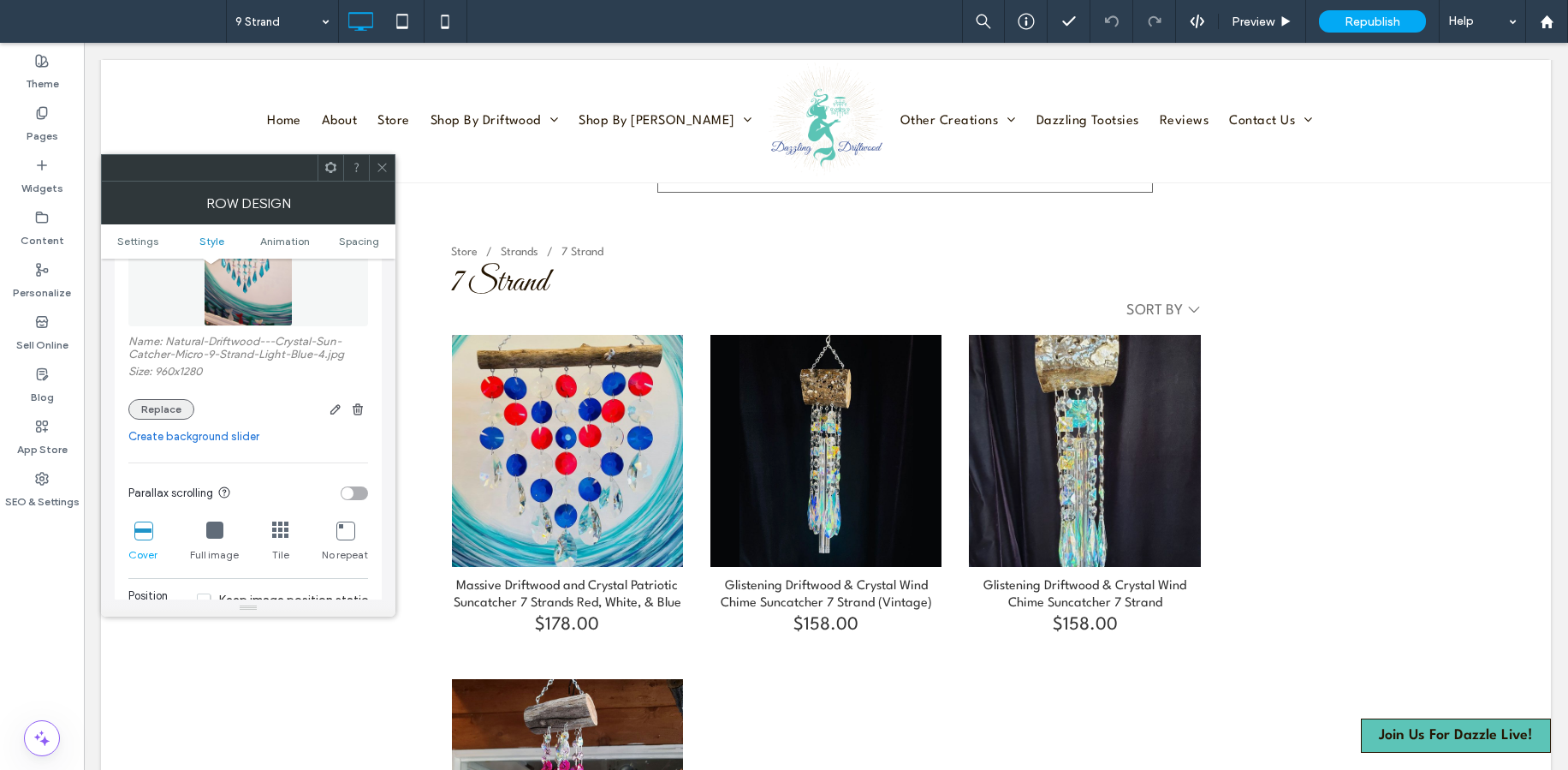
click at [170, 405] on button "Replace" at bounding box center [161, 409] width 66 height 21
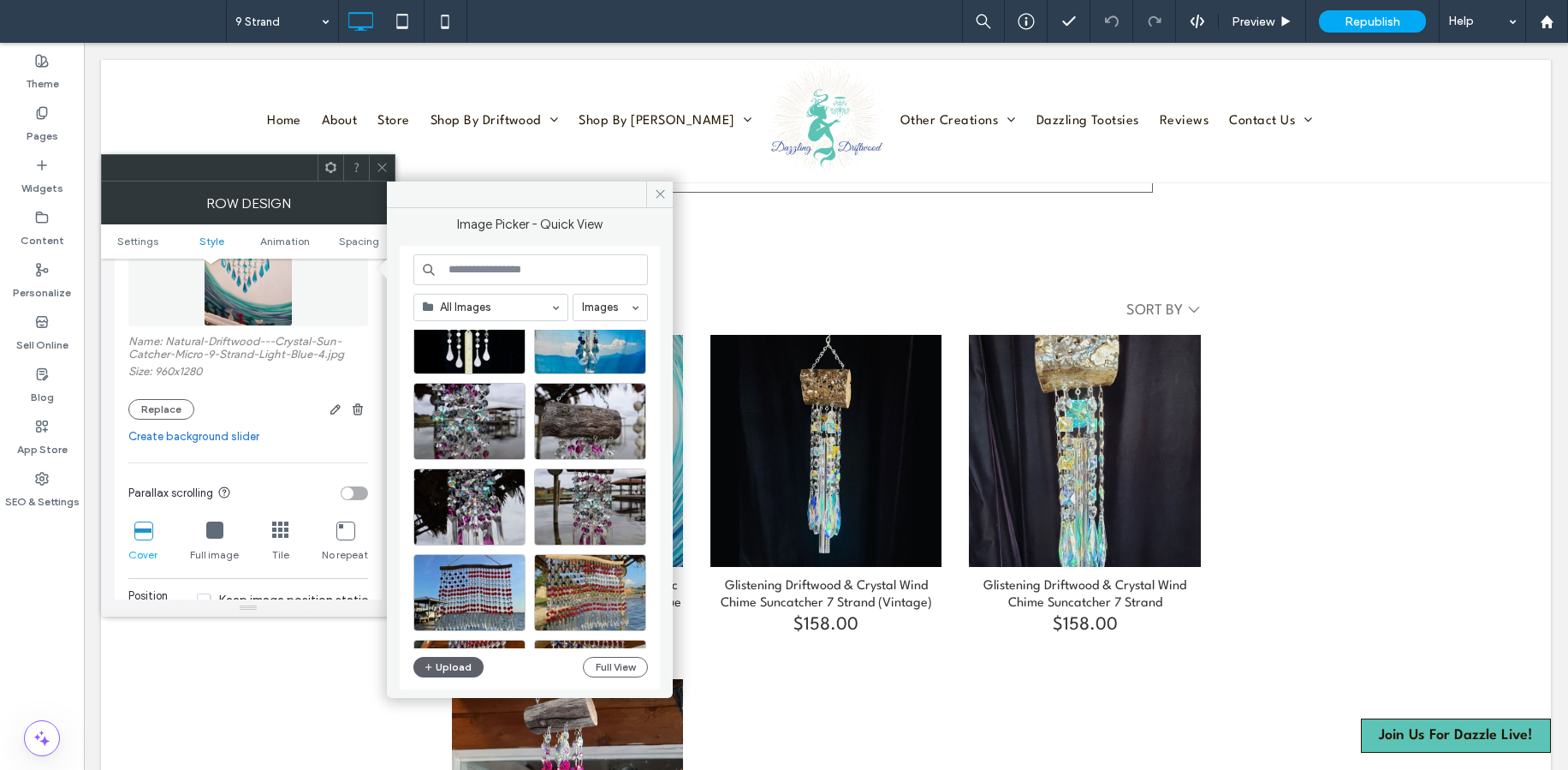
scroll to position [65, 0]
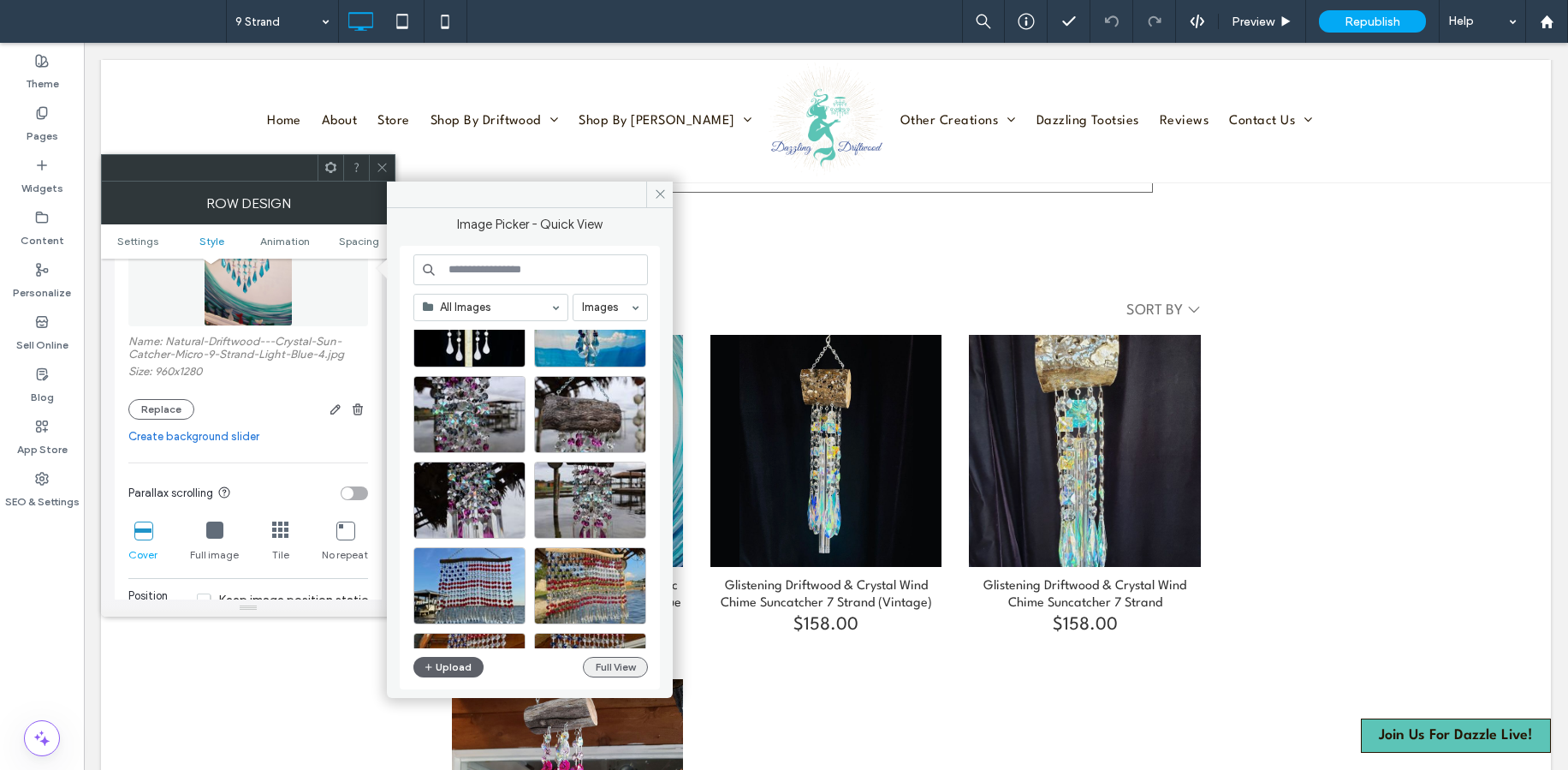
click at [610, 665] on button "Full View" at bounding box center [615, 667] width 65 height 21
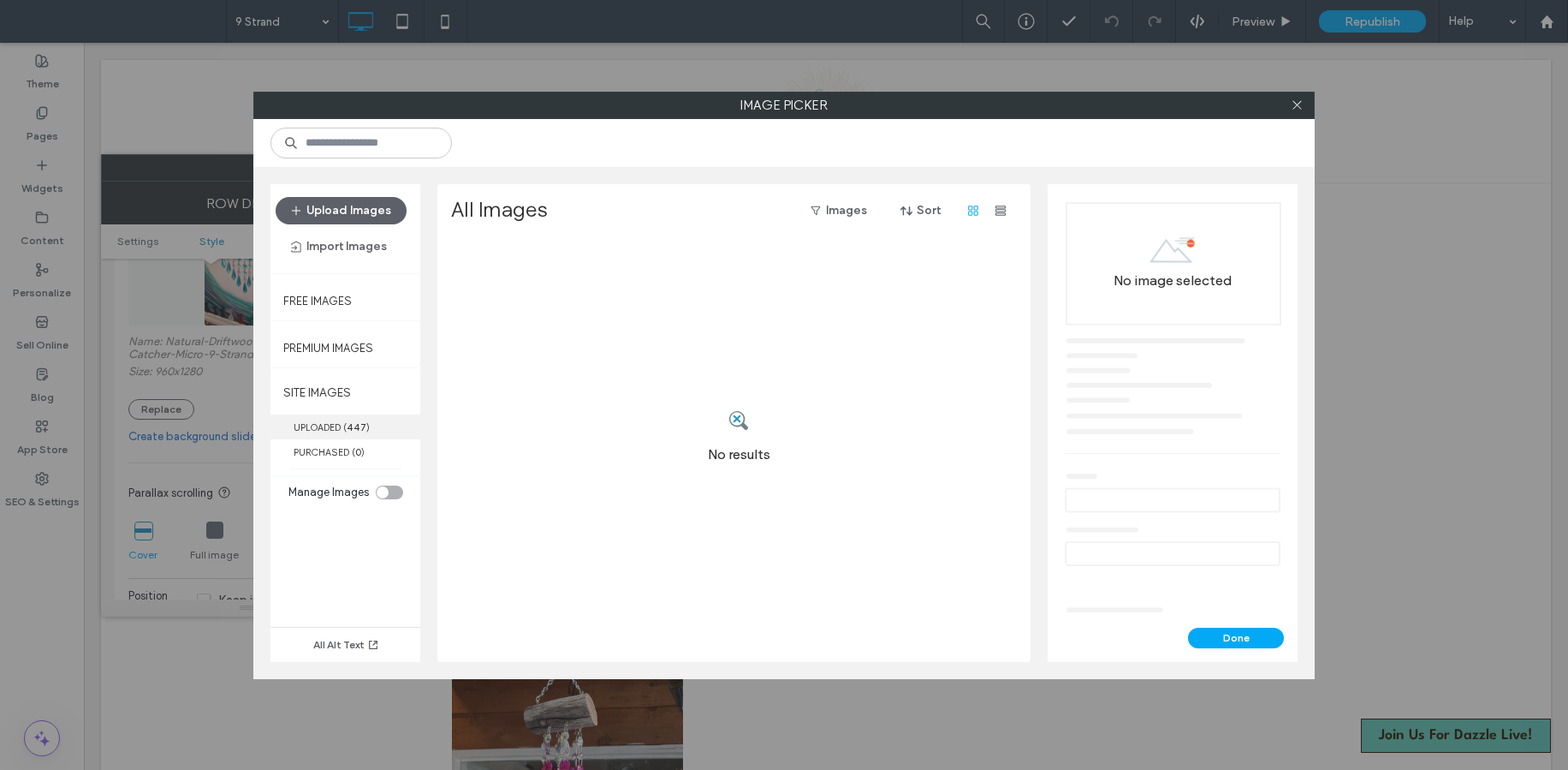
click at [335, 418] on label "UPLOADED ( 447 )" at bounding box center [346, 426] width 150 height 24
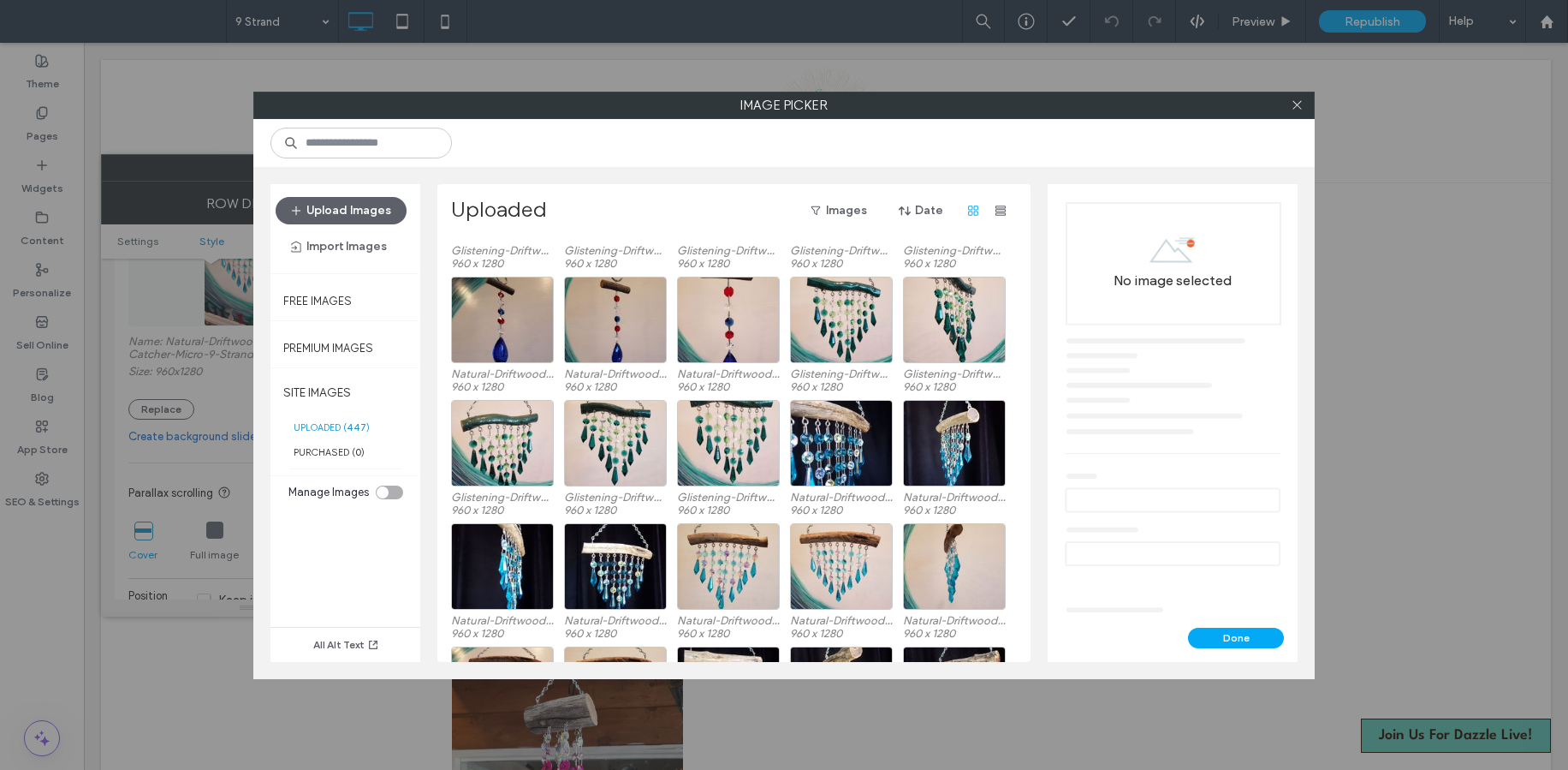
scroll to position [2775, 0]
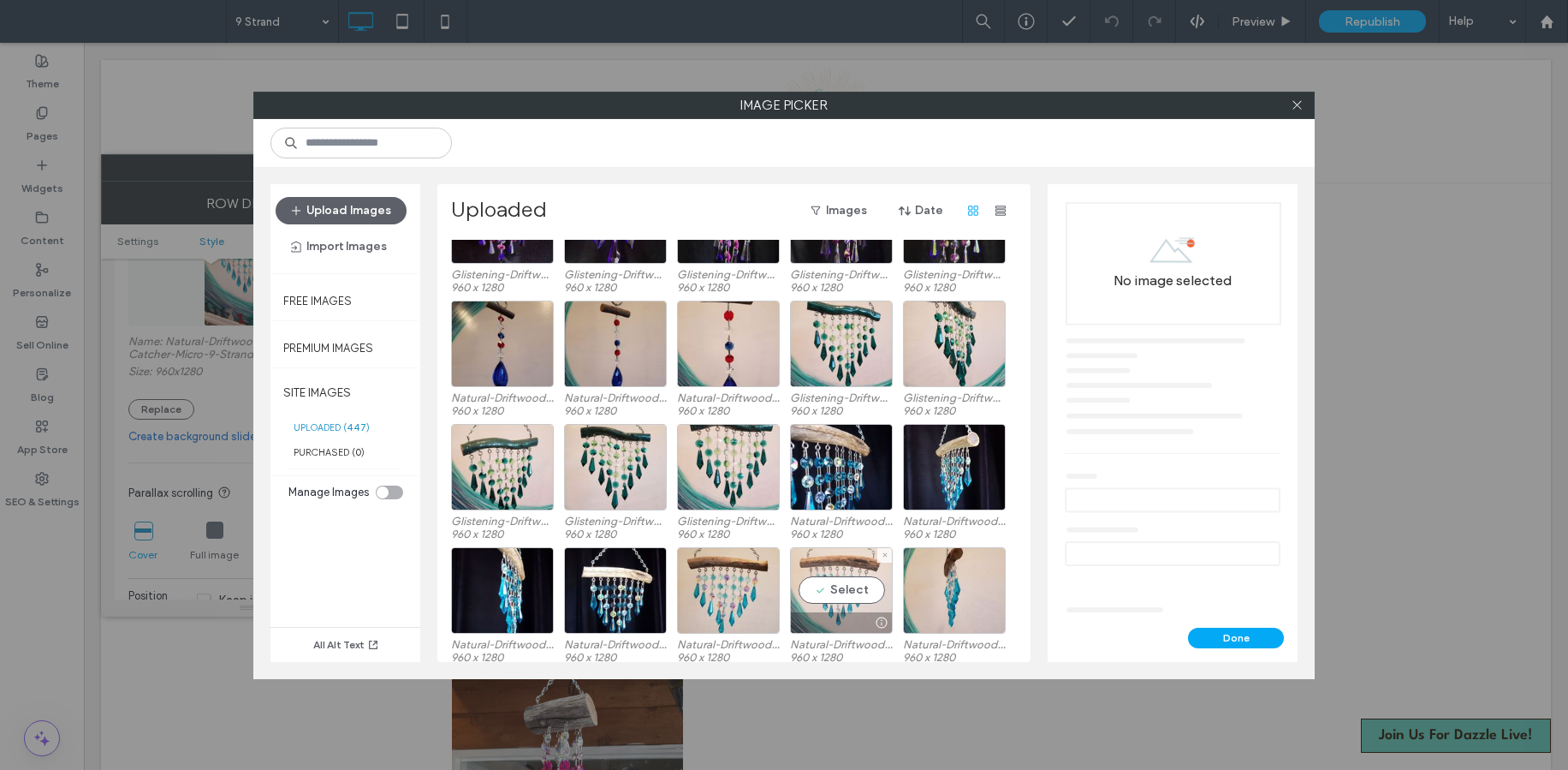
click at [835, 573] on div "Select" at bounding box center [841, 591] width 103 height 87
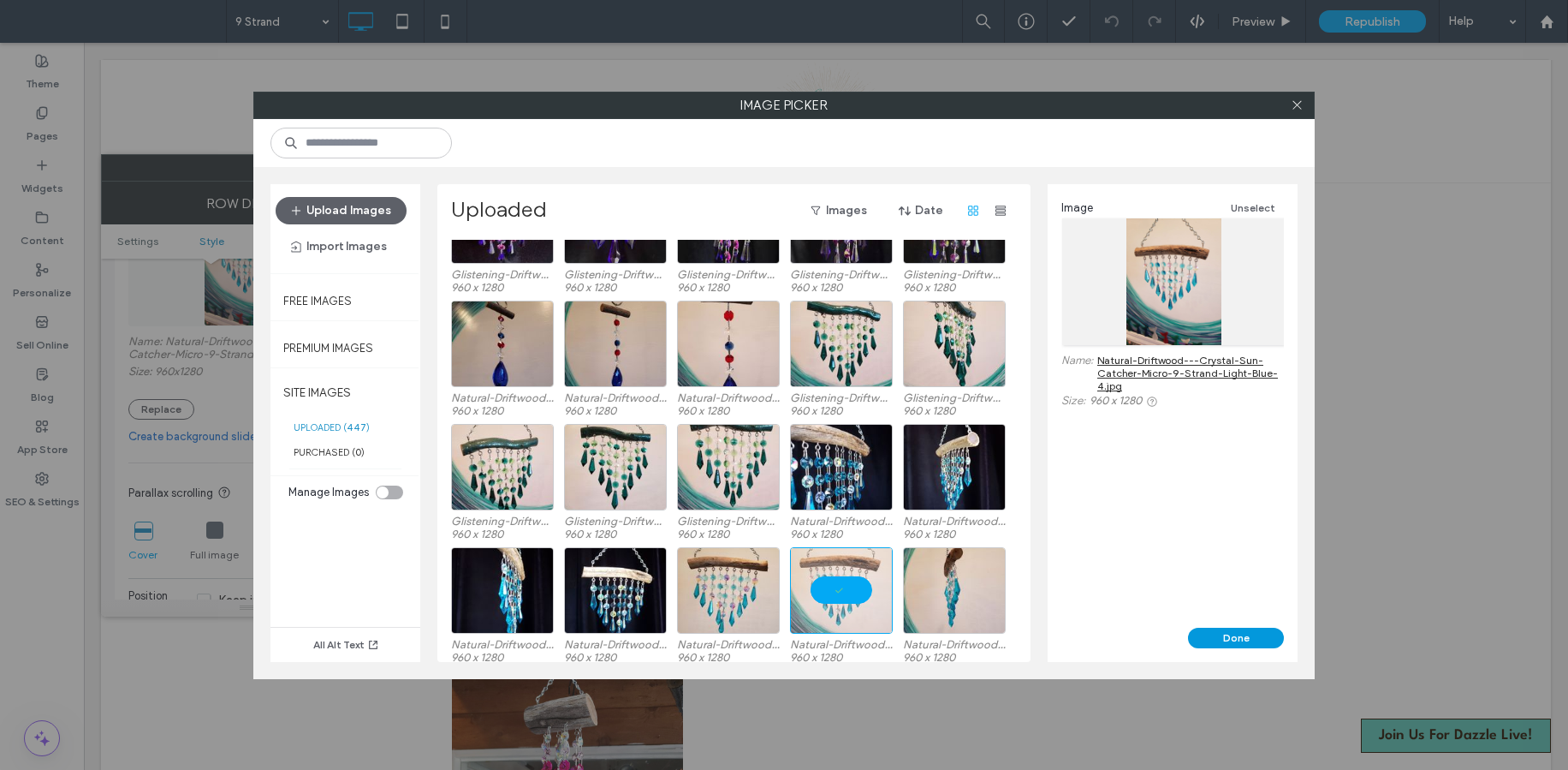
click at [1221, 632] on button "Done" at bounding box center [1236, 638] width 96 height 21
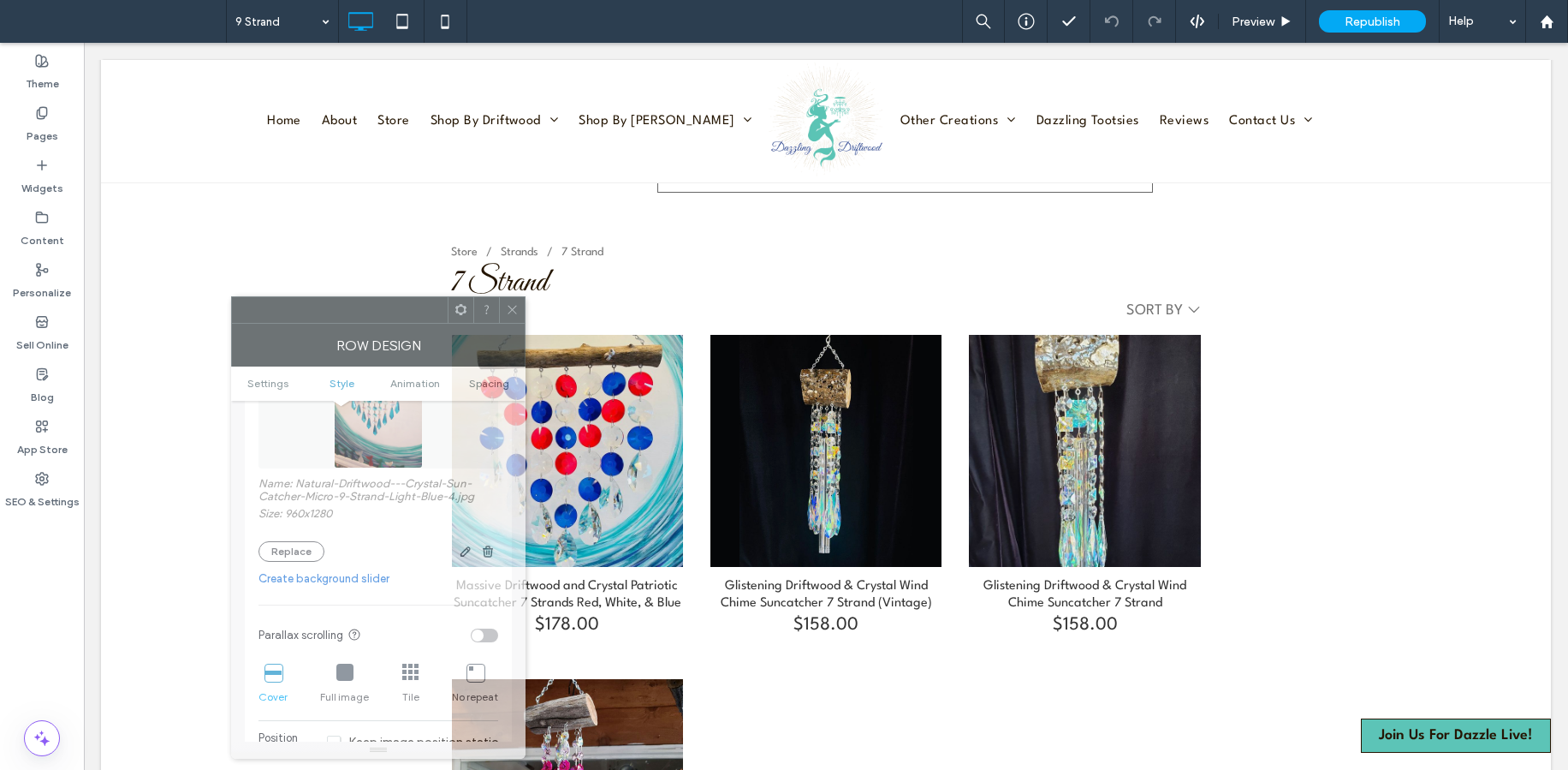
drag, startPoint x: 251, startPoint y: 175, endPoint x: 280, endPoint y: 187, distance: 31.4
click at [278, 297] on div at bounding box center [339, 309] width 215 height 25
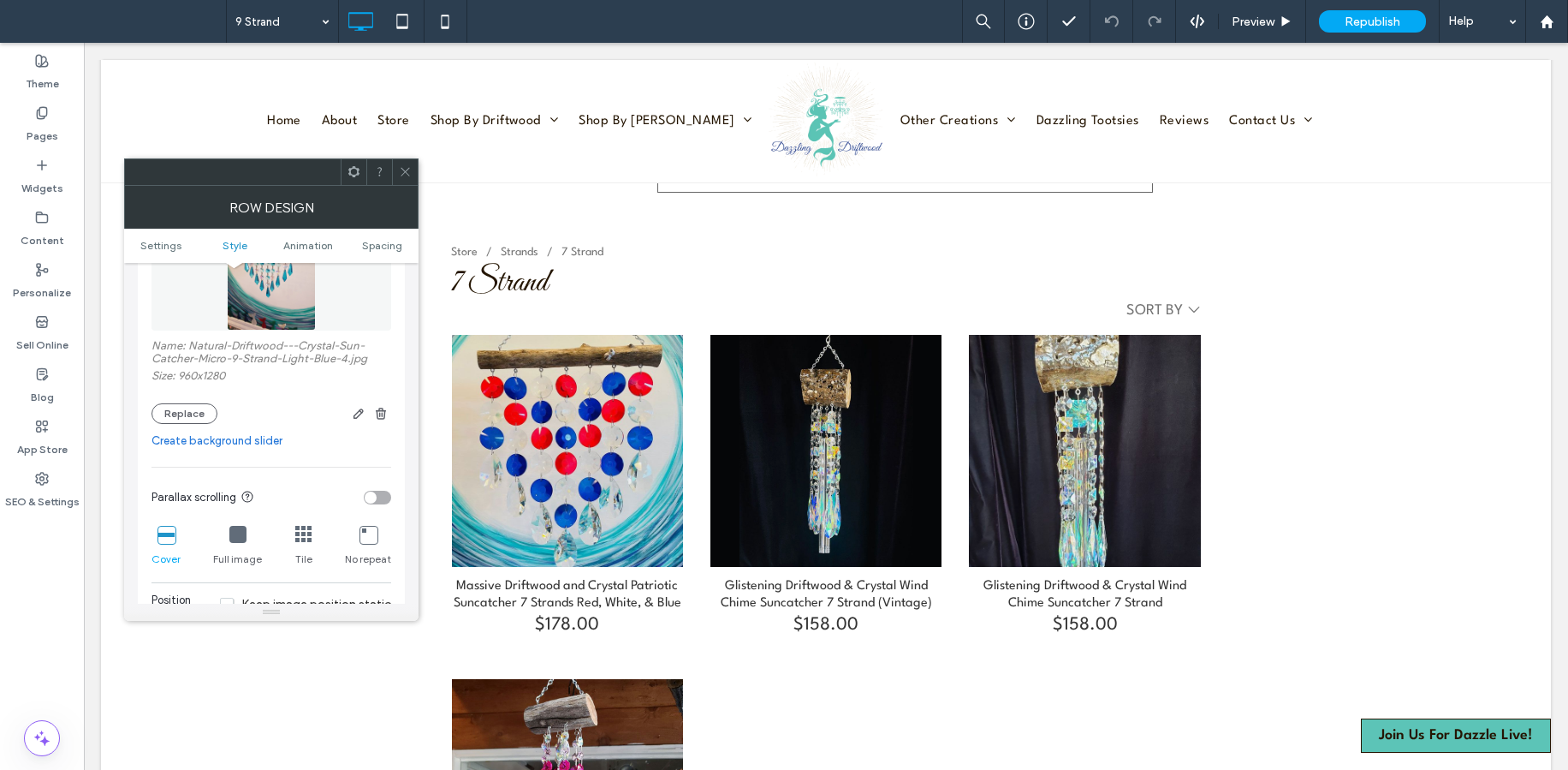
drag, startPoint x: 397, startPoint y: 171, endPoint x: 417, endPoint y: 171, distance: 20.0
click at [404, 171] on div at bounding box center [404, 172] width 25 height 25
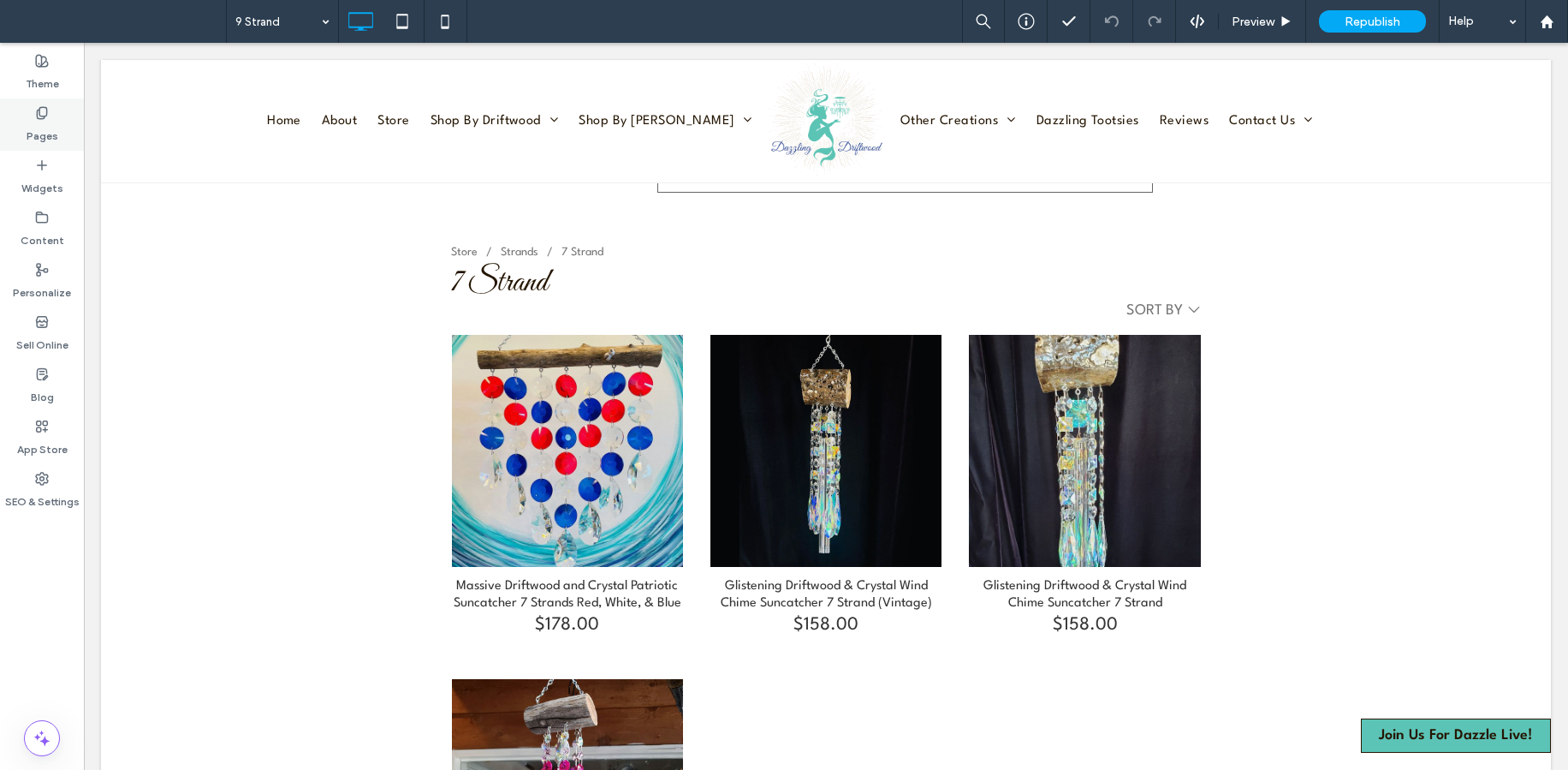
click at [41, 118] on icon at bounding box center [42, 112] width 14 height 14
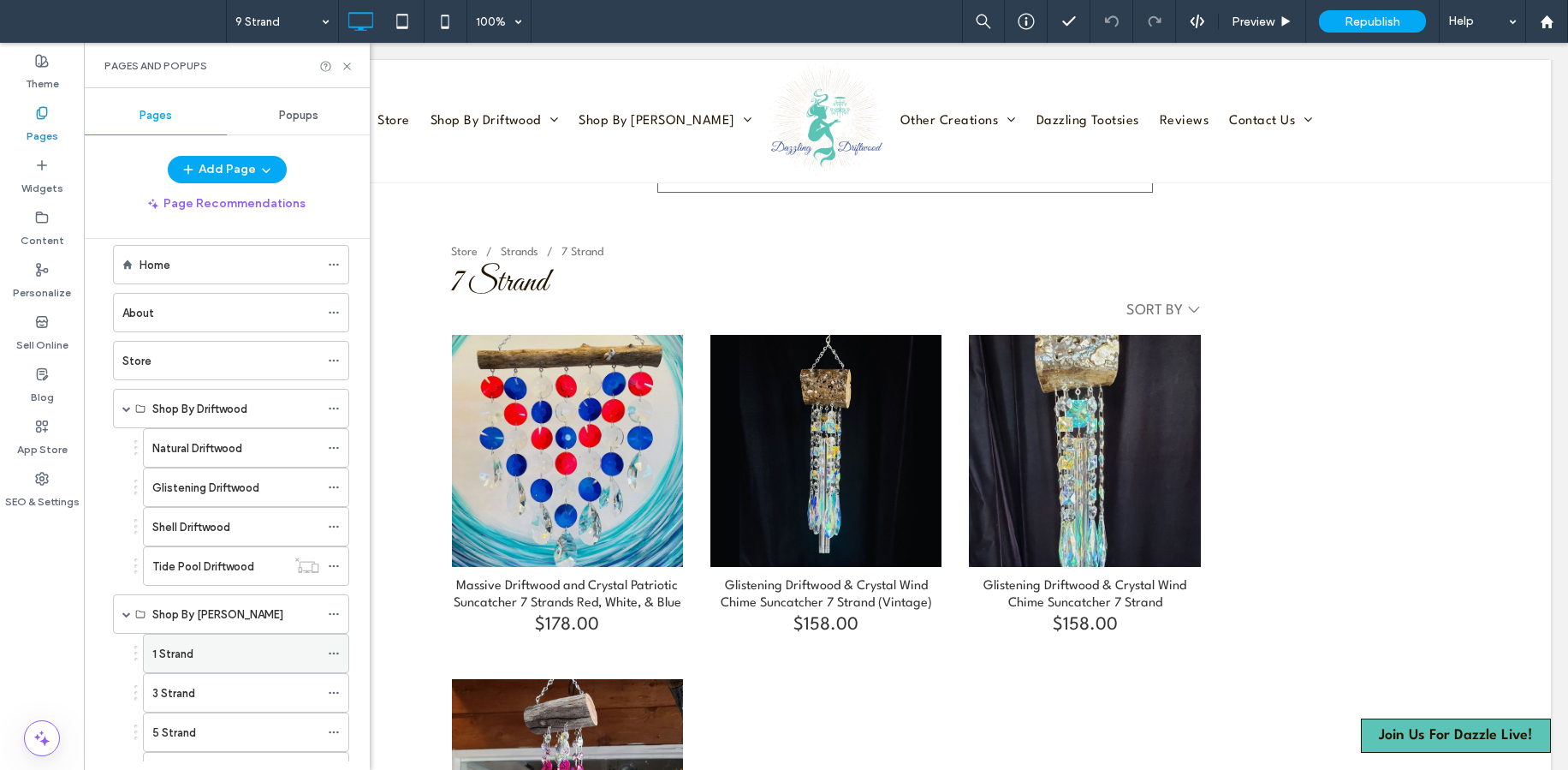
scroll to position [214, 0]
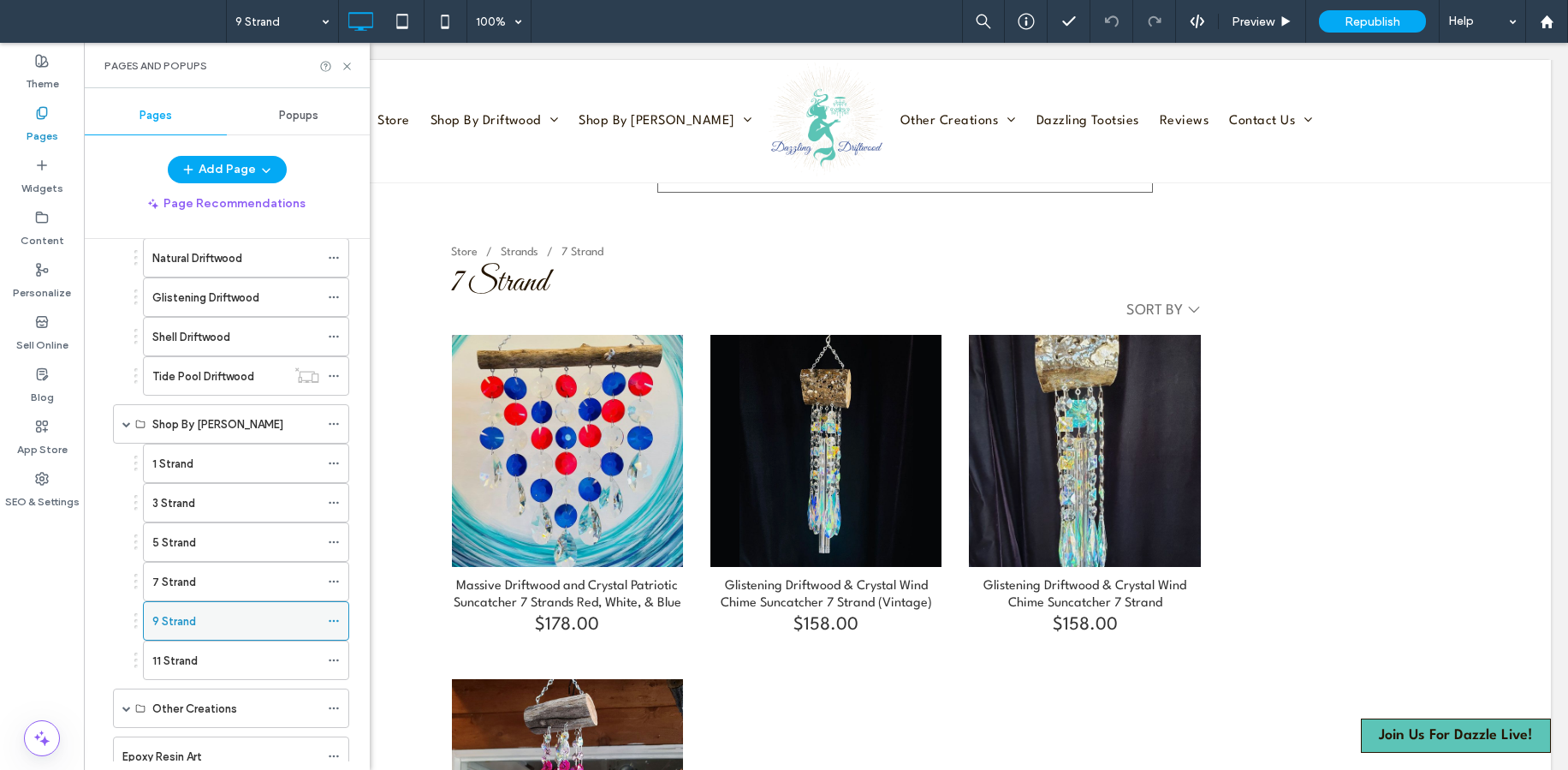
click at [329, 615] on icon at bounding box center [333, 620] width 12 height 12
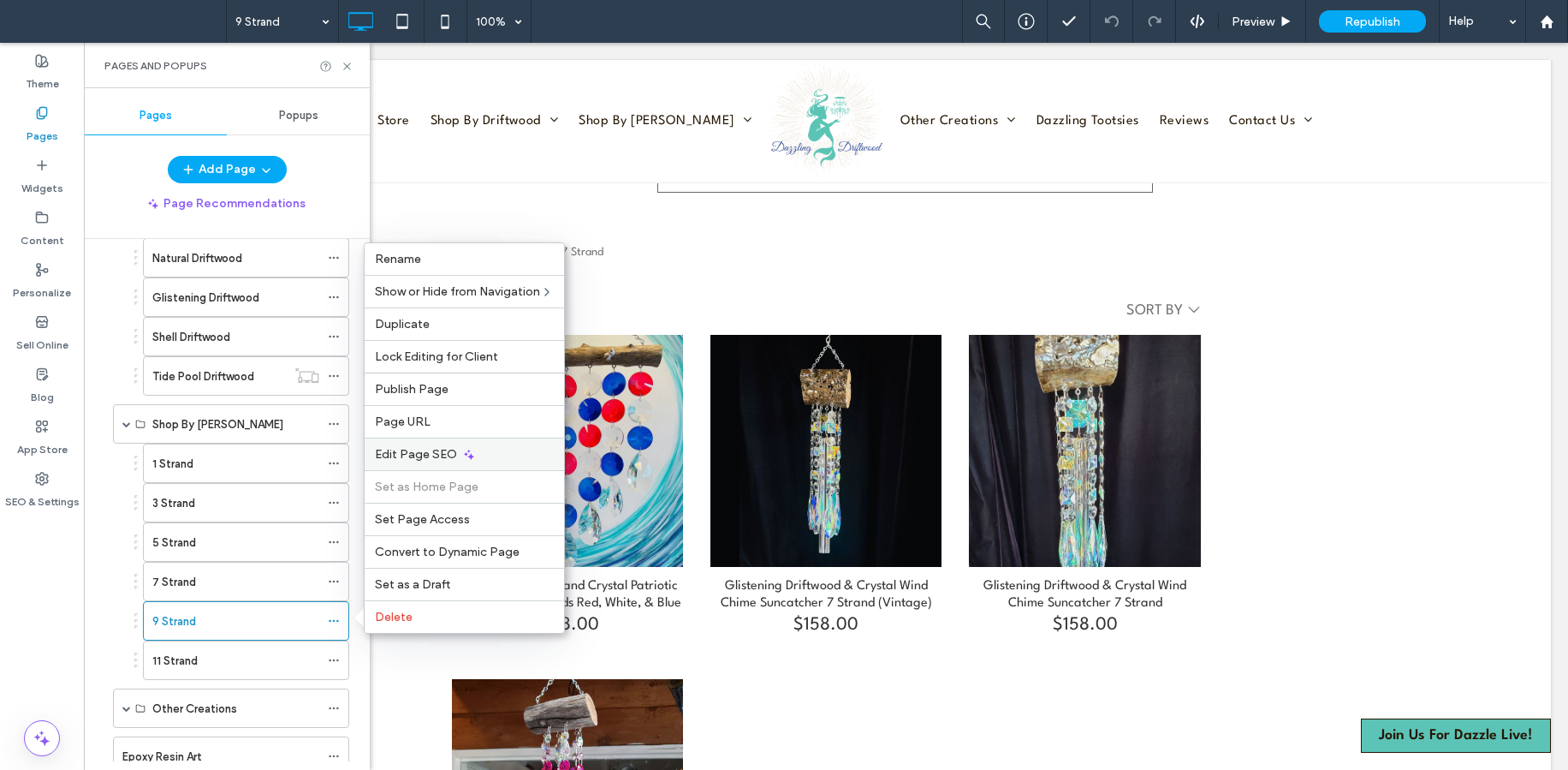
click at [458, 455] on div "Edit Page SEO" at bounding box center [464, 453] width 199 height 33
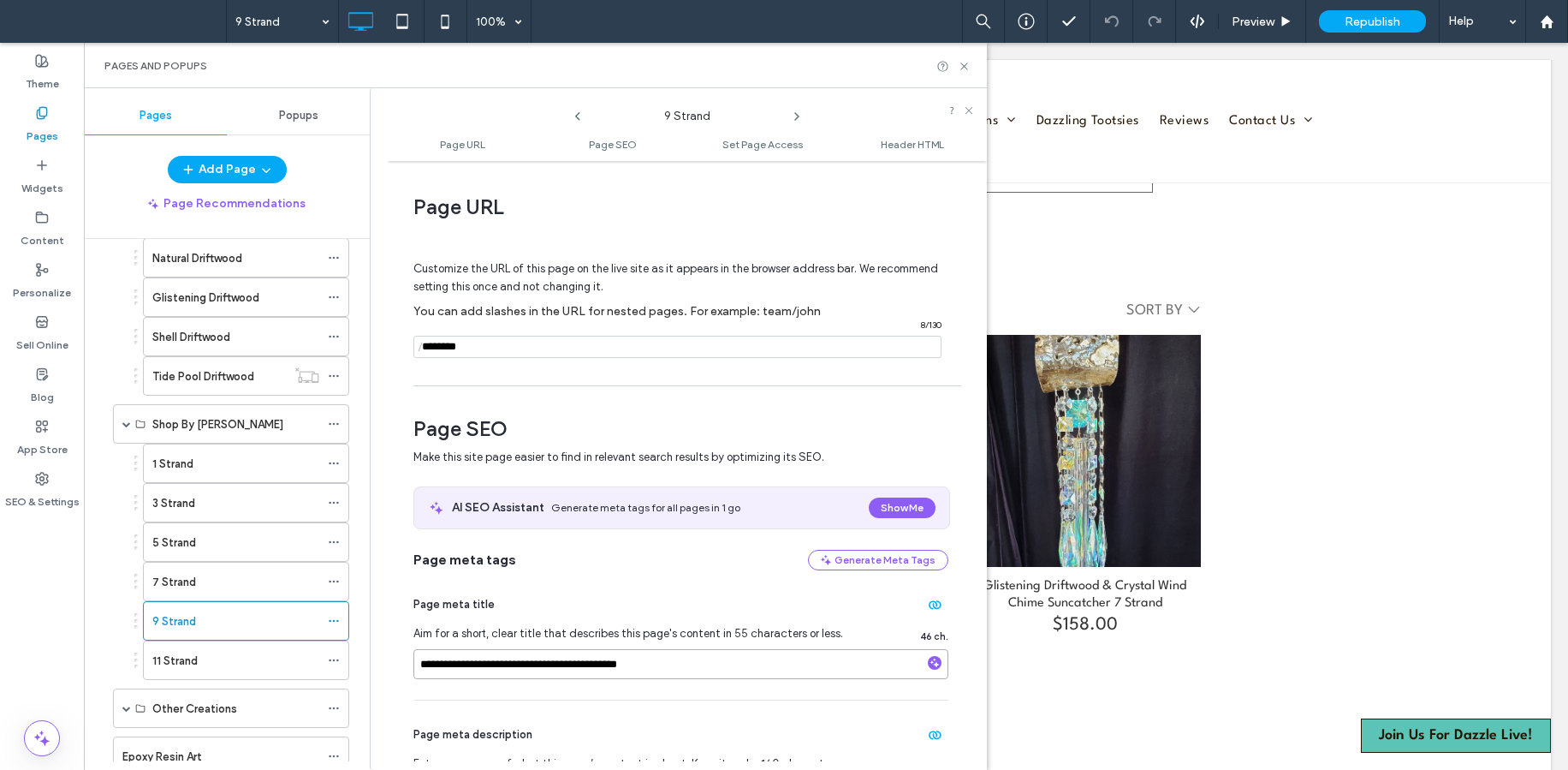
click at [613, 664] on input "**********" at bounding box center [680, 663] width 535 height 30
type input "**********"
click at [714, 663] on input "**********" at bounding box center [680, 663] width 535 height 30
click at [967, 70] on use at bounding box center [965, 66] width 7 height 7
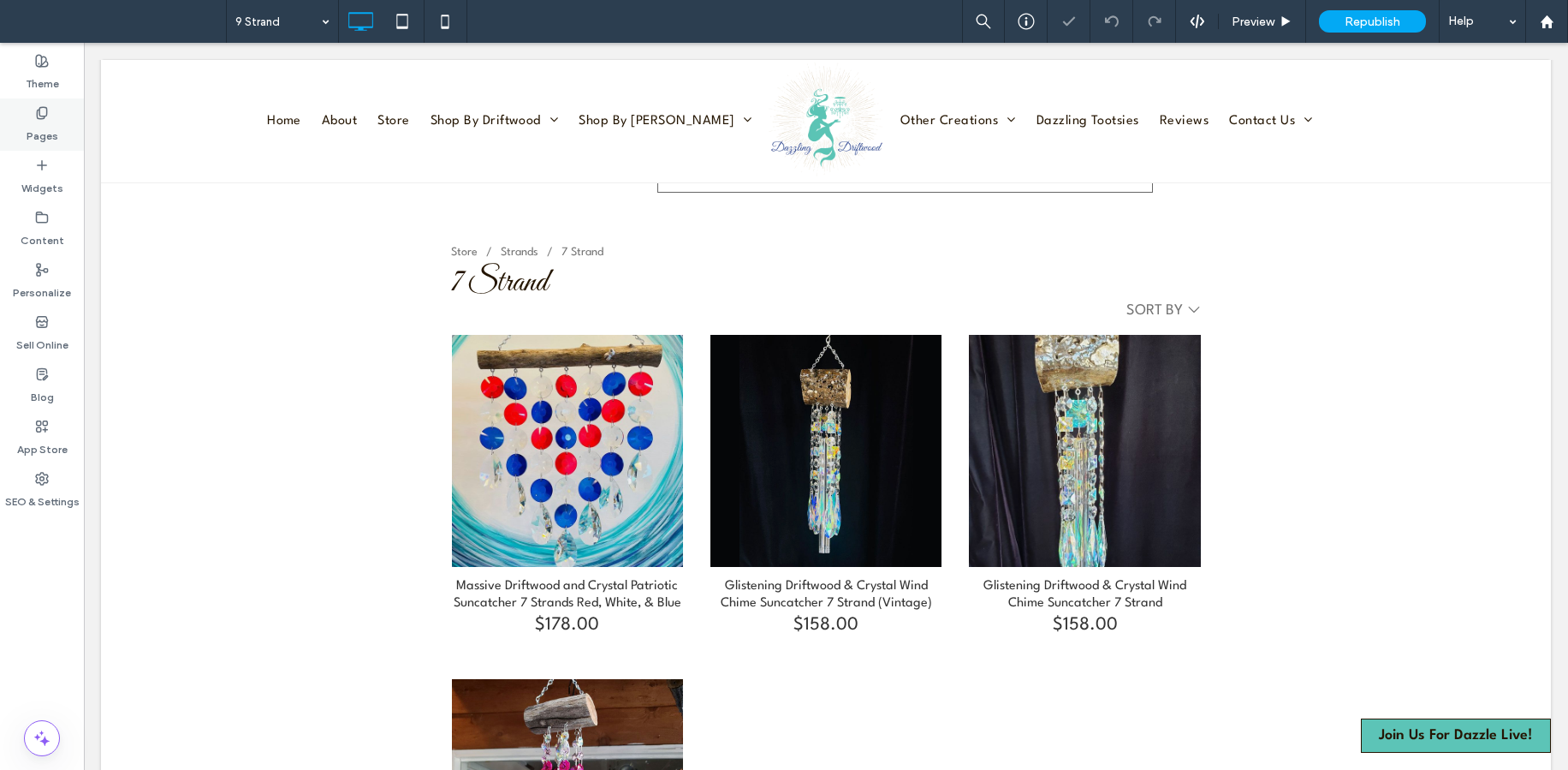
click at [46, 119] on icon at bounding box center [42, 112] width 14 height 14
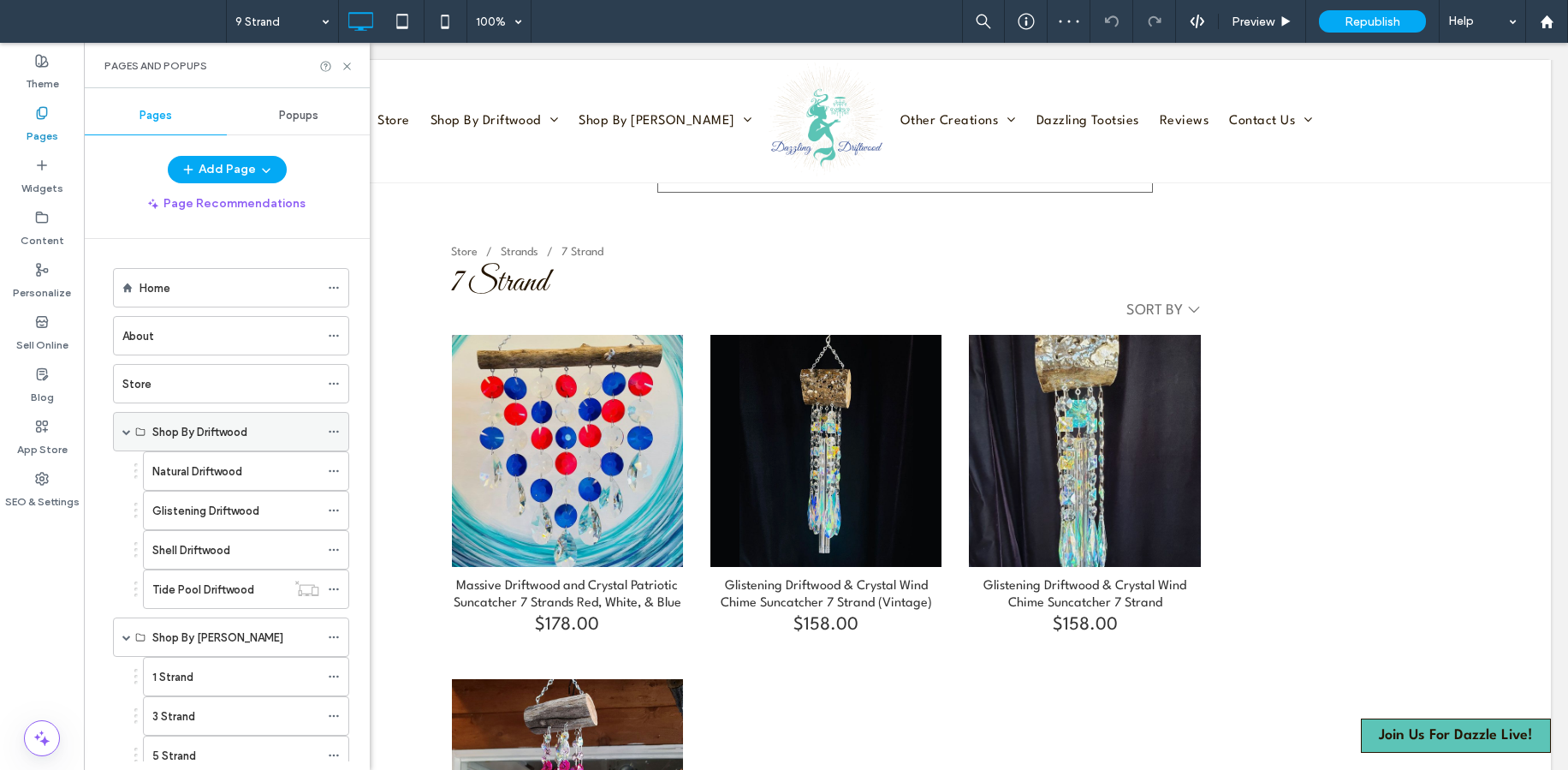
click at [123, 427] on span at bounding box center [126, 431] width 8 height 8
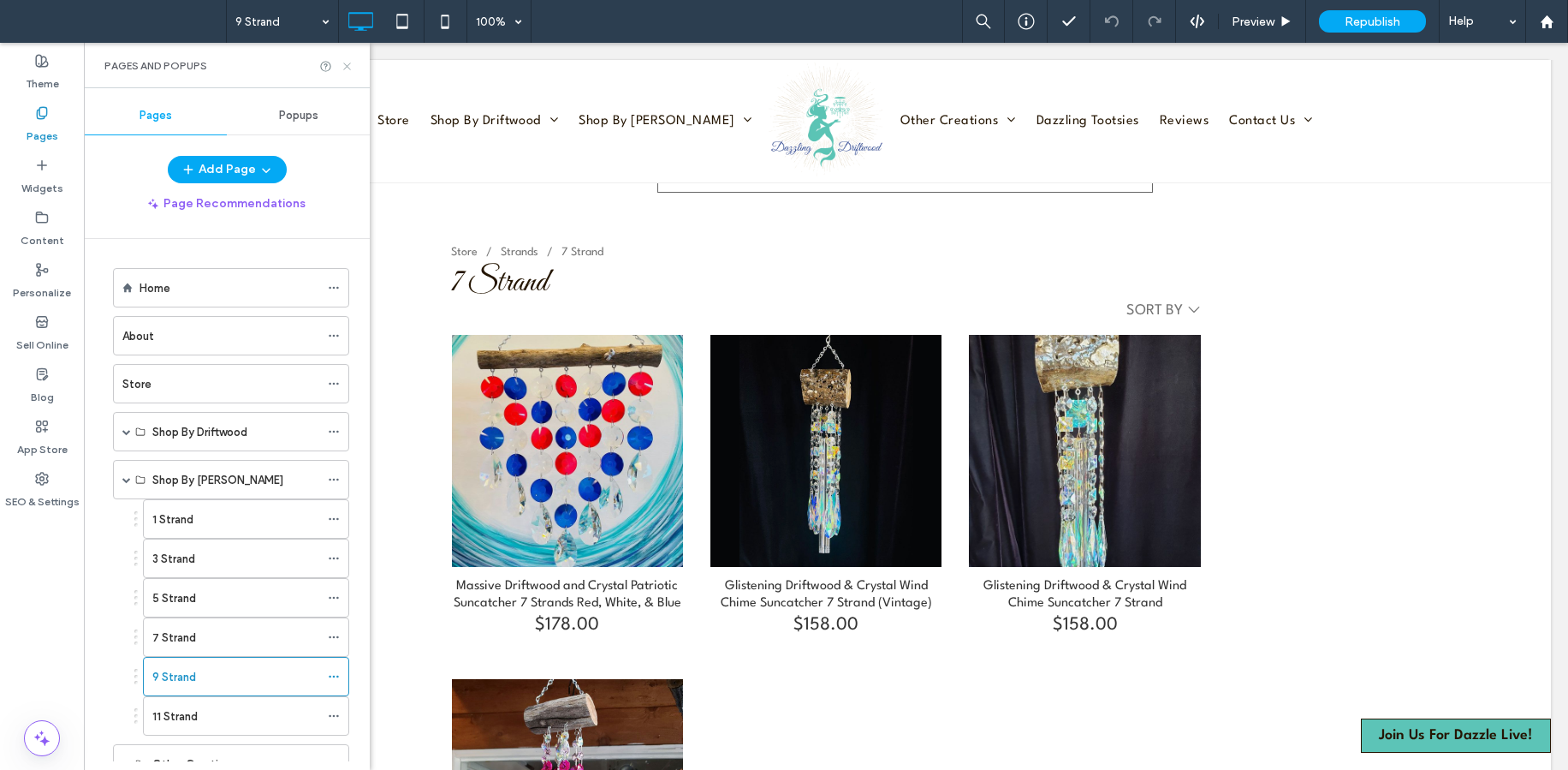
click at [347, 64] on icon at bounding box center [347, 66] width 13 height 13
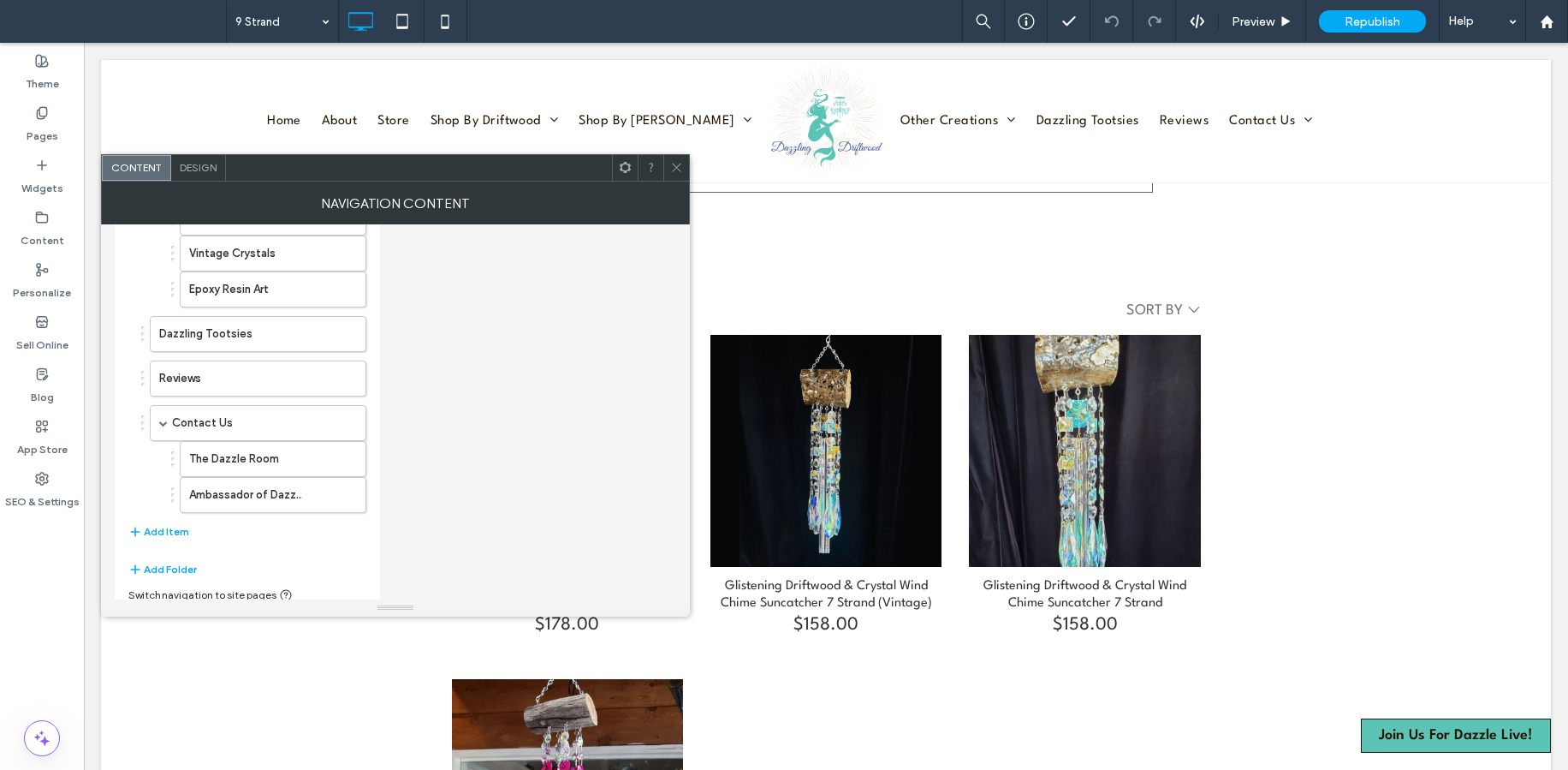
scroll to position [635, 0]
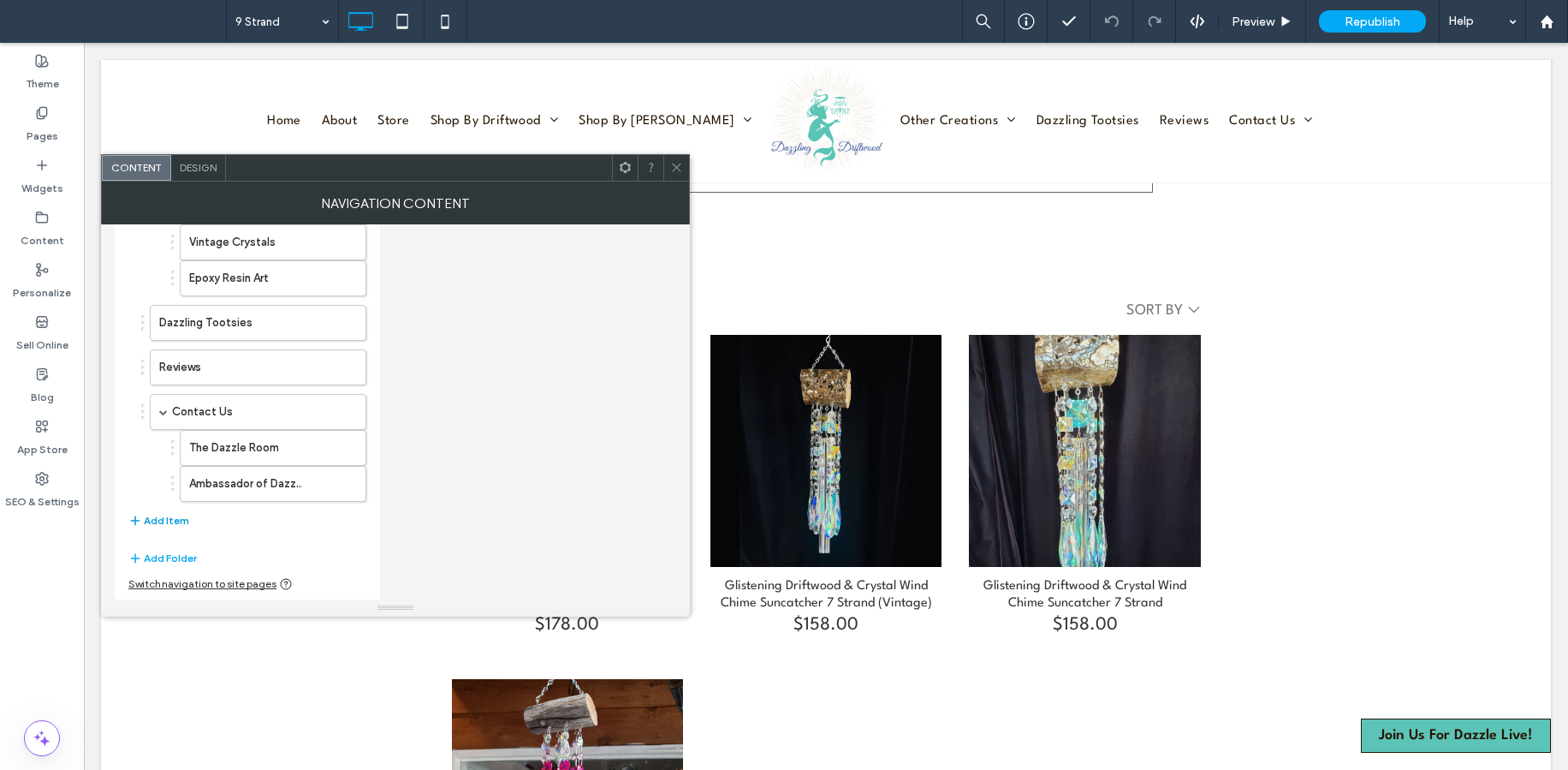
click at [162, 517] on button "Add Item" at bounding box center [158, 520] width 61 height 21
click at [271, 533] on label "Home" at bounding box center [231, 528] width 143 height 34
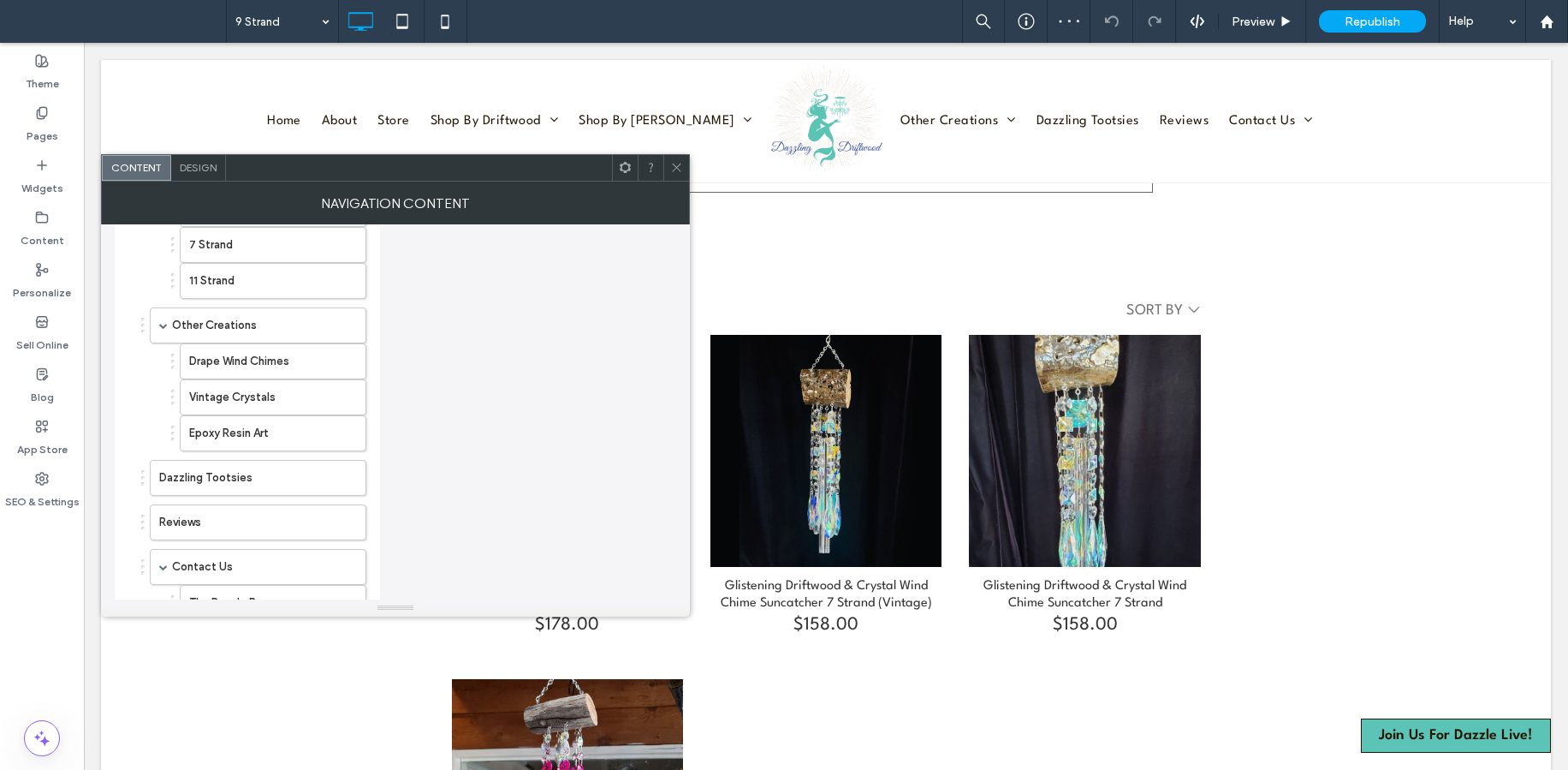
scroll to position [639, 0]
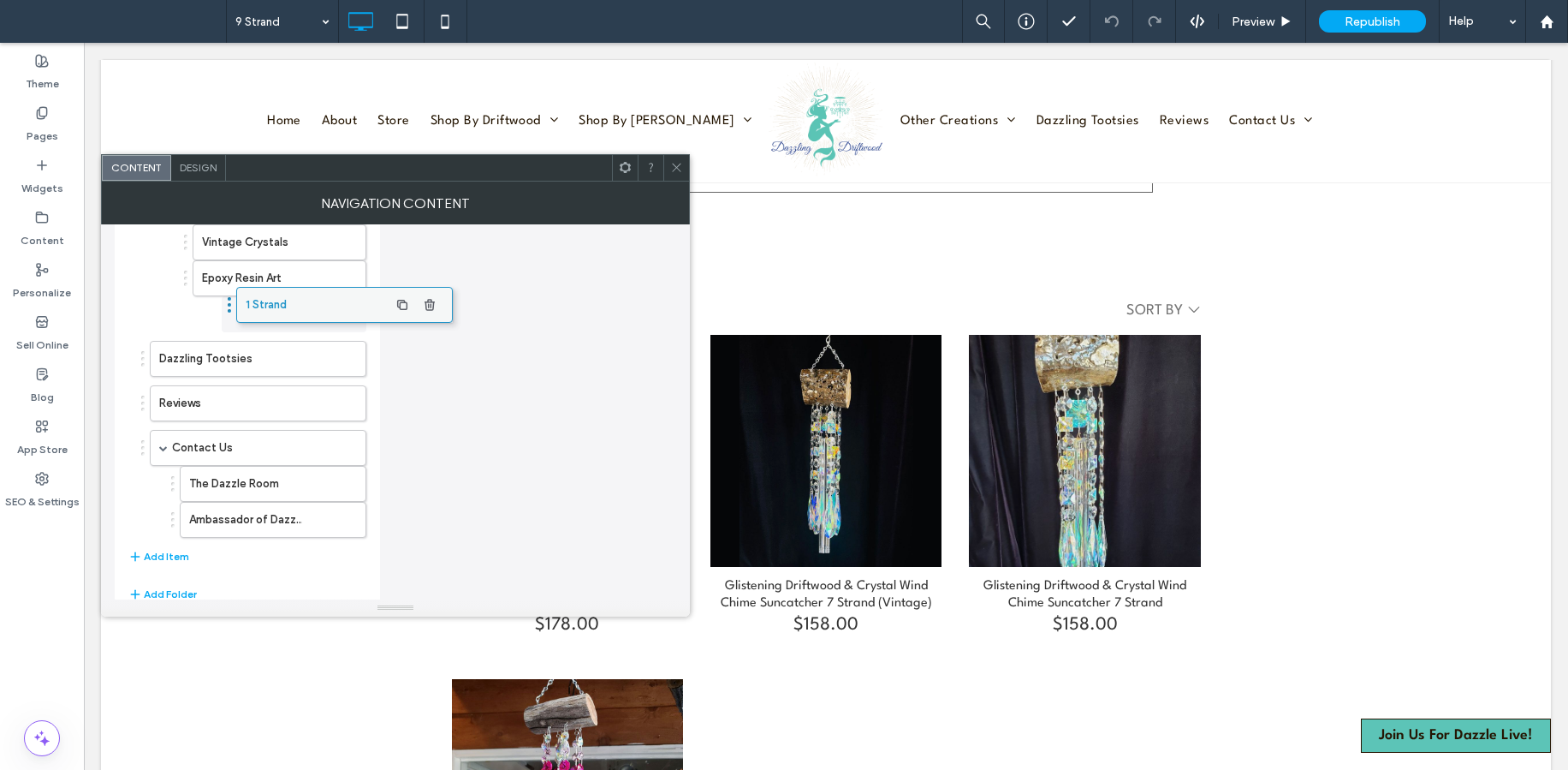
drag, startPoint x: 222, startPoint y: 517, endPoint x: 309, endPoint y: 296, distance: 237.5
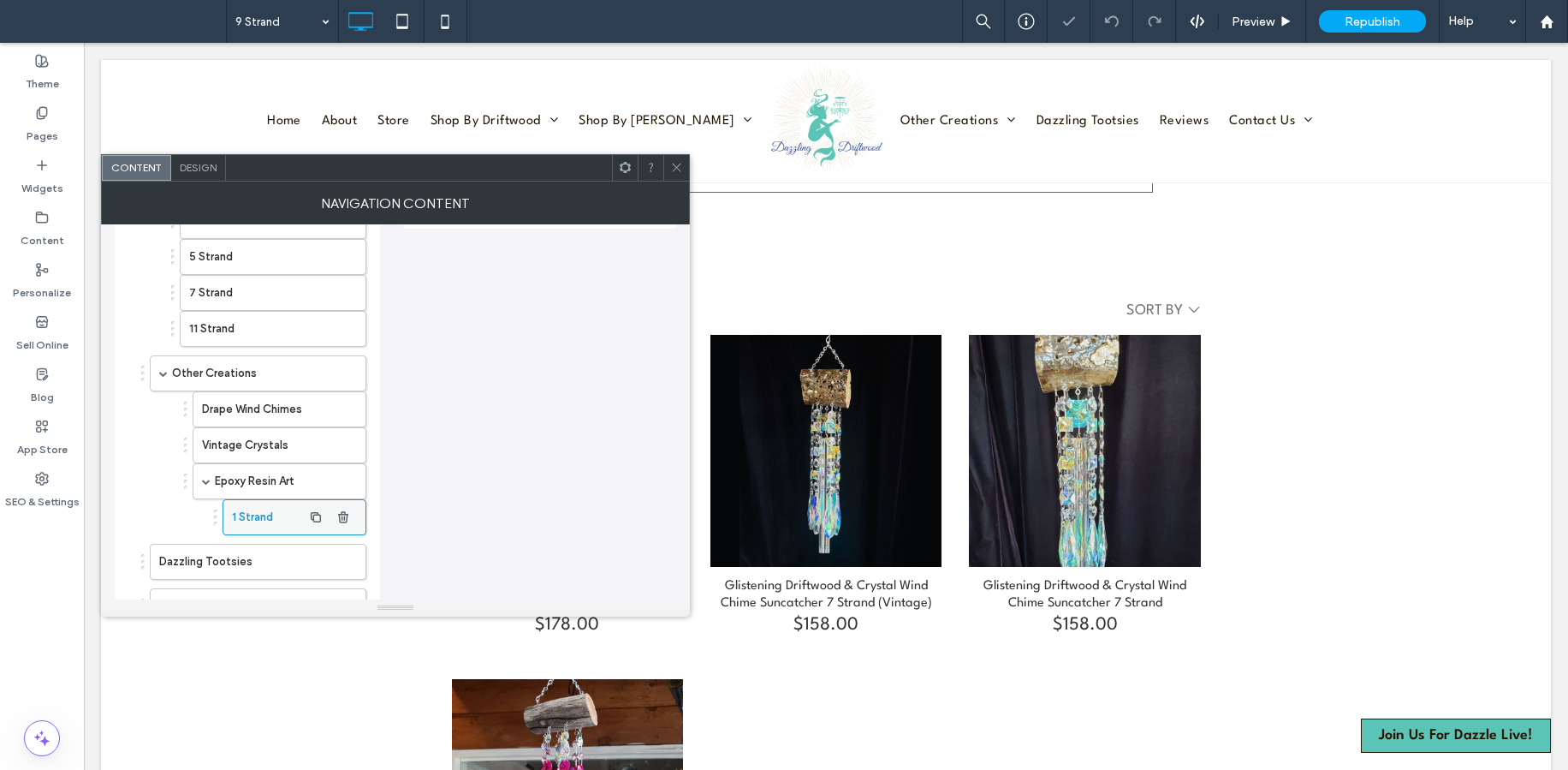
scroll to position [431, 0]
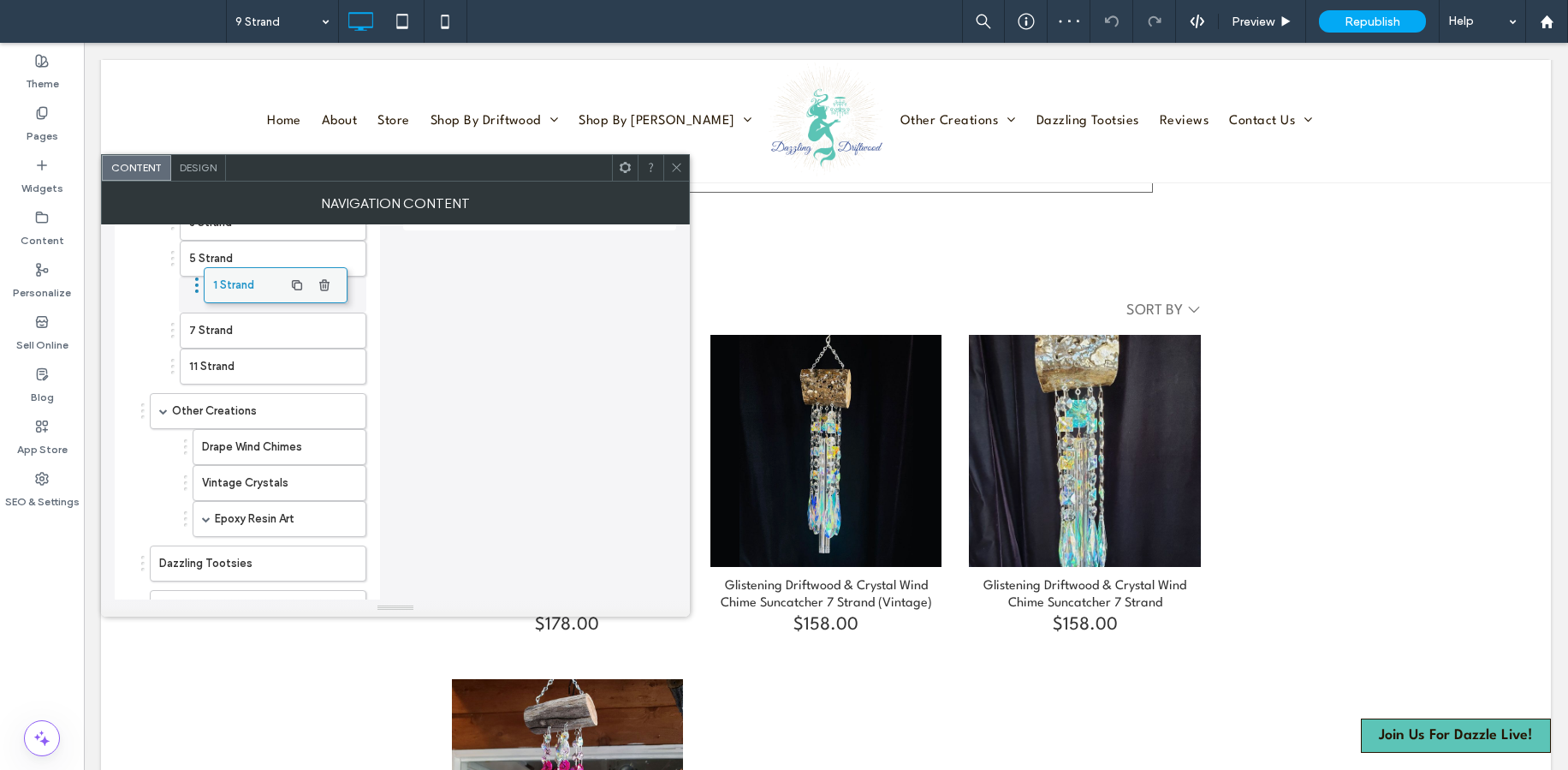
drag, startPoint x: 238, startPoint y: 299, endPoint x: 242, endPoint y: 277, distance: 22.4
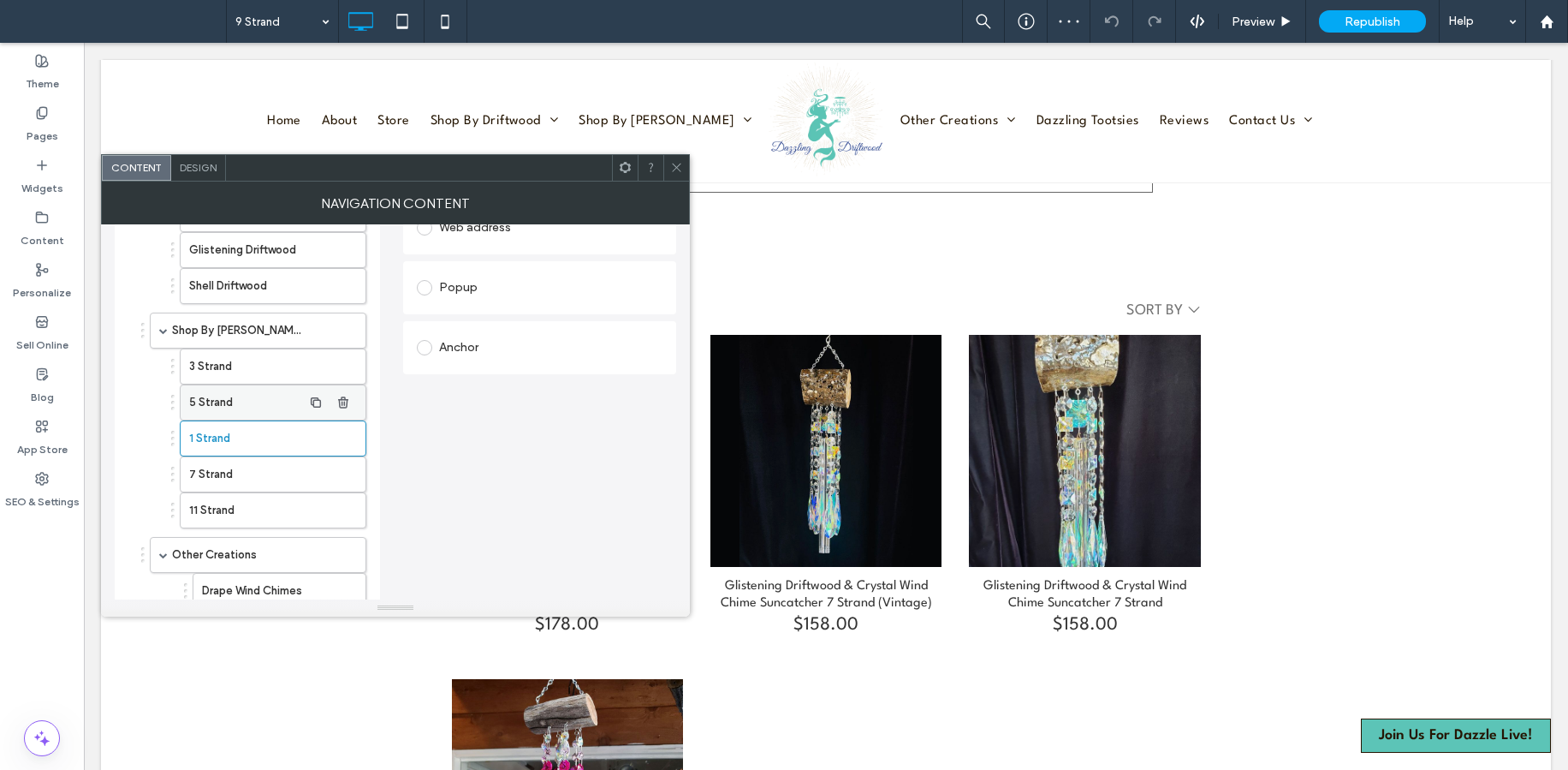
scroll to position [272, 0]
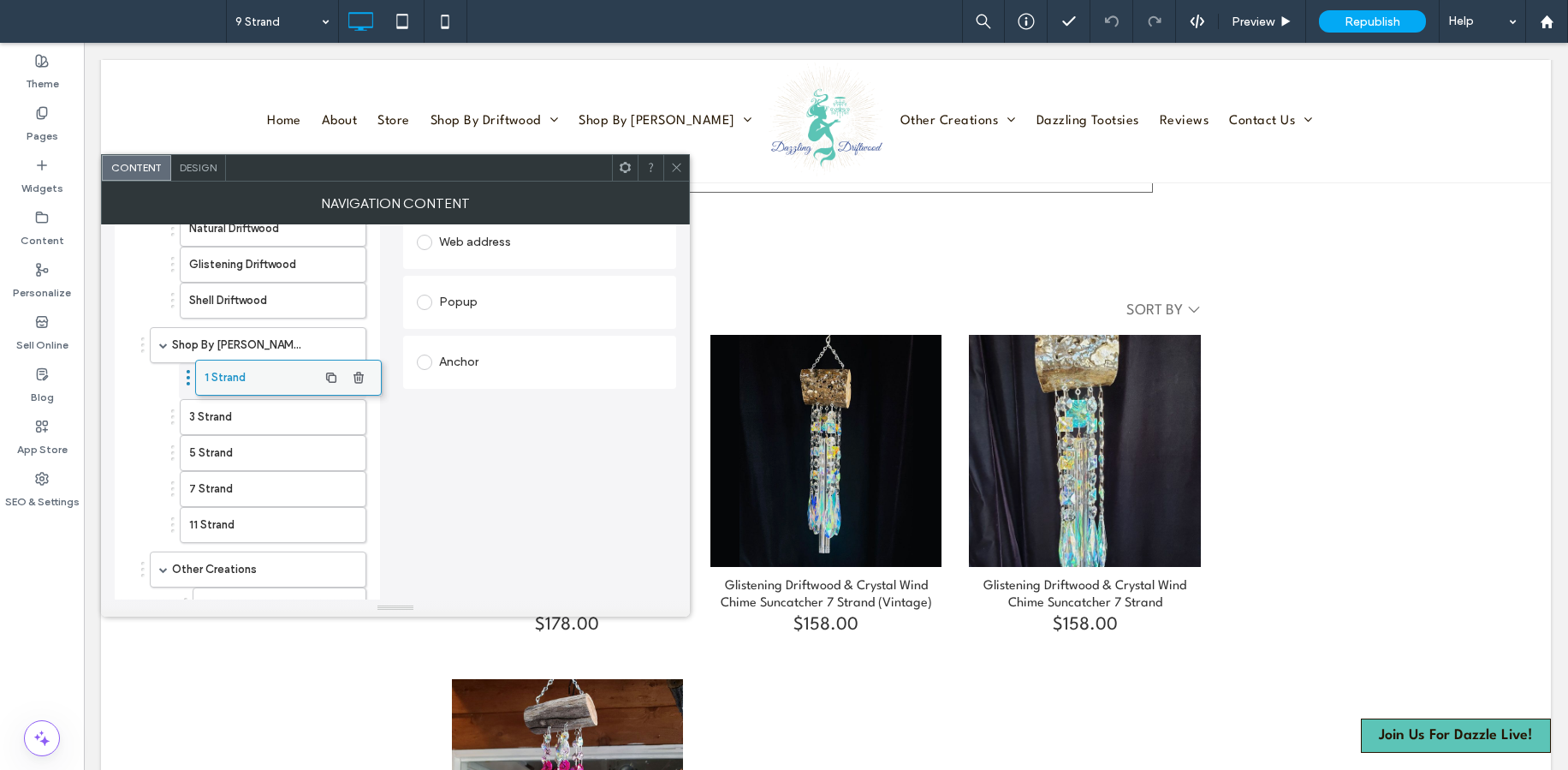
drag, startPoint x: 216, startPoint y: 452, endPoint x: 232, endPoint y: 367, distance: 86.5
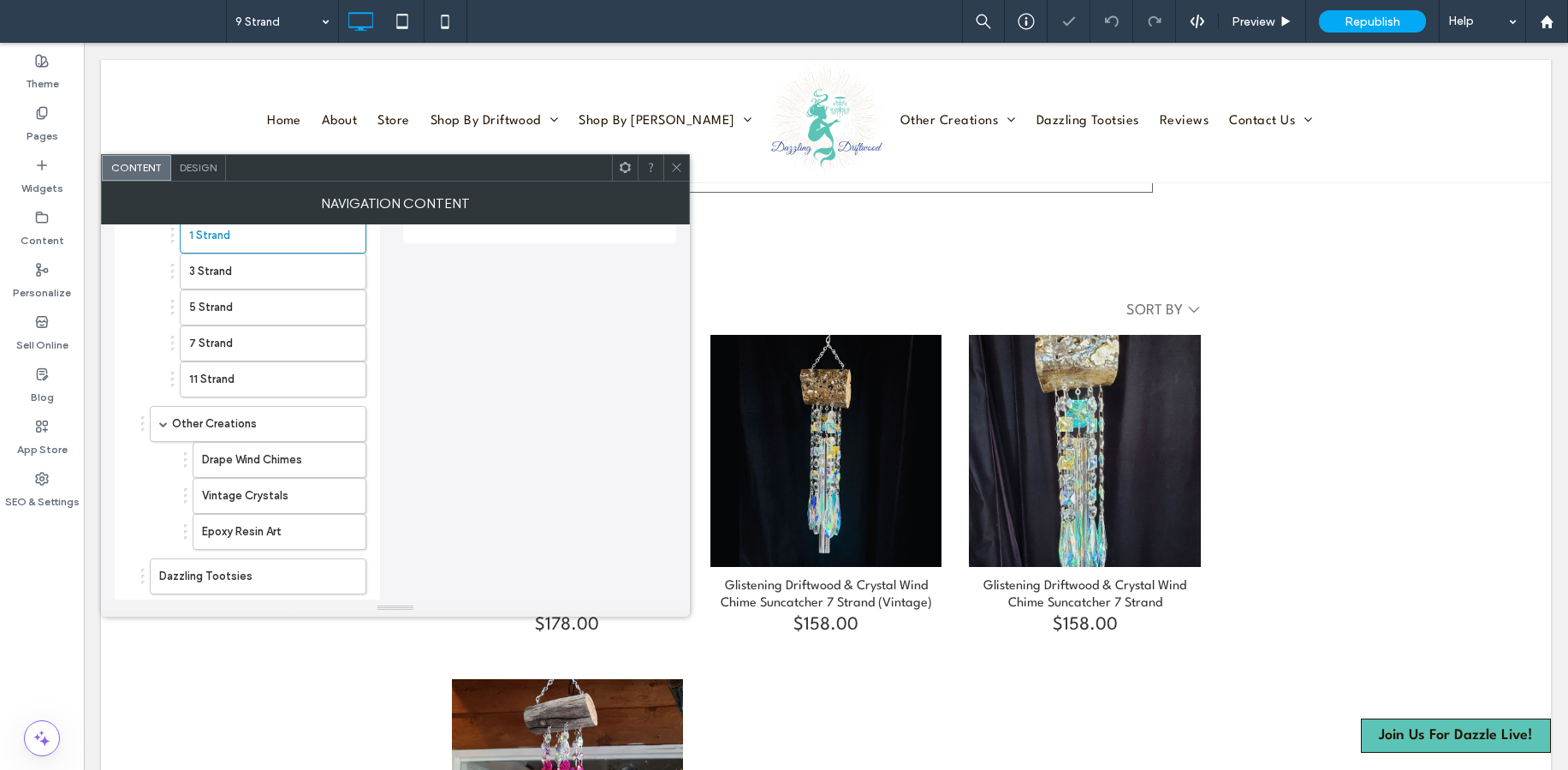
scroll to position [671, 0]
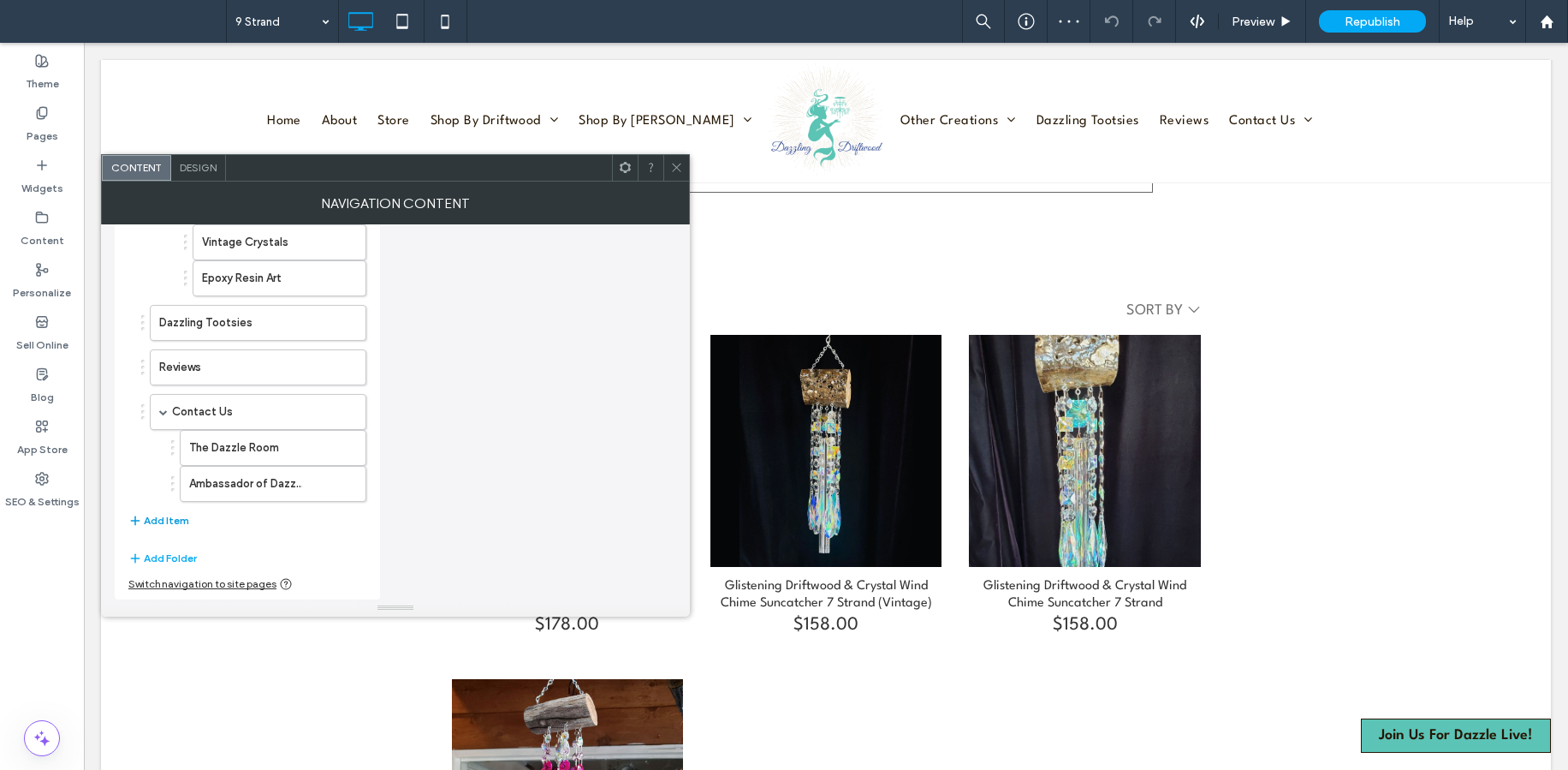
click at [157, 517] on button "Add Item" at bounding box center [158, 520] width 61 height 21
click at [275, 531] on label "Home" at bounding box center [231, 528] width 143 height 34
click at [237, 530] on div "Home About Store Shop By Driftwood Natural Driftwood Glistening Driftwood Shell…" at bounding box center [247, 64] width 238 height 950
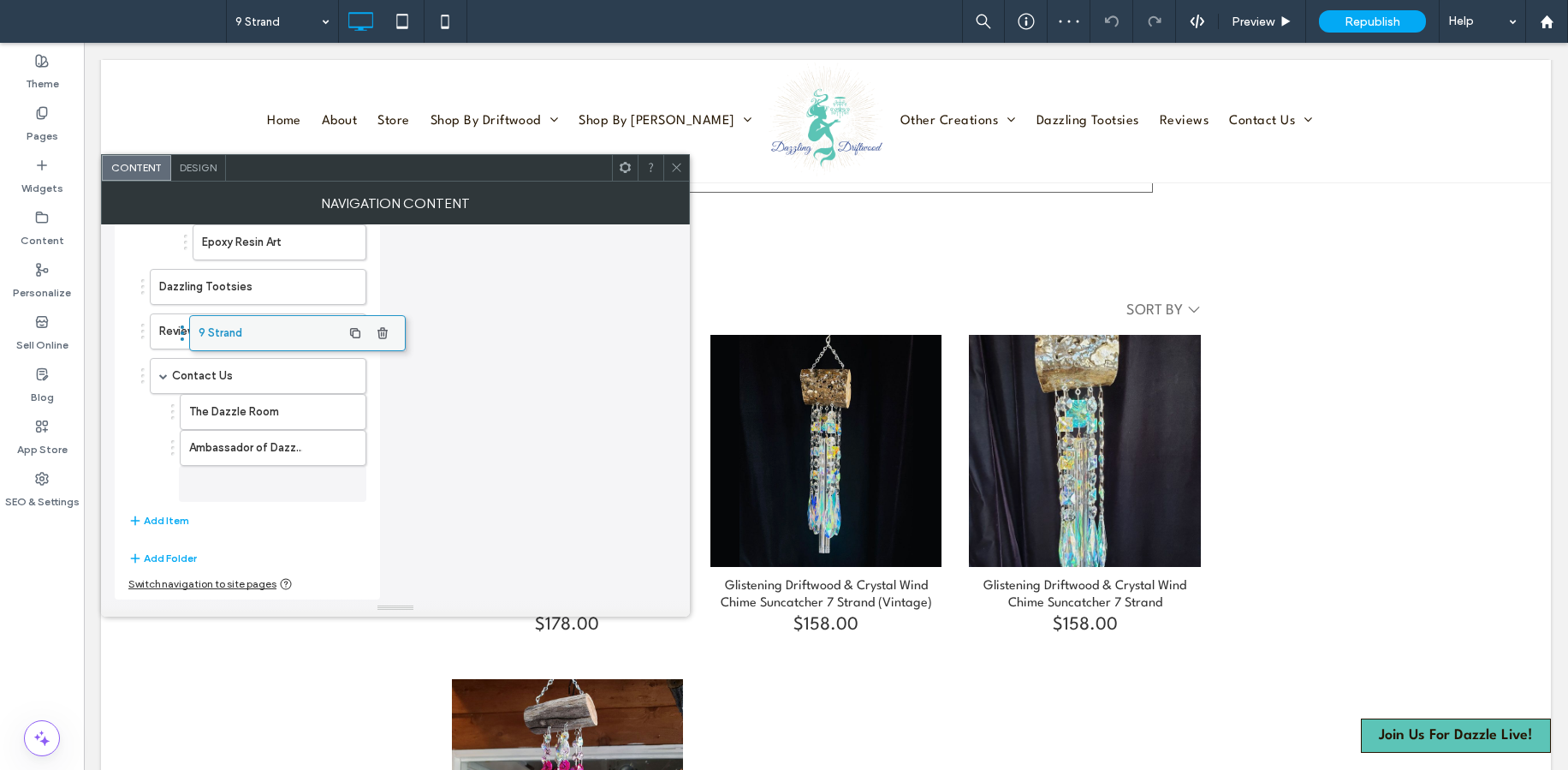
scroll to position [708, 0]
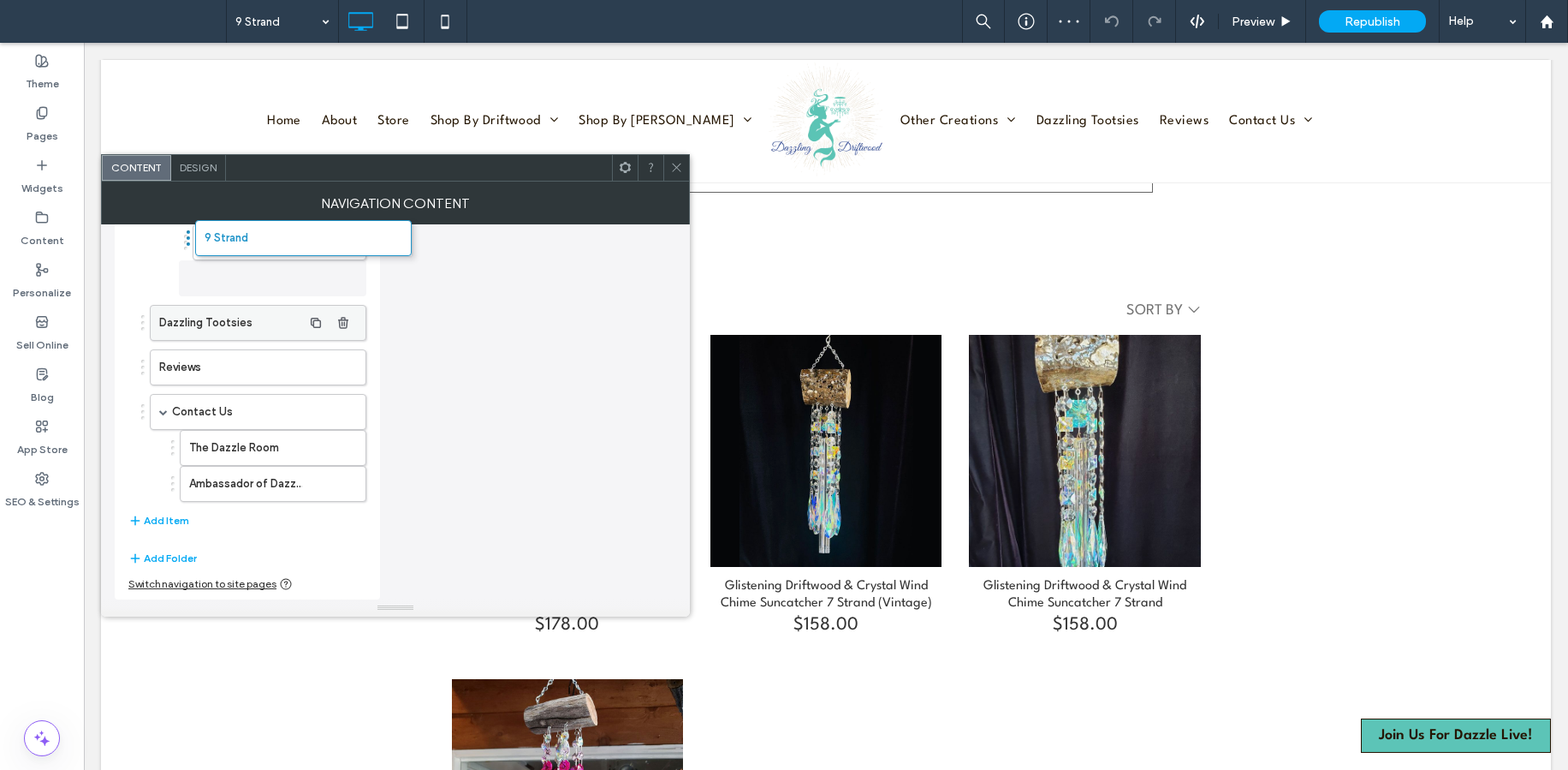
drag, startPoint x: 203, startPoint y: 486, endPoint x: 233, endPoint y: 312, distance: 176.6
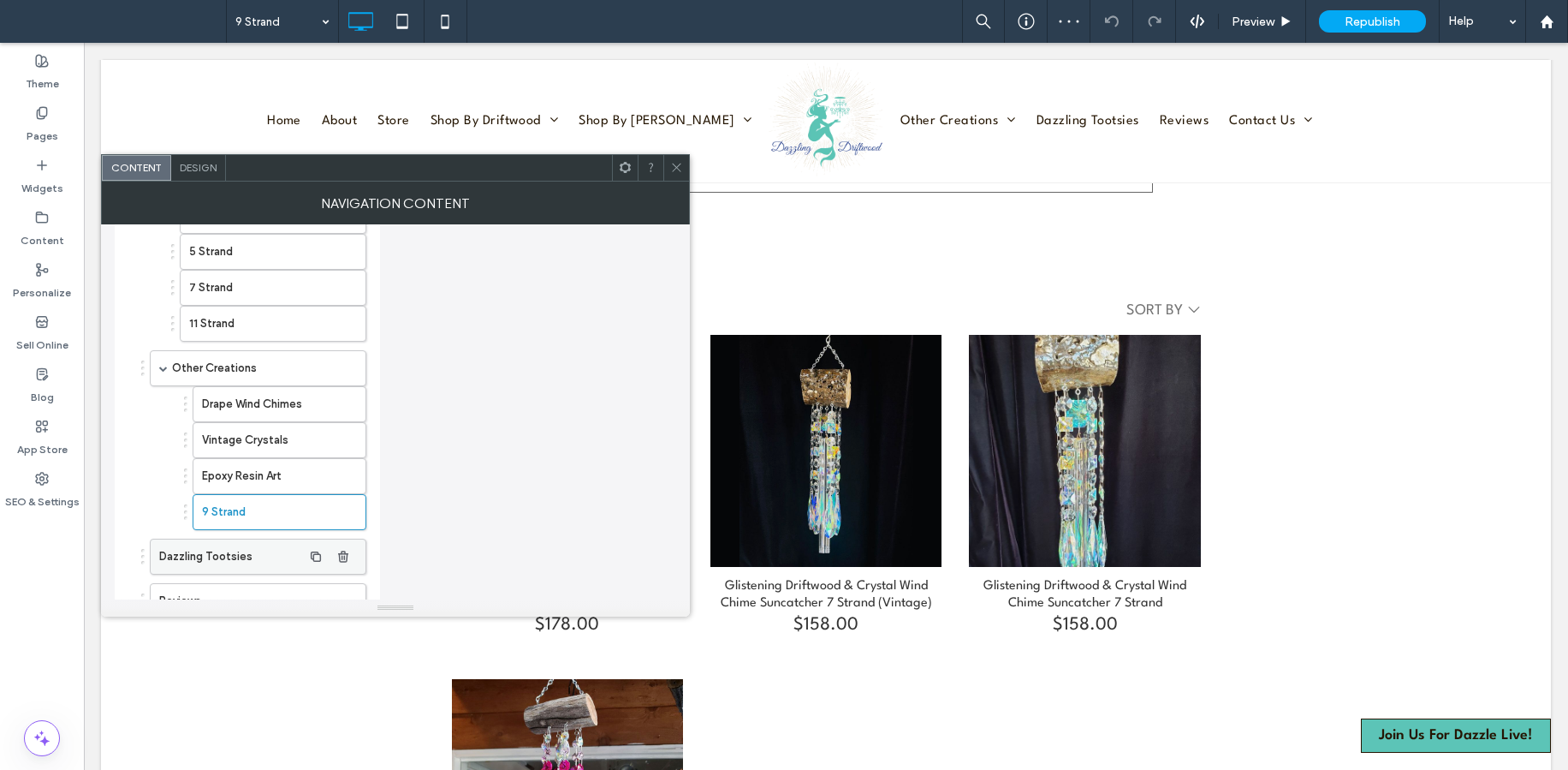
scroll to position [478, 0]
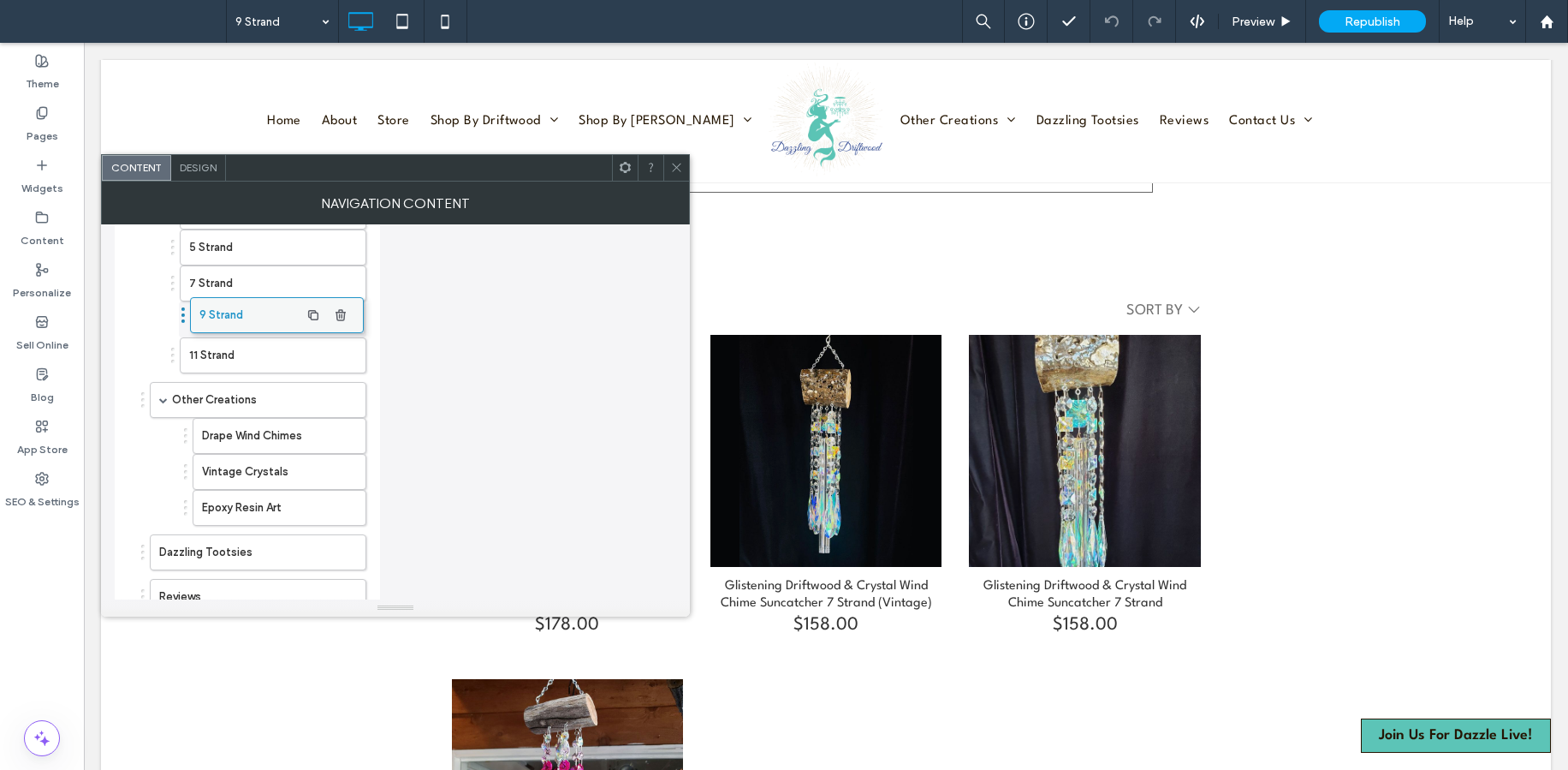
drag, startPoint x: 214, startPoint y: 509, endPoint x: 212, endPoint y: 309, distance: 200.0
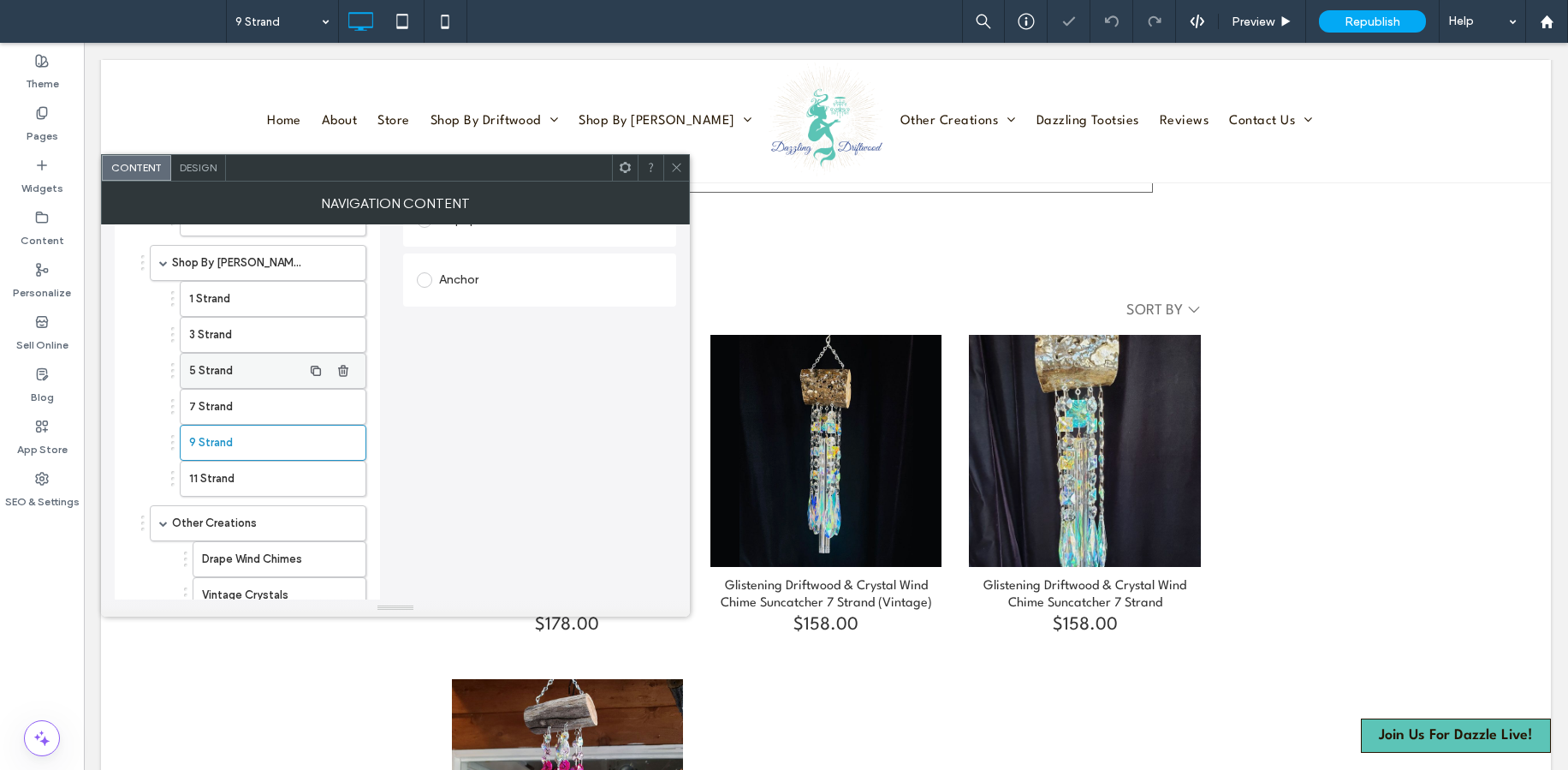
scroll to position [294, 0]
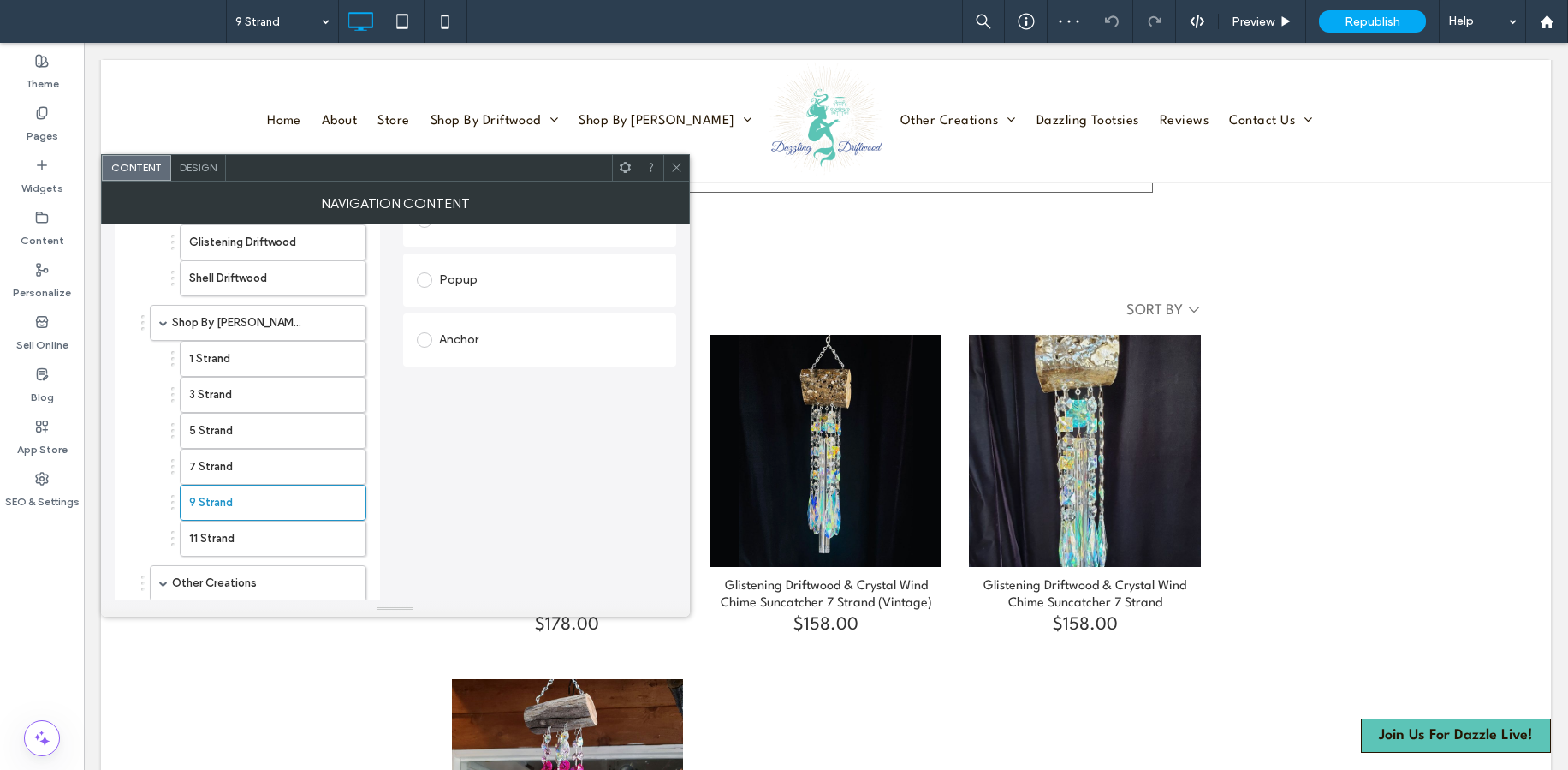
click at [674, 165] on use at bounding box center [676, 167] width 8 height 8
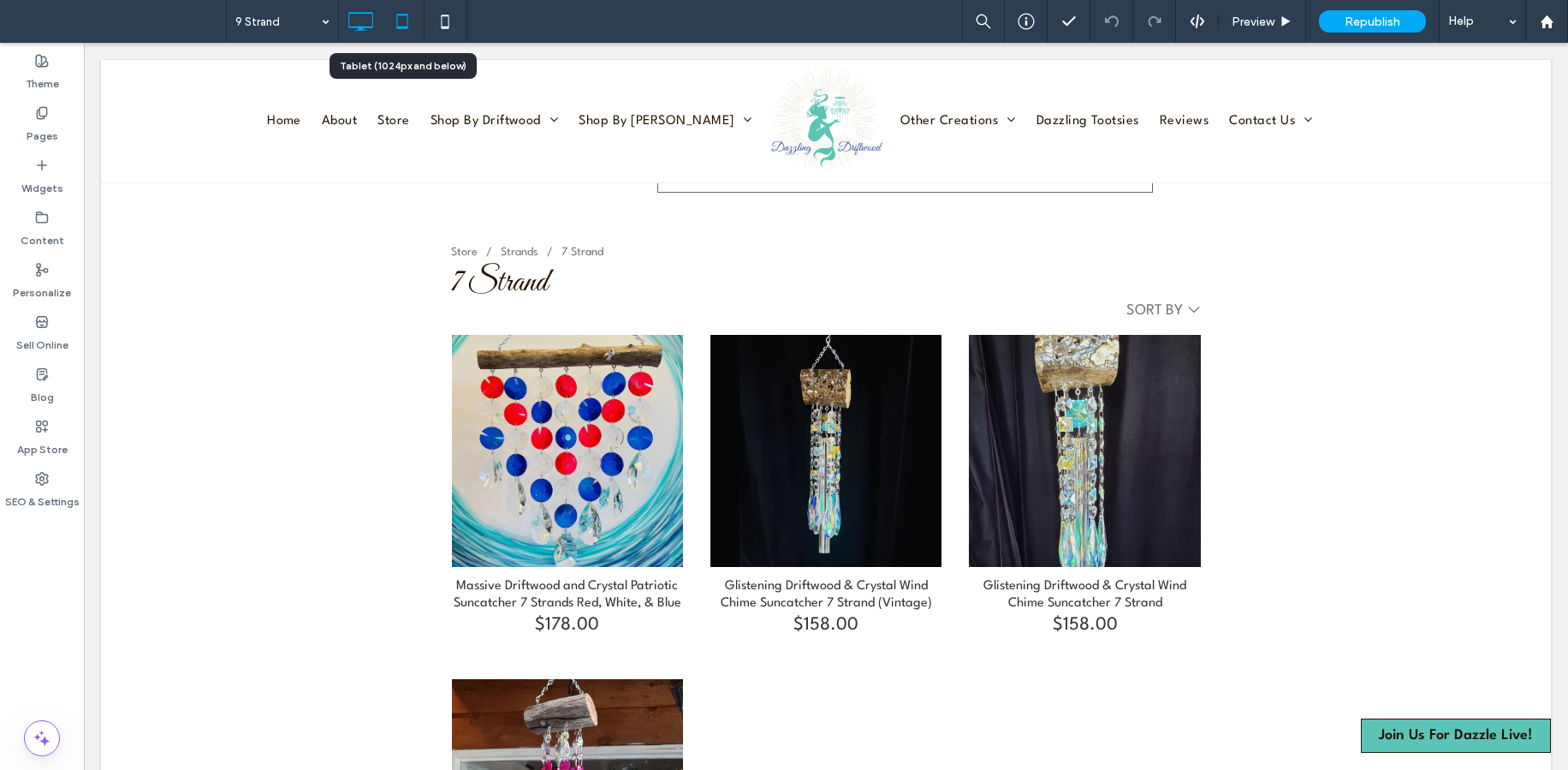
click at [402, 24] on icon at bounding box center [403, 22] width 34 height 34
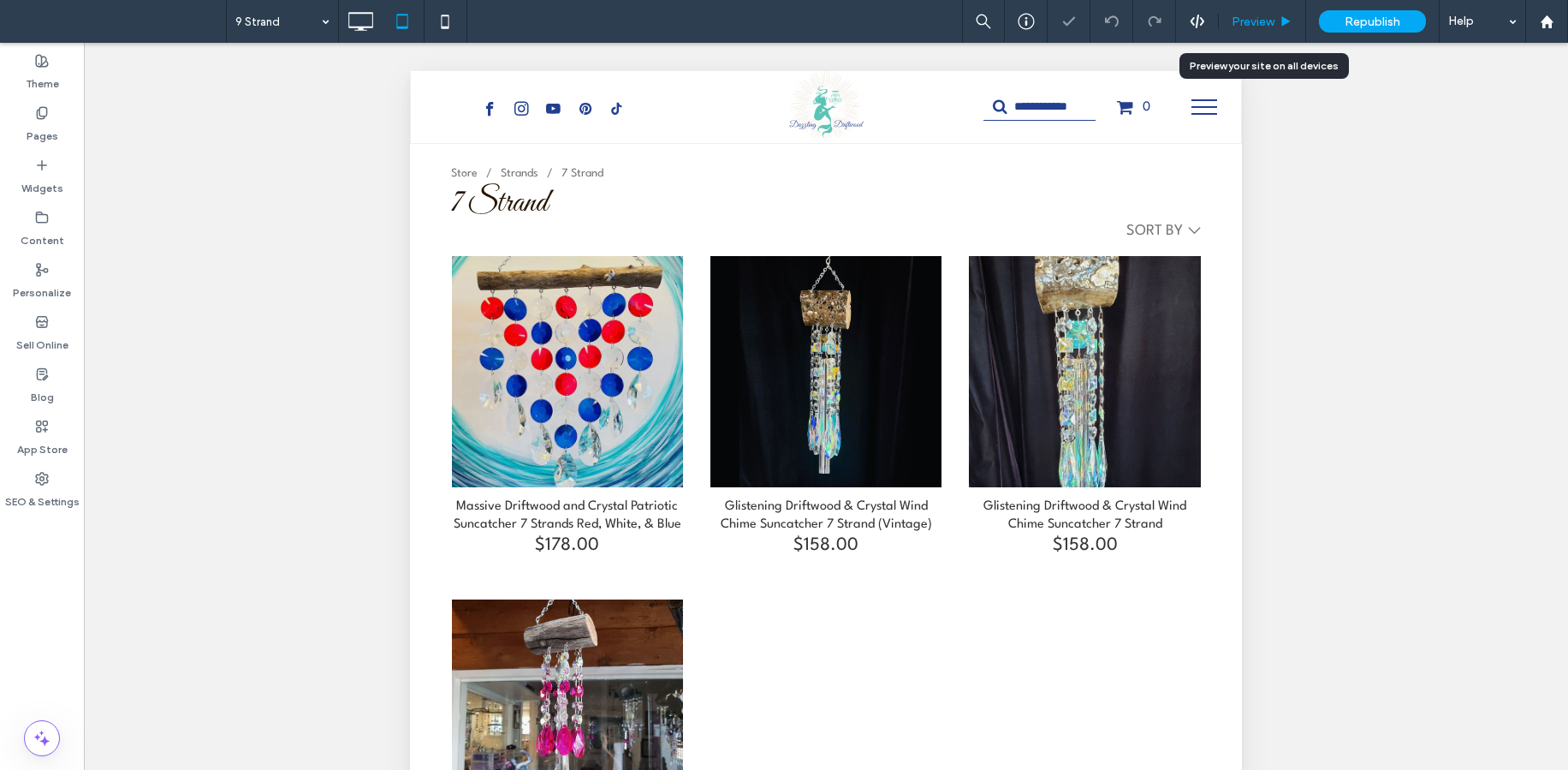
click at [1249, 23] on span "Preview" at bounding box center [1253, 22] width 43 height 14
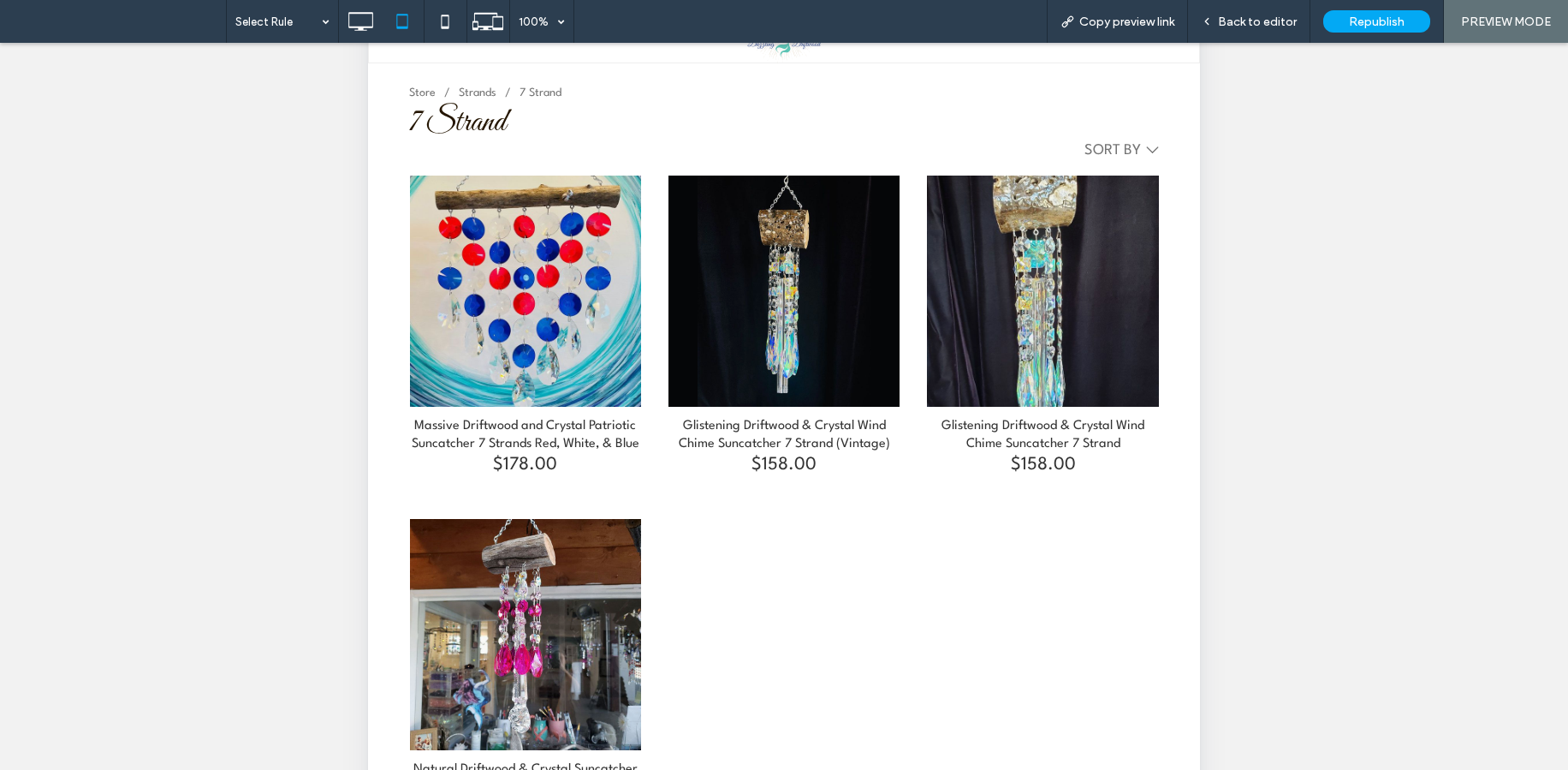
scroll to position [103, 0]
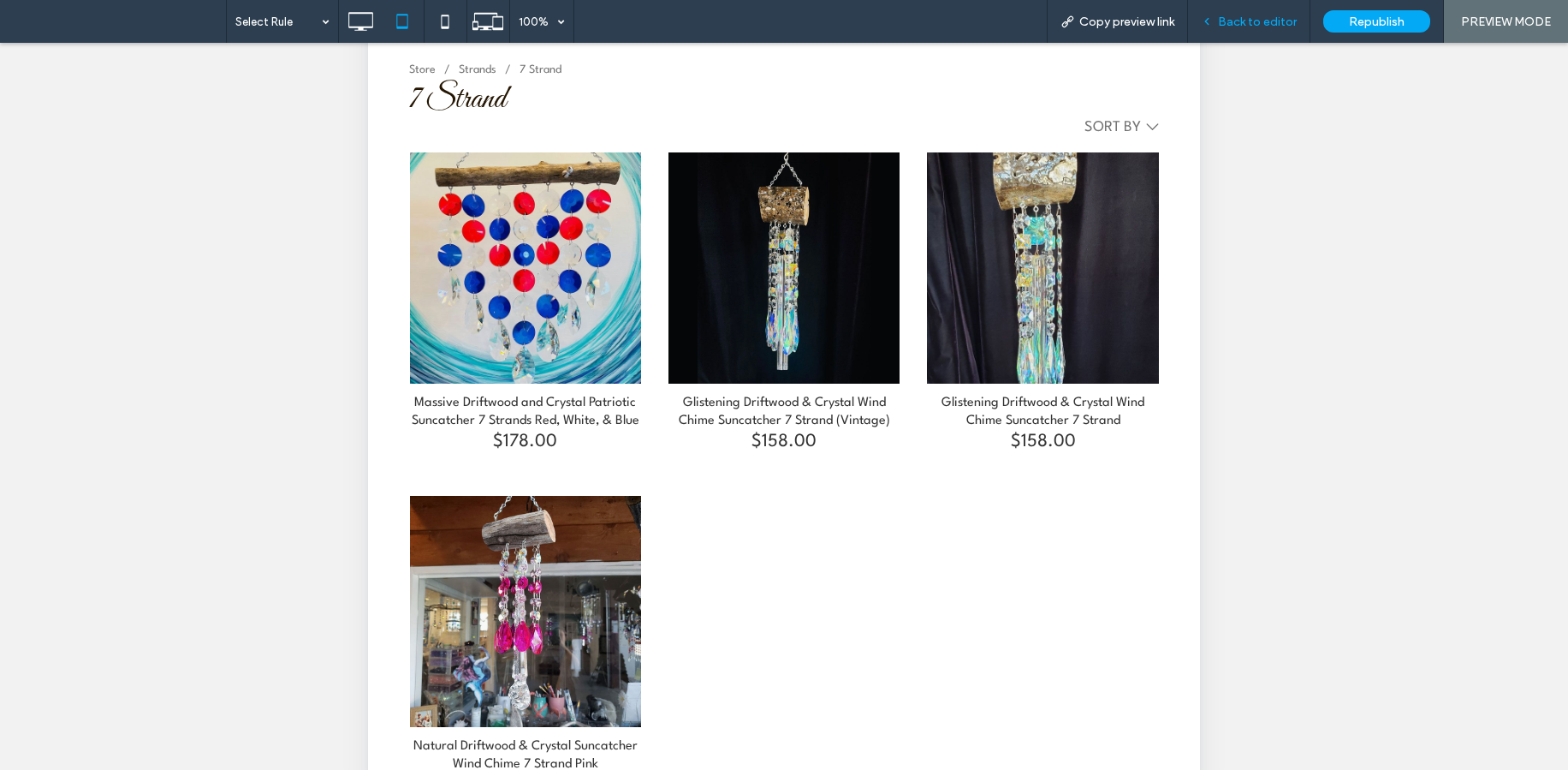
click at [1250, 24] on span "Back to editor" at bounding box center [1257, 22] width 79 height 14
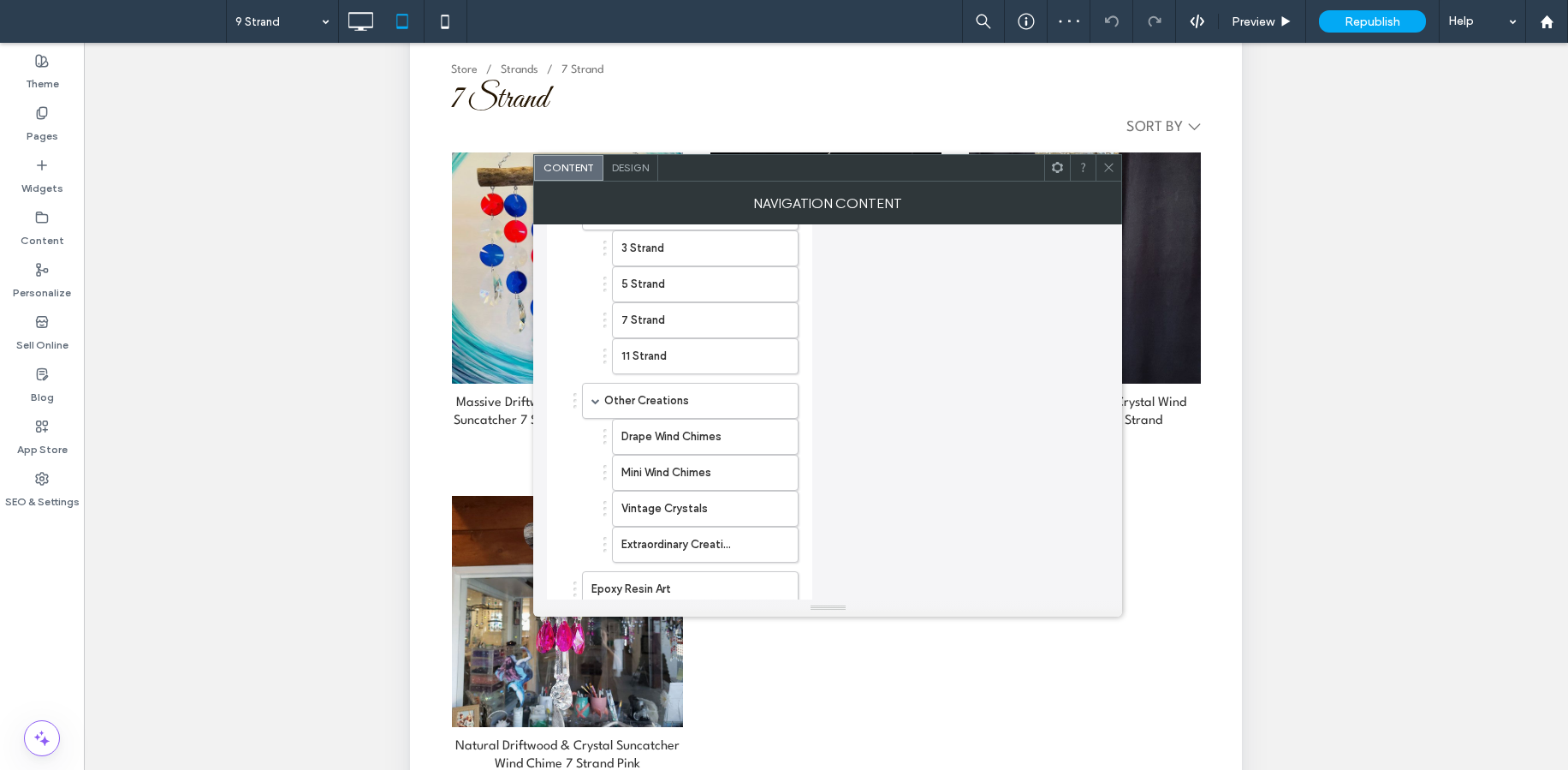
scroll to position [743, 0]
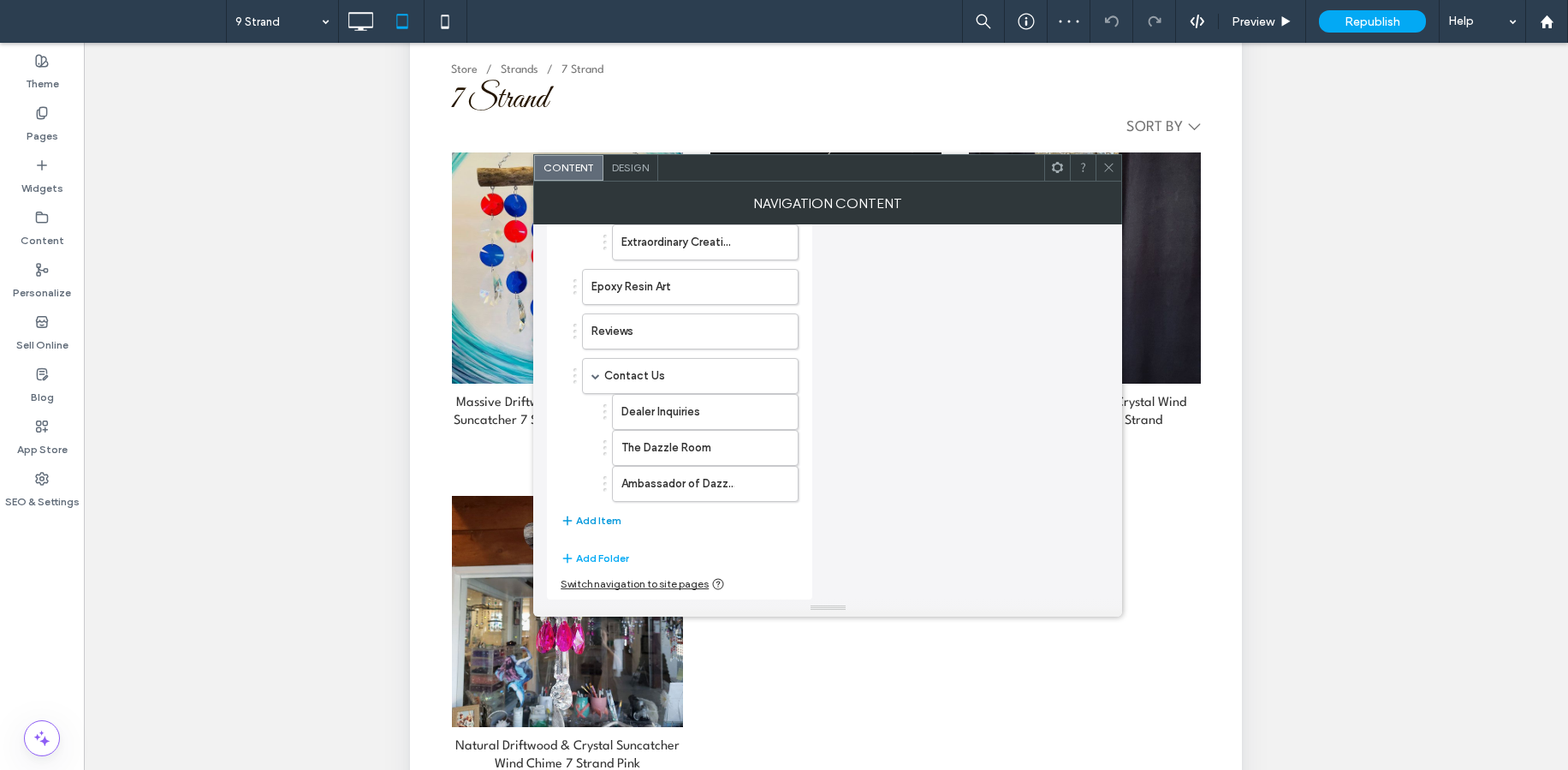
click at [587, 517] on button "Add Item" at bounding box center [591, 520] width 61 height 21
click at [691, 527] on label "Home" at bounding box center [663, 528] width 143 height 34
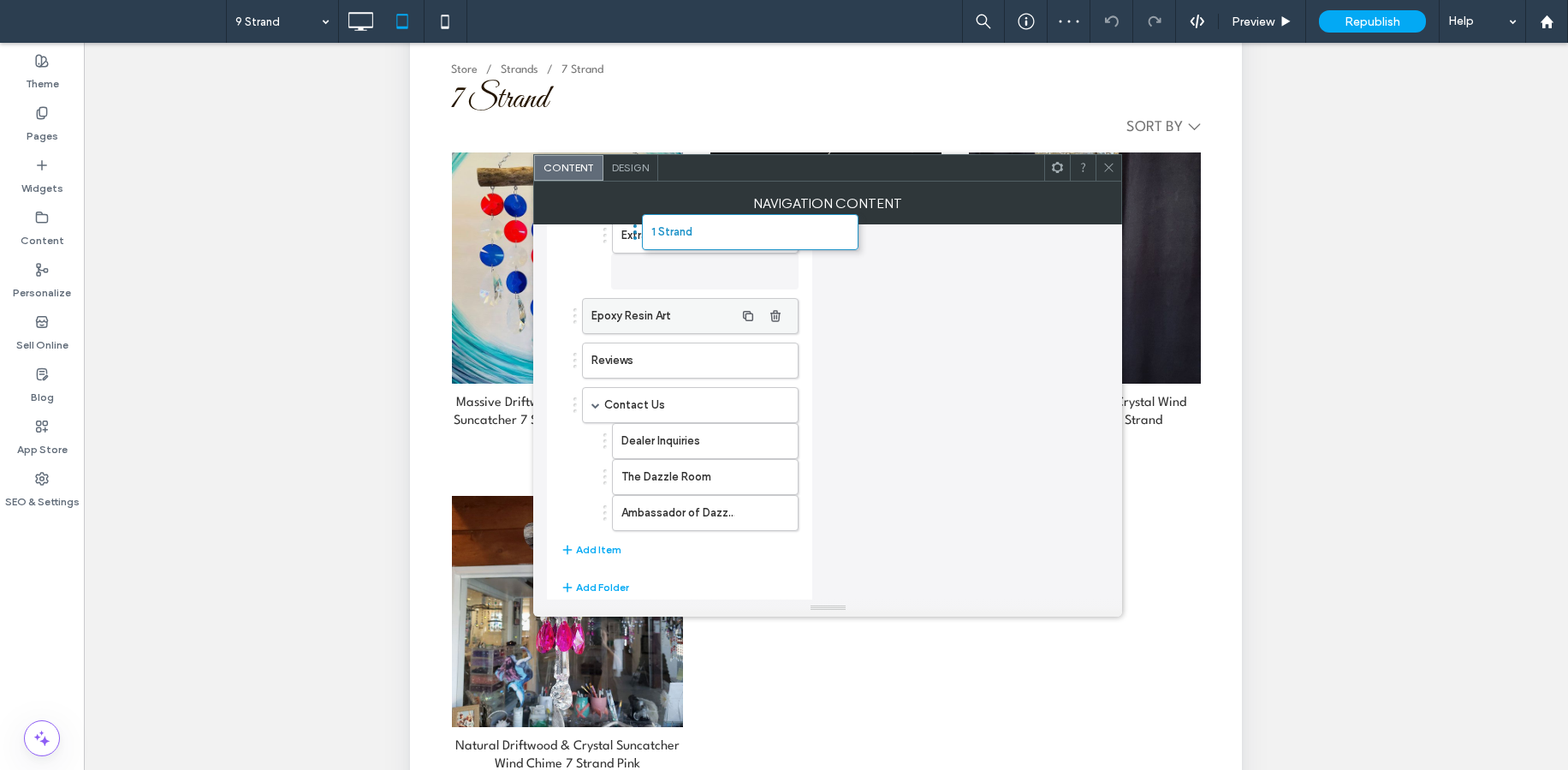
drag, startPoint x: 624, startPoint y: 522, endPoint x: 680, endPoint y: 321, distance: 208.7
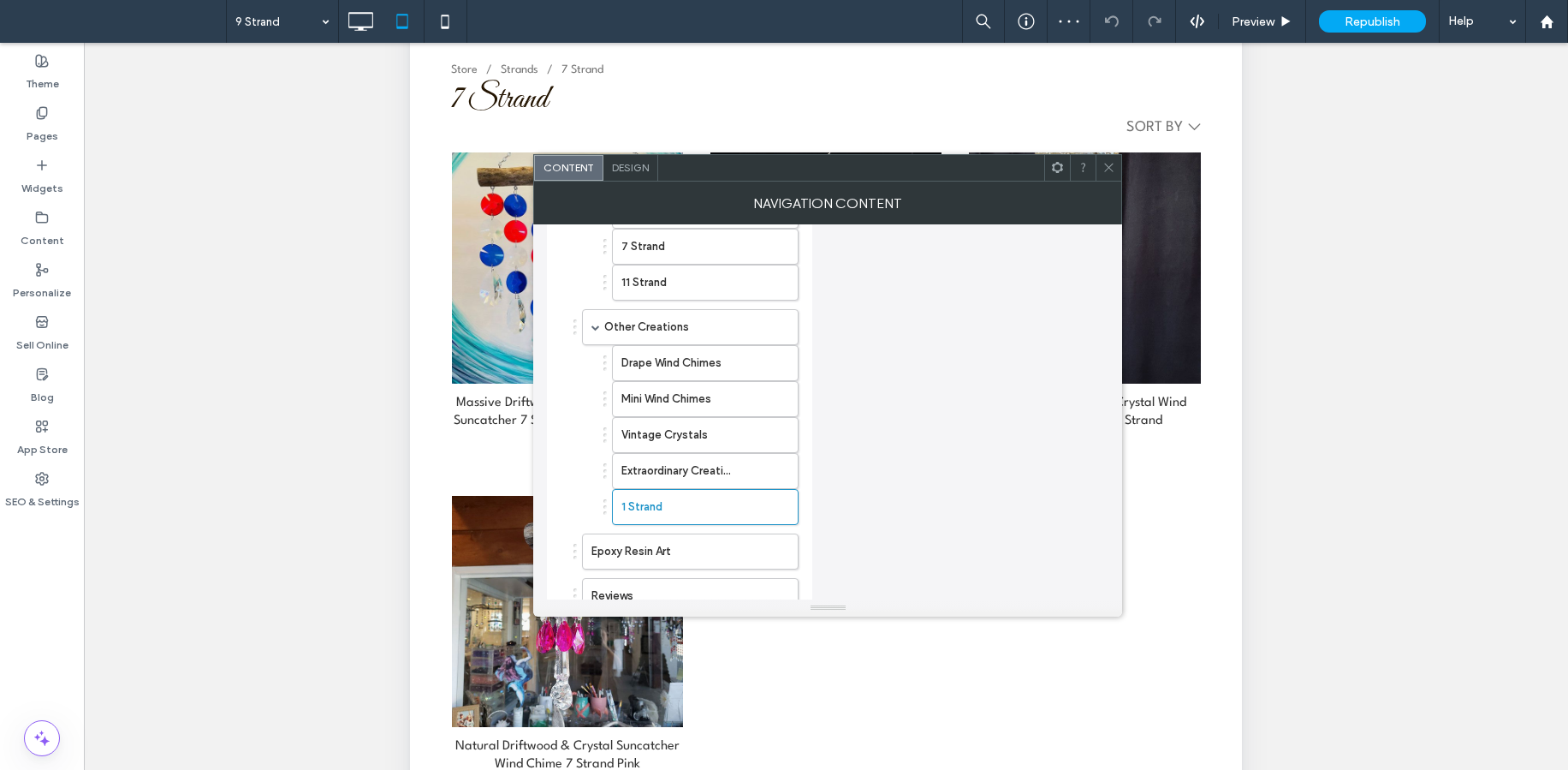
scroll to position [516, 0]
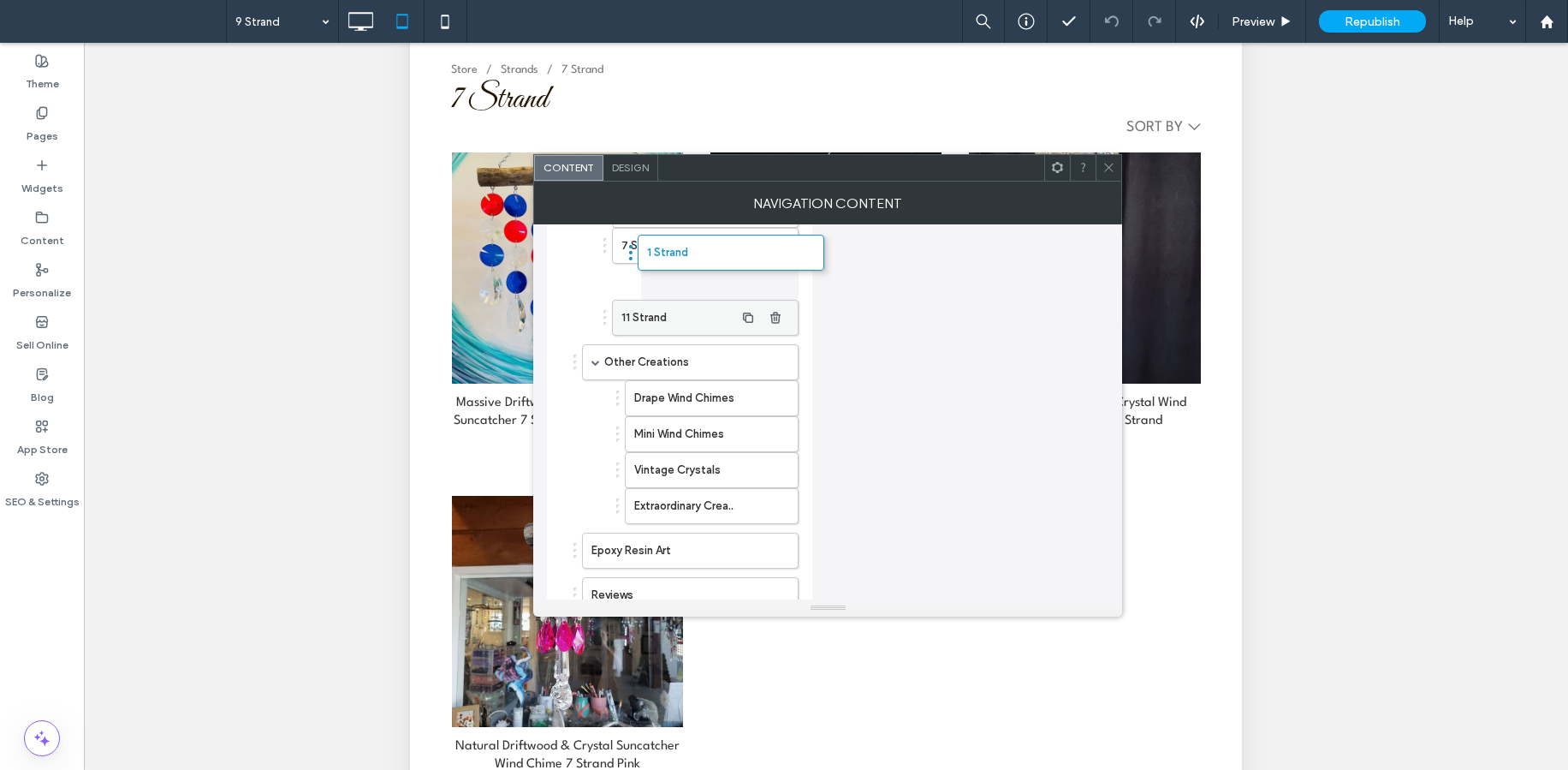
drag, startPoint x: 641, startPoint y: 509, endPoint x: 670, endPoint y: 300, distance: 211.0
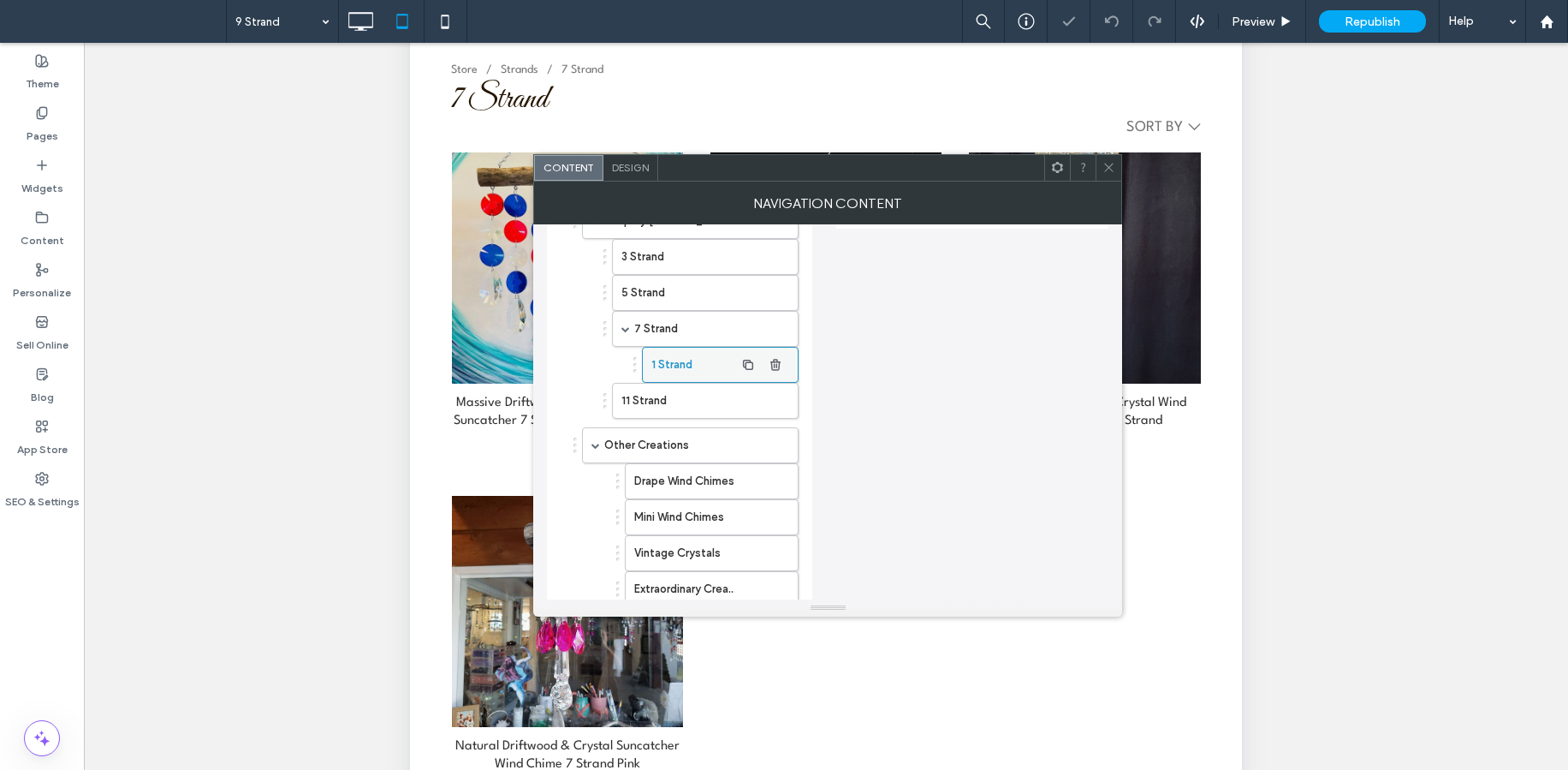
scroll to position [423, 0]
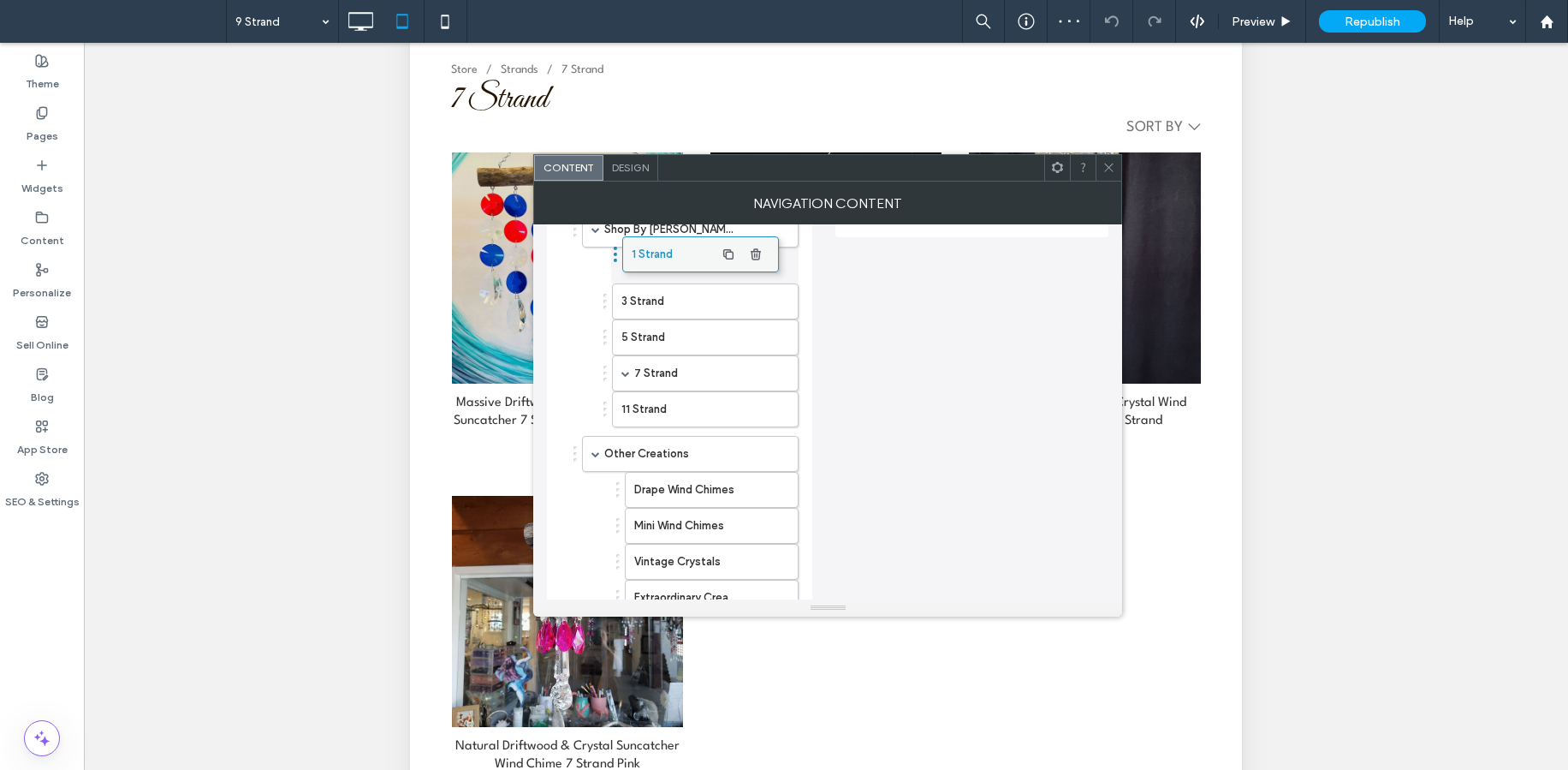
drag, startPoint x: 676, startPoint y: 371, endPoint x: 657, endPoint y: 243, distance: 129.4
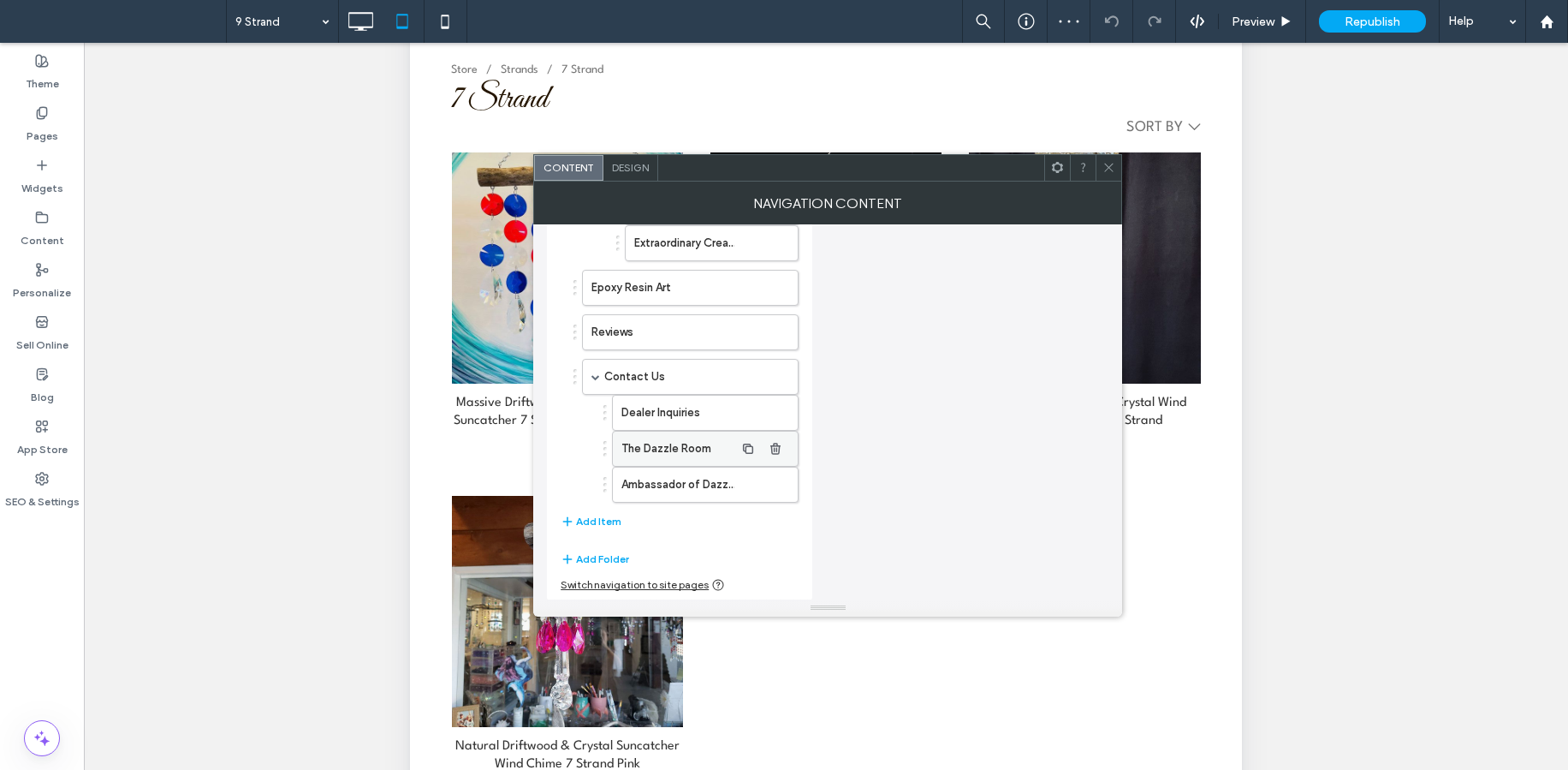
scroll to position [779, 0]
click at [601, 515] on button "Add Item" at bounding box center [591, 520] width 61 height 21
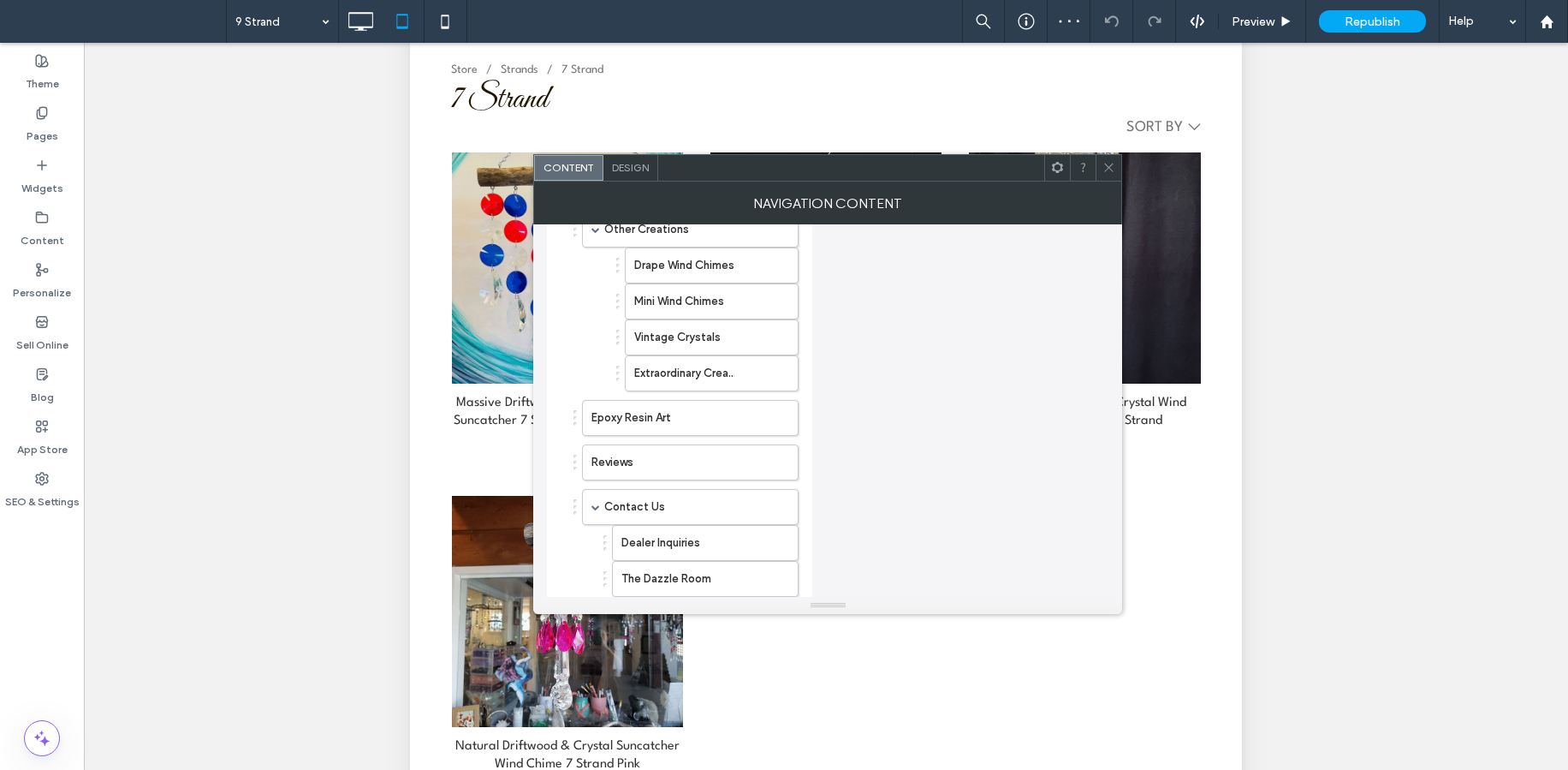
scroll to position [803, 0]
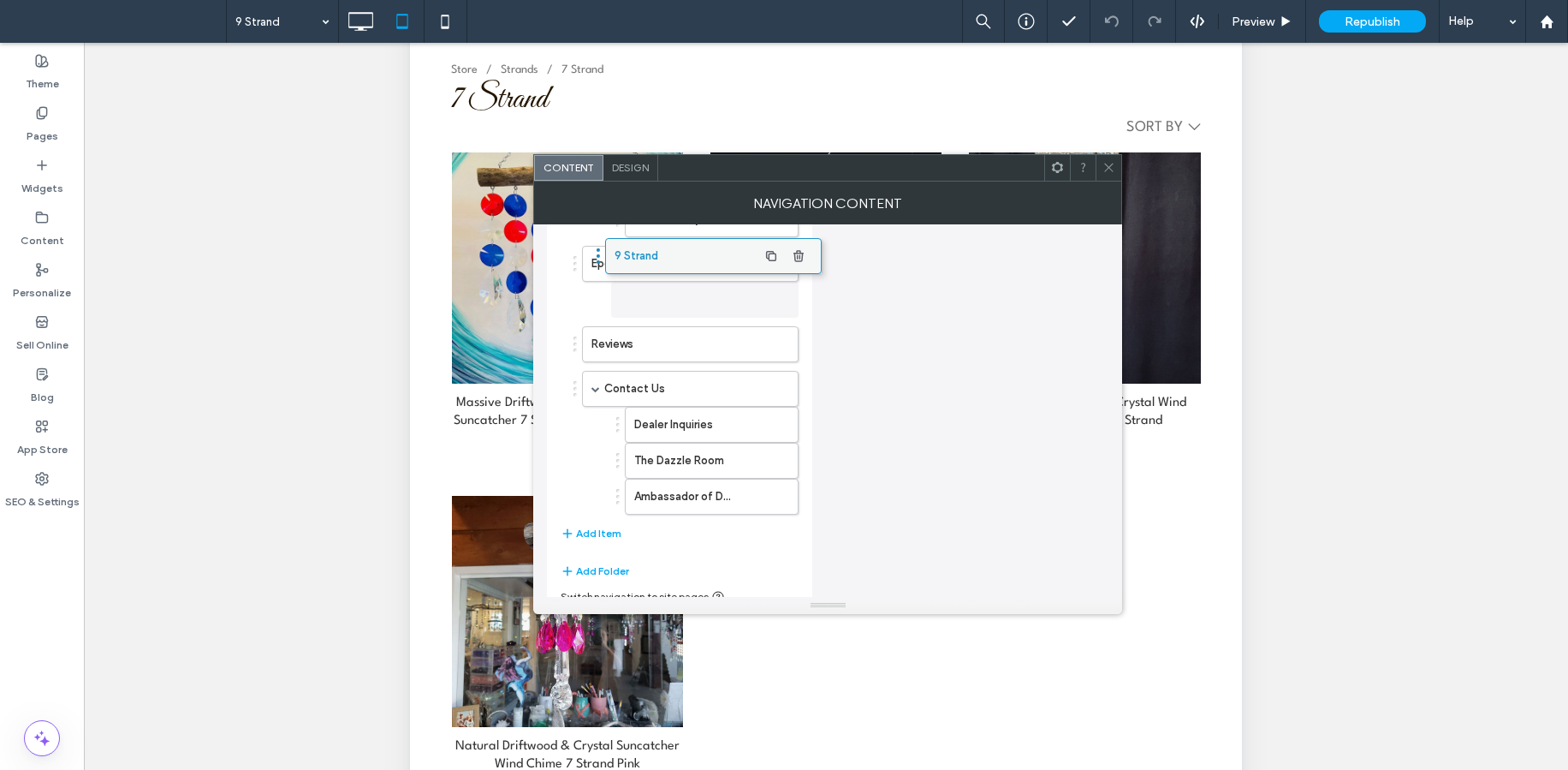
drag, startPoint x: 642, startPoint y: 507, endPoint x: 664, endPoint y: 254, distance: 254.0
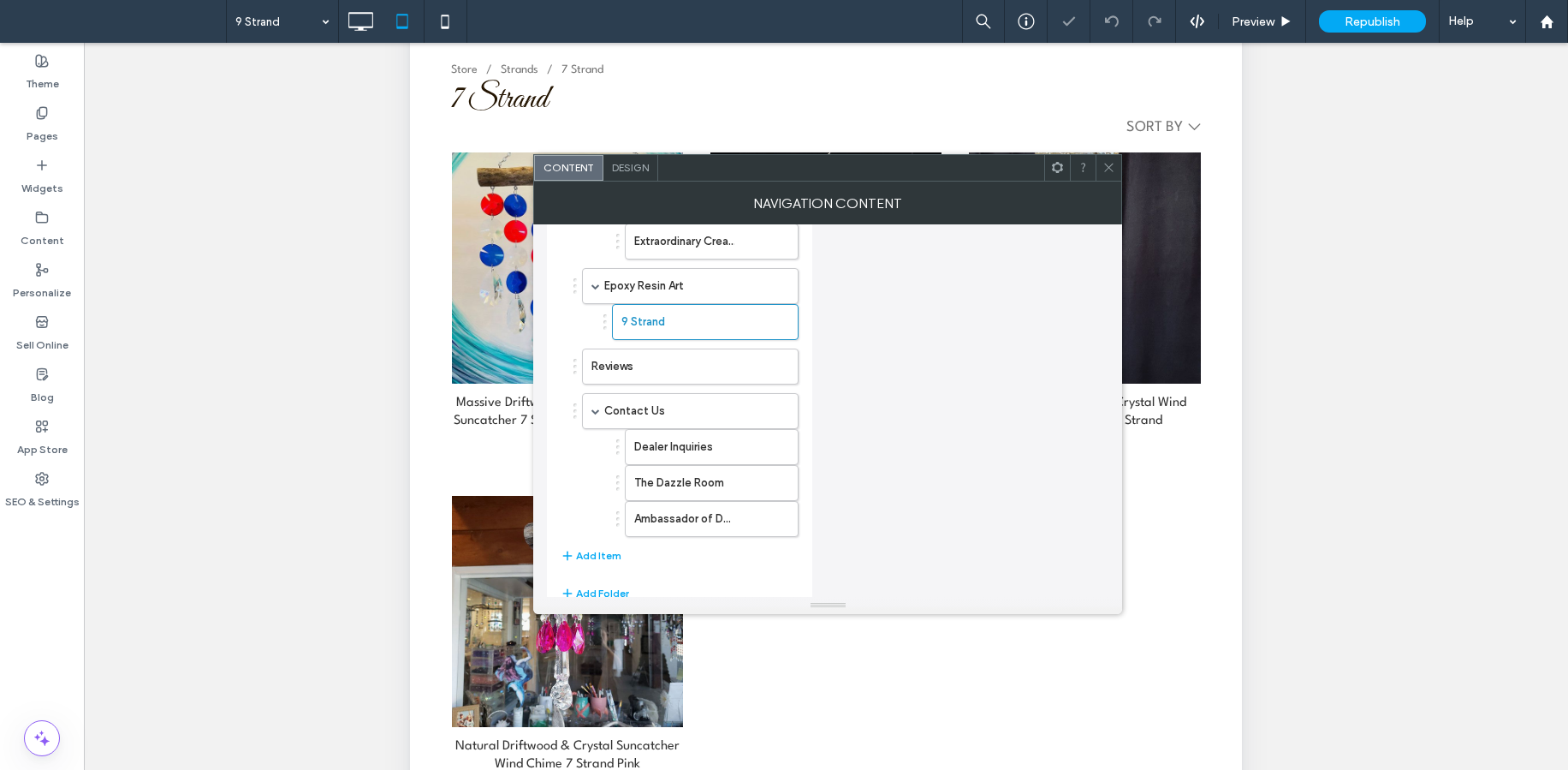
scroll to position [585, 0]
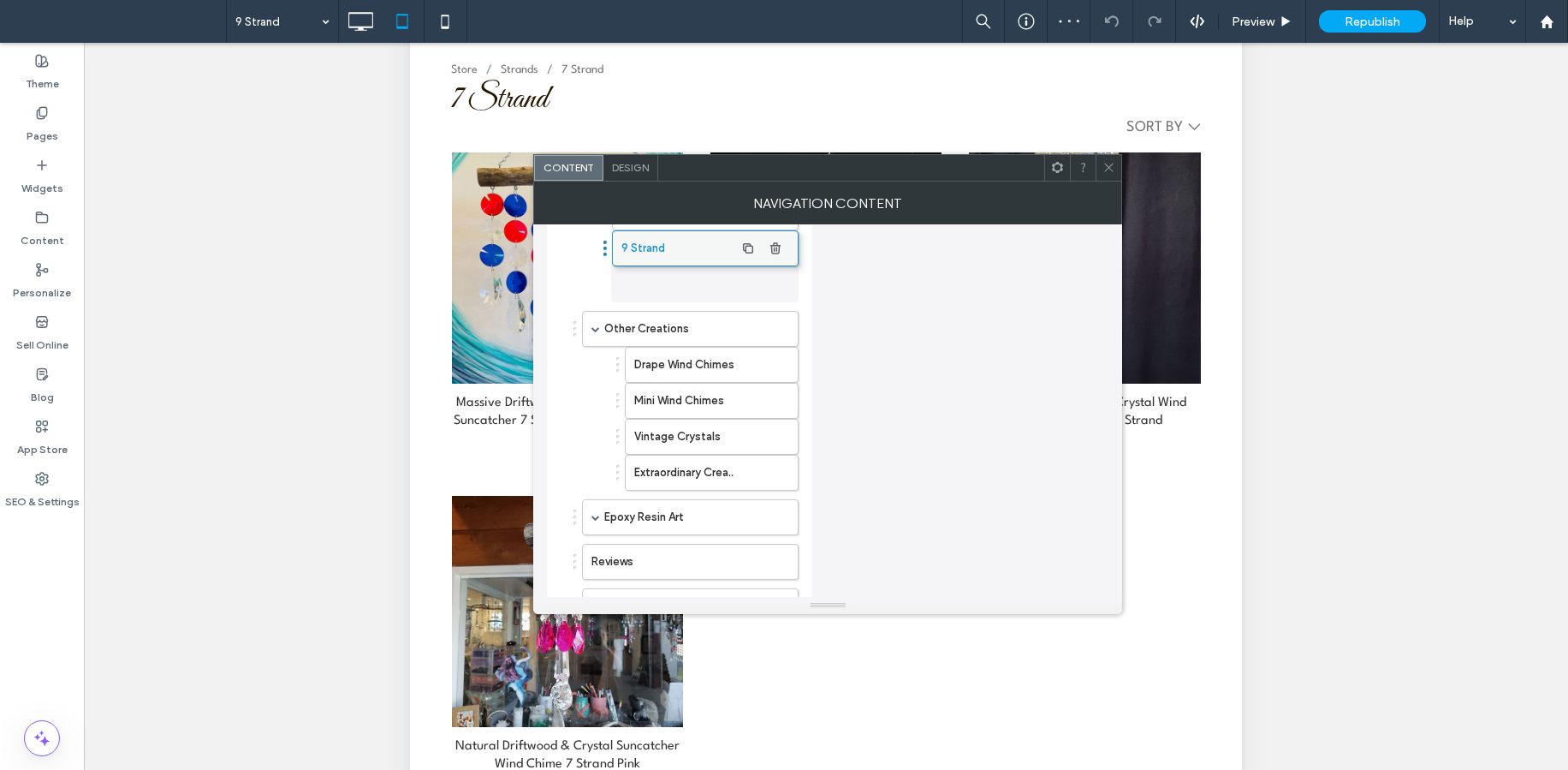
drag, startPoint x: 644, startPoint y: 516, endPoint x: 644, endPoint y: 238, distance: 278.0
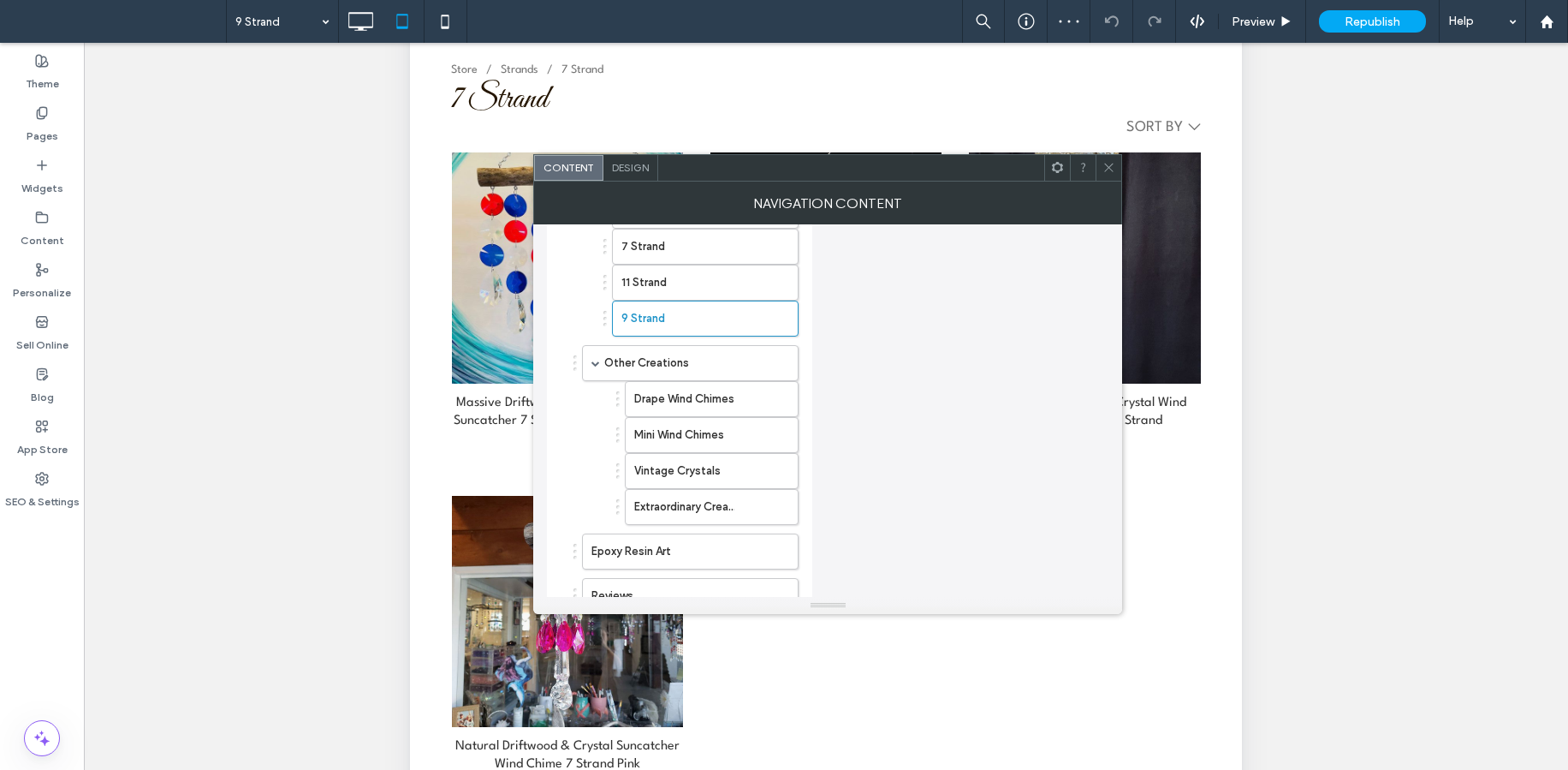
scroll to position [375, 0]
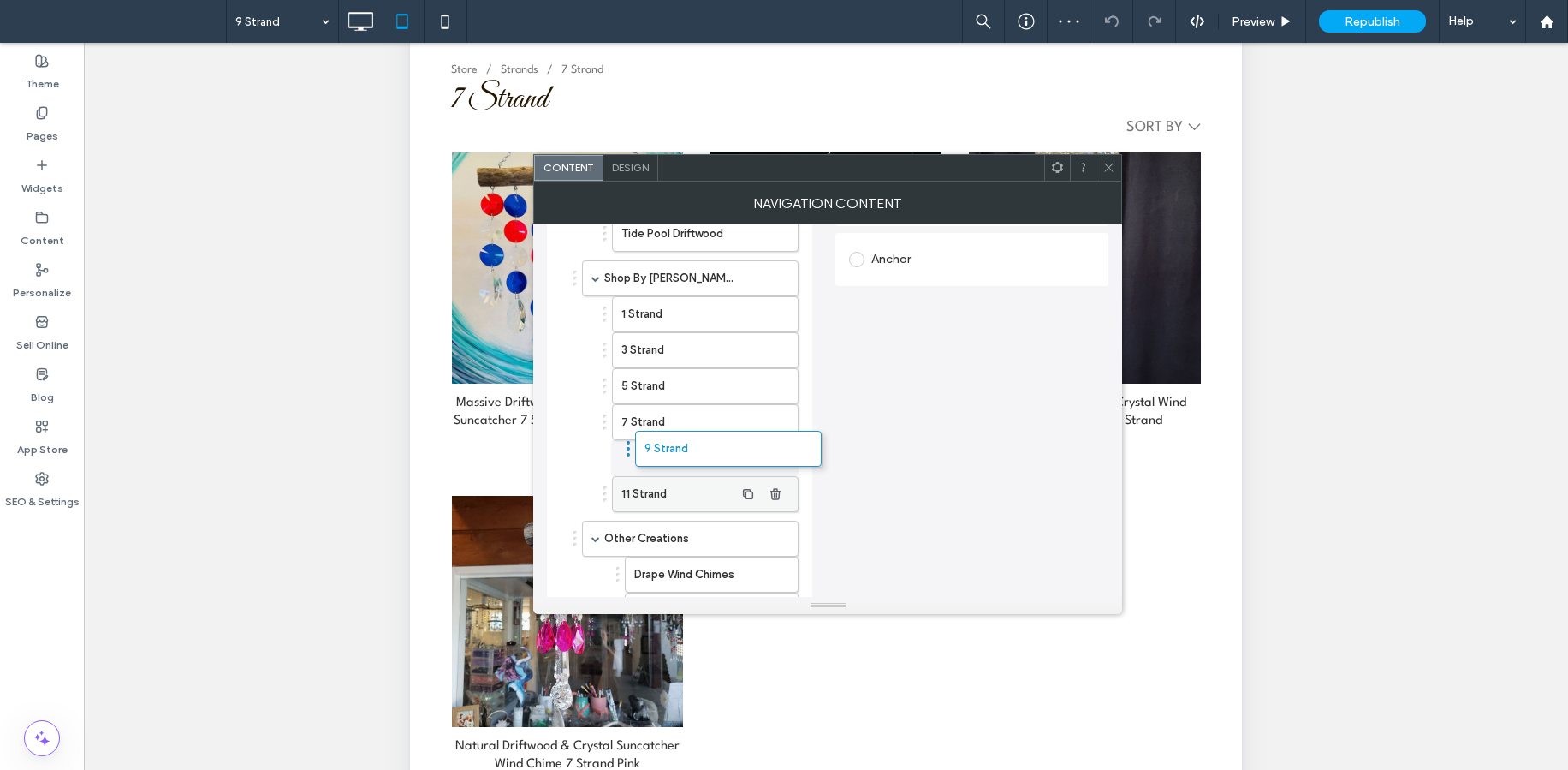
drag, startPoint x: 643, startPoint y: 492, endPoint x: 645, endPoint y: 460, distance: 32.1
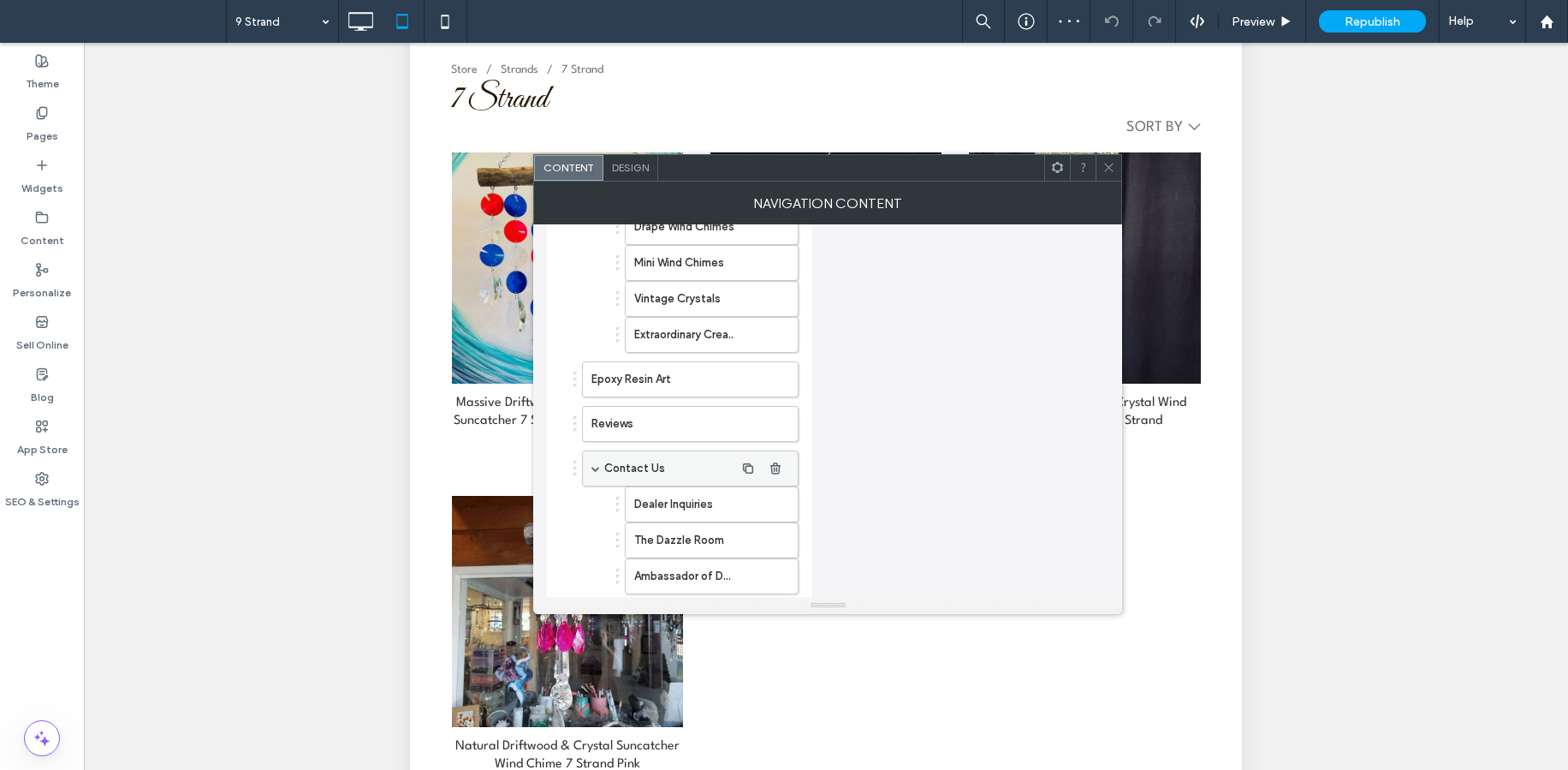
scroll to position [818, 0]
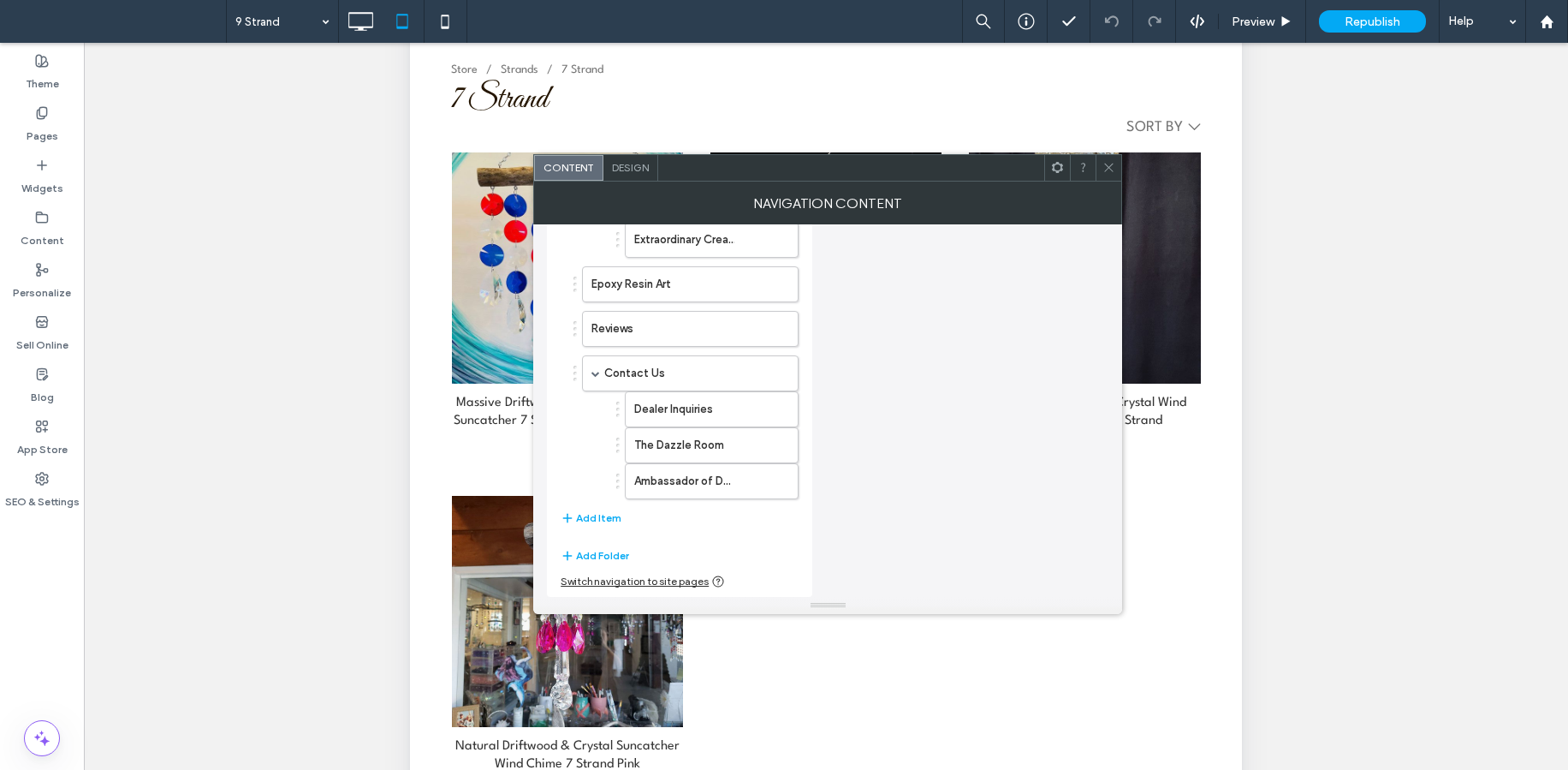
click at [1109, 167] on use at bounding box center [1109, 167] width 8 height 8
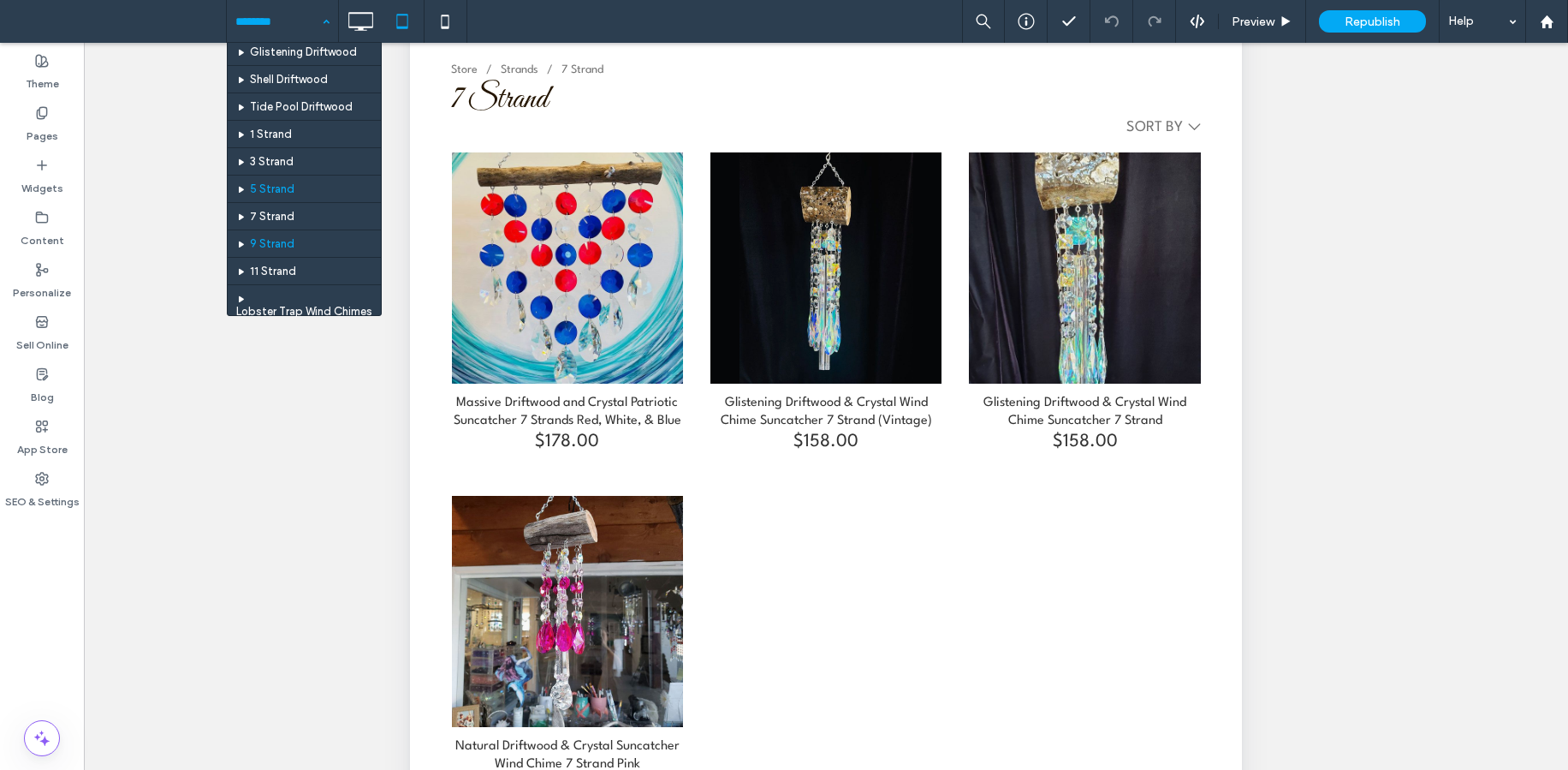
scroll to position [128, 0]
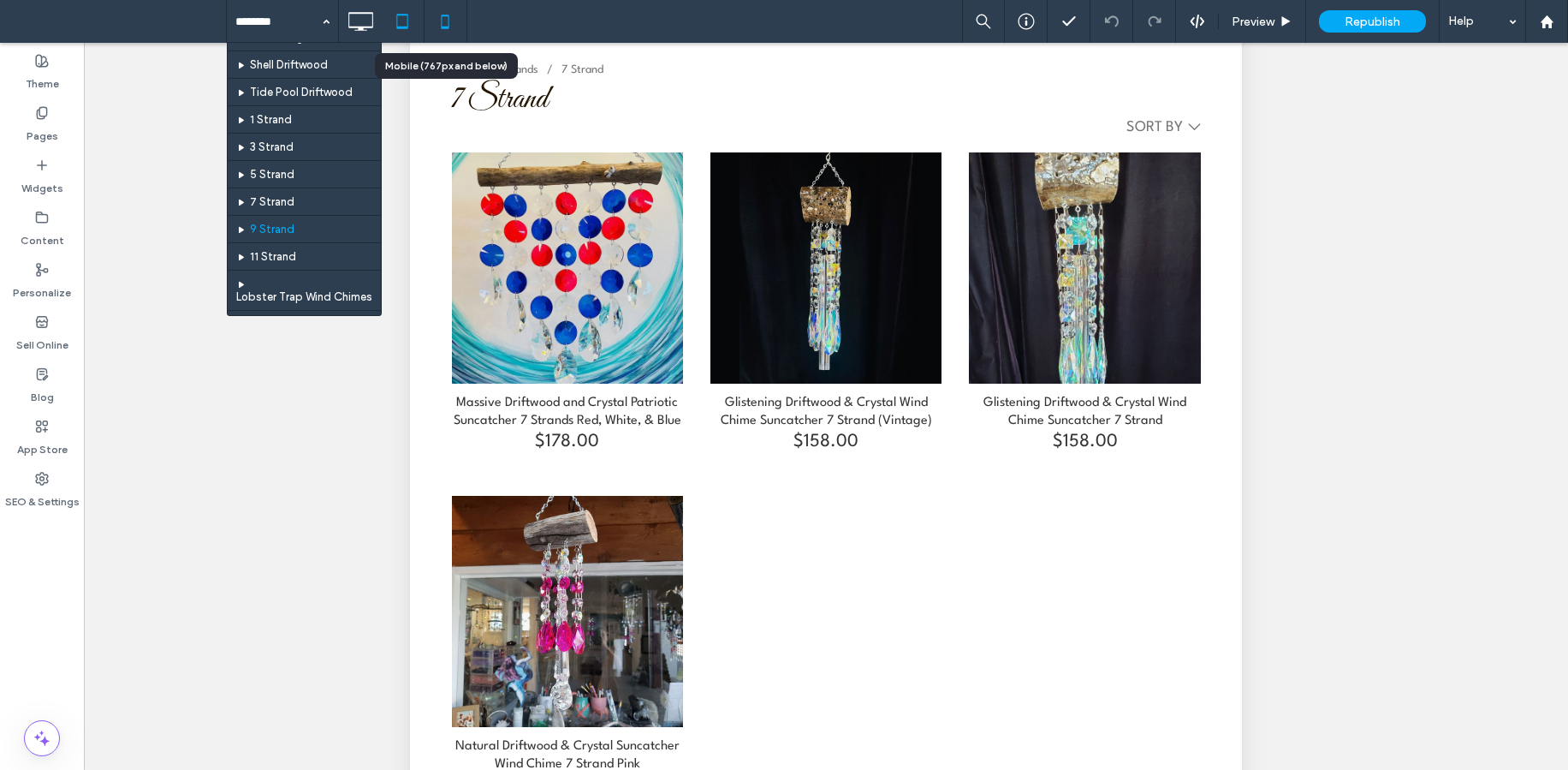
click at [436, 19] on icon at bounding box center [445, 22] width 34 height 34
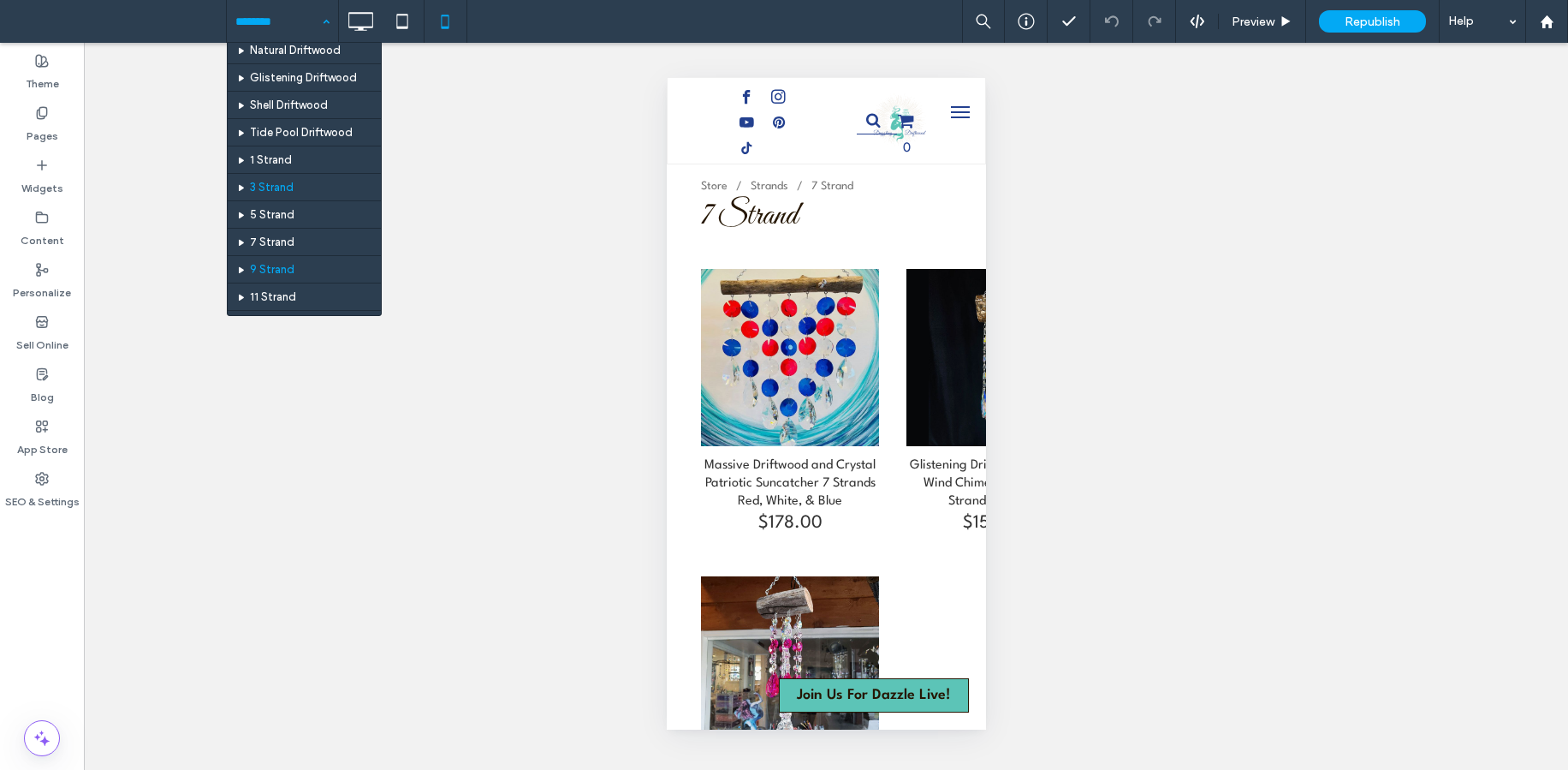
scroll to position [90, 0]
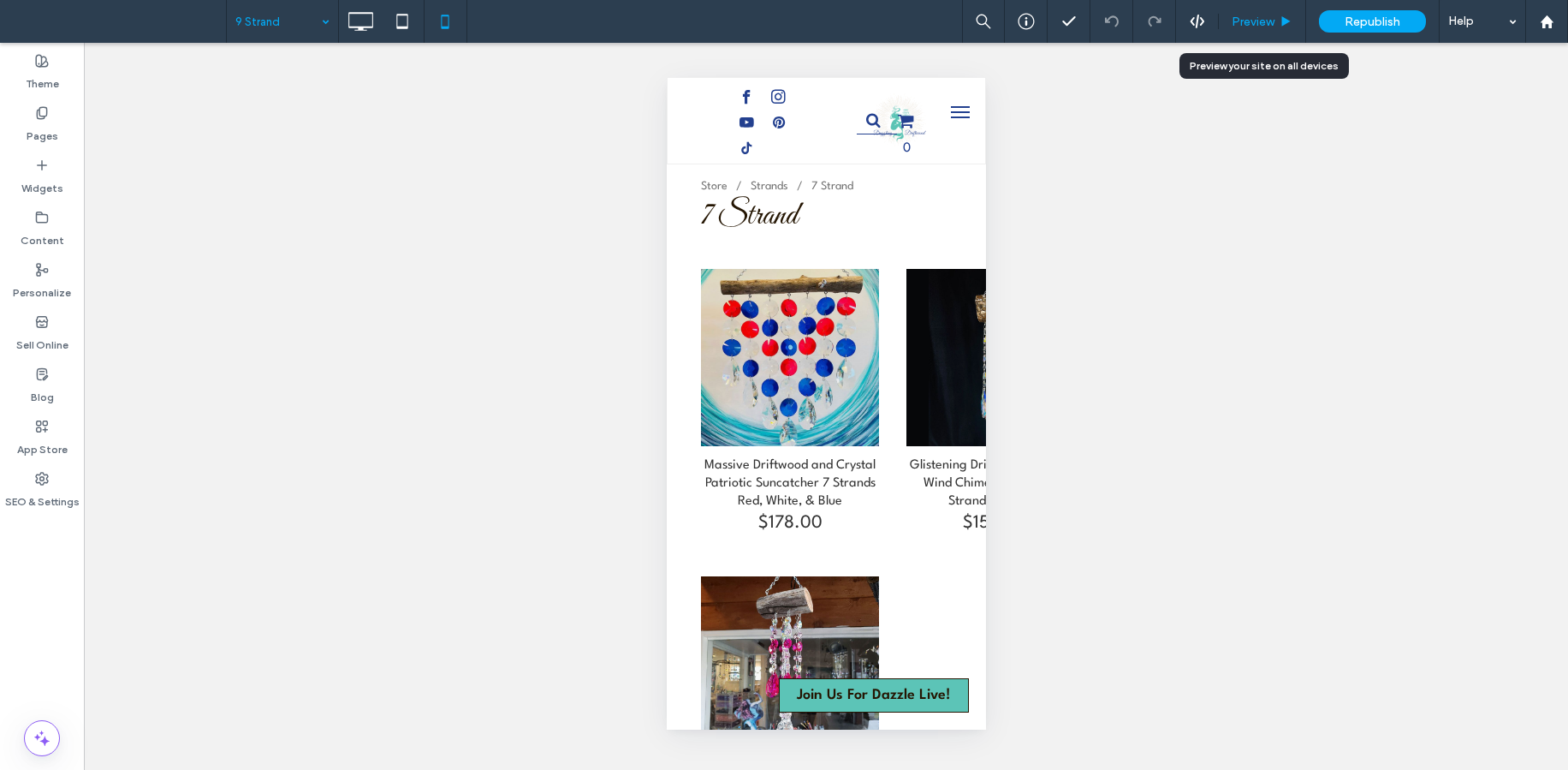
click at [1250, 13] on div "Preview" at bounding box center [1262, 21] width 88 height 43
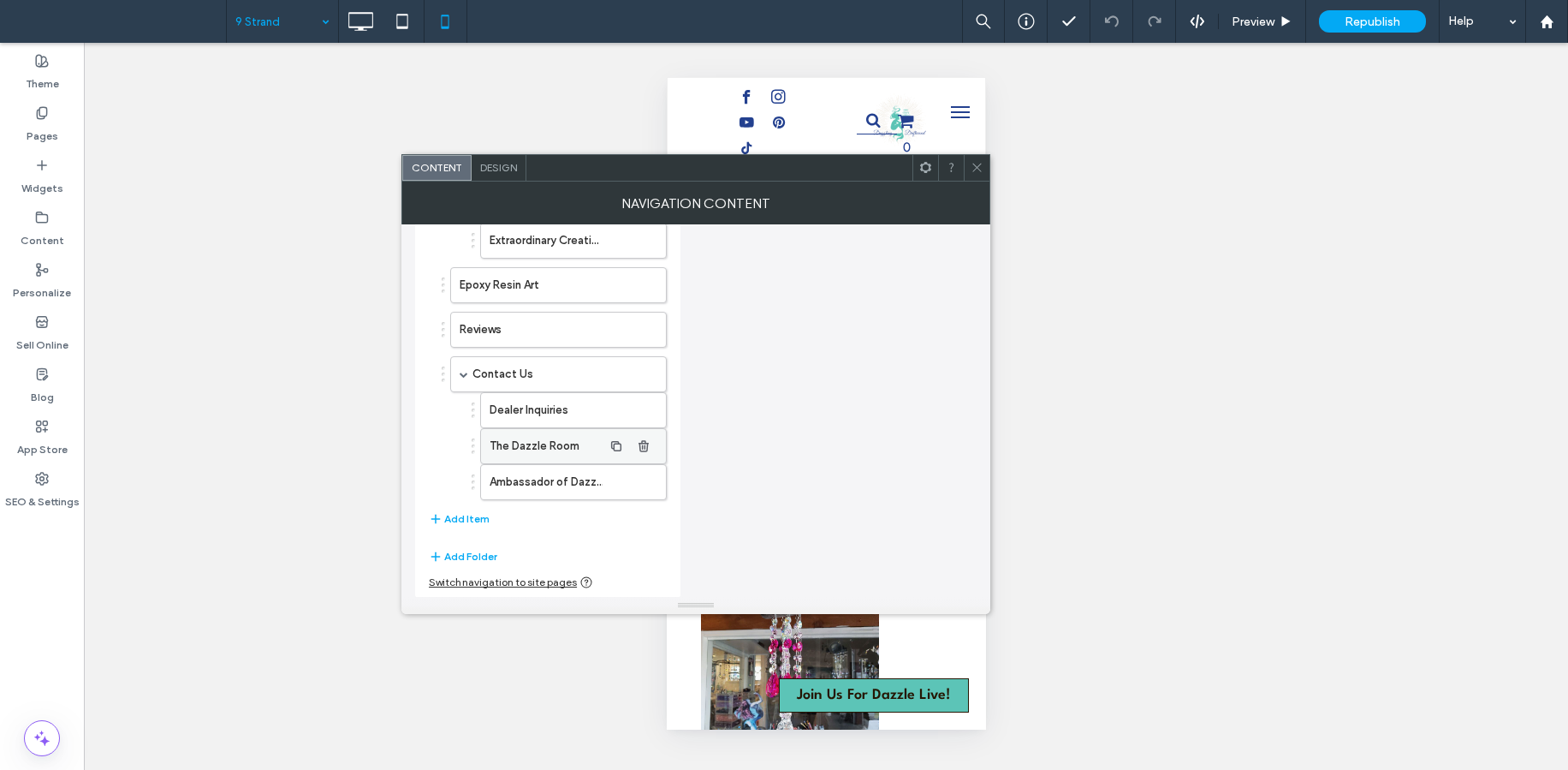
scroll to position [746, 0]
click at [471, 518] on button "Add Item" at bounding box center [459, 518] width 61 height 21
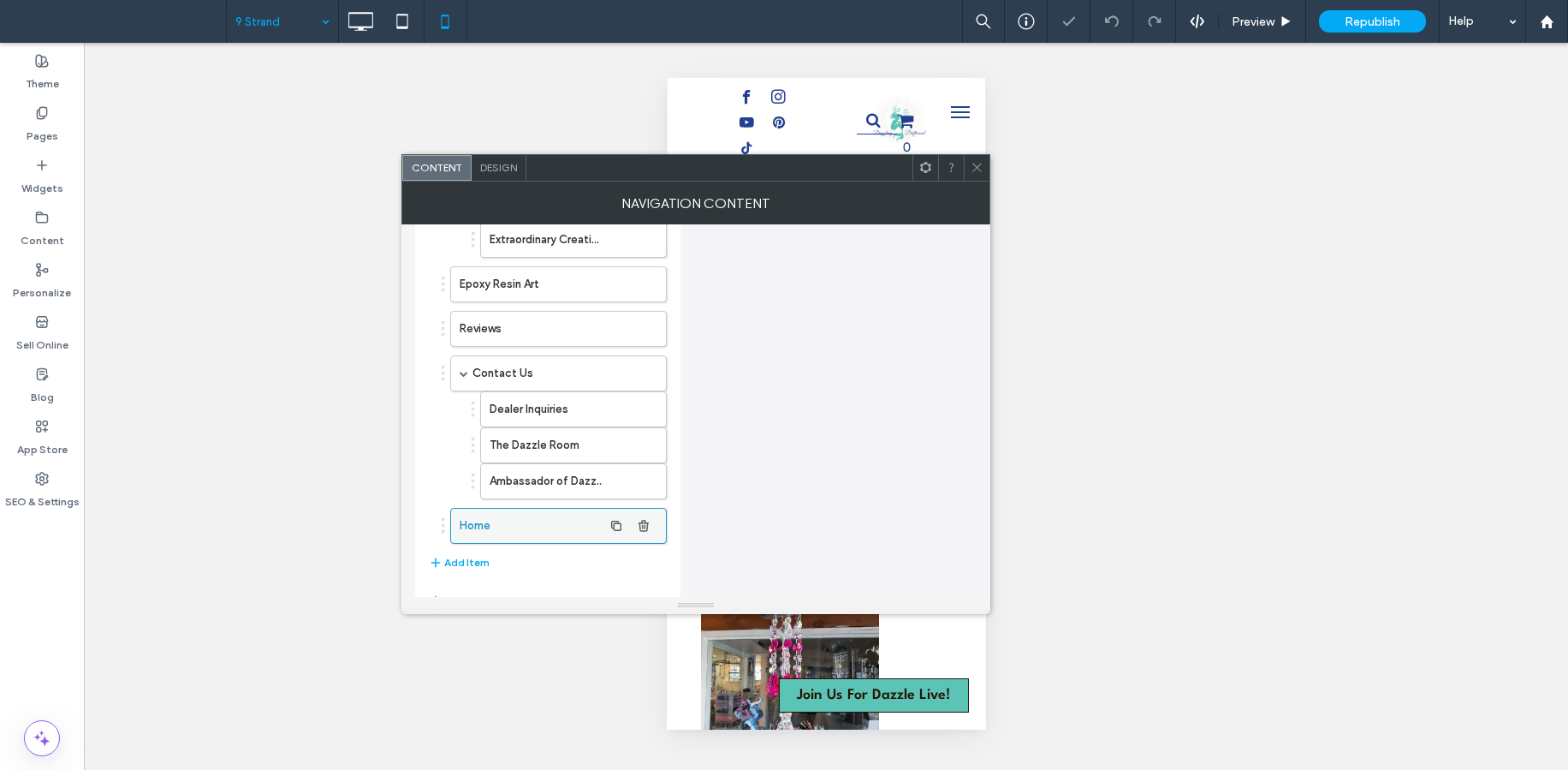
click at [546, 526] on label "Home" at bounding box center [531, 526] width 143 height 34
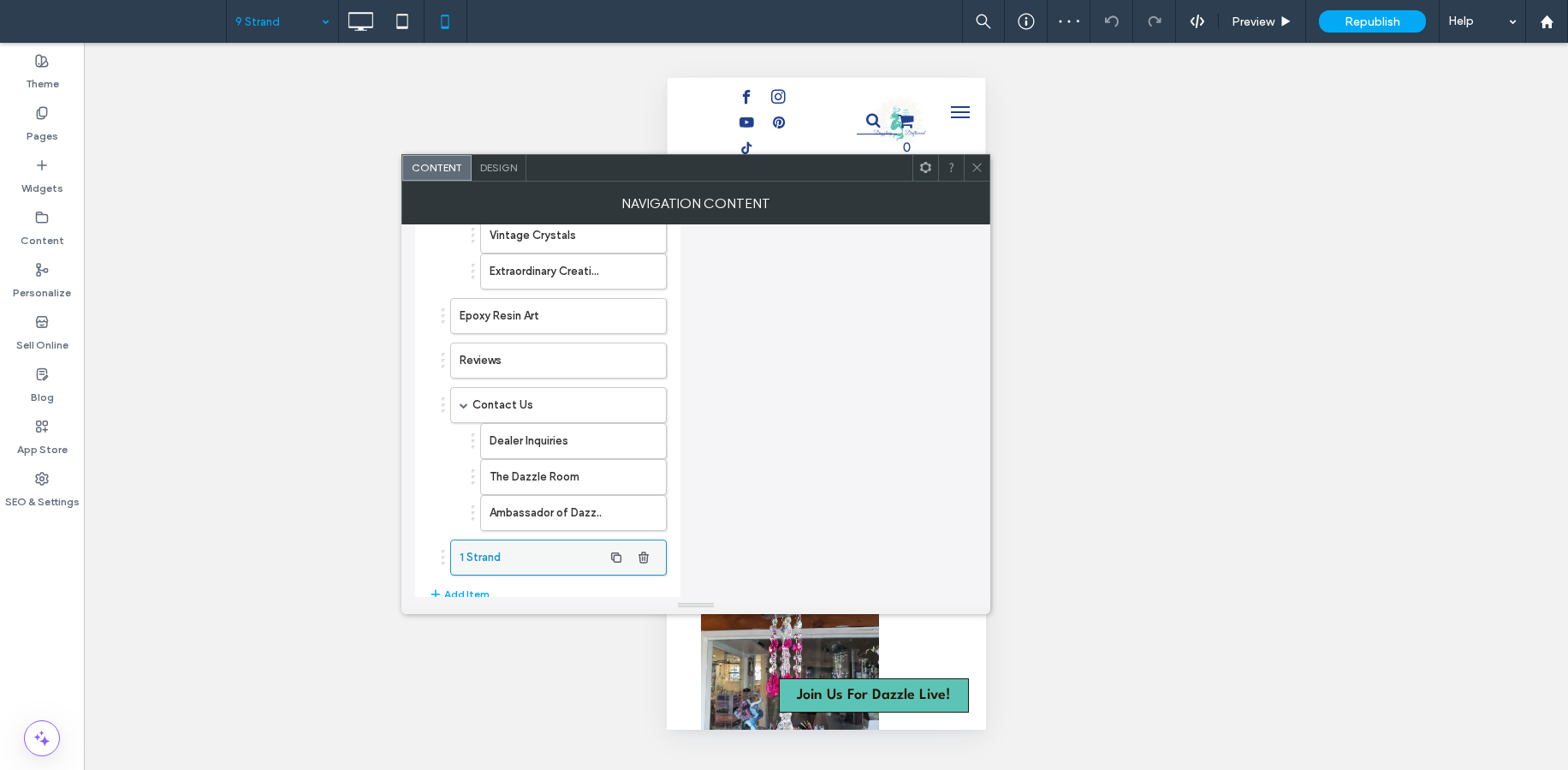
scroll to position [716, 0]
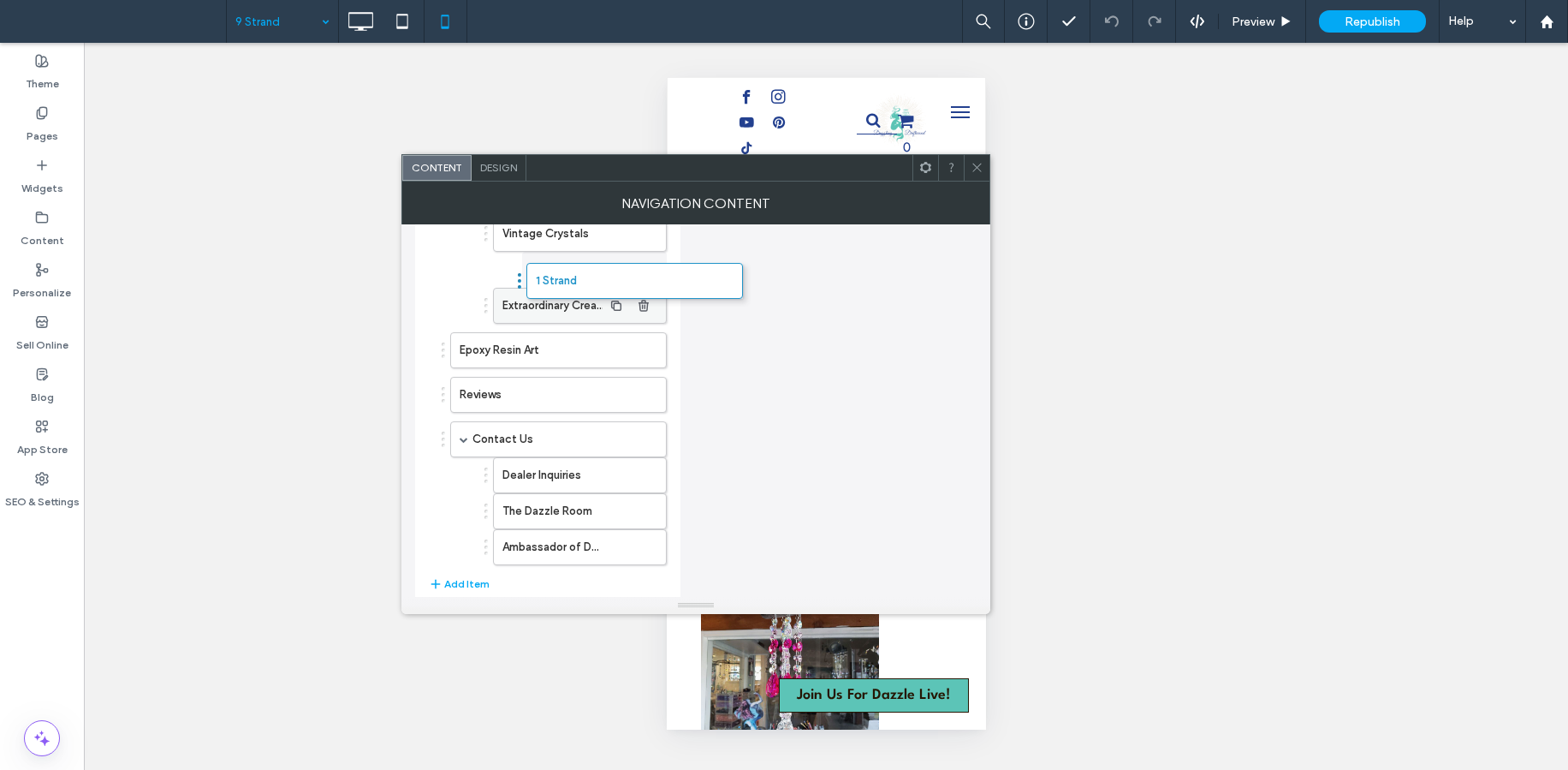
drag, startPoint x: 505, startPoint y: 548, endPoint x: 556, endPoint y: 290, distance: 263.0
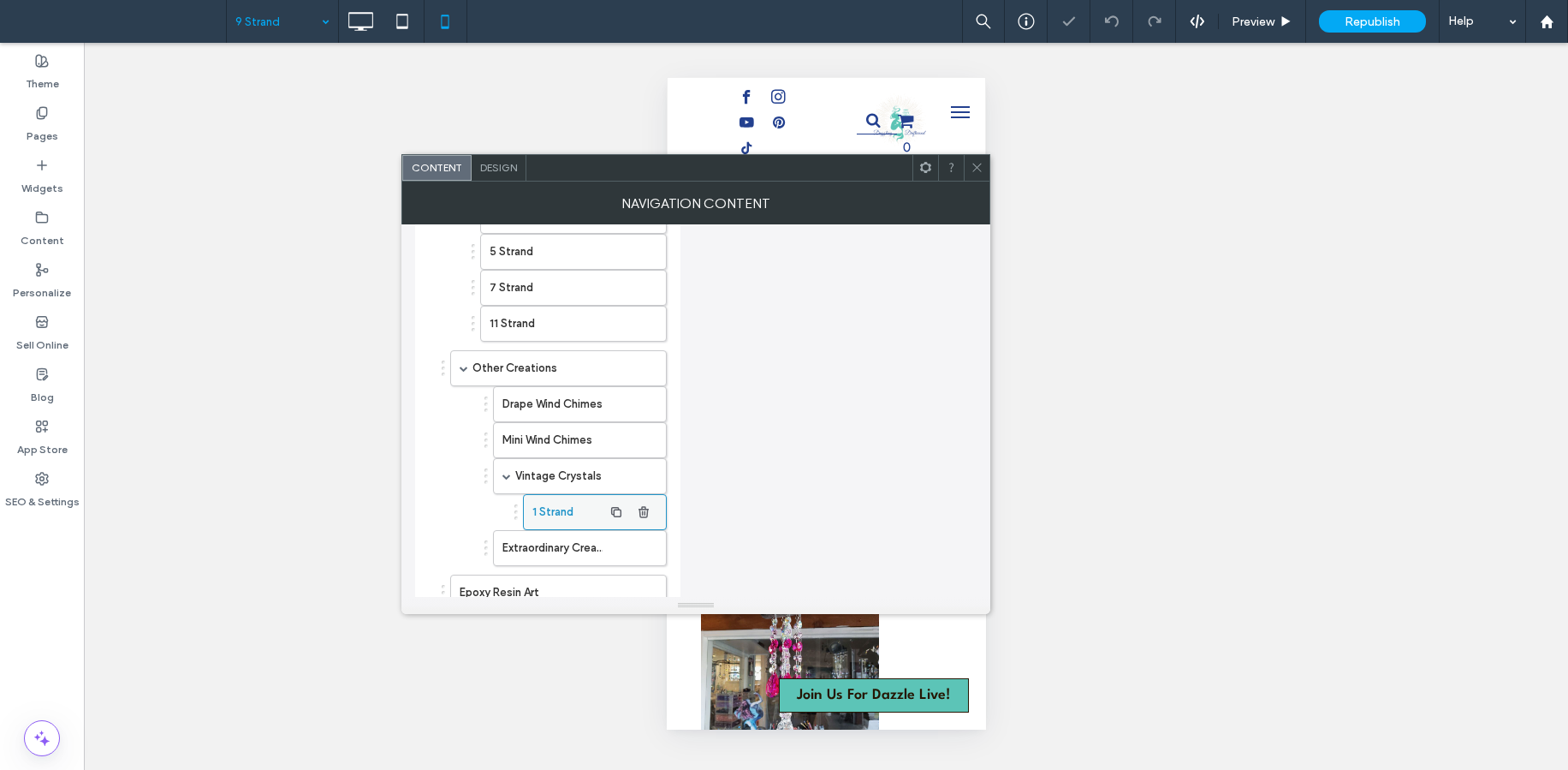
scroll to position [472, 0]
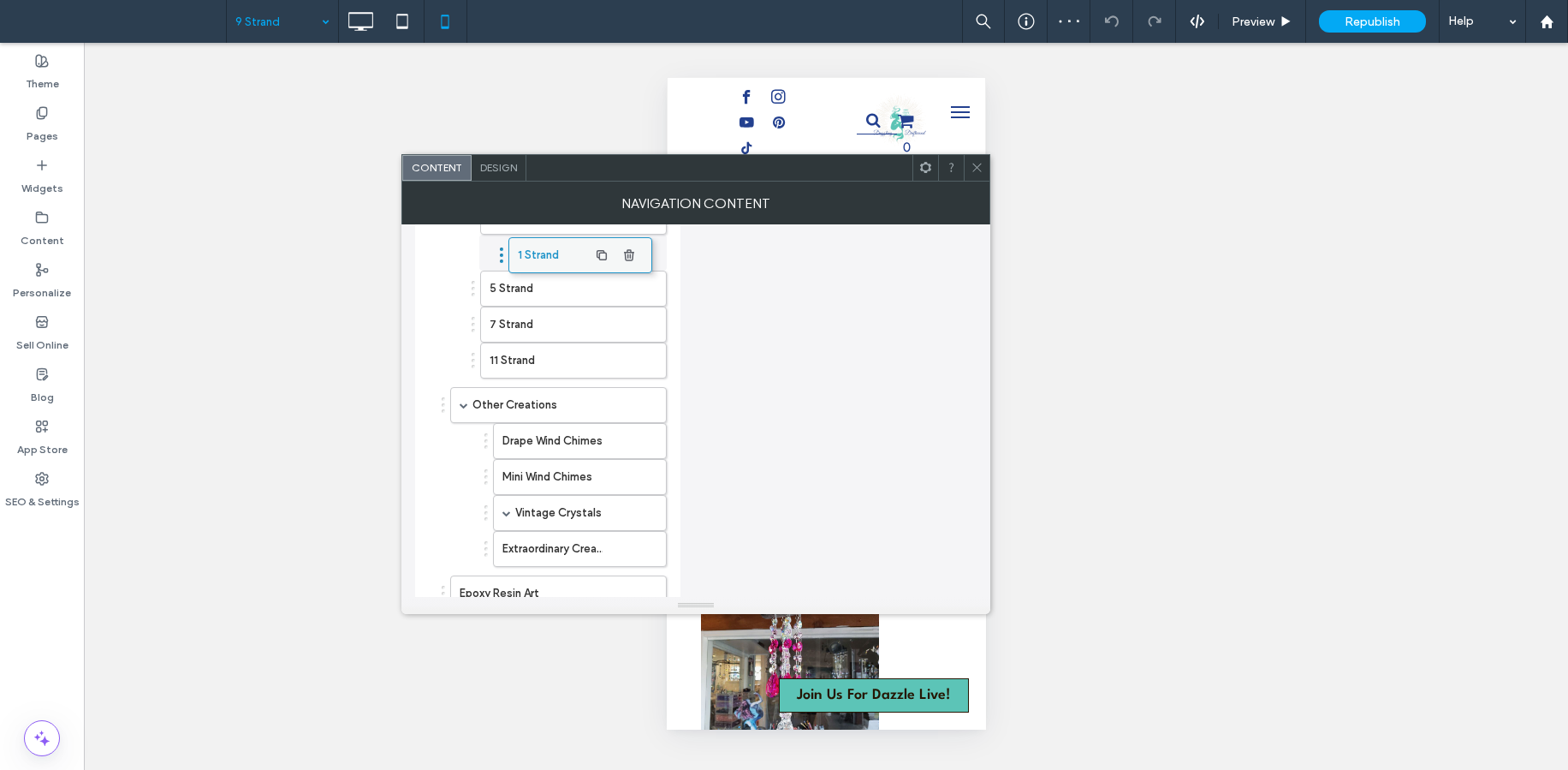
drag, startPoint x: 551, startPoint y: 515, endPoint x: 537, endPoint y: 248, distance: 267.4
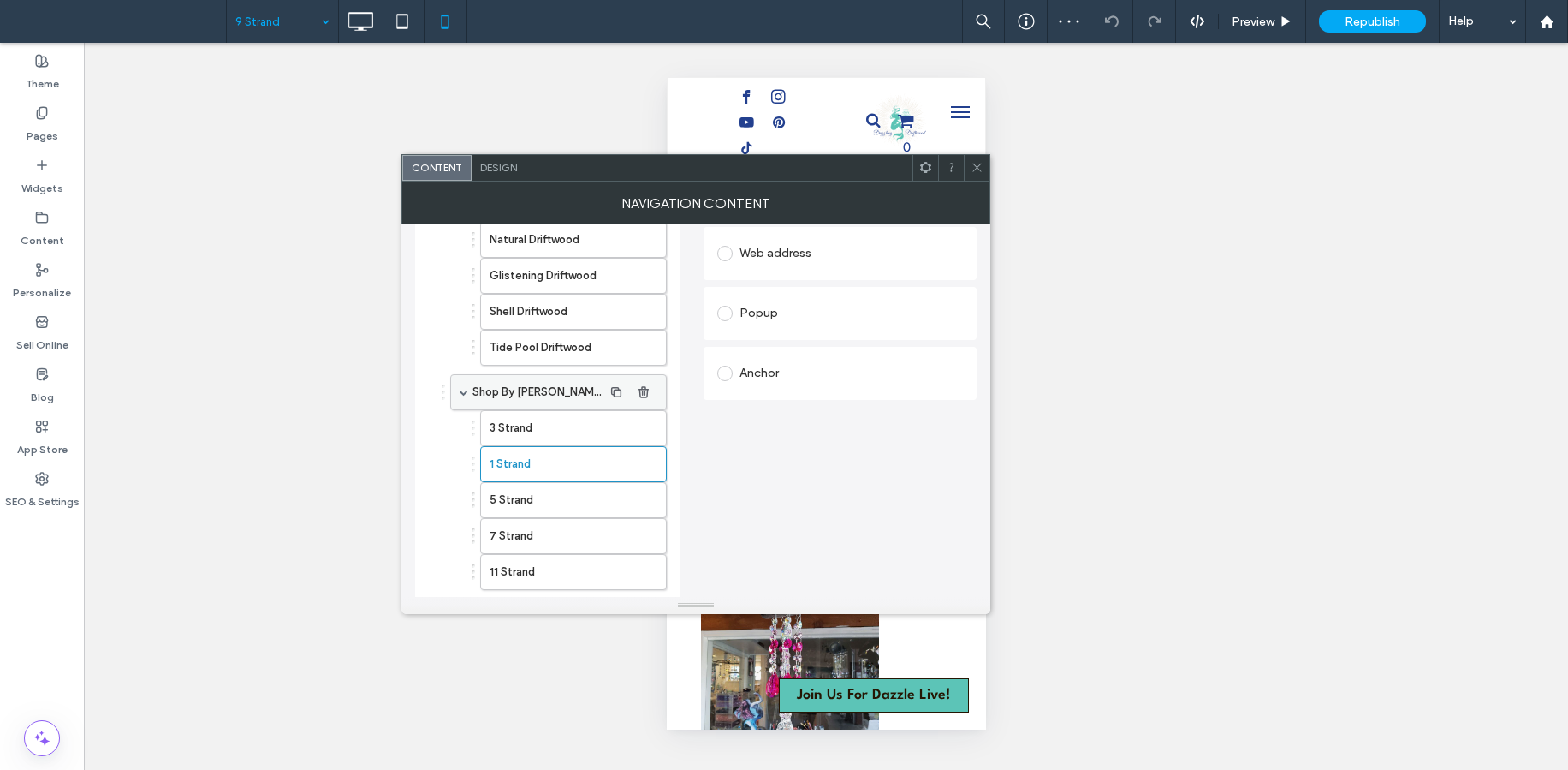
scroll to position [260, 0]
drag, startPoint x: 518, startPoint y: 464, endPoint x: 521, endPoint y: 432, distance: 32.1
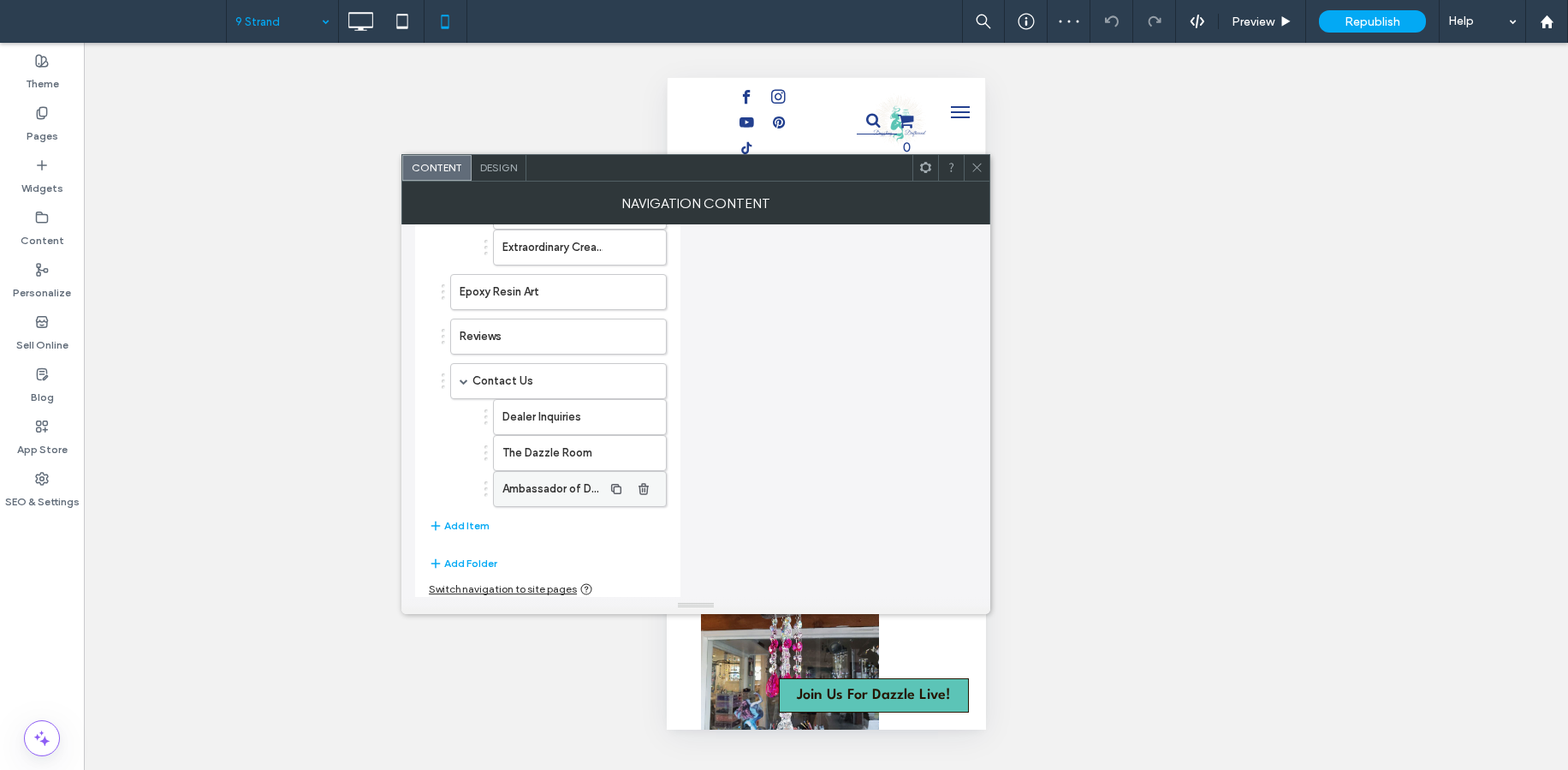
scroll to position [782, 0]
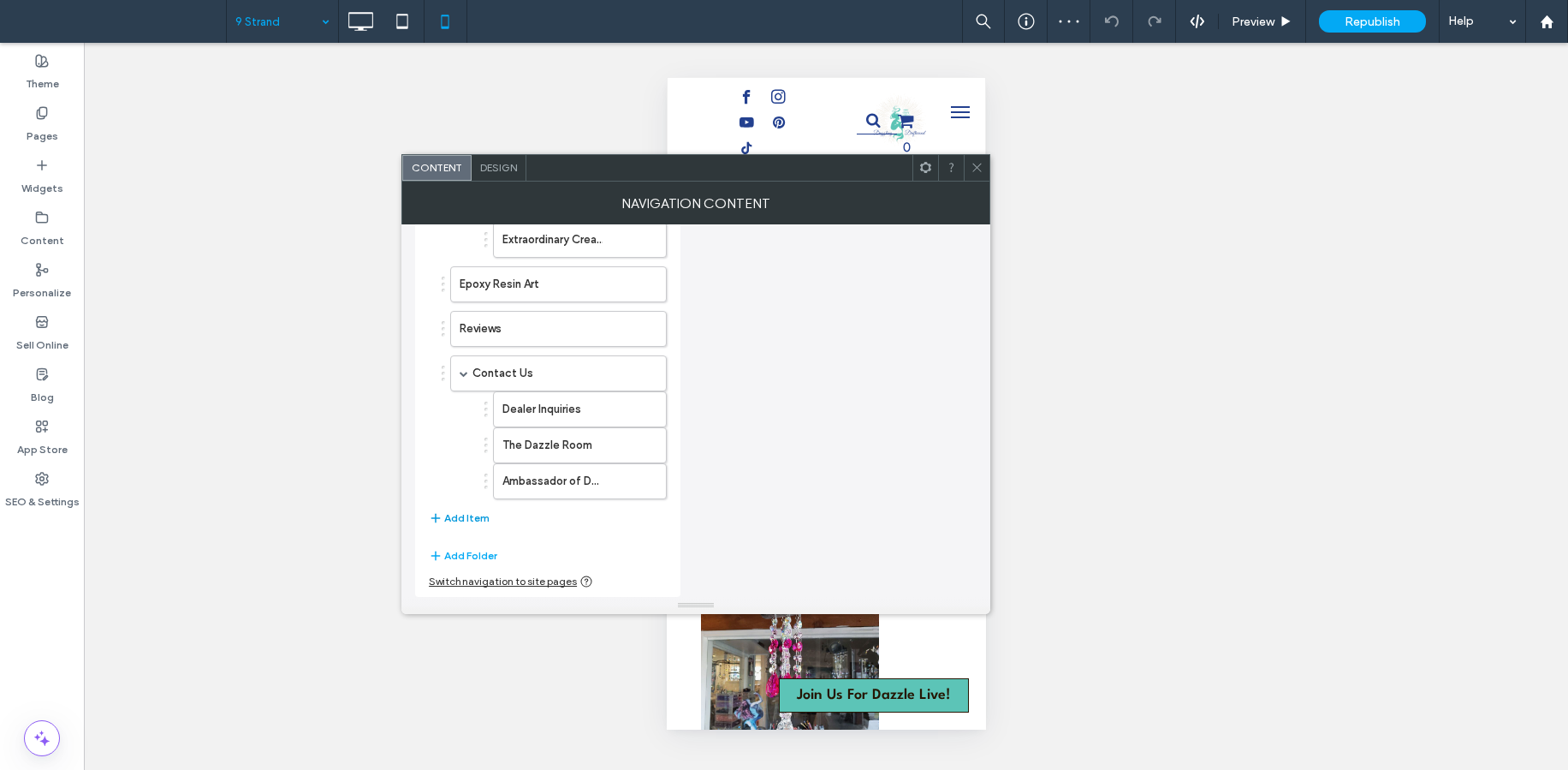
click at [470, 509] on button "Add Item" at bounding box center [459, 518] width 61 height 21
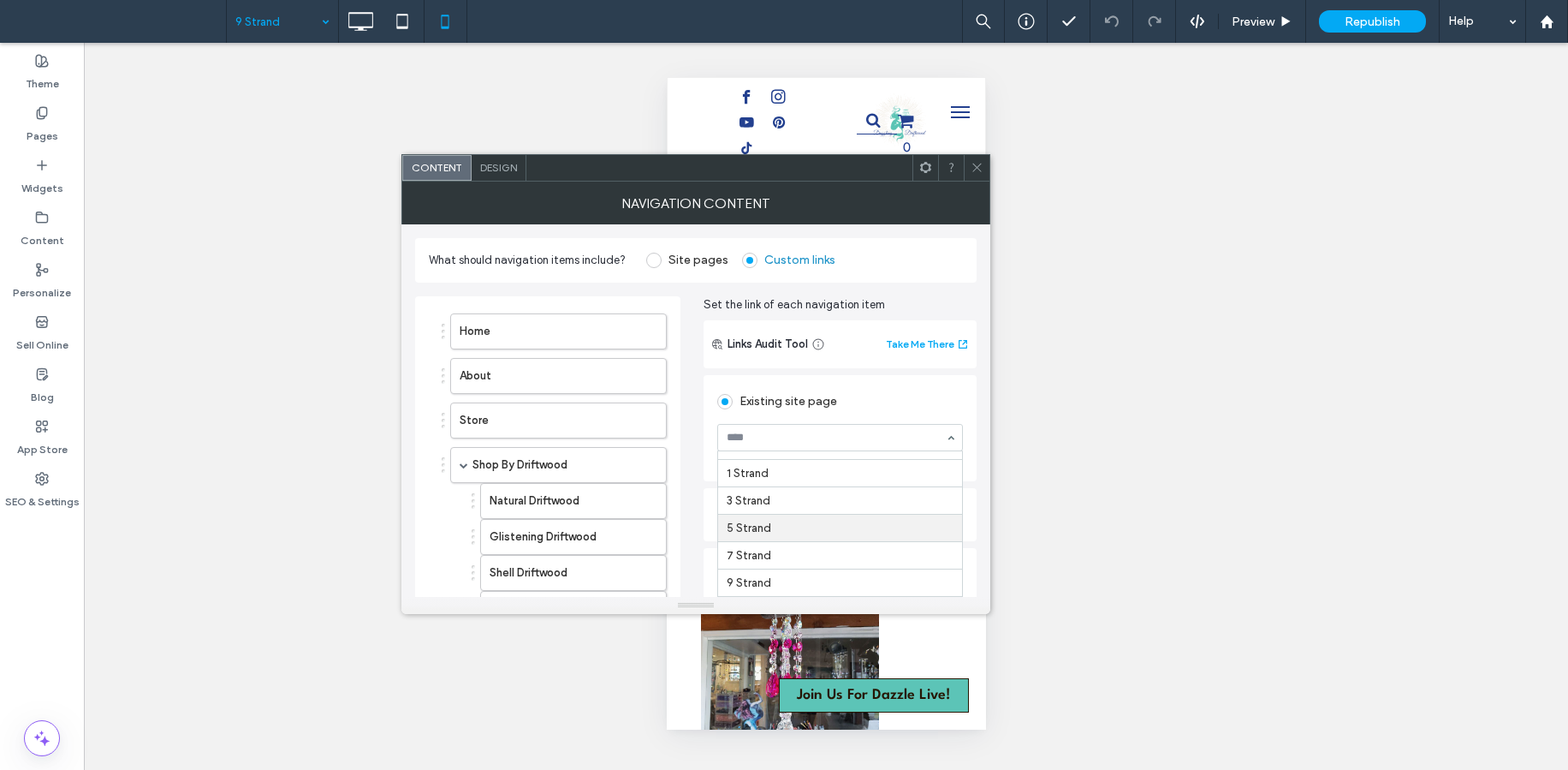
scroll to position [187, 0]
click at [761, 562] on div "7 Strand" at bounding box center [841, 551] width 244 height 27
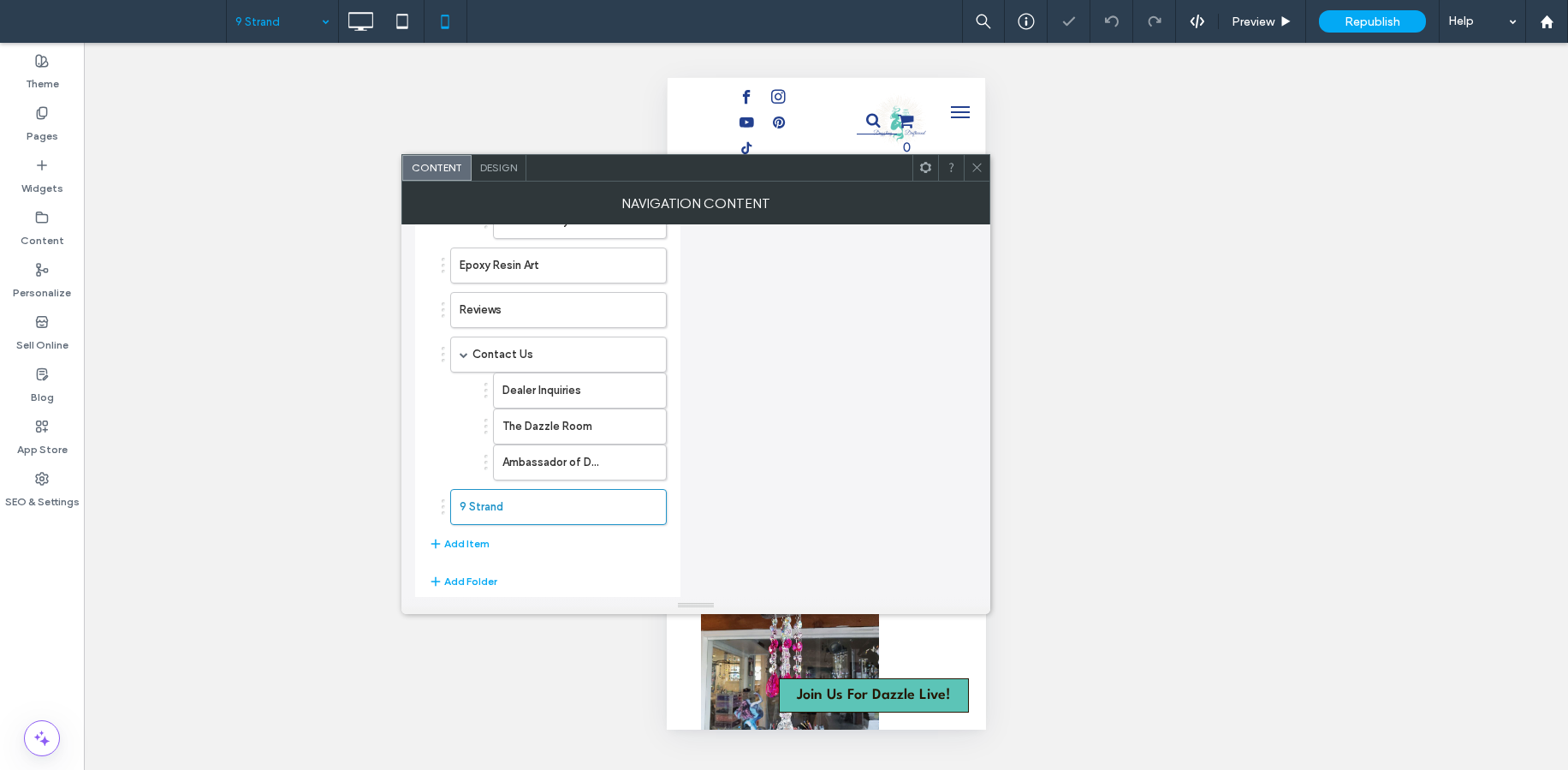
scroll to position [803, 0]
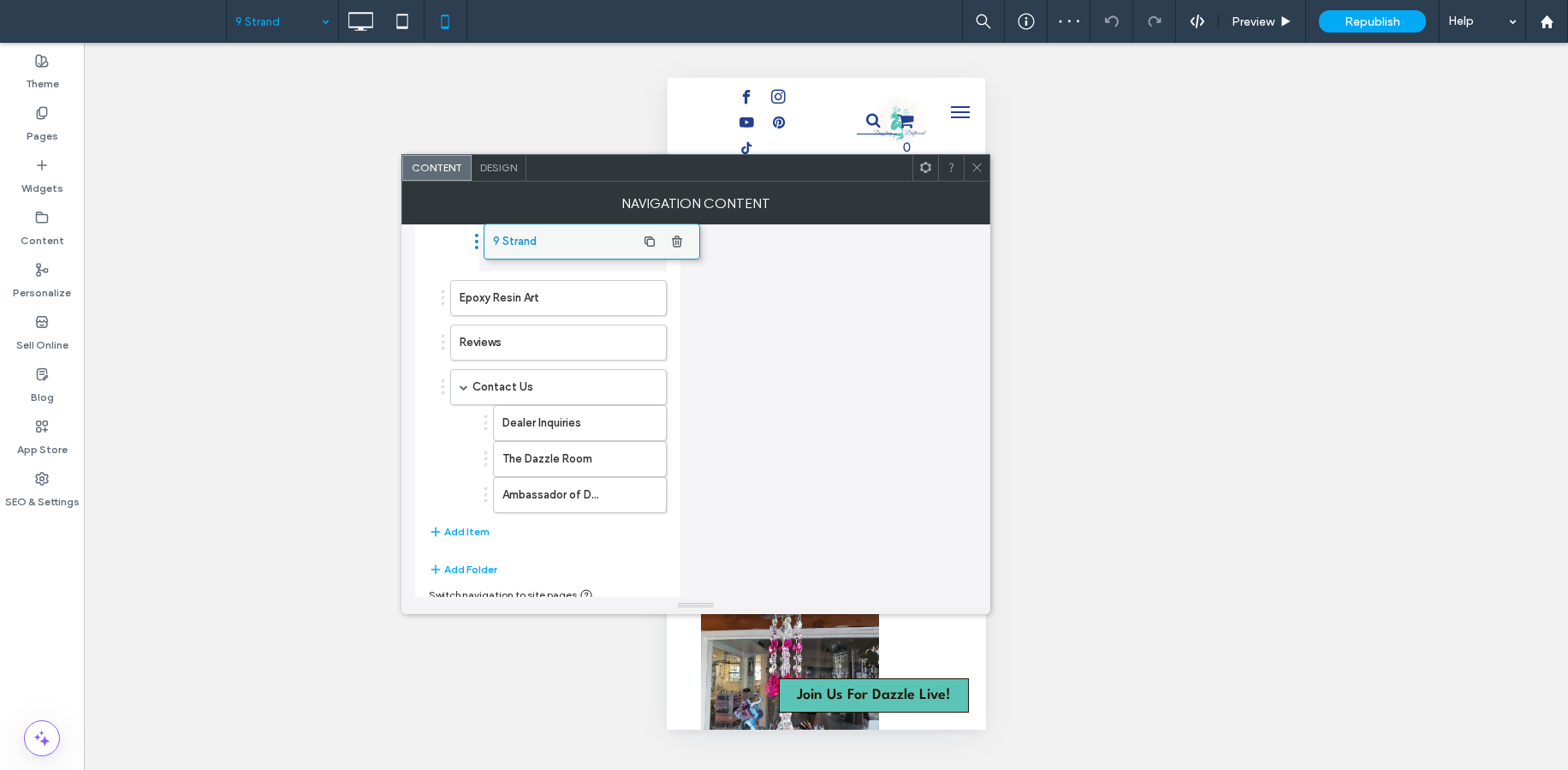
drag, startPoint x: 518, startPoint y: 509, endPoint x: 552, endPoint y: 248, distance: 263.2
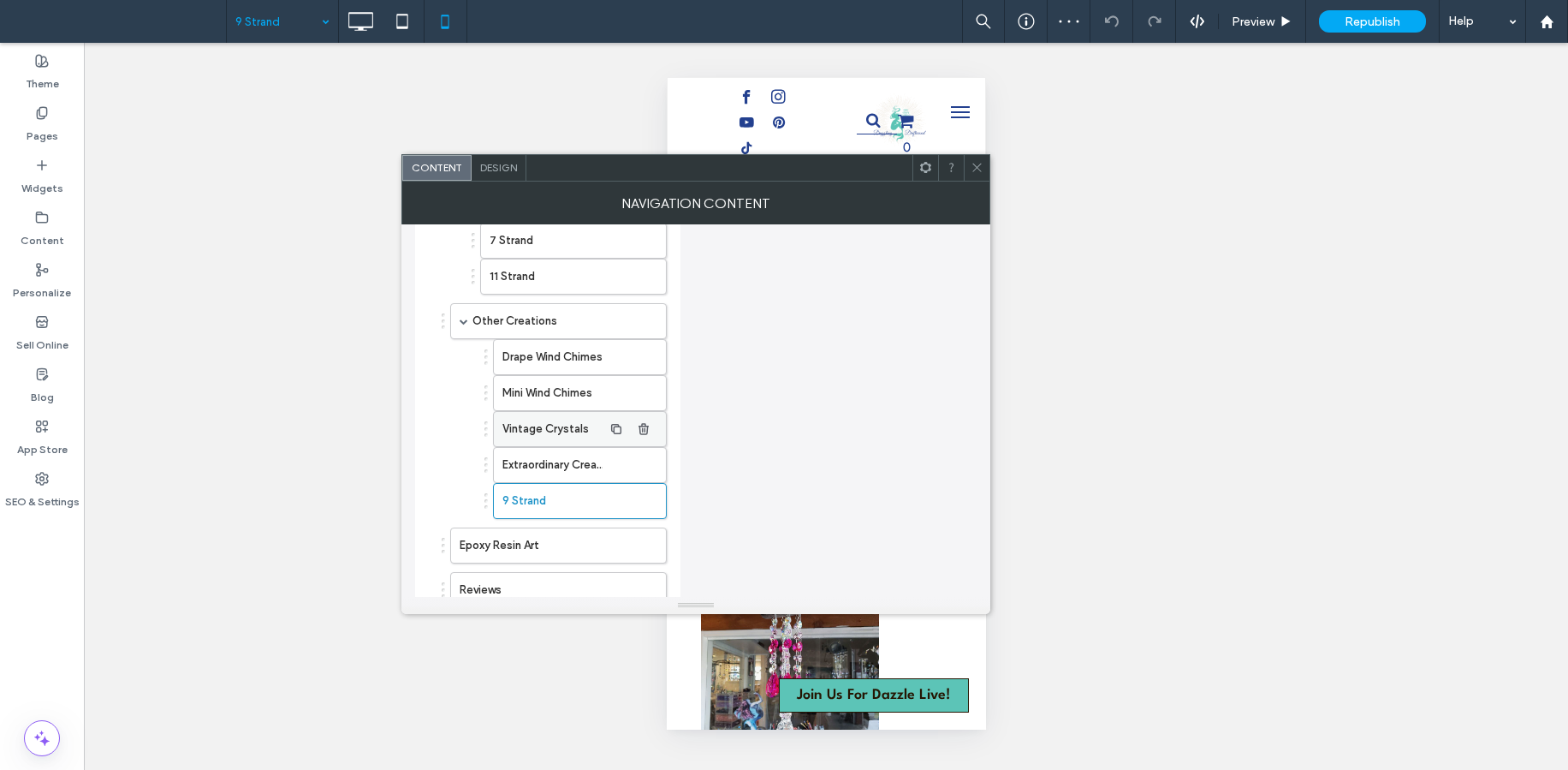
scroll to position [553, 0]
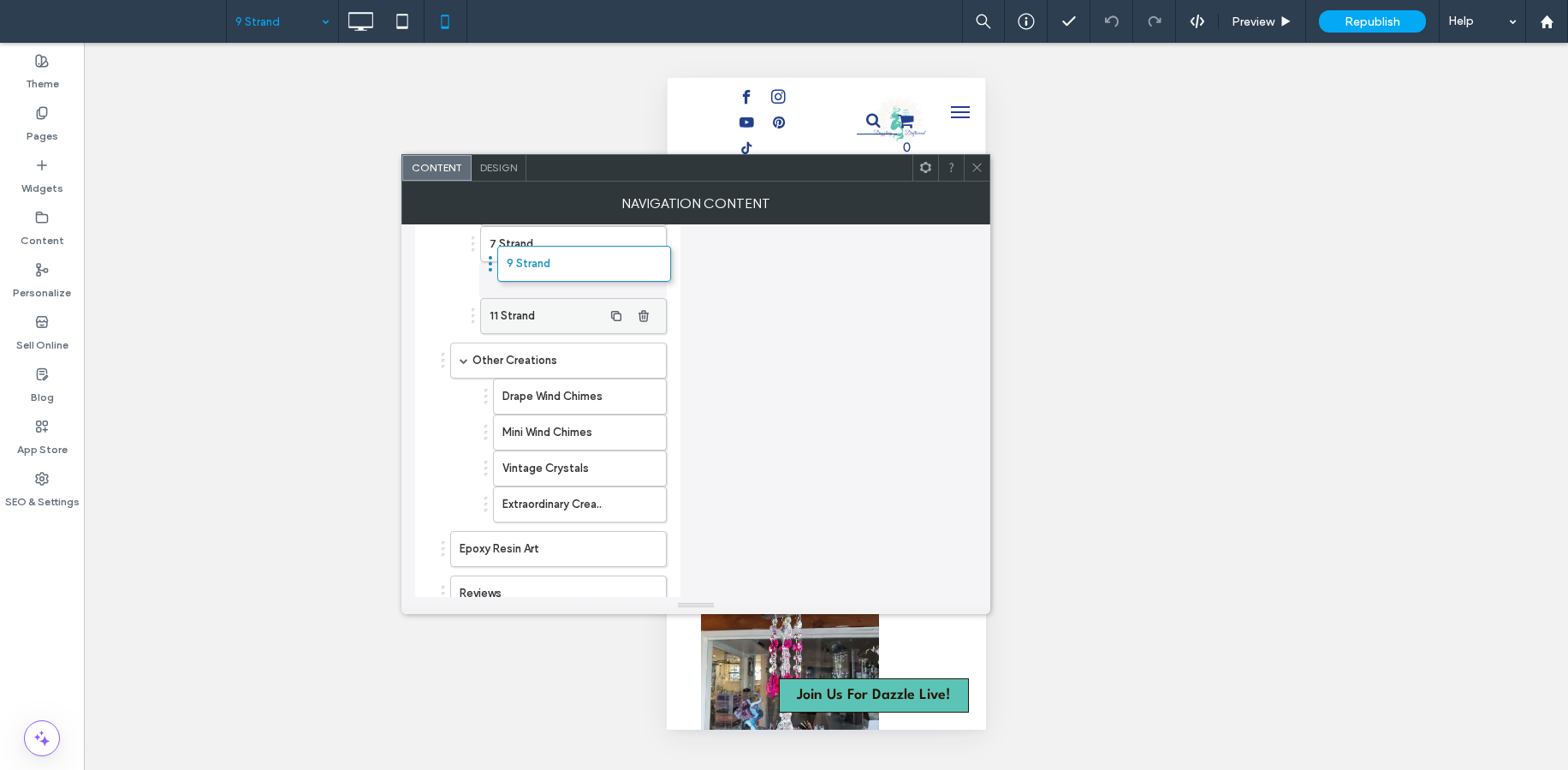
drag, startPoint x: 539, startPoint y: 508, endPoint x: 546, endPoint y: 280, distance: 228.1
click at [982, 171] on icon at bounding box center [977, 167] width 13 height 13
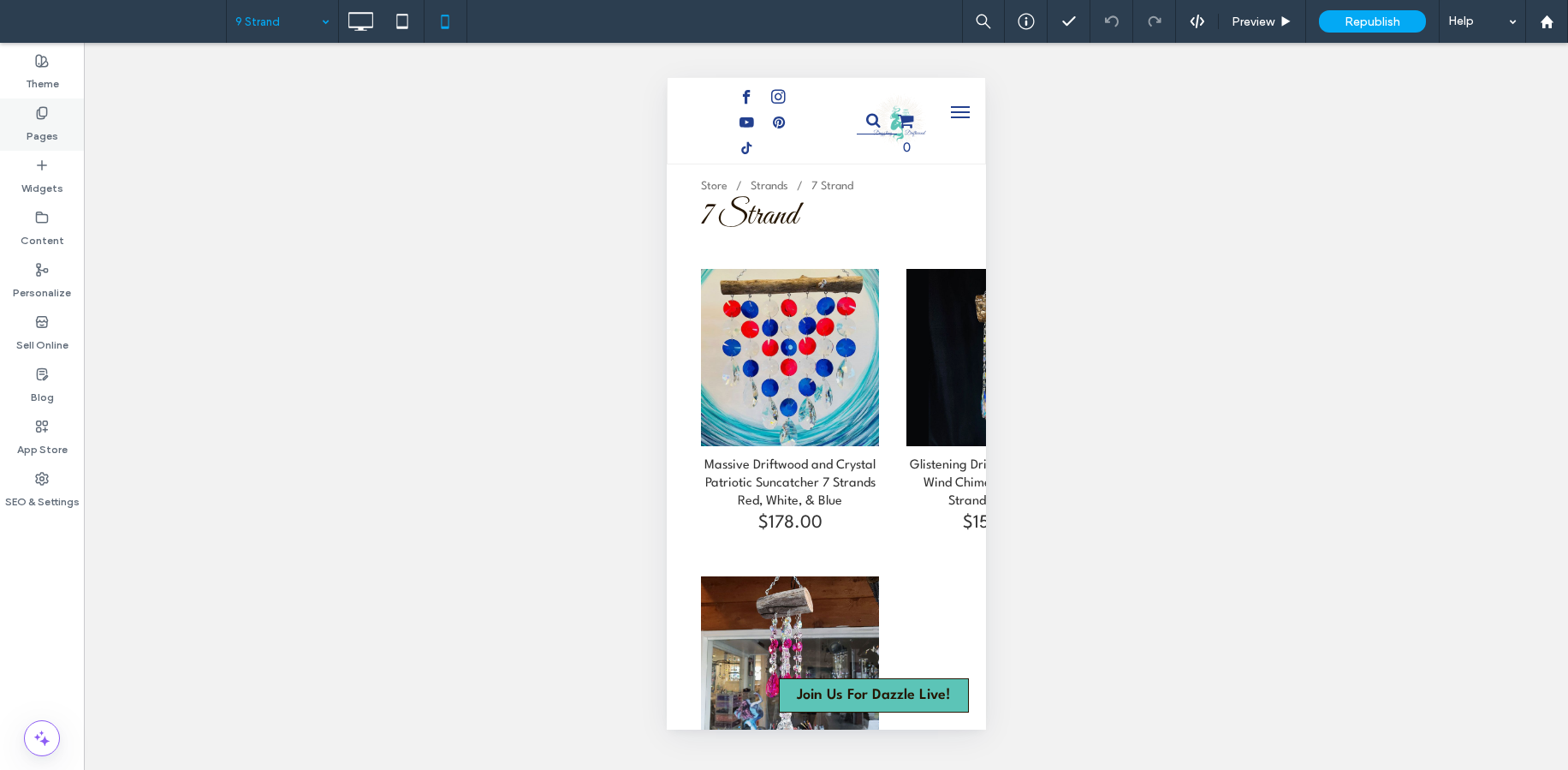
click at [42, 115] on icon at bounding box center [42, 112] width 14 height 14
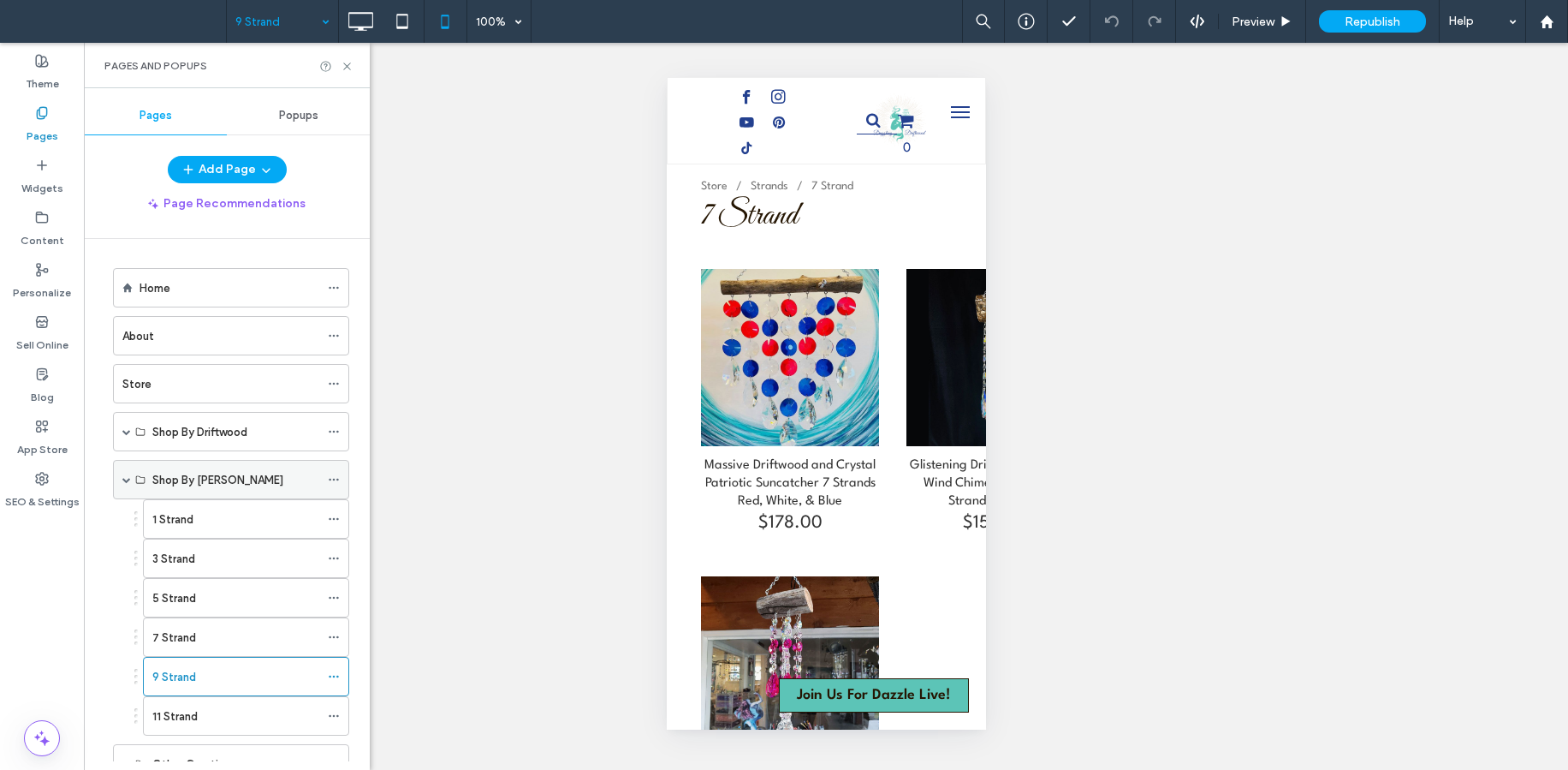
click at [124, 479] on span at bounding box center [126, 479] width 8 height 8
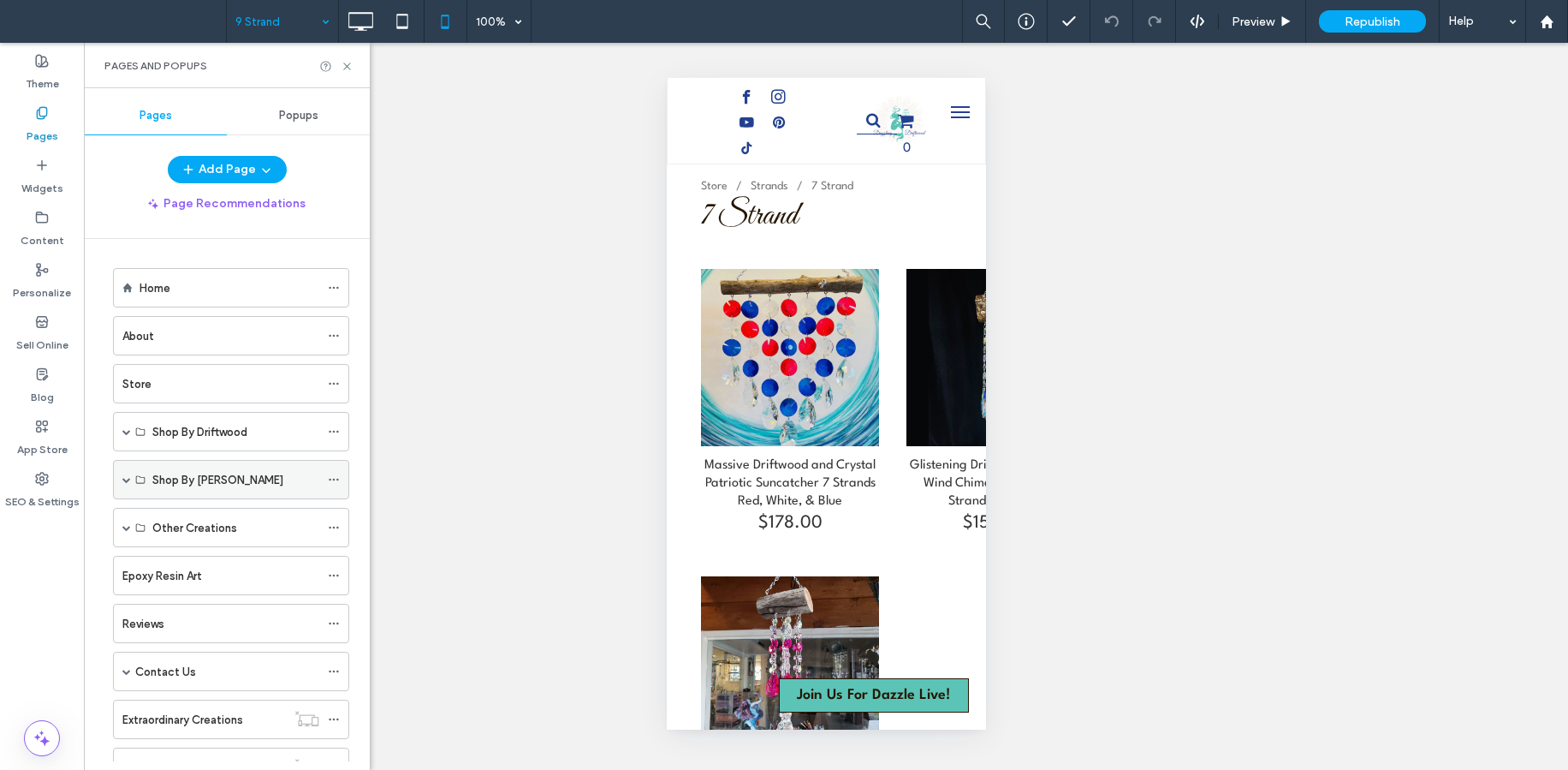
click at [119, 485] on div "Shop By Strand" at bounding box center [231, 480] width 236 height 40
click at [128, 479] on span at bounding box center [126, 479] width 8 height 8
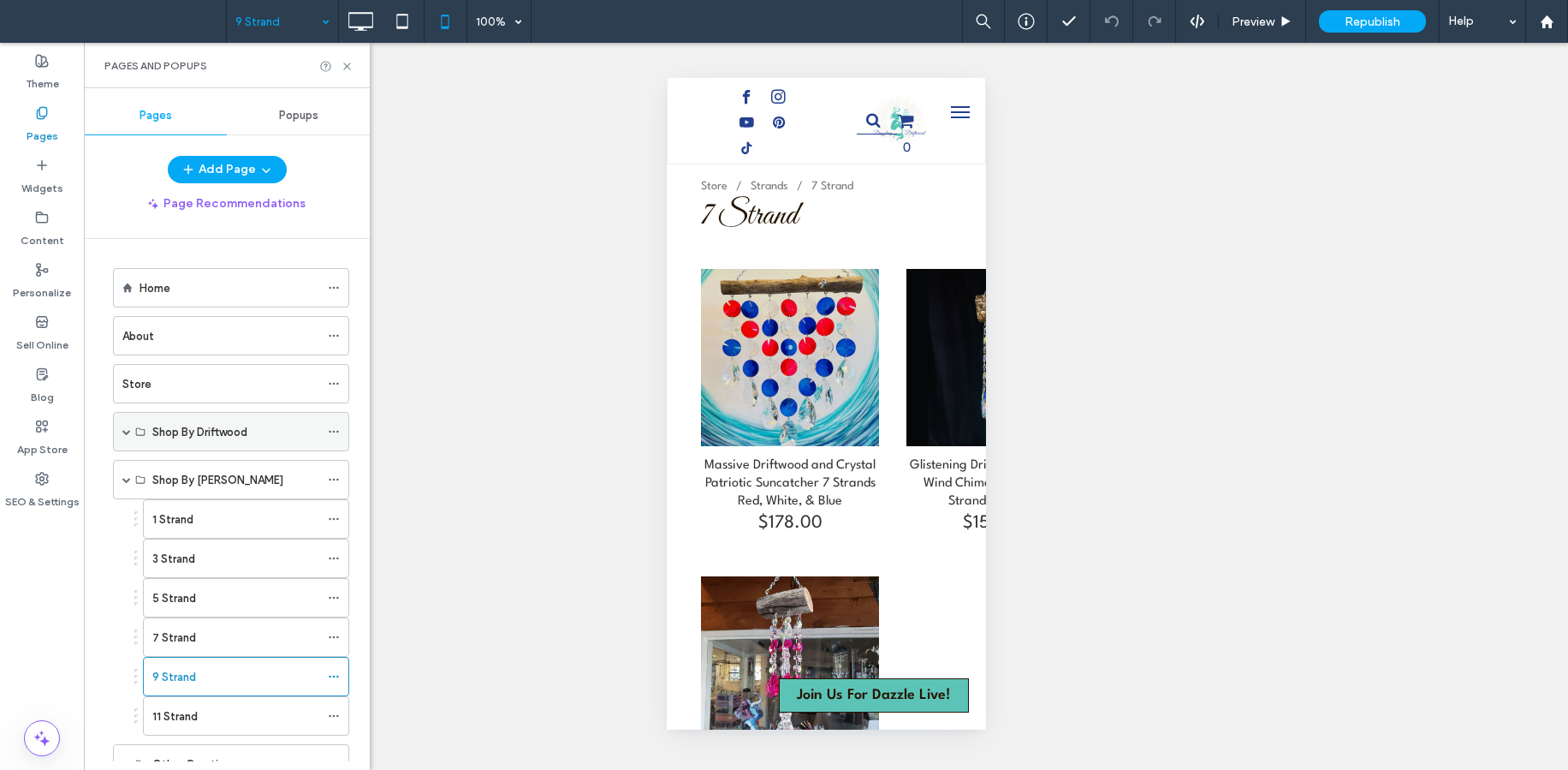
click at [128, 434] on span at bounding box center [126, 431] width 8 height 8
click at [127, 432] on span at bounding box center [126, 431] width 8 height 8
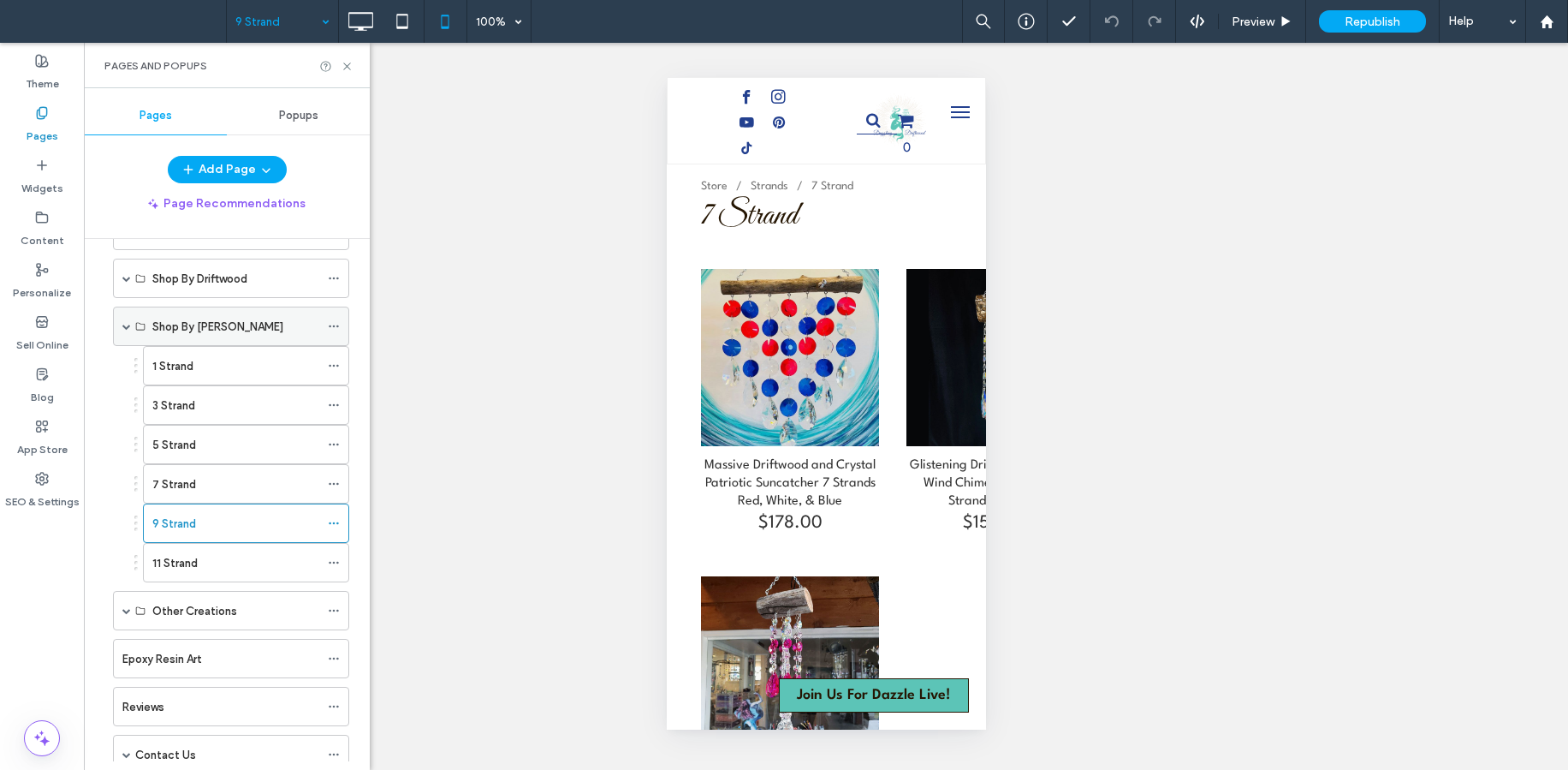
scroll to position [171, 0]
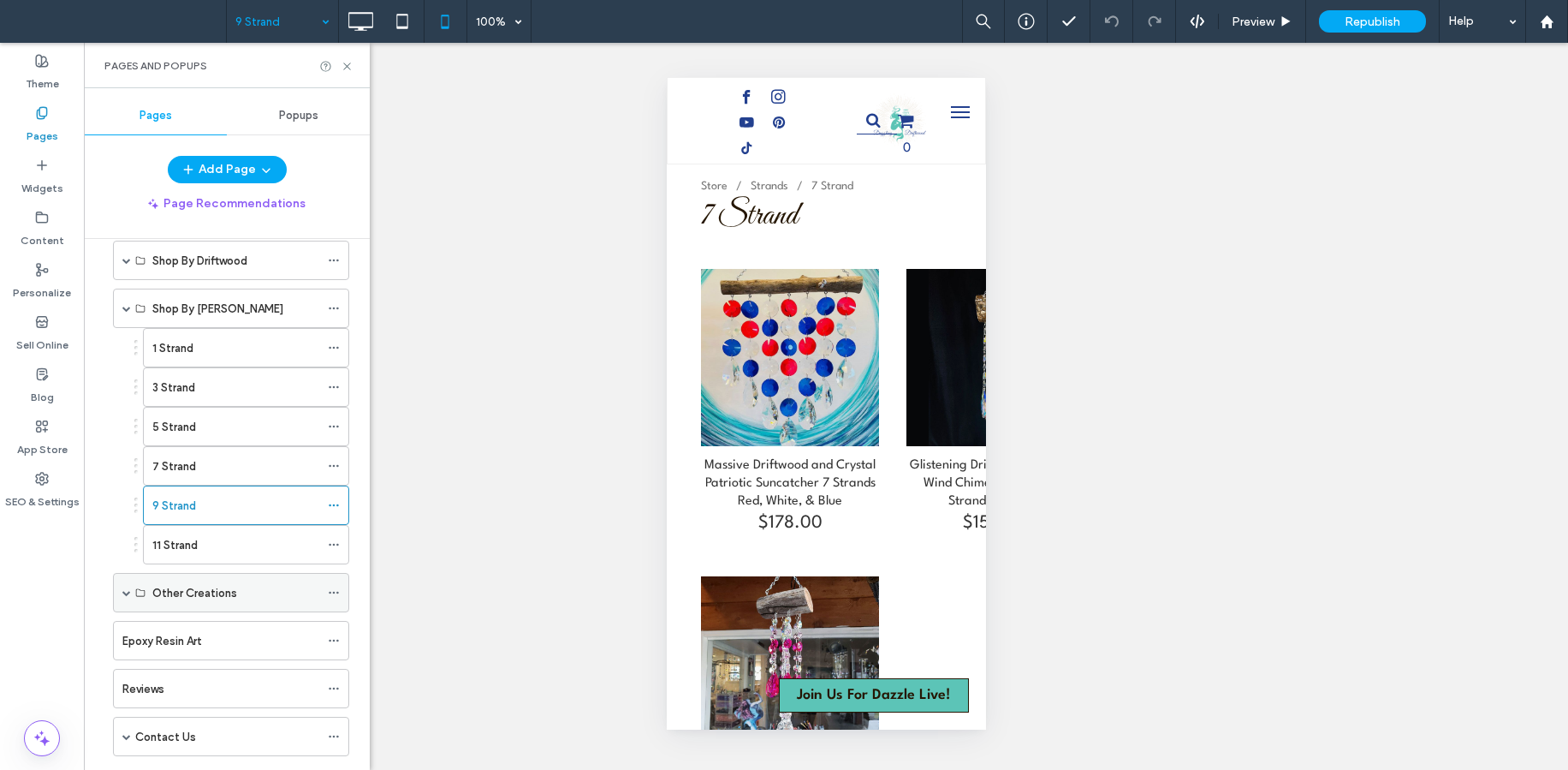
click at [129, 594] on span at bounding box center [126, 592] width 8 height 8
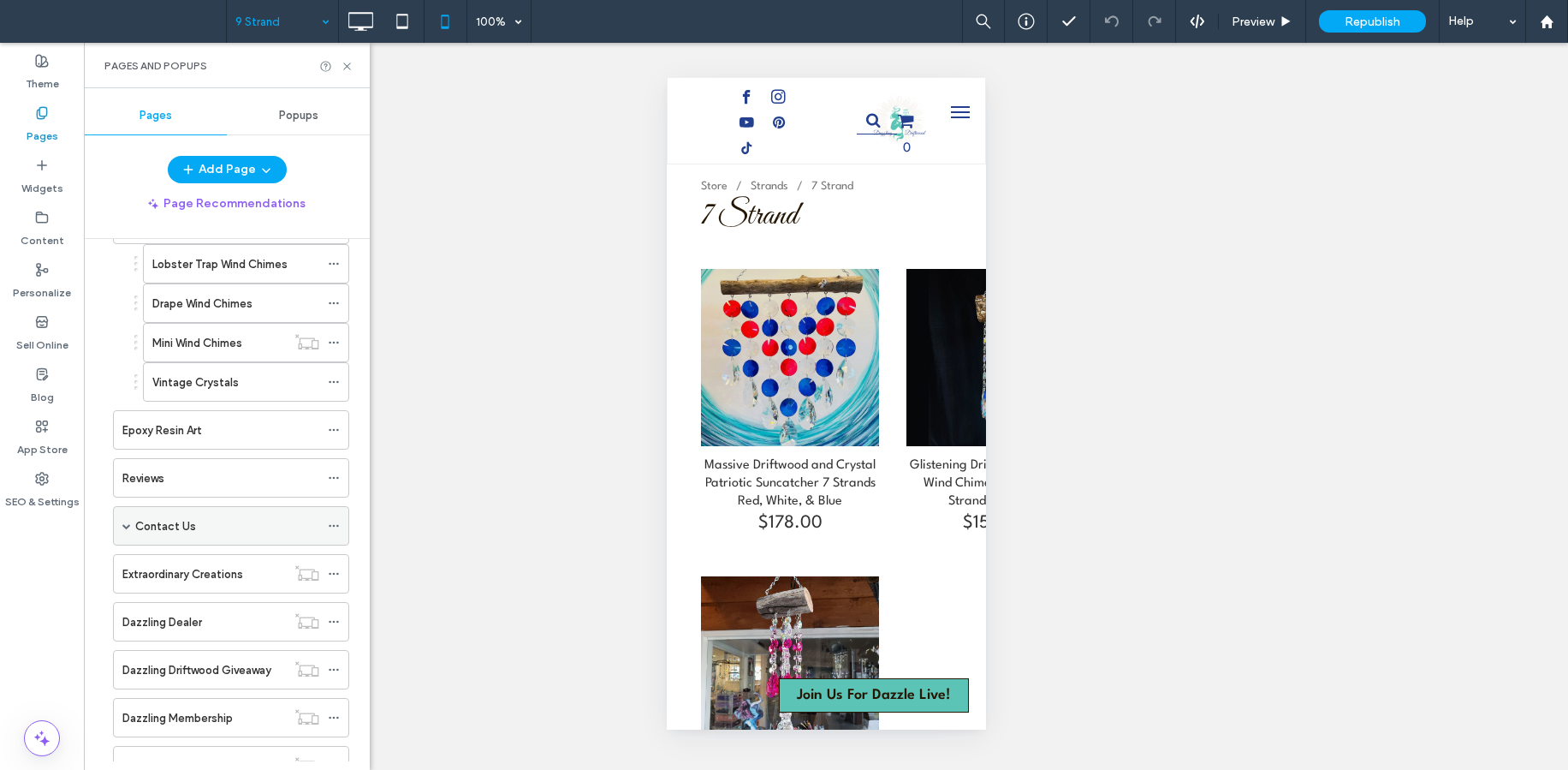
scroll to position [477, 0]
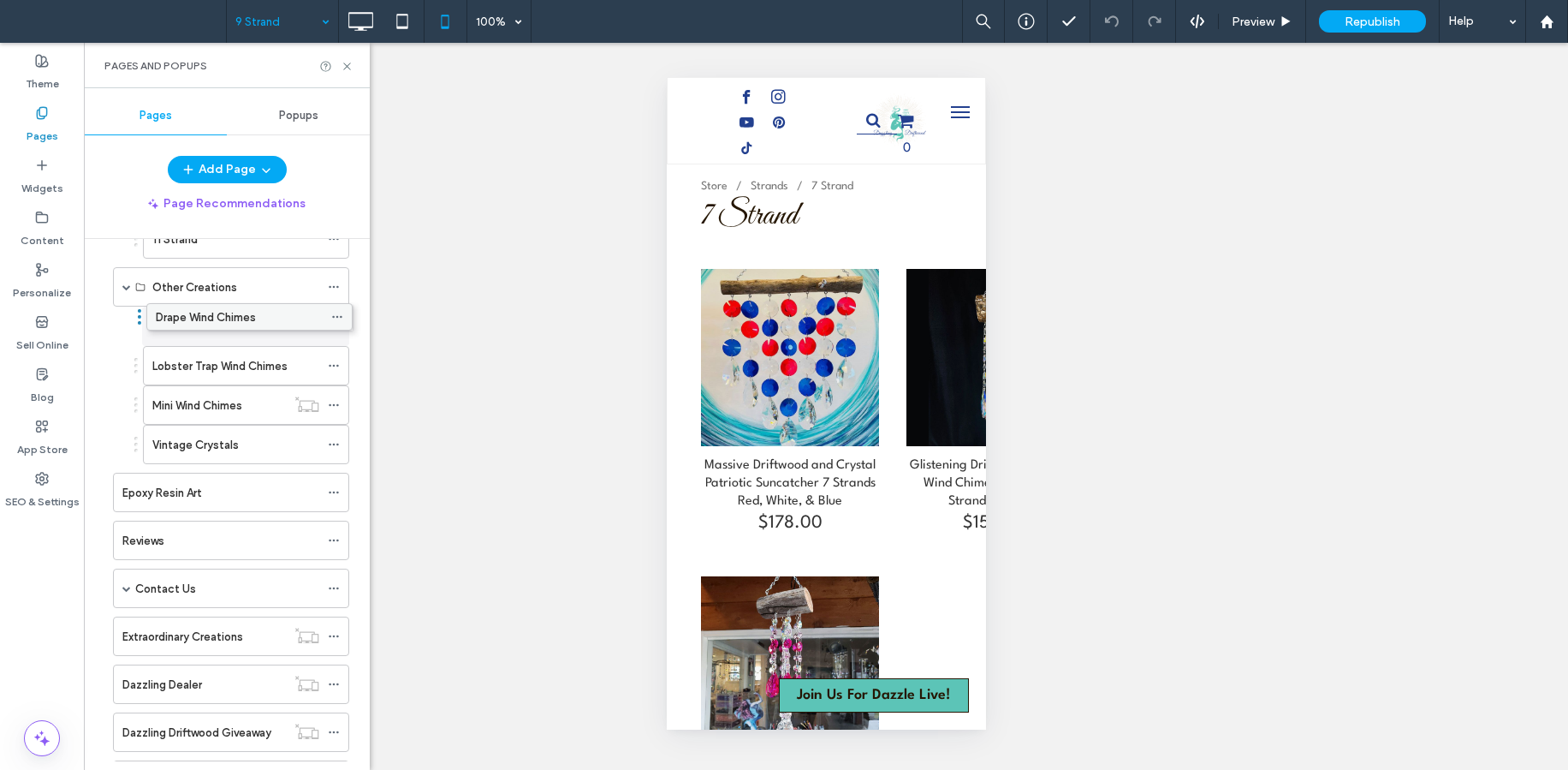
drag, startPoint x: 187, startPoint y: 362, endPoint x: 191, endPoint y: 310, distance: 52.2
drag, startPoint x: 189, startPoint y: 449, endPoint x: 195, endPoint y: 363, distance: 86.2
click at [205, 415] on div "Lobster Trap Wind Chimes" at bounding box center [235, 405] width 167 height 38
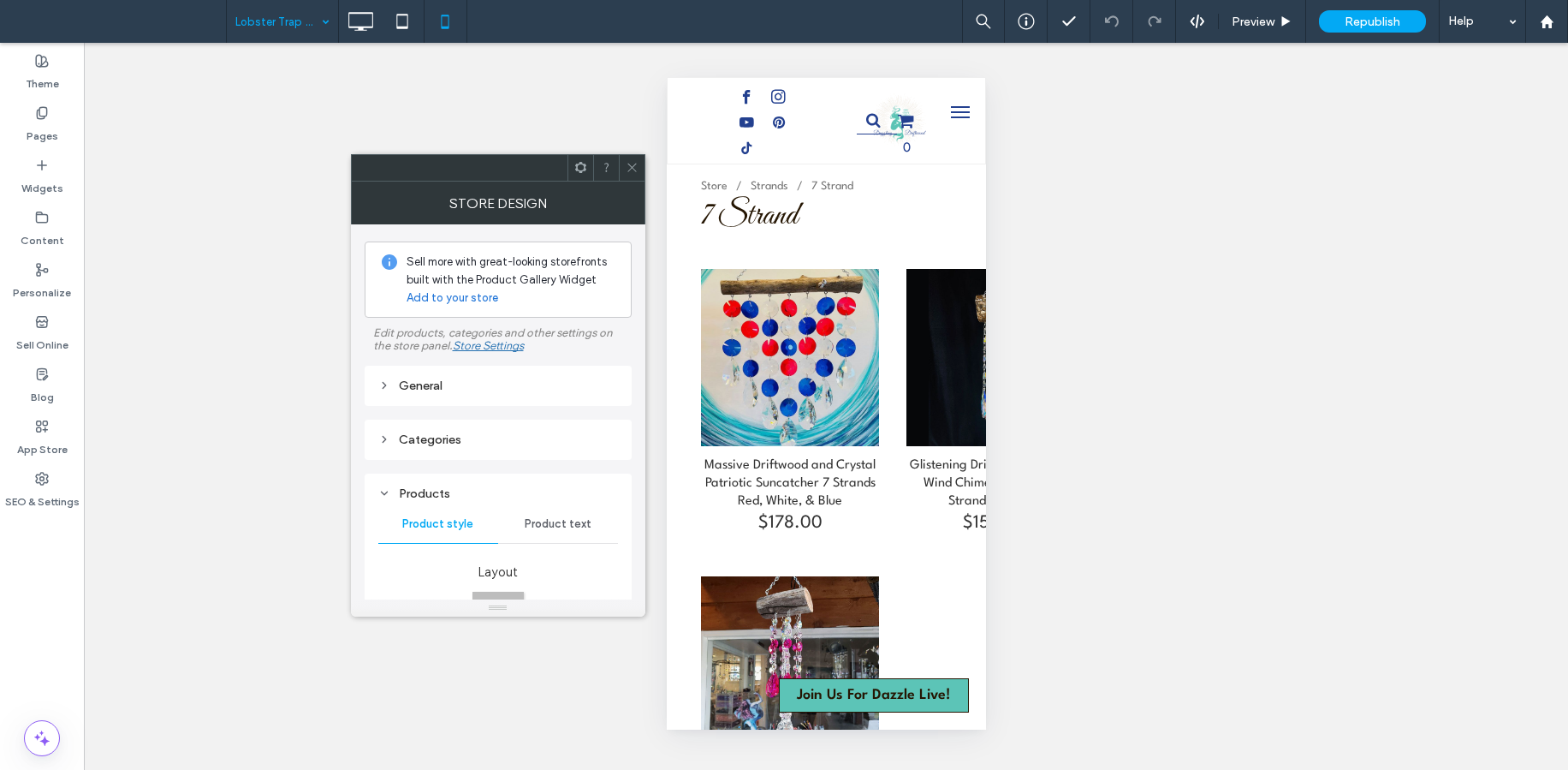
click at [484, 391] on div "General" at bounding box center [498, 385] width 240 height 14
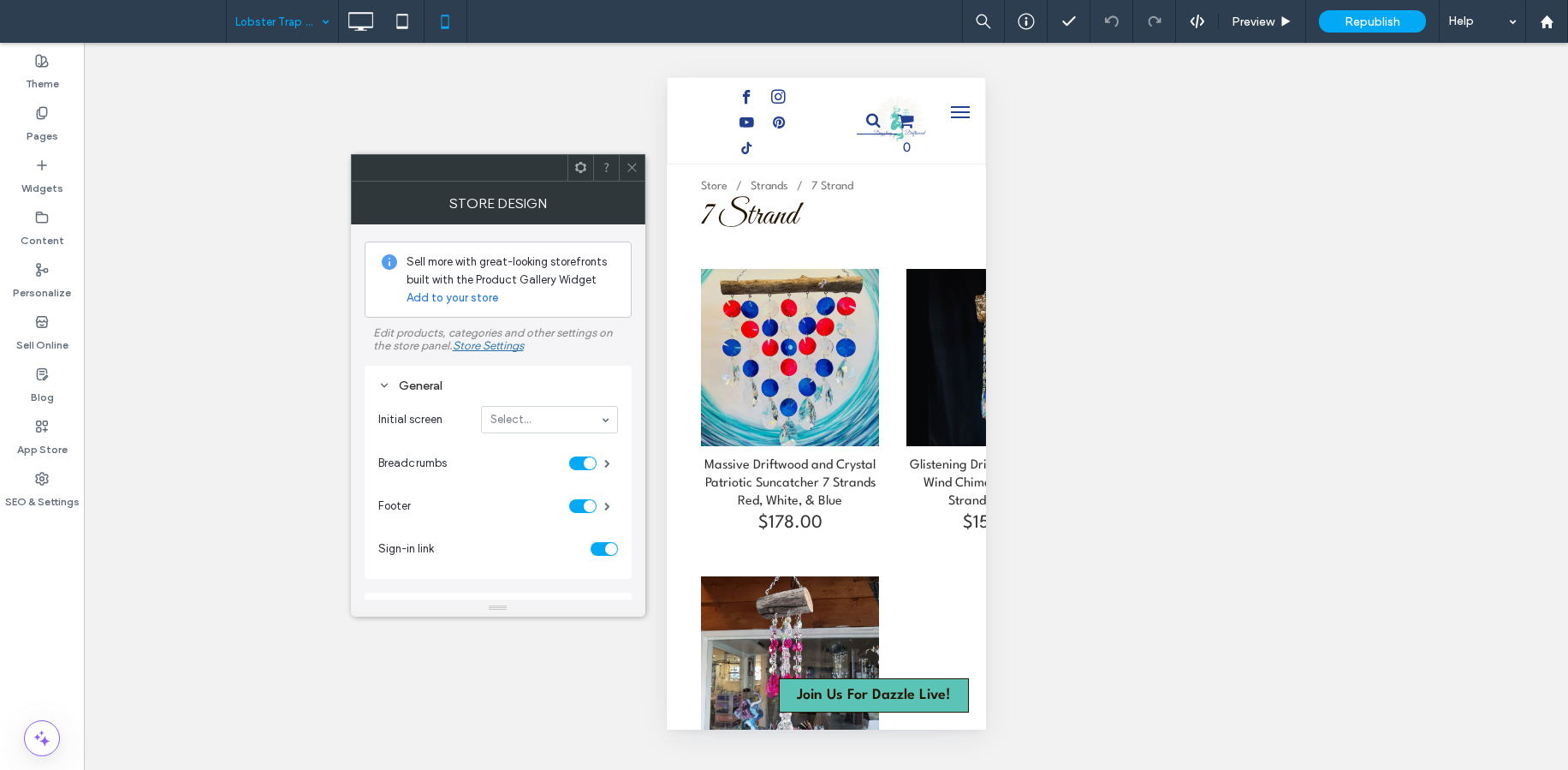
drag, startPoint x: 635, startPoint y: 171, endPoint x: 620, endPoint y: 170, distance: 15.0
click at [634, 171] on icon at bounding box center [632, 167] width 13 height 13
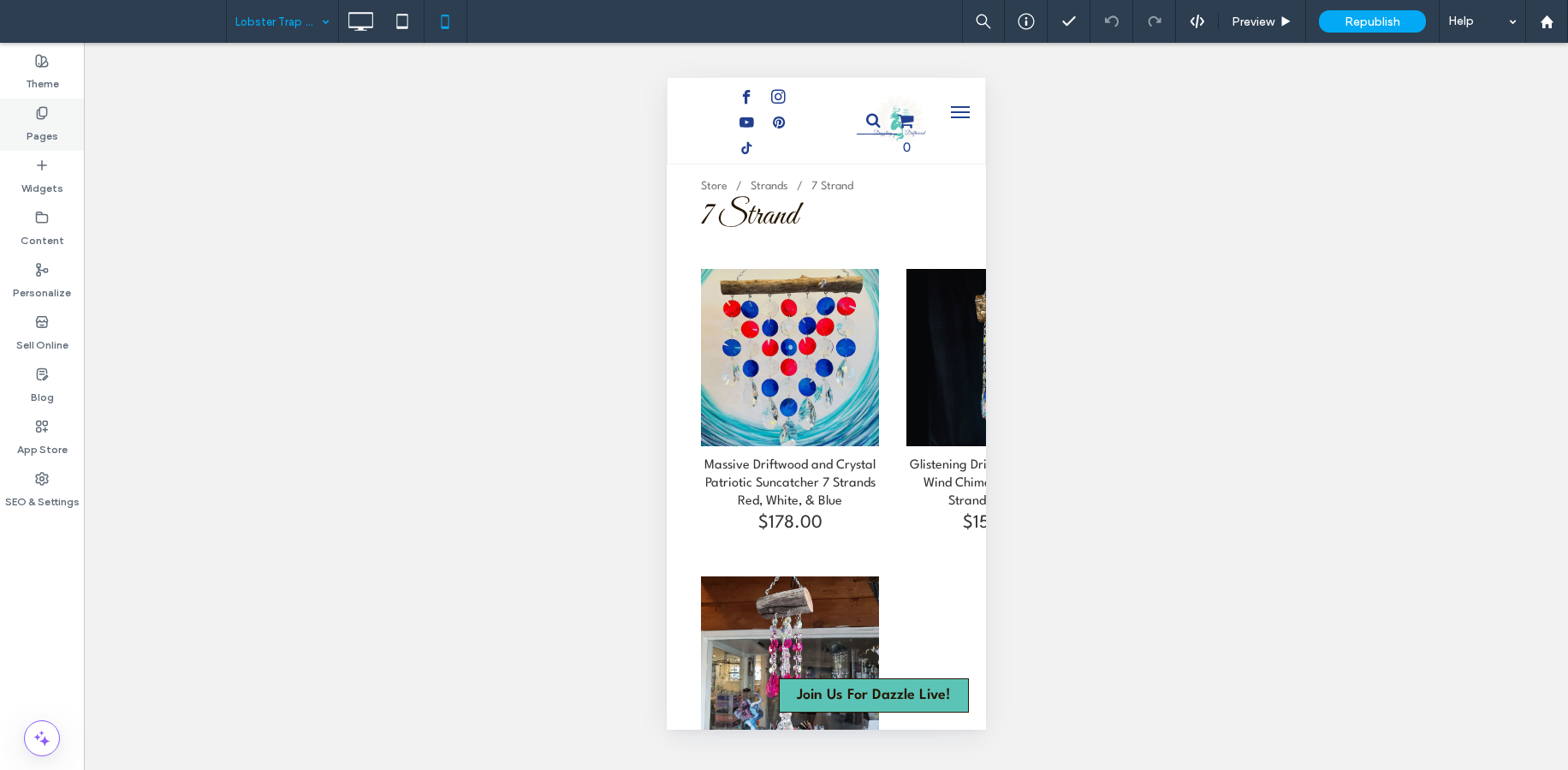
click at [50, 104] on div "Pages" at bounding box center [42, 125] width 84 height 52
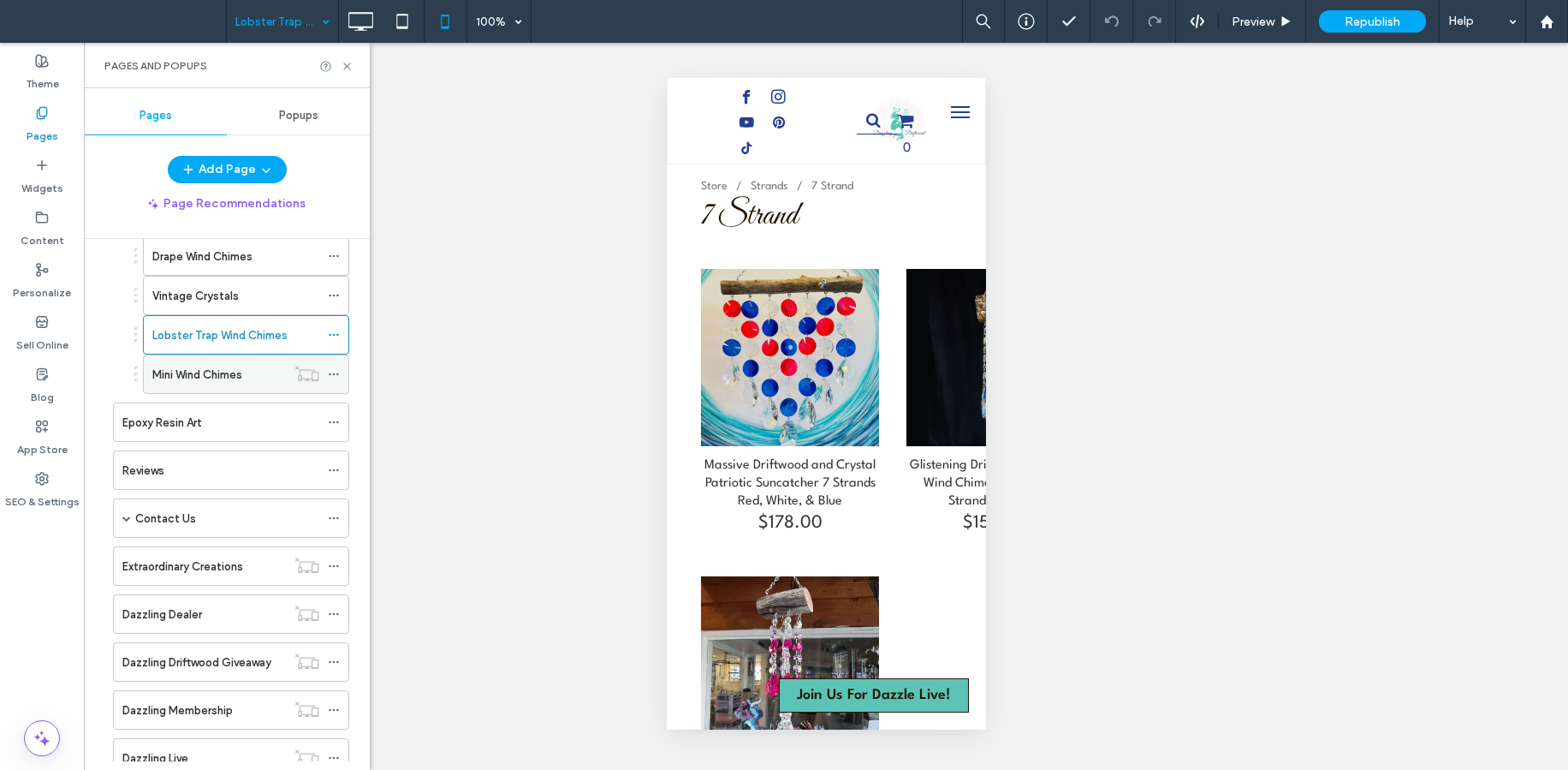
scroll to position [547, 0]
click at [327, 329] on div "Lobster Trap Wind Chimes" at bounding box center [246, 336] width 206 height 40
click at [328, 332] on icon at bounding box center [333, 335] width 12 height 12
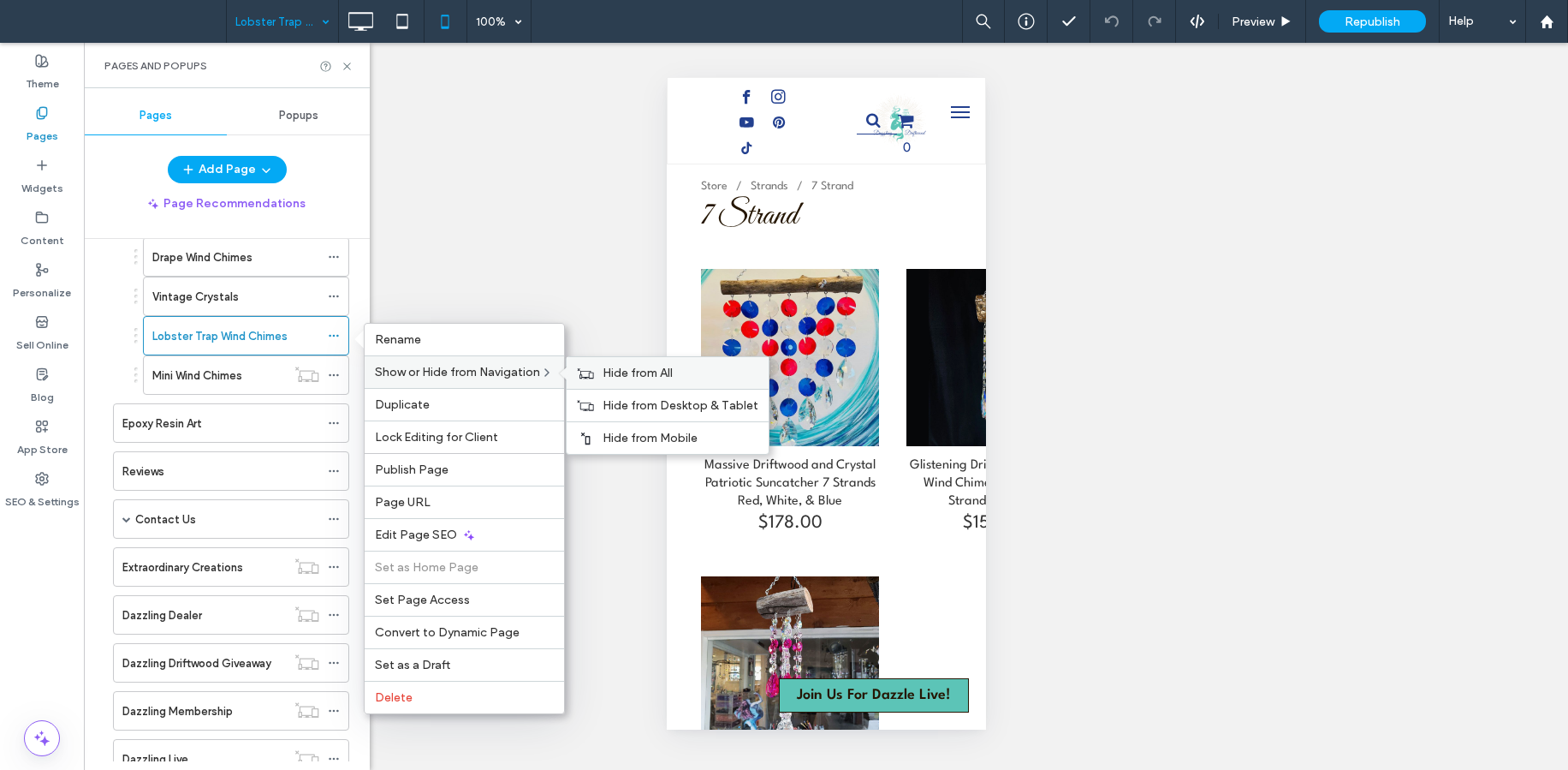
click at [612, 376] on span "Hide from All" at bounding box center [638, 373] width 71 height 14
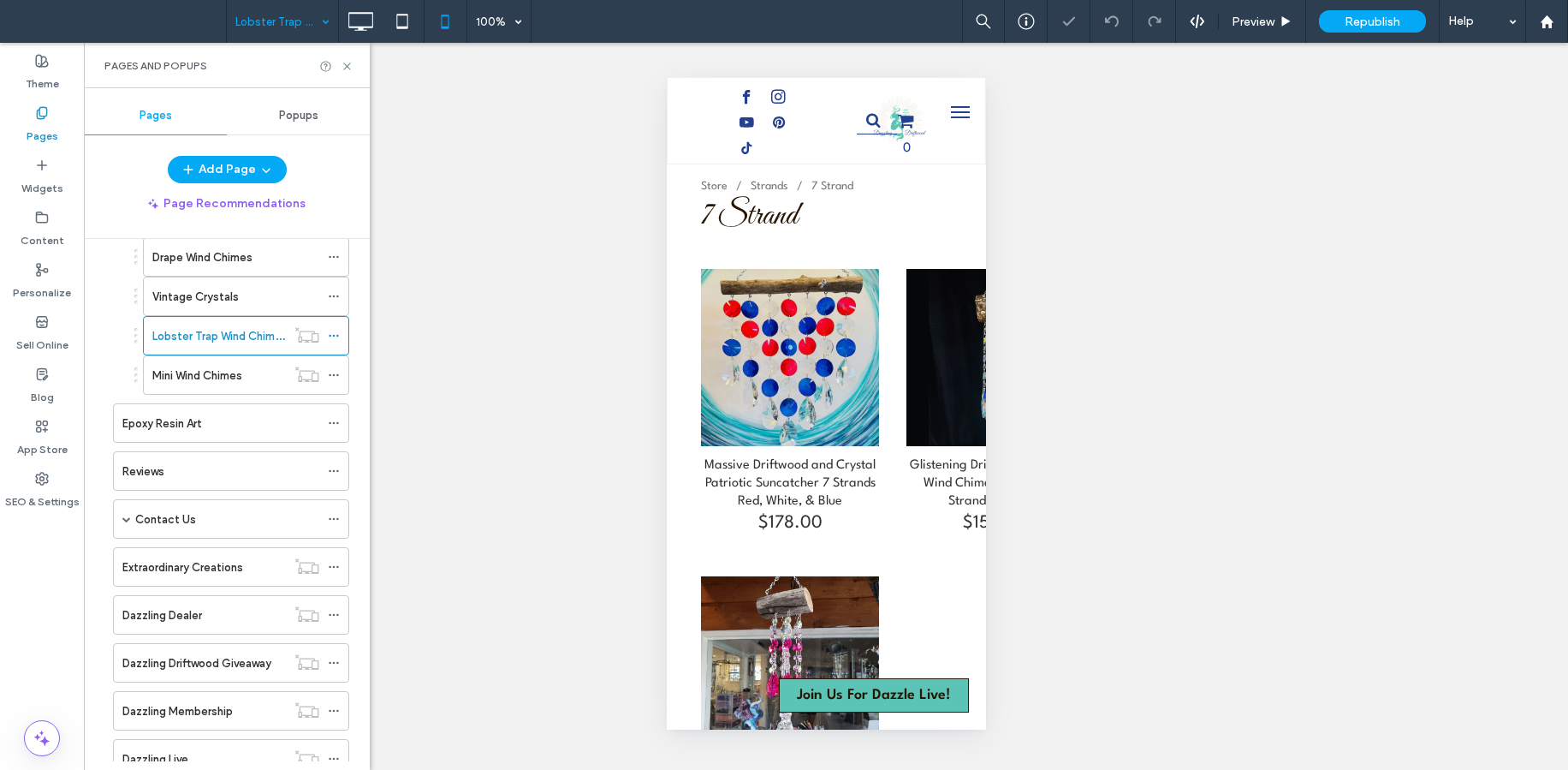
click at [111, 371] on div "Drape Wind Chimes Vintage Crystals Lobster Trap Wind Chimes Mini Wind Chimes" at bounding box center [226, 316] width 245 height 157
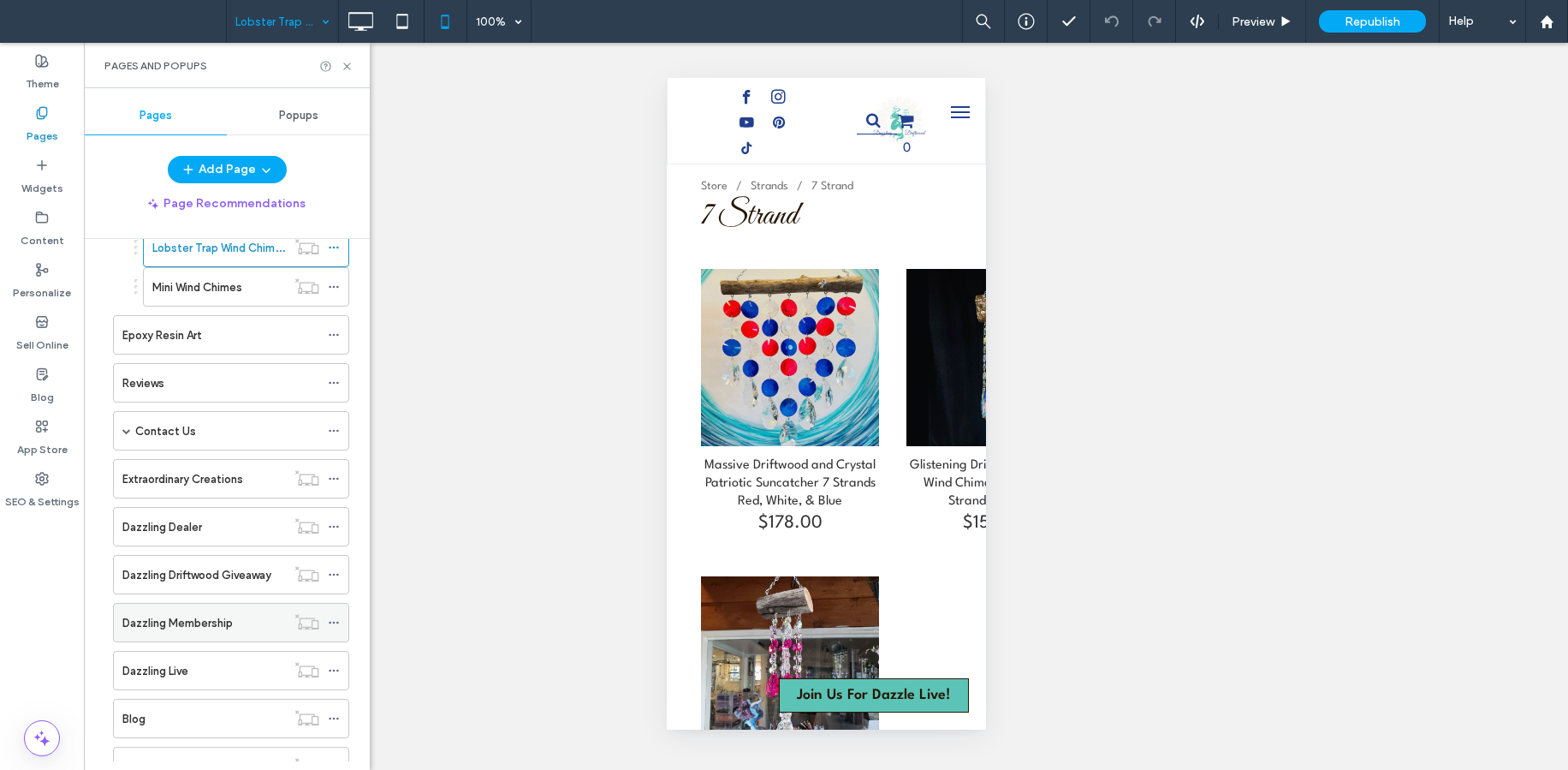
scroll to position [793, 0]
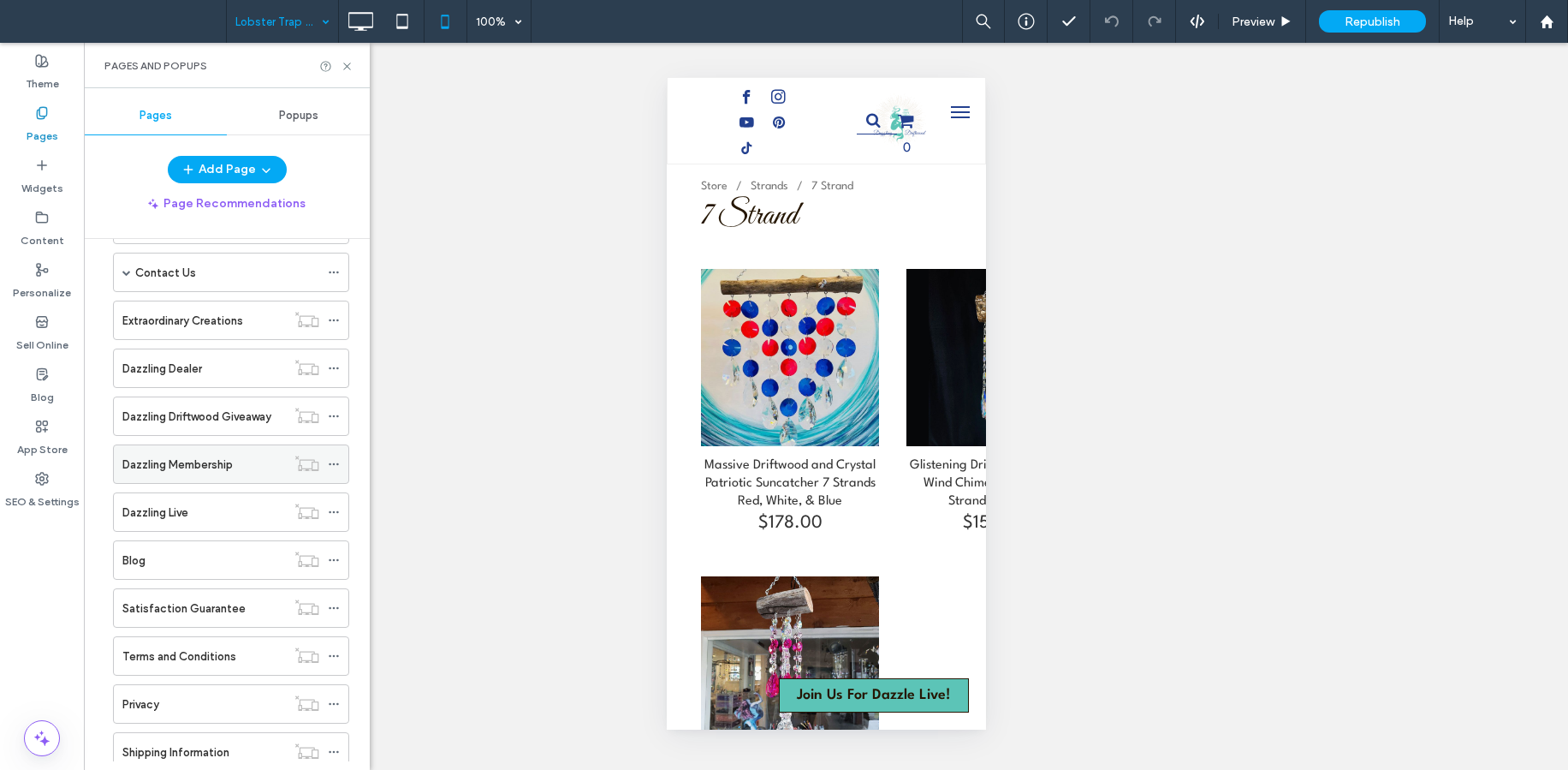
click at [246, 461] on div "Dazzling Membership" at bounding box center [204, 464] width 164 height 18
click at [359, 15] on icon at bounding box center [360, 22] width 34 height 34
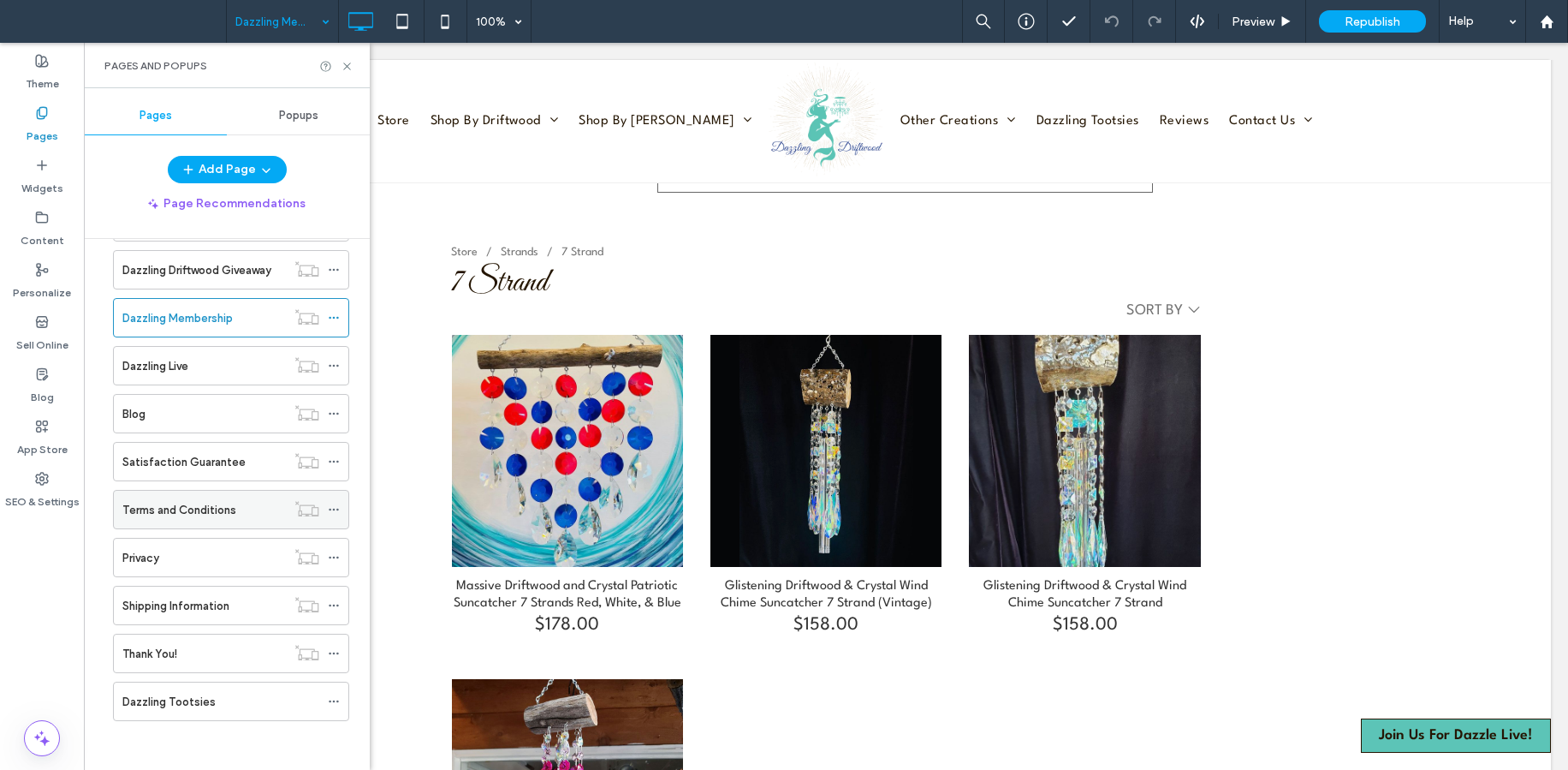
scroll to position [942, 0]
click at [222, 565] on div "Privacy" at bounding box center [204, 555] width 164 height 38
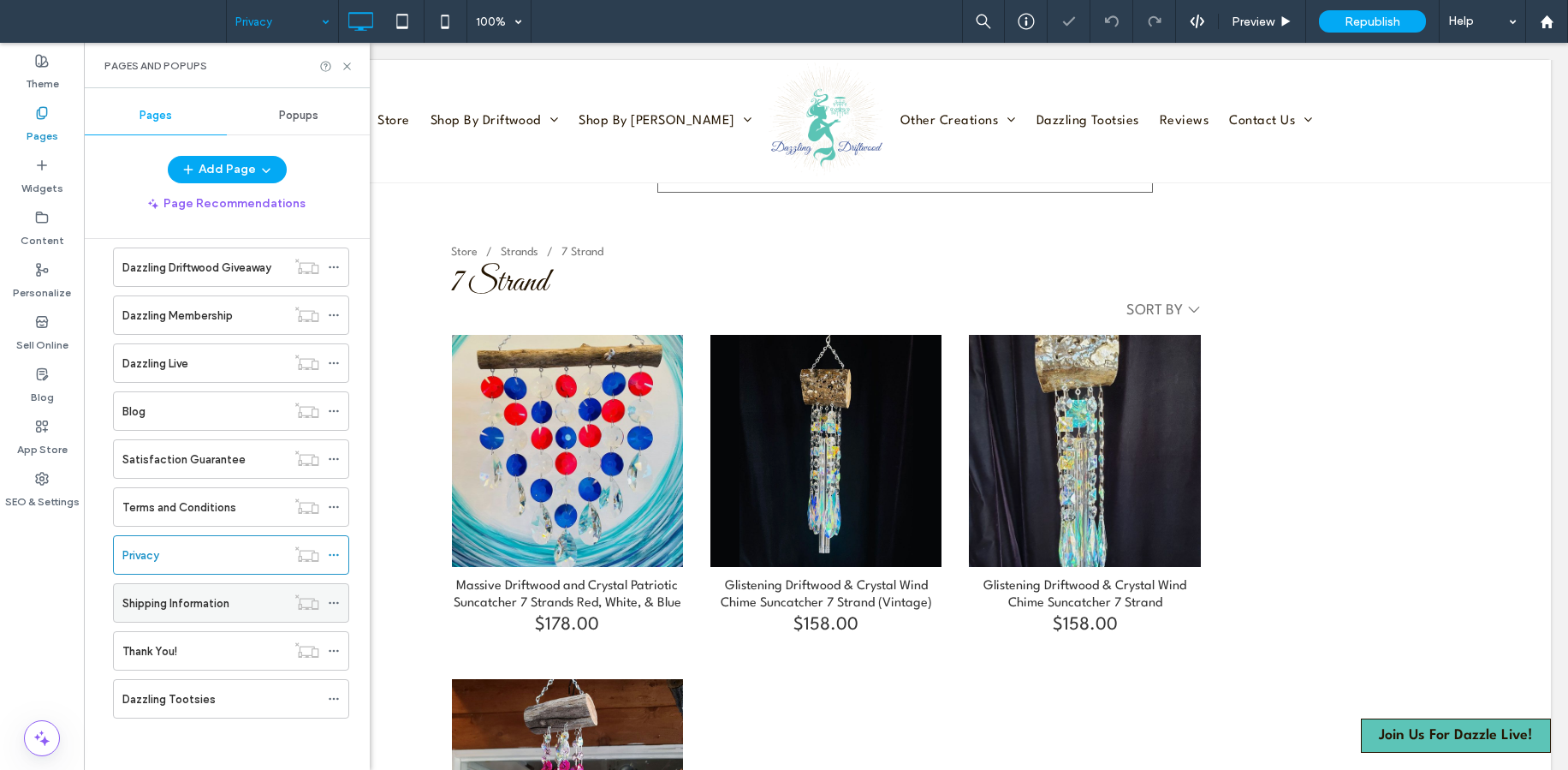
click at [193, 593] on div "Shipping Information" at bounding box center [204, 603] width 164 height 38
click at [191, 690] on label "Dazzling Tootsies" at bounding box center [168, 699] width 93 height 30
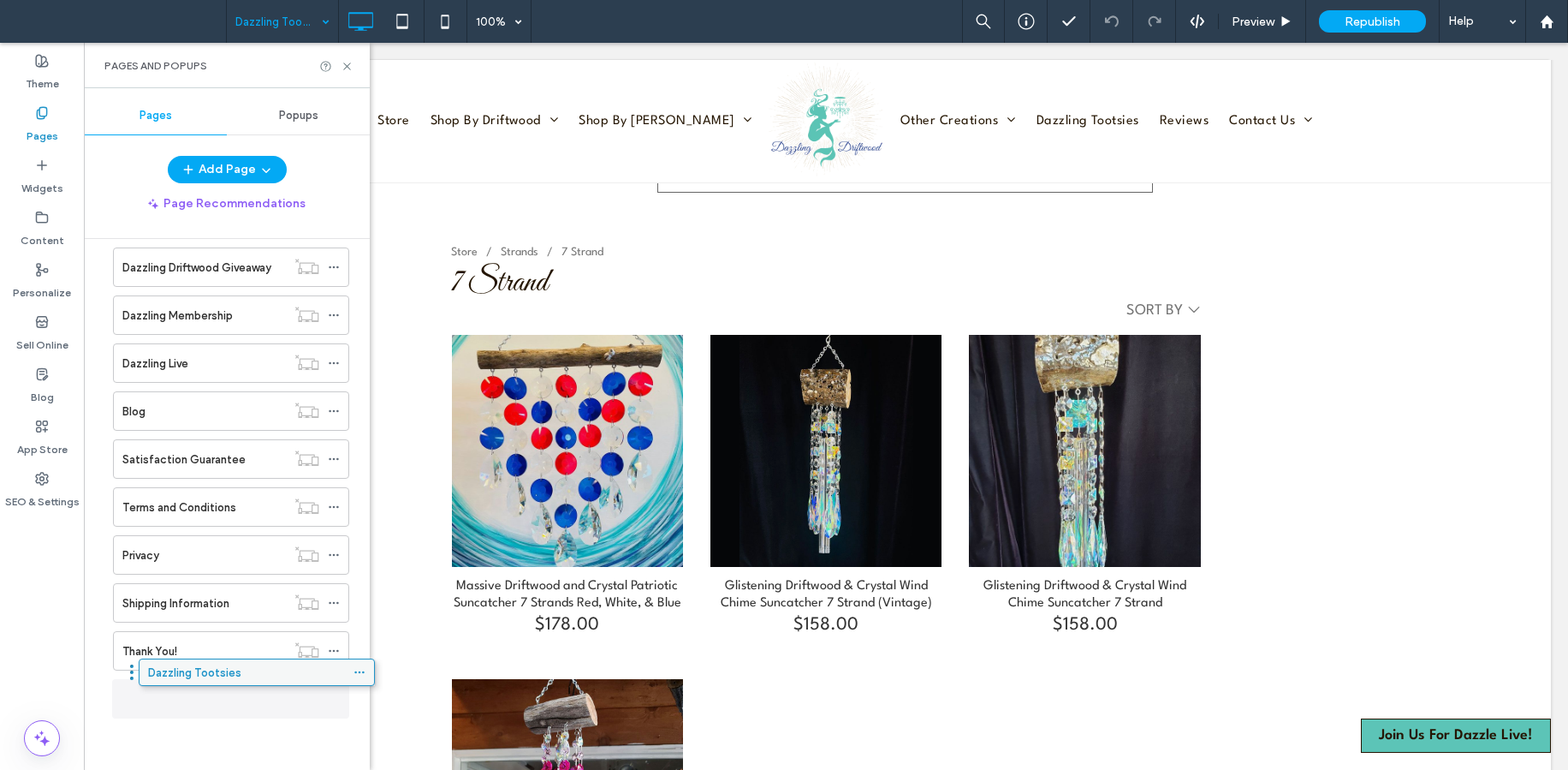
drag, startPoint x: 167, startPoint y: 696, endPoint x: 193, endPoint y: 676, distance: 32.8
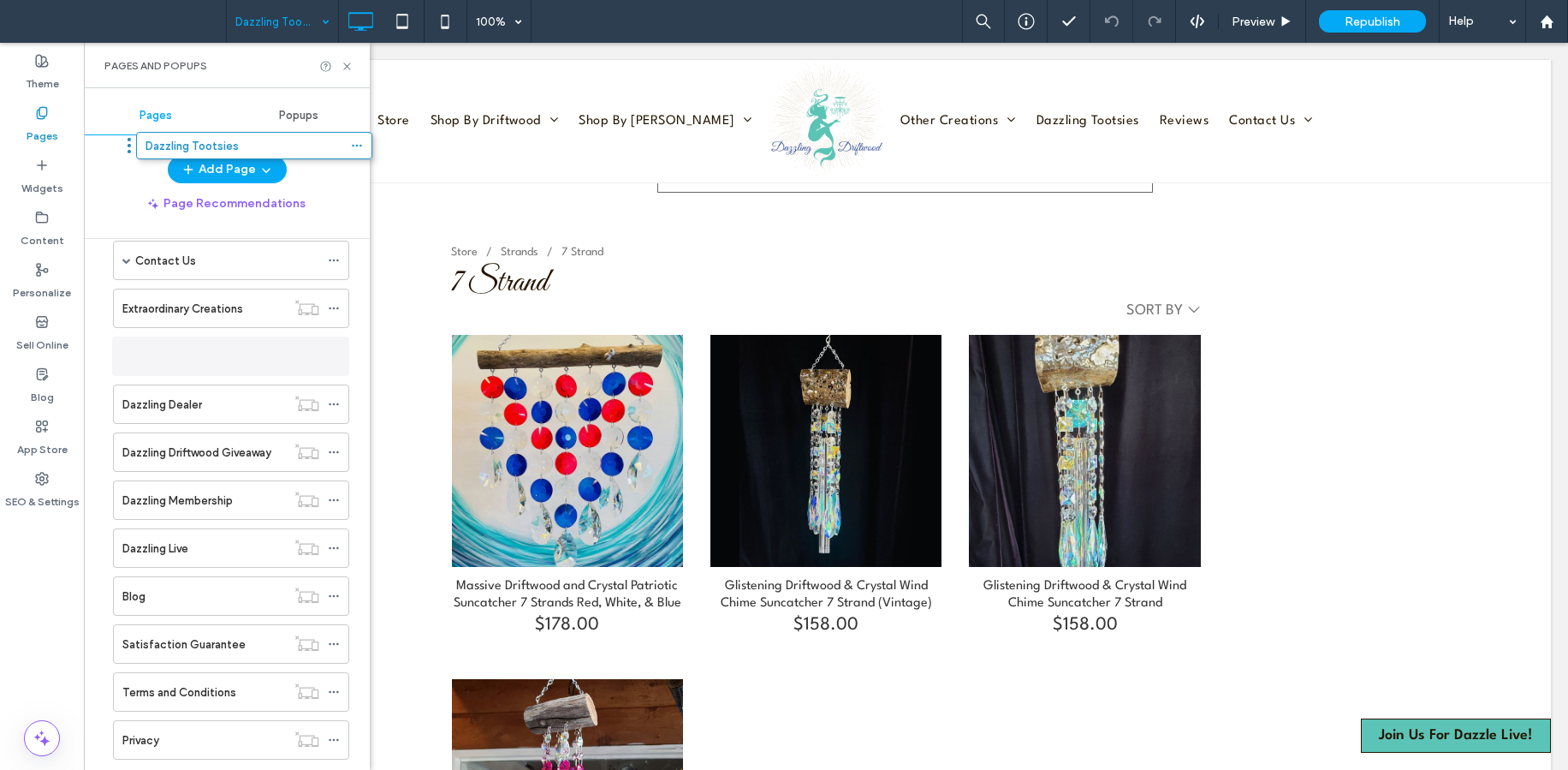
scroll to position [702, 0]
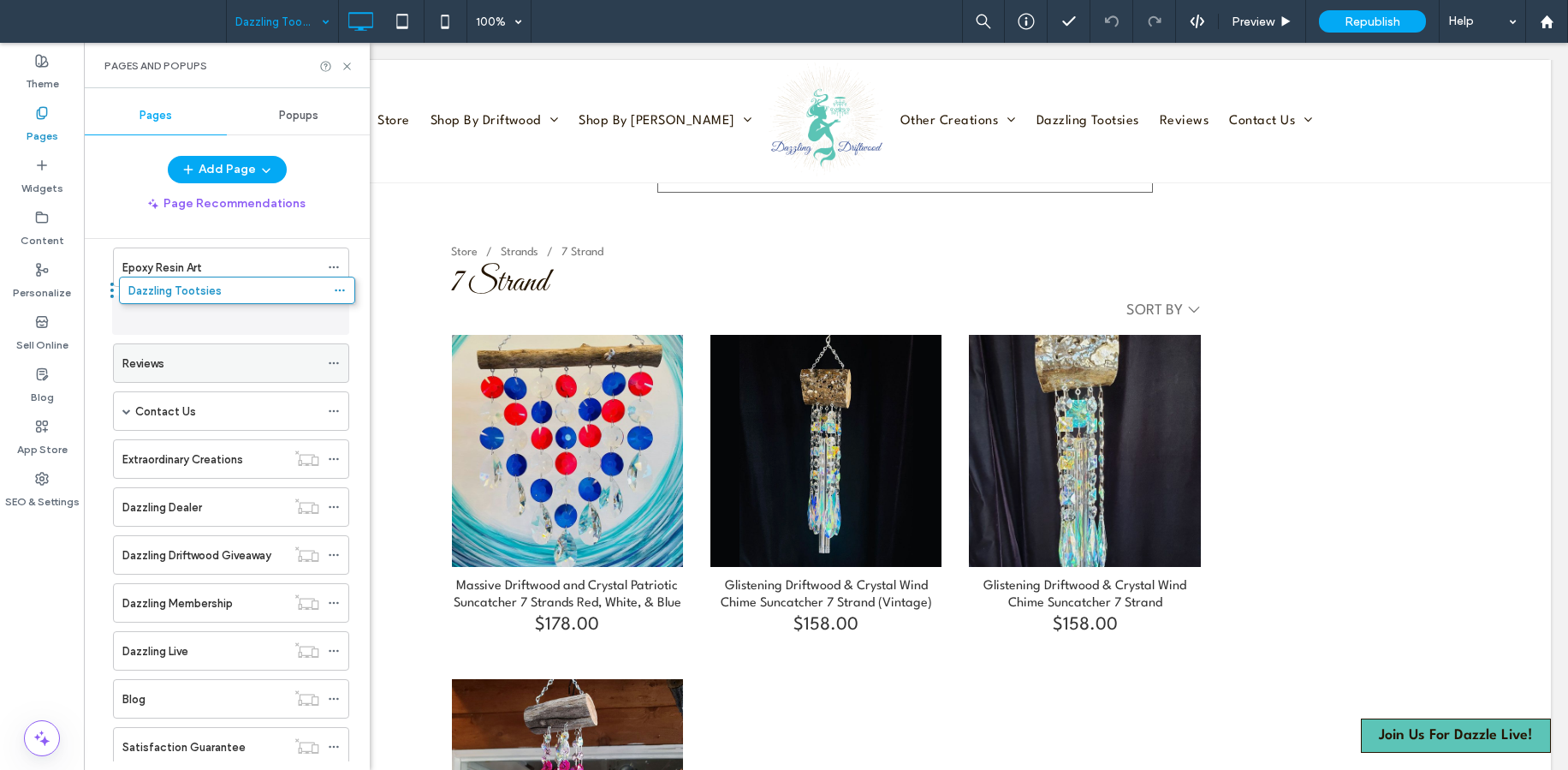
drag, startPoint x: 149, startPoint y: 683, endPoint x: 173, endPoint y: 309, distance: 374.8
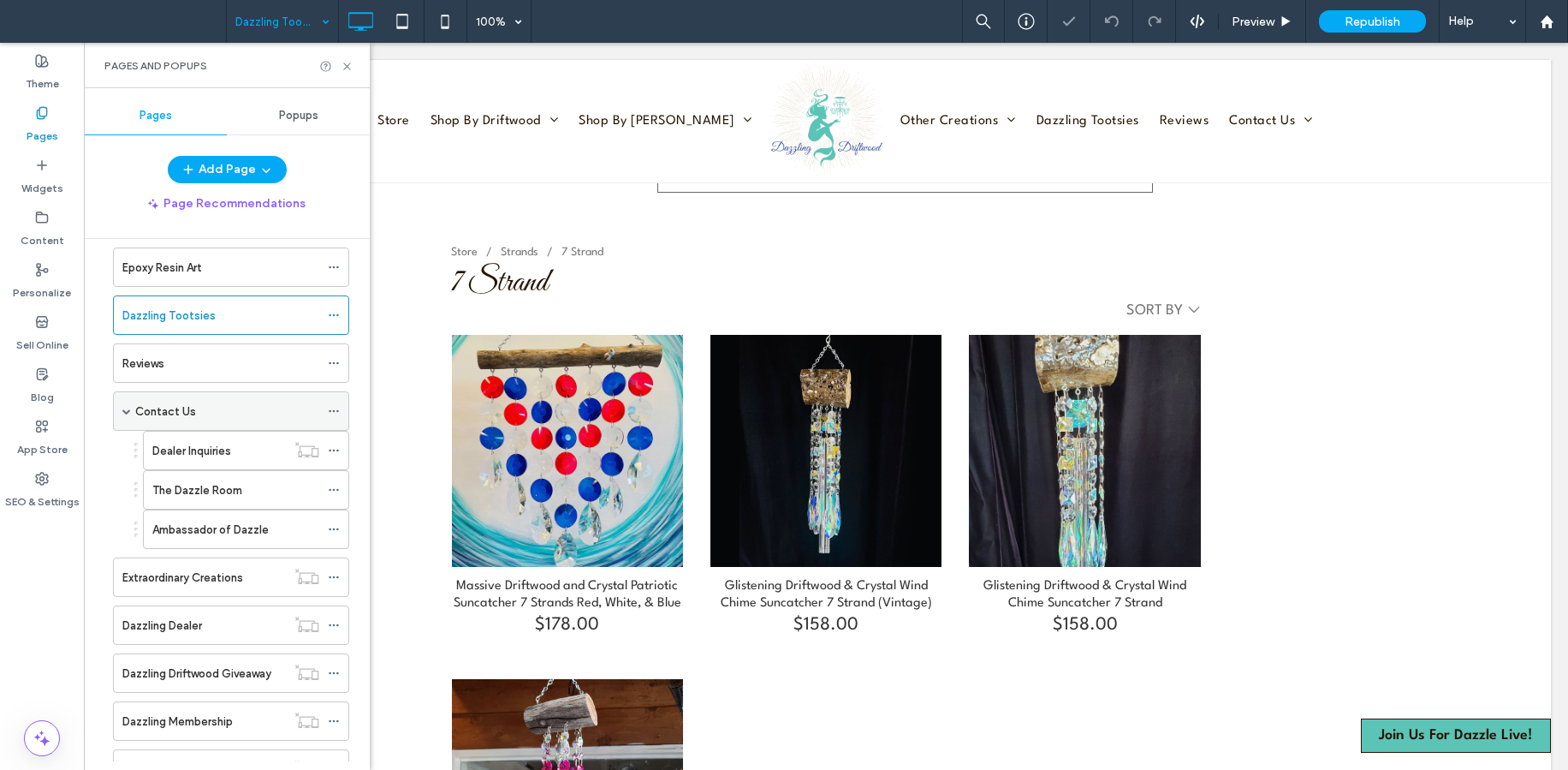
click at [131, 408] on div "Contact Us" at bounding box center [231, 411] width 236 height 40
click at [124, 413] on span at bounding box center [126, 410] width 8 height 8
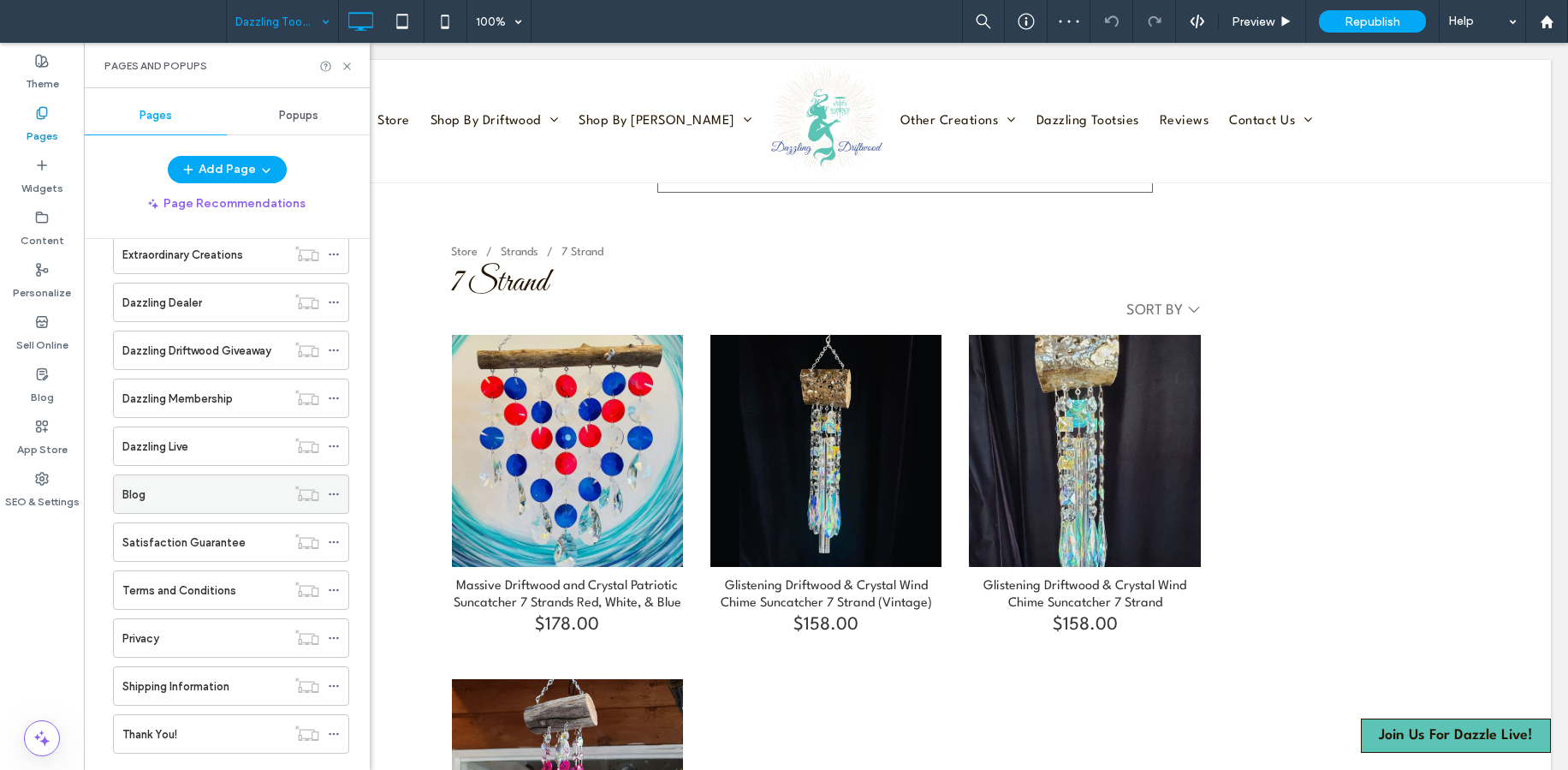
scroll to position [942, 0]
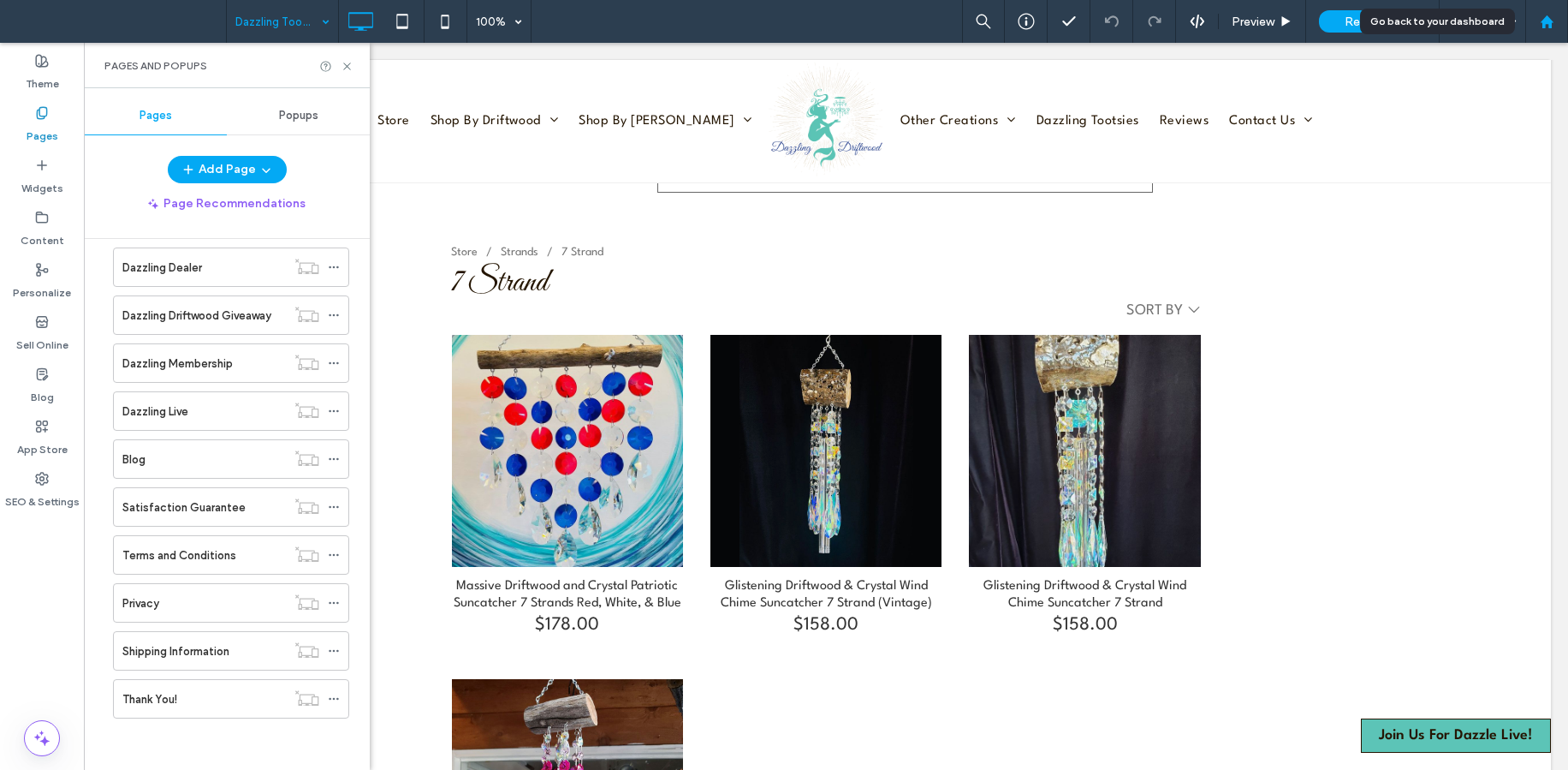
click at [1554, 19] on div at bounding box center [1546, 22] width 41 height 14
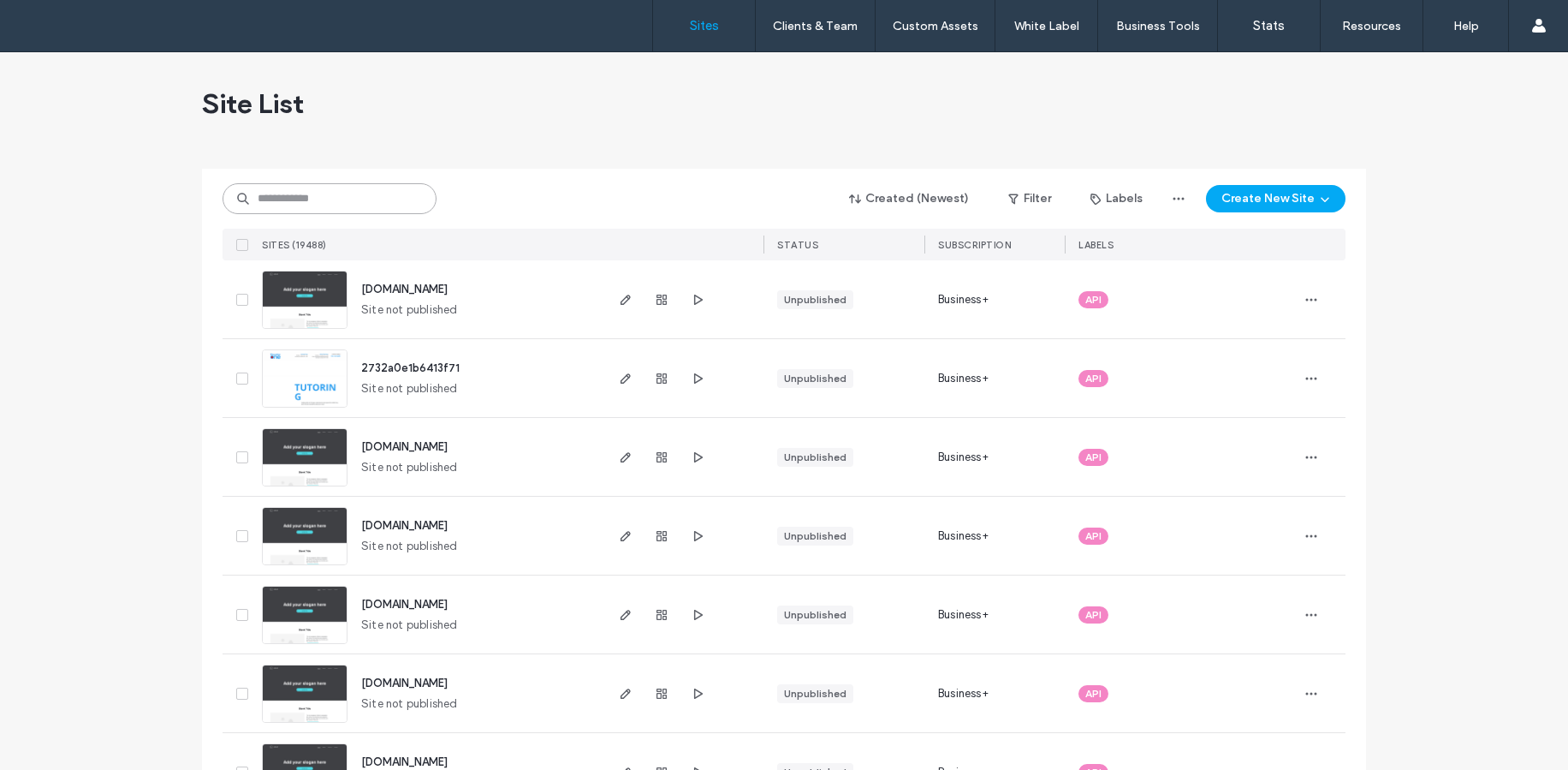
click at [305, 201] on input at bounding box center [329, 198] width 214 height 31
paste input "********"
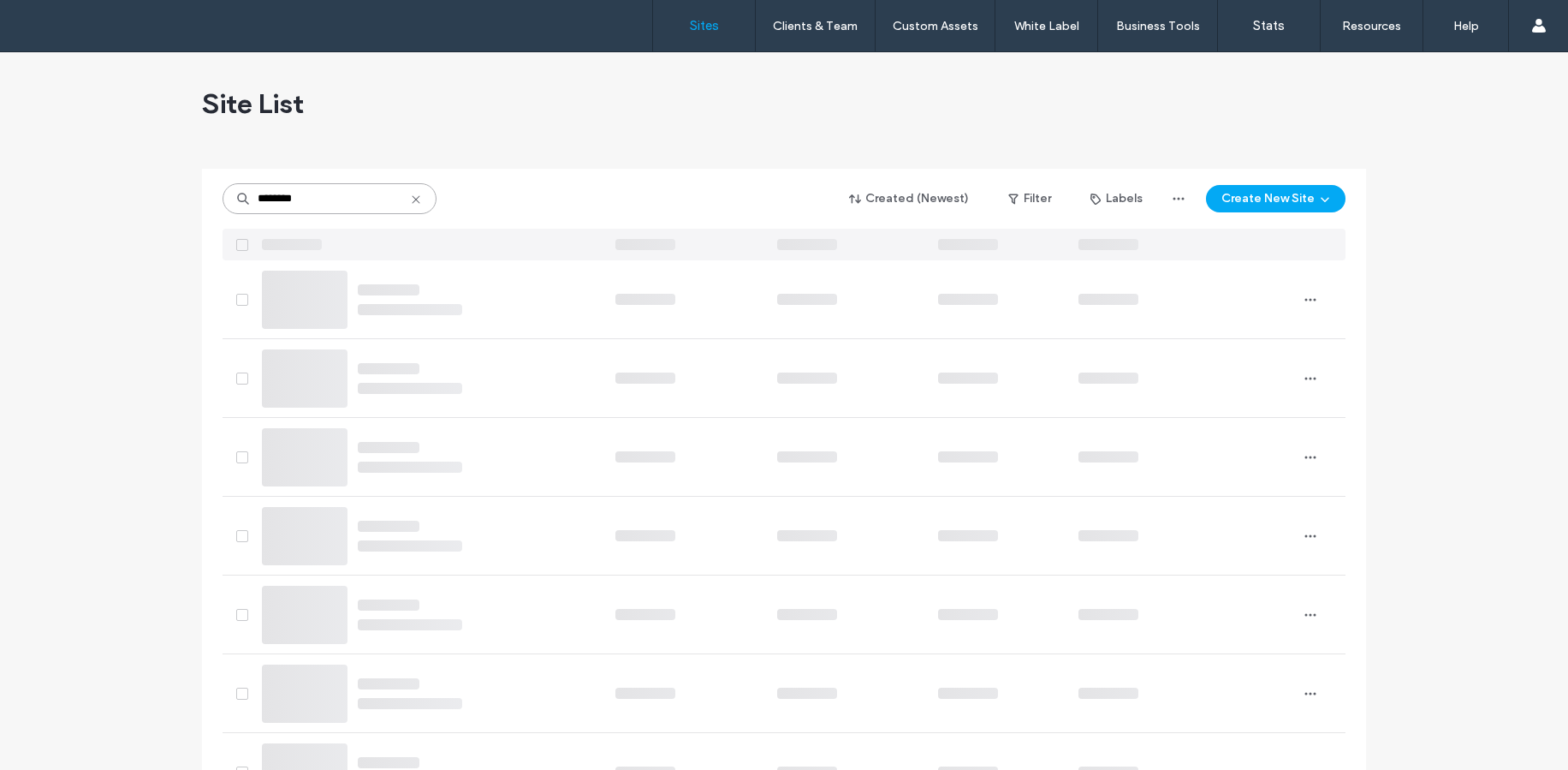
type input "********"
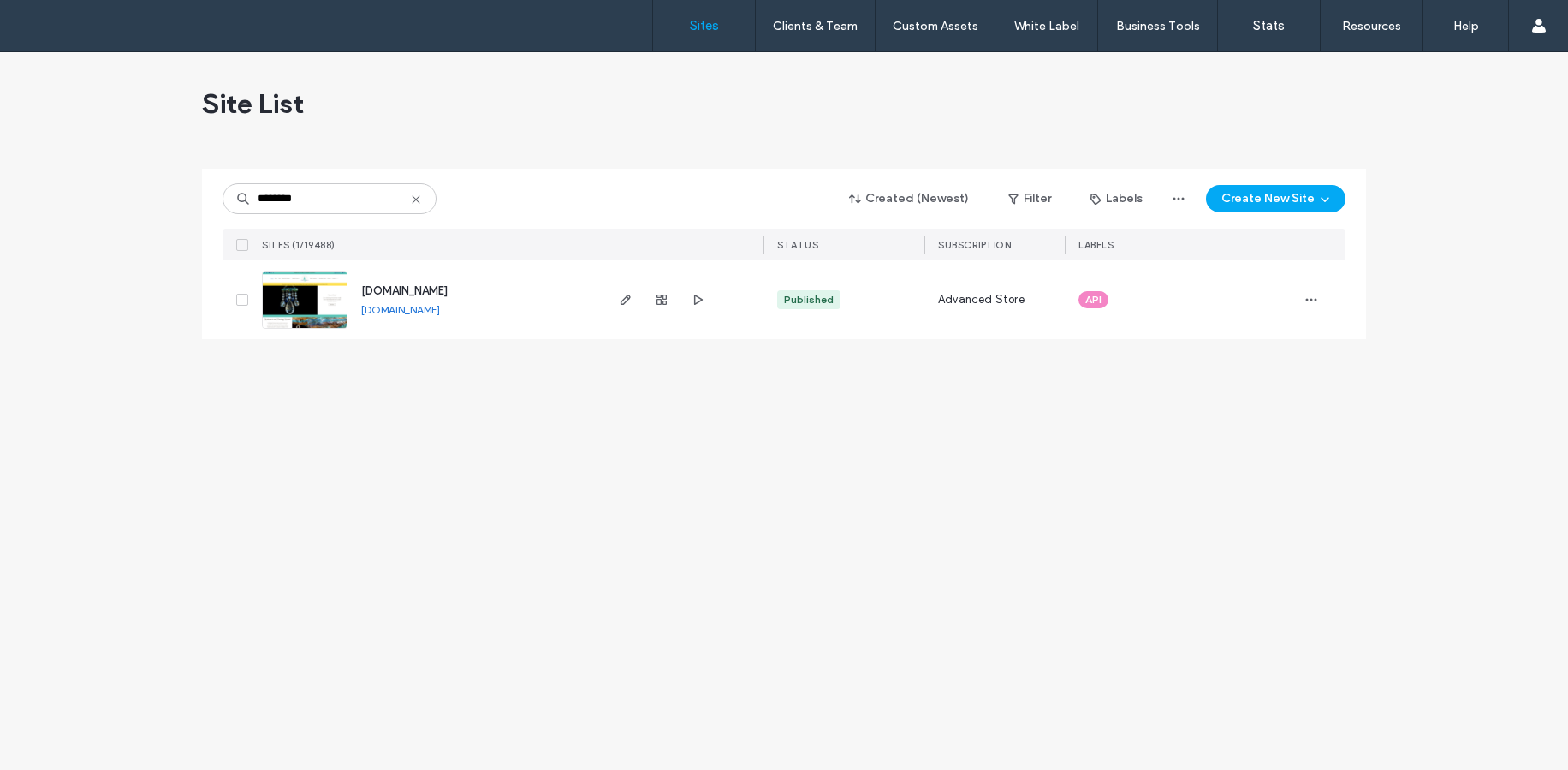
click at [279, 300] on img at bounding box center [304, 329] width 84 height 117
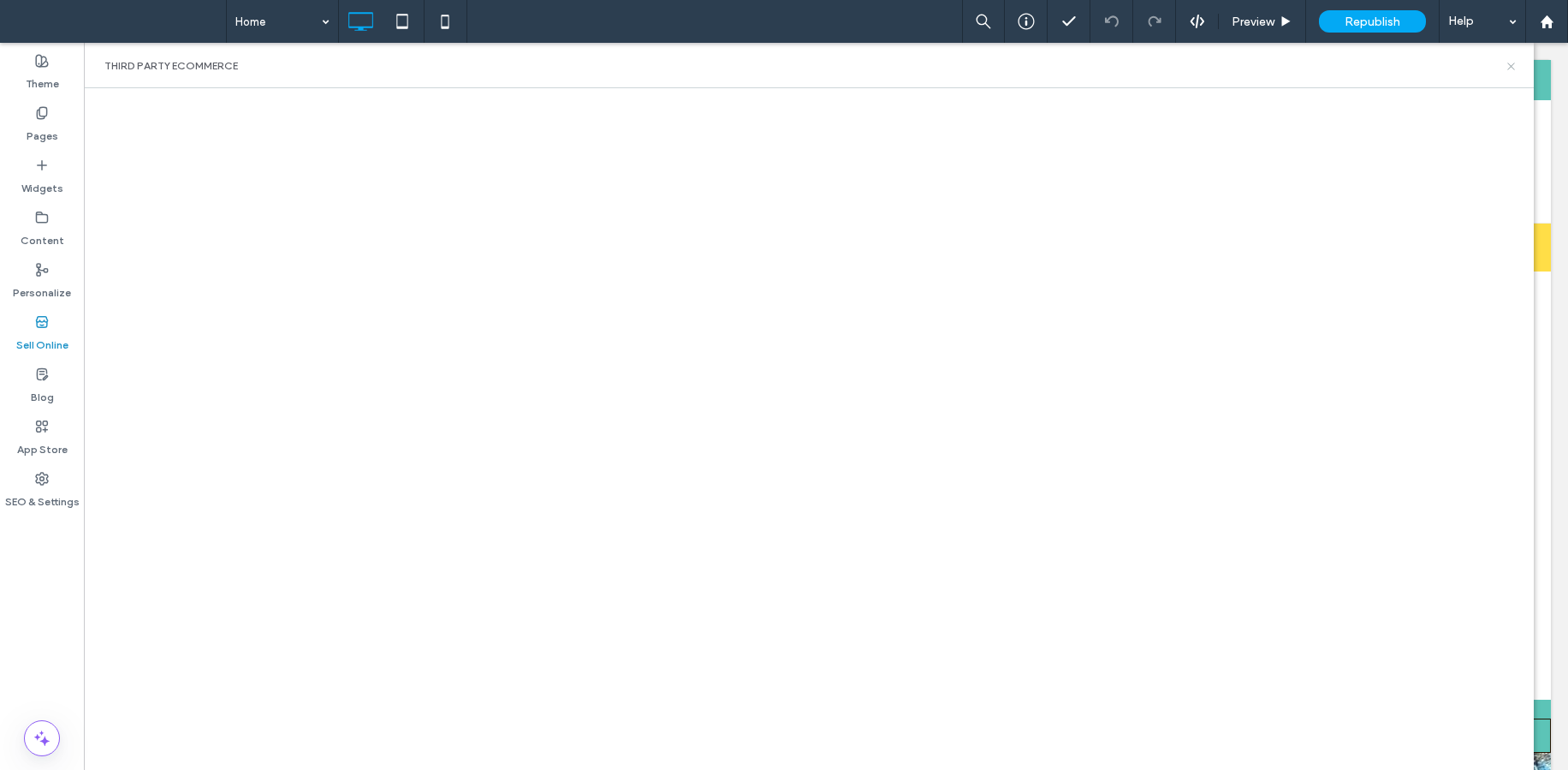
click at [1516, 66] on icon at bounding box center [1511, 66] width 13 height 13
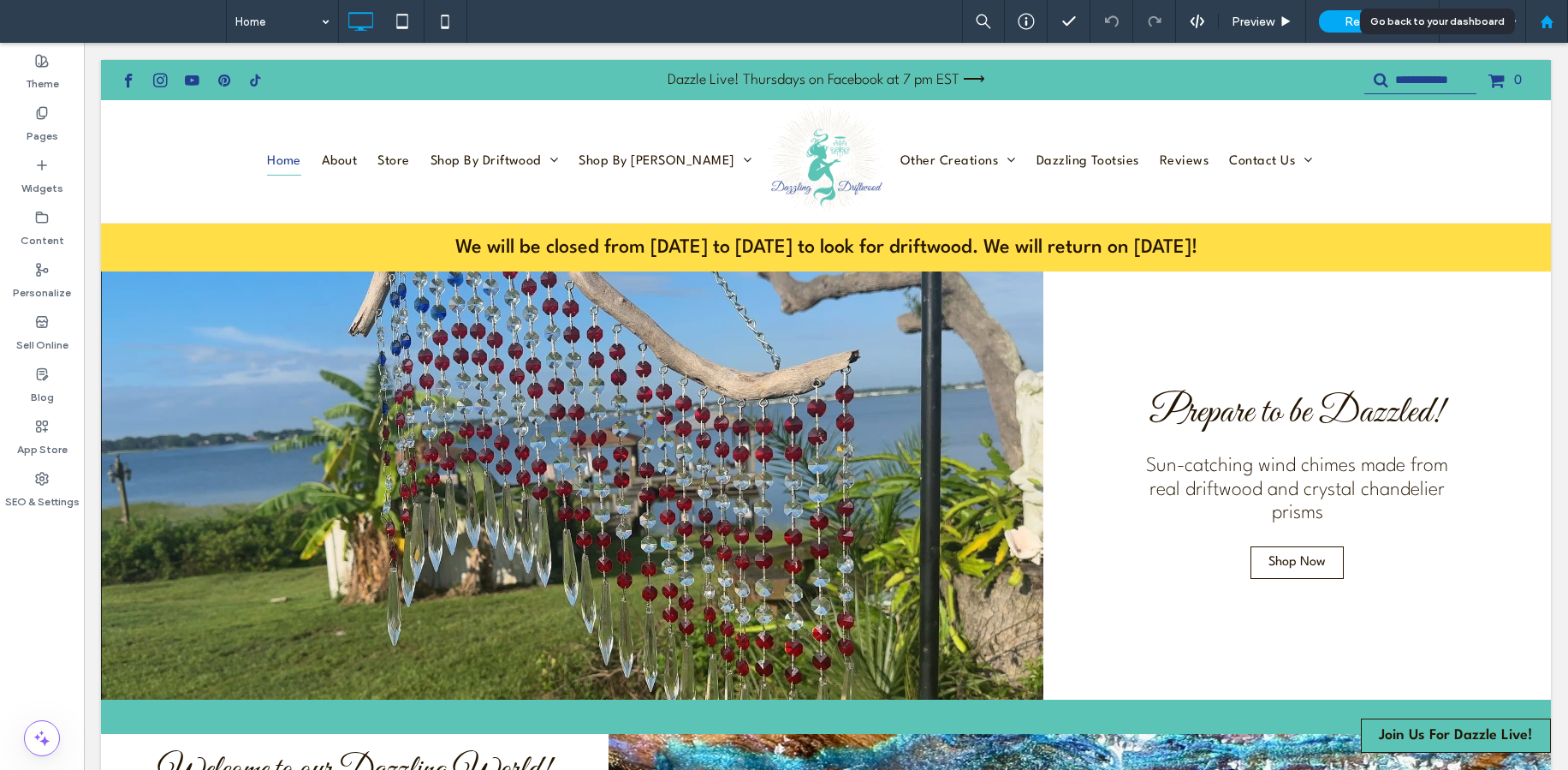
click at [1543, 21] on use at bounding box center [1546, 21] width 13 height 13
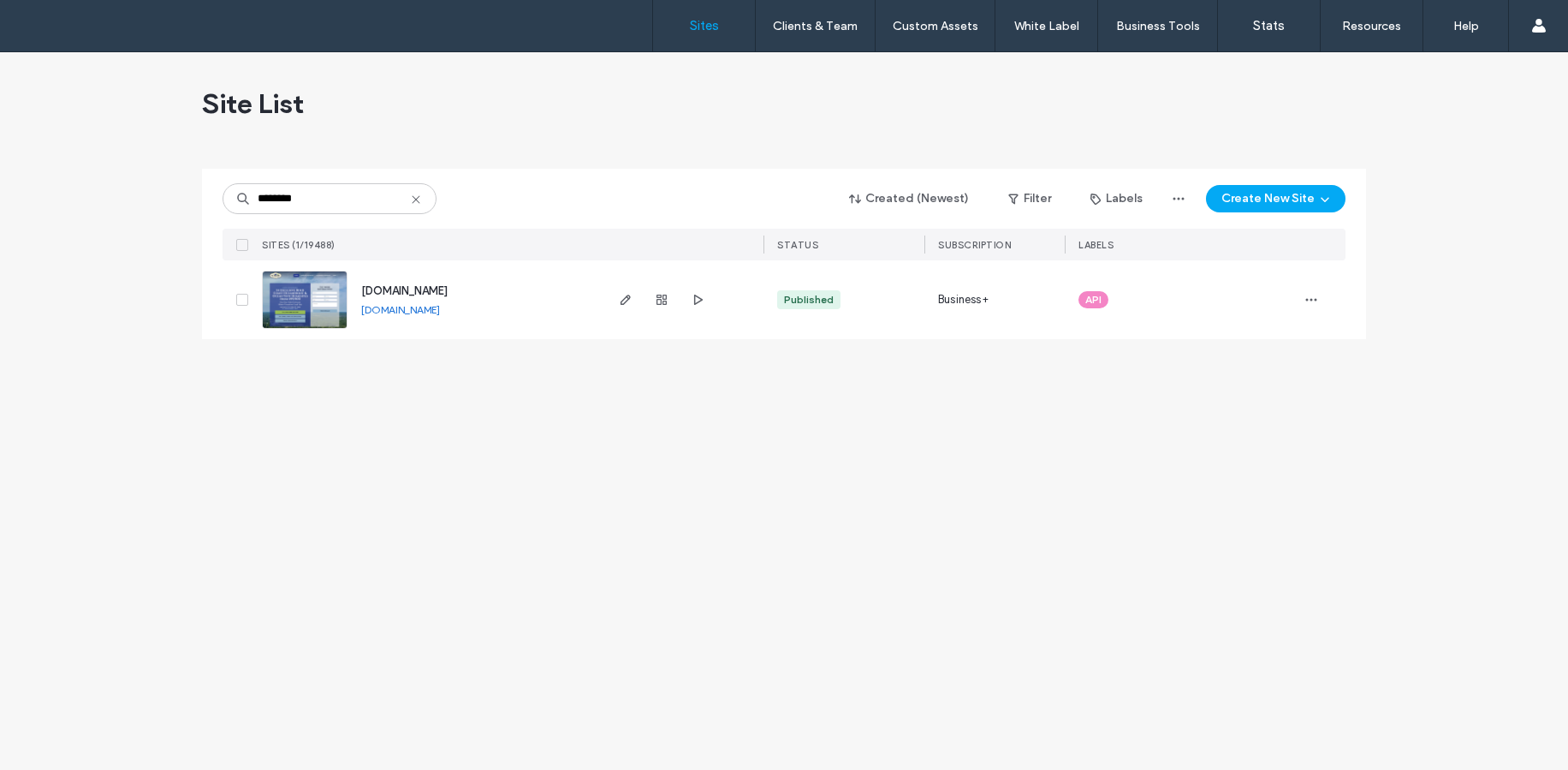
type input "********"
